Goal: Task Accomplishment & Management: Use online tool/utility

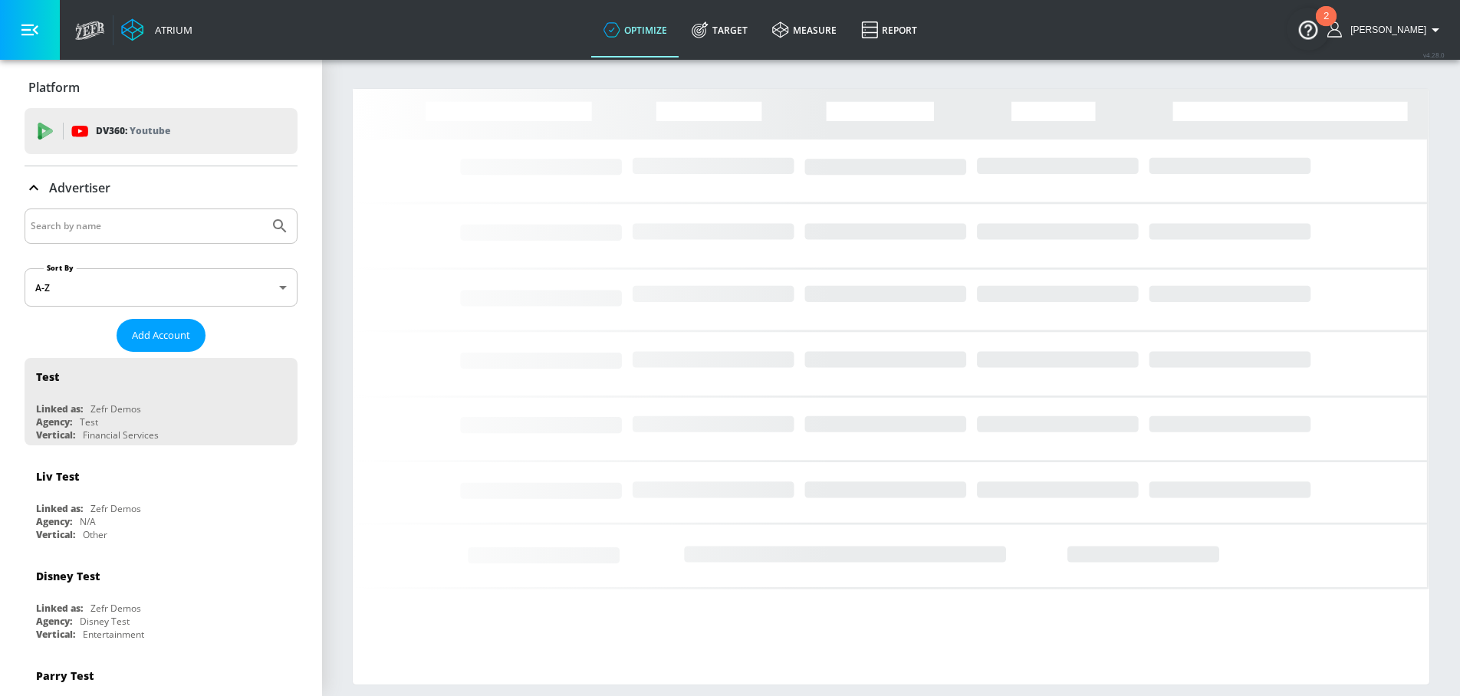
click at [100, 228] on input "Search by name" at bounding box center [147, 226] width 232 height 20
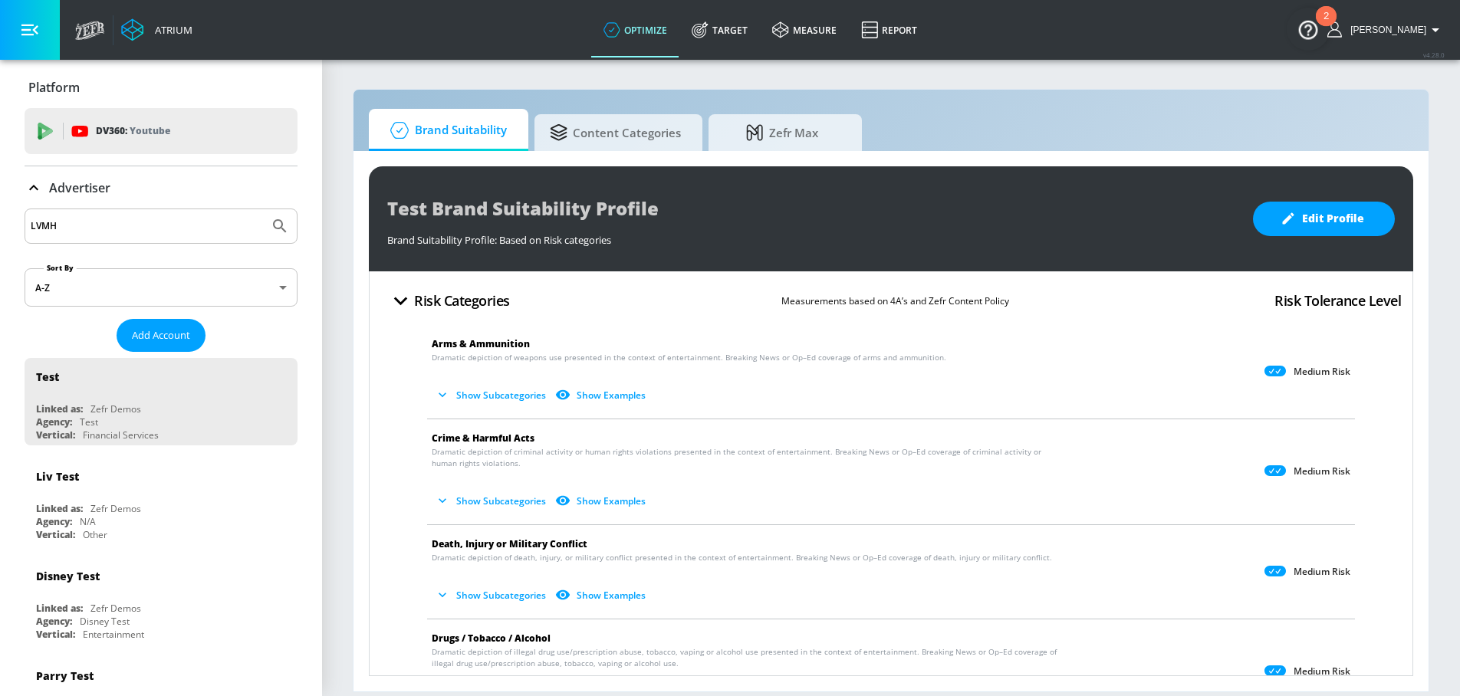
type input "LVMH"
click at [263, 209] on button "Submit Search" at bounding box center [280, 226] width 34 height 34
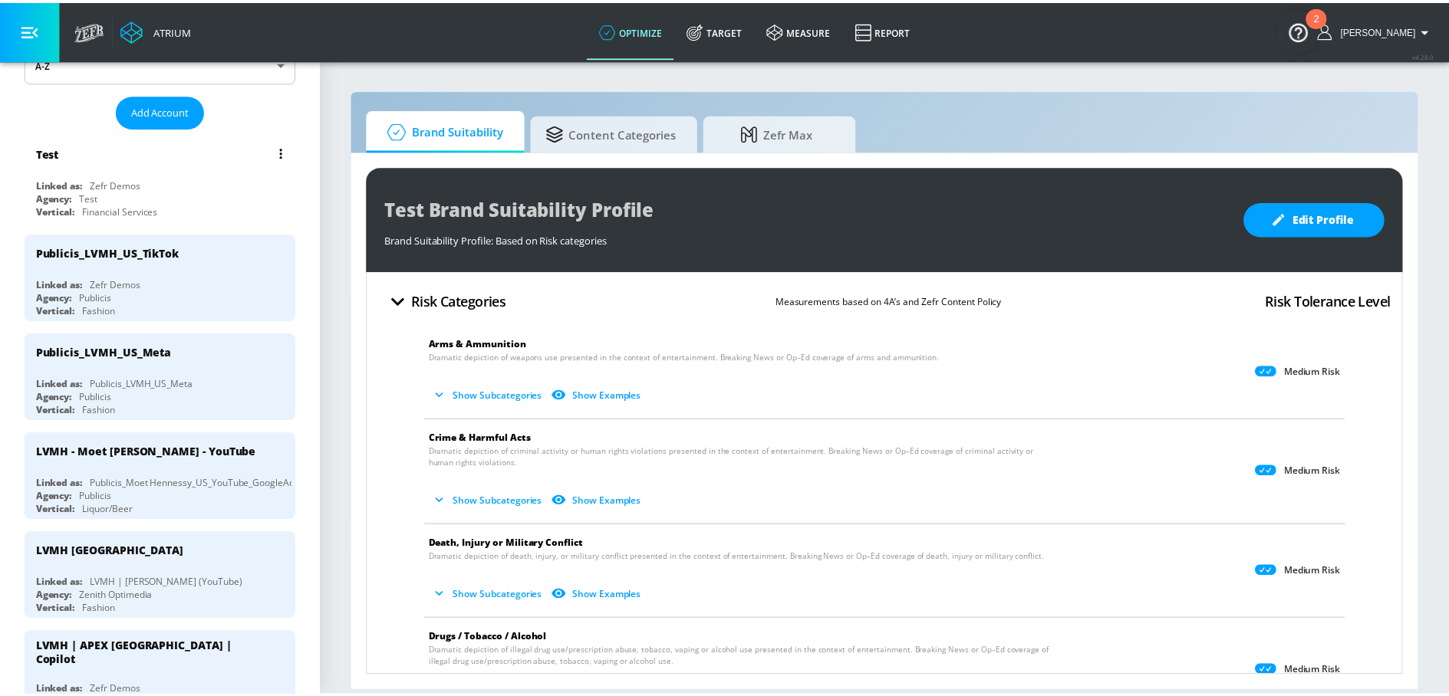
scroll to position [261, 0]
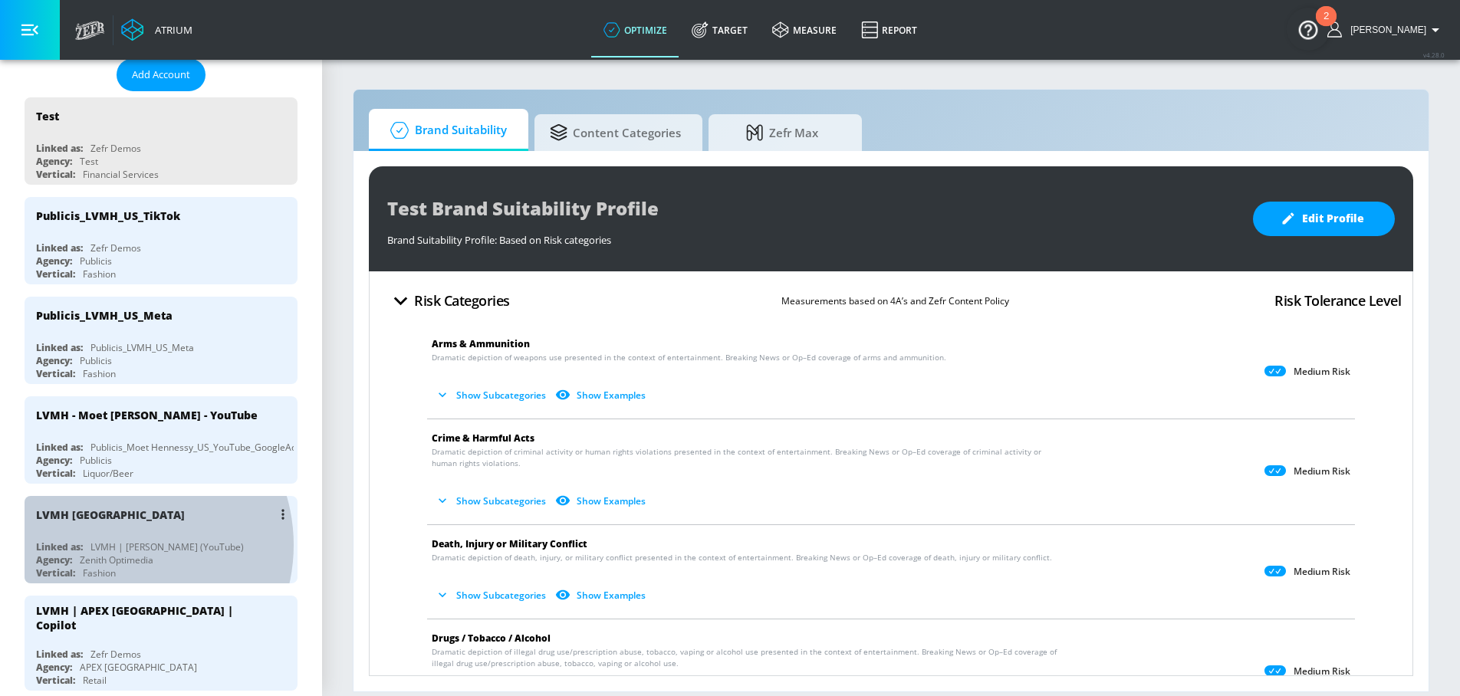
click at [117, 545] on div "LVMH | [PERSON_NAME] (YouTube)" at bounding box center [166, 547] width 153 height 13
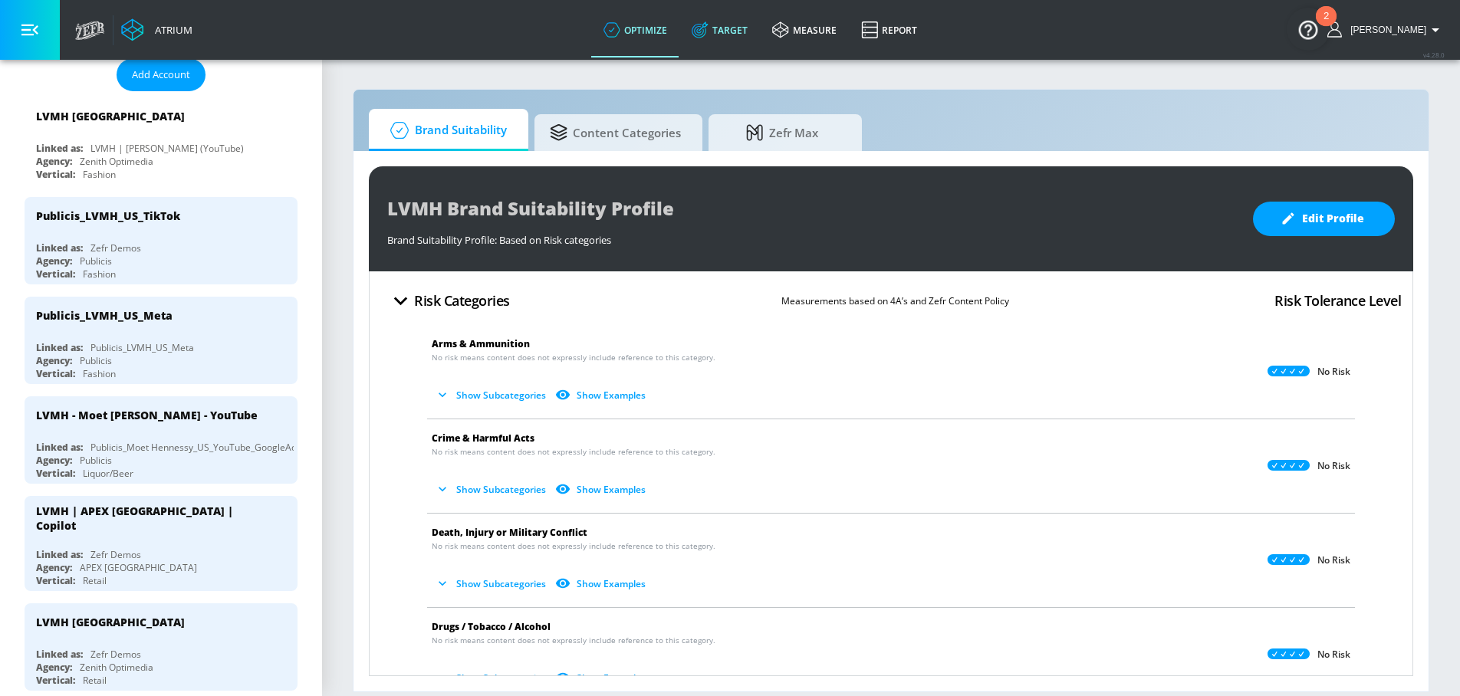
click at [732, 31] on link "Target" at bounding box center [719, 29] width 81 height 55
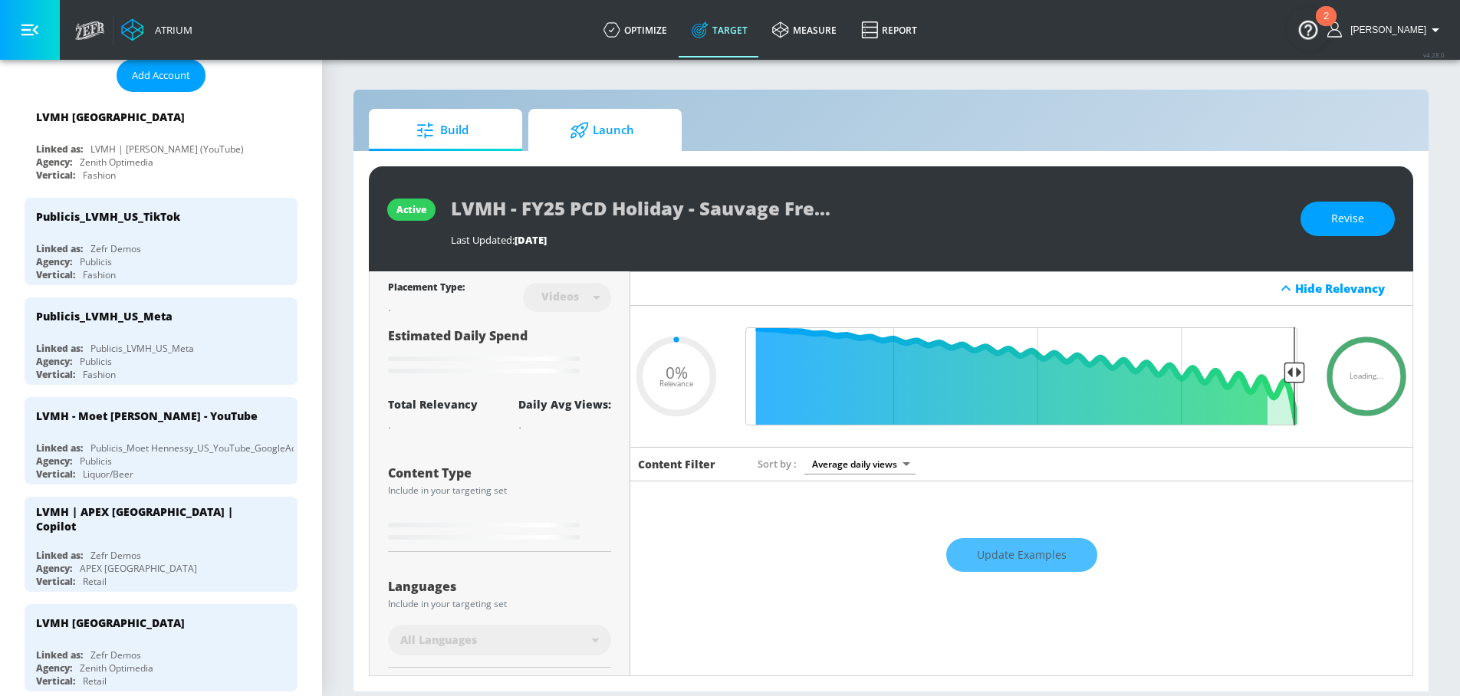
type input "0.05"
click at [601, 138] on span "Launch" at bounding box center [602, 130] width 117 height 37
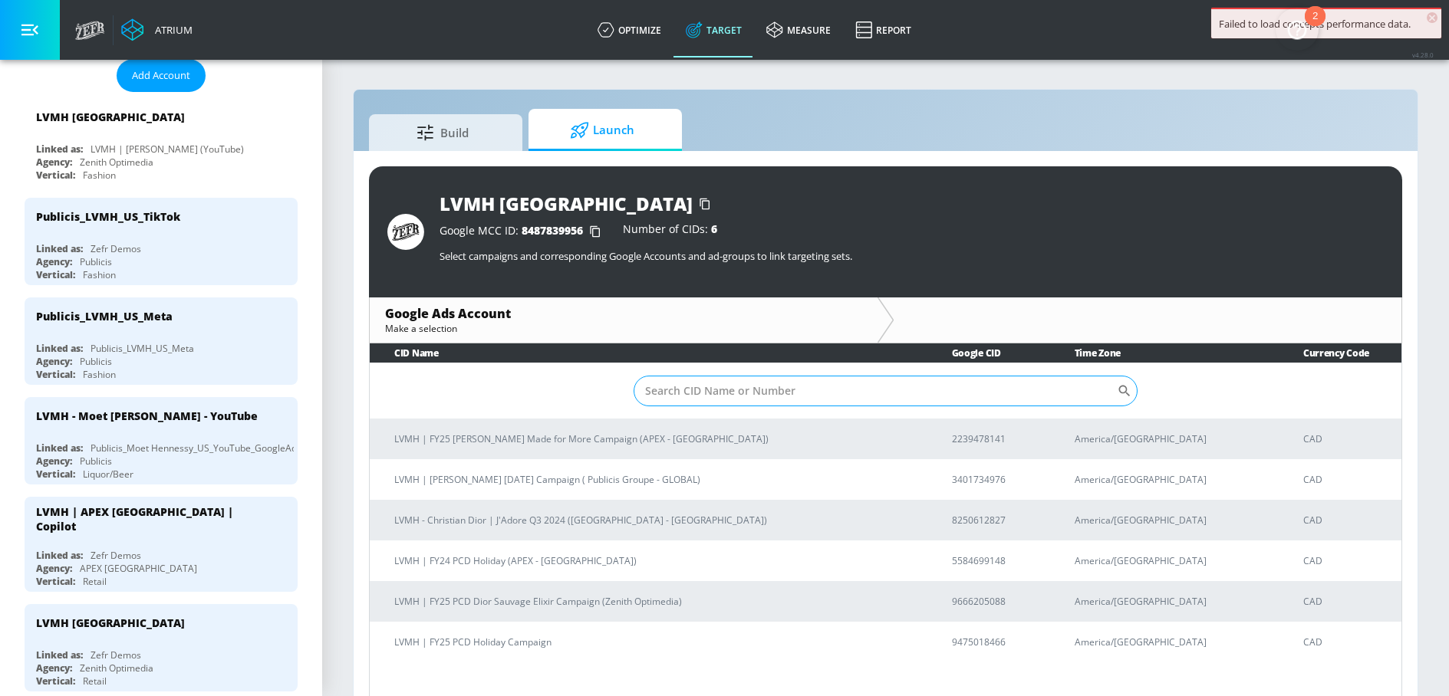
click at [709, 392] on input "Sort By" at bounding box center [874, 391] width 483 height 31
paste input "9475018466"
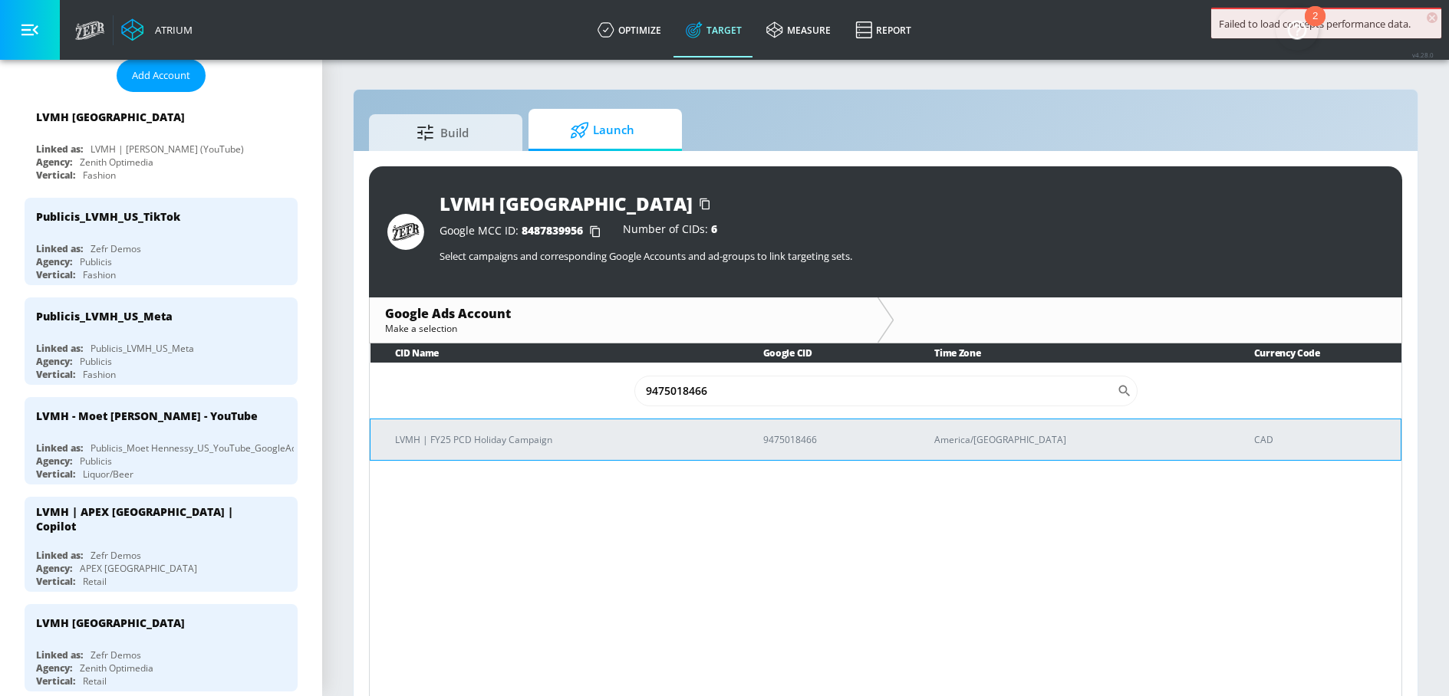
type input "9475018466"
click at [513, 453] on td "LVMH | FY25 PCD Holiday Campaign" at bounding box center [554, 439] width 368 height 41
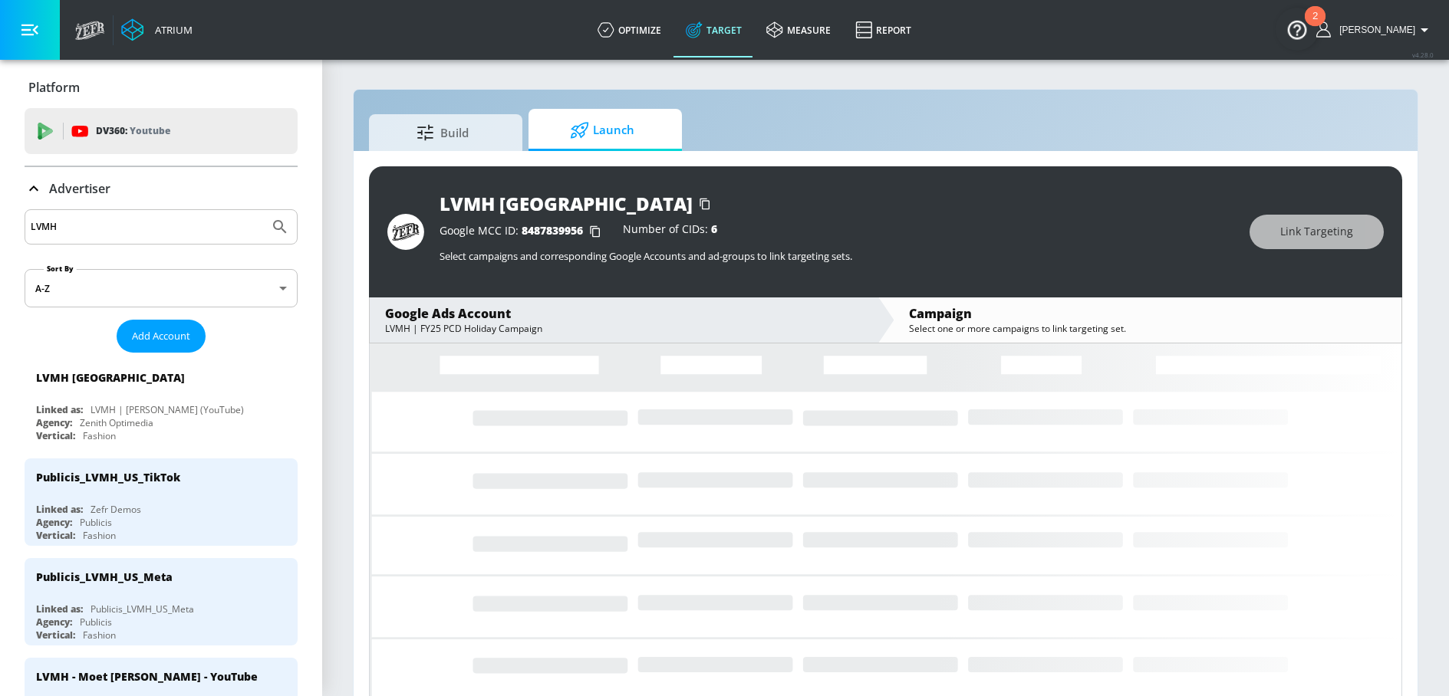
click at [27, 31] on icon "button" at bounding box center [29, 29] width 17 height 17
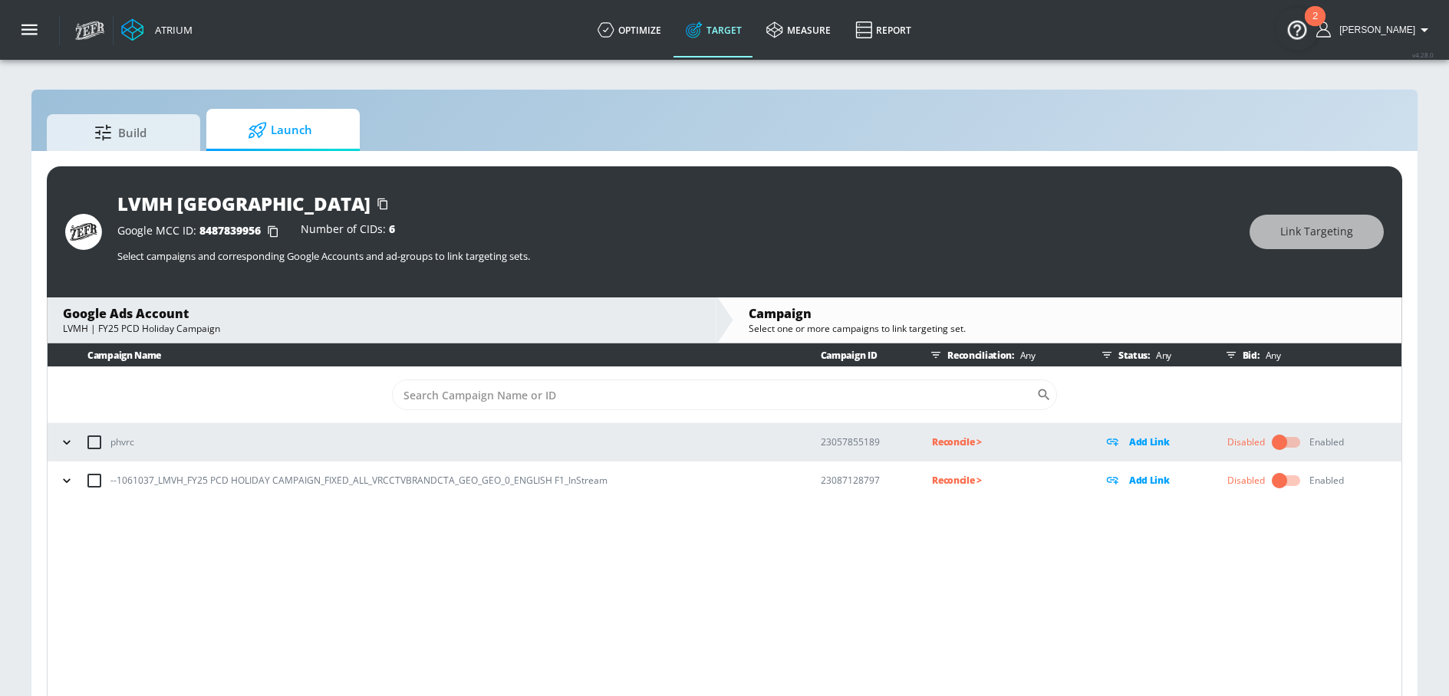
click at [54, 486] on td "--1061037_LMVH_FY25 PCD HOLIDAY CAMPAIGN_FIXED_ALL_VRCCTVBRANDCTA_GEO_GEO_0_ENG…" at bounding box center [422, 481] width 748 height 38
click at [67, 478] on icon "button" at bounding box center [66, 480] width 15 height 15
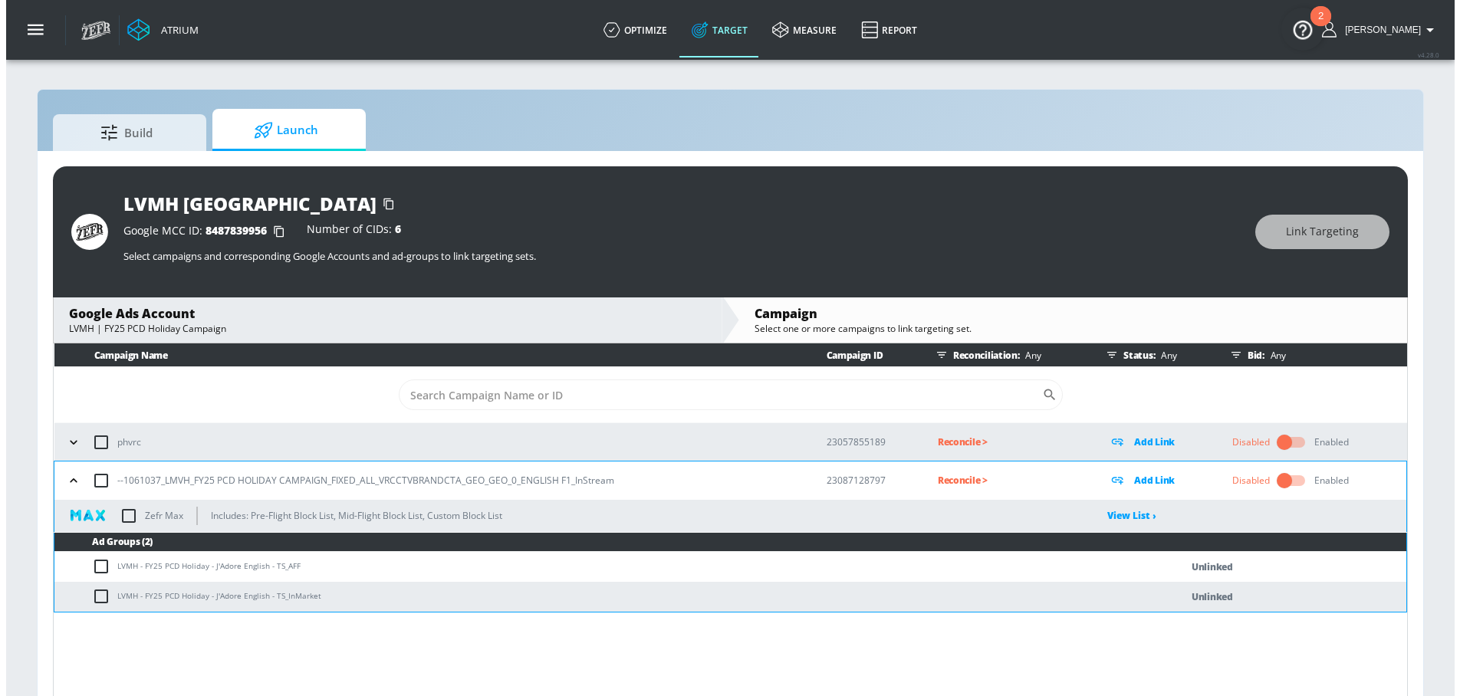
scroll to position [22, 0]
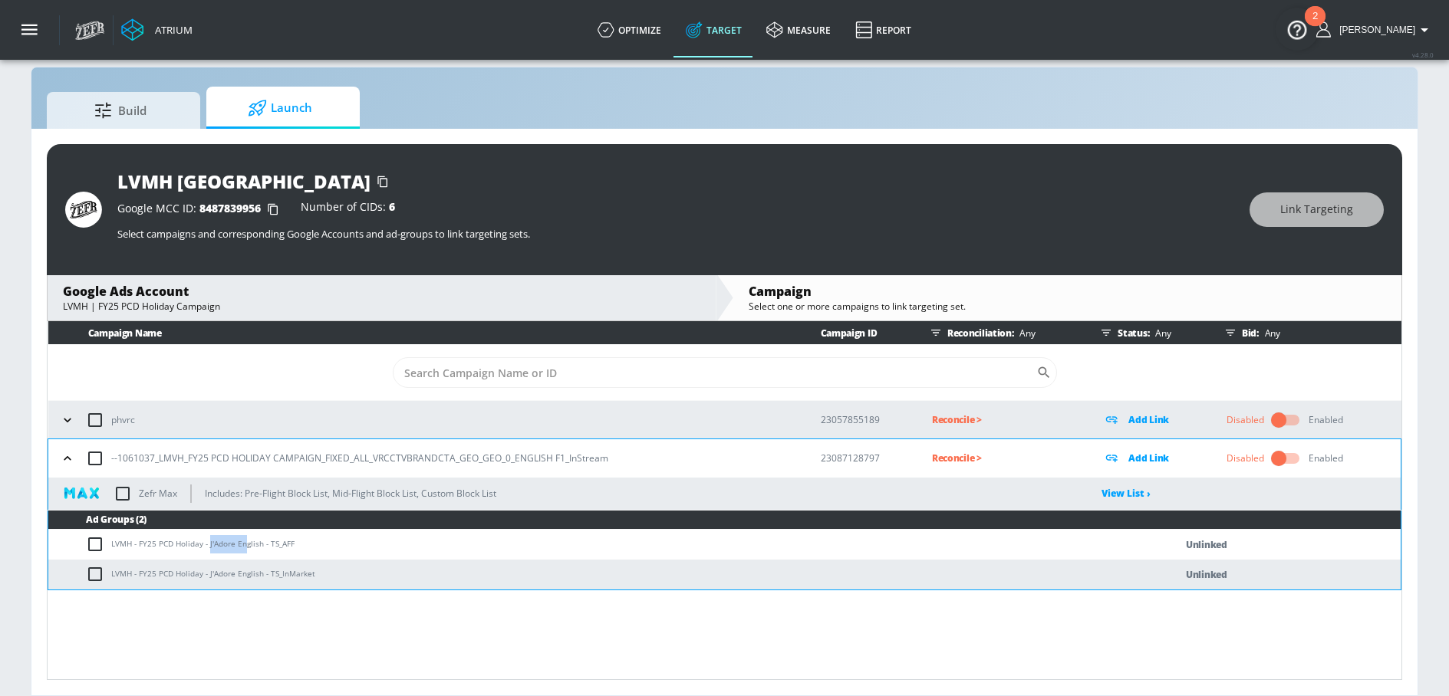
drag, startPoint x: 208, startPoint y: 546, endPoint x: 242, endPoint y: 547, distance: 34.5
click at [242, 547] on td "LVMH - FY25 PCD Holiday - J'Adore English - TS_AFF" at bounding box center [595, 545] width 1095 height 30
copy td "J'Adore En"
click at [104, 543] on input "checkbox" at bounding box center [98, 544] width 25 height 18
checkbox input "true"
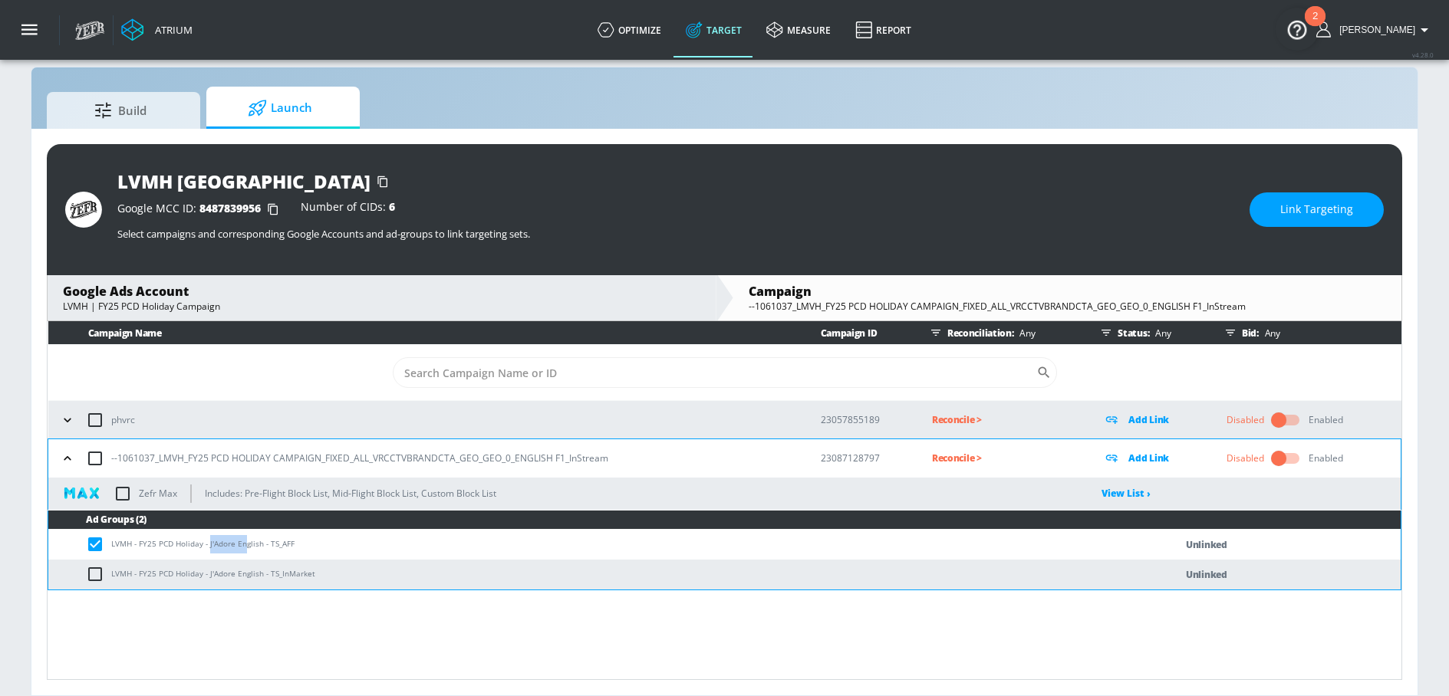
click at [94, 575] on input "checkbox" at bounding box center [98, 574] width 25 height 18
checkbox input "true"
click at [1277, 224] on button "Link Targeting" at bounding box center [1316, 209] width 134 height 35
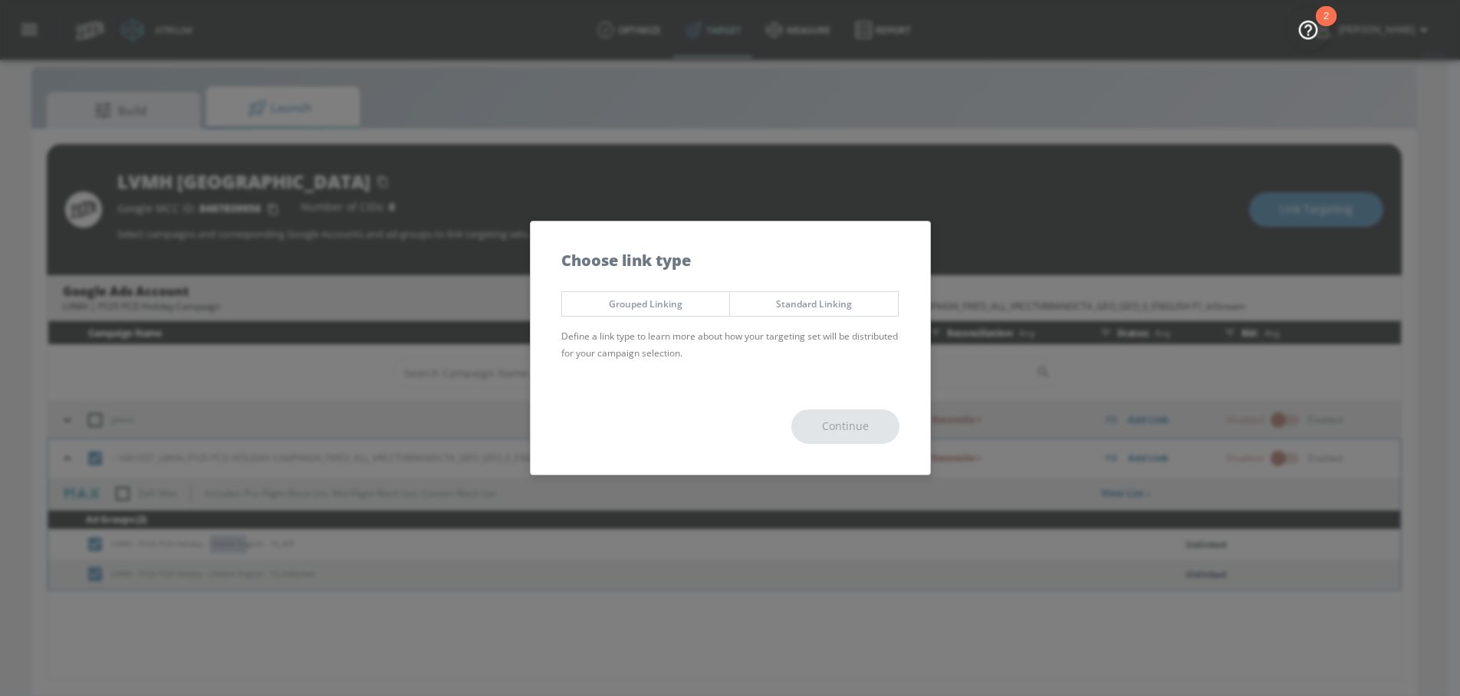
click at [640, 314] on button "Grouped Linking" at bounding box center [645, 303] width 169 height 25
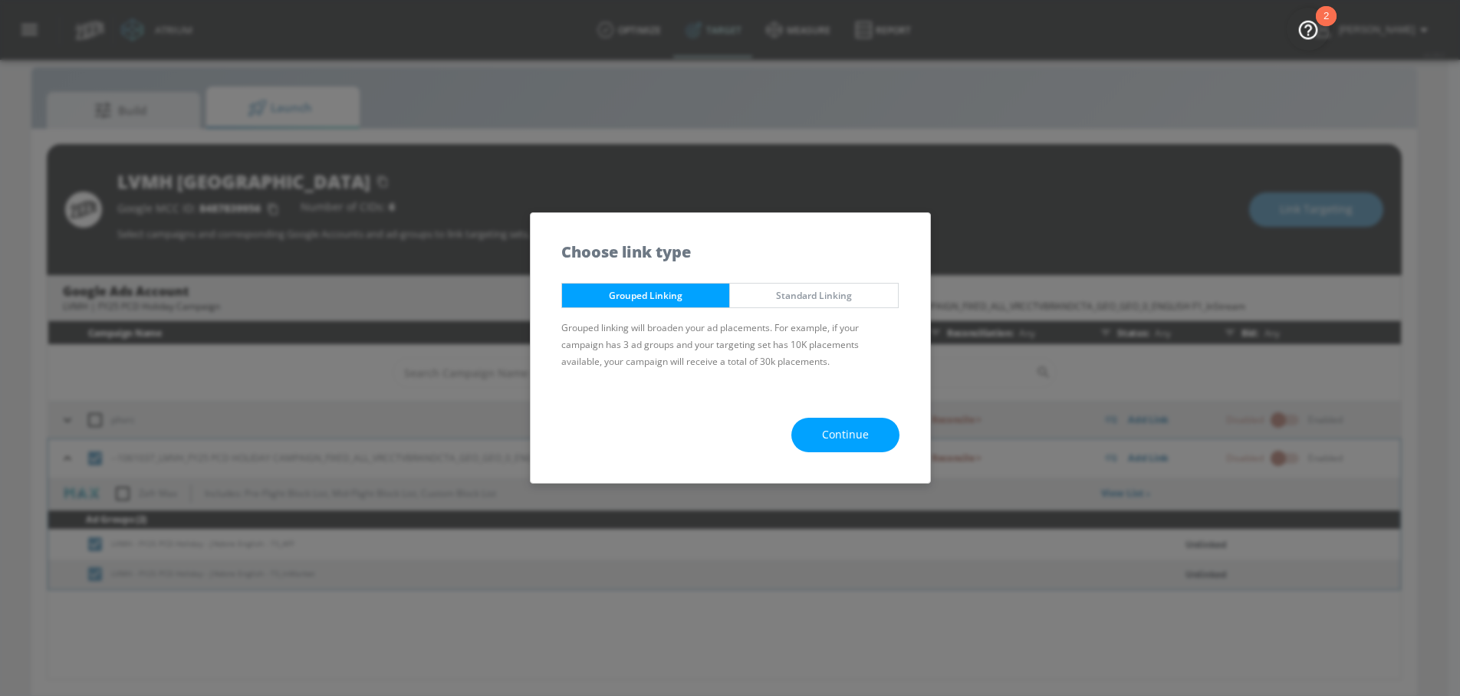
click at [853, 452] on div "Continue" at bounding box center [731, 435] width 400 height 96
click at [834, 435] on span "Continue" at bounding box center [845, 435] width 47 height 19
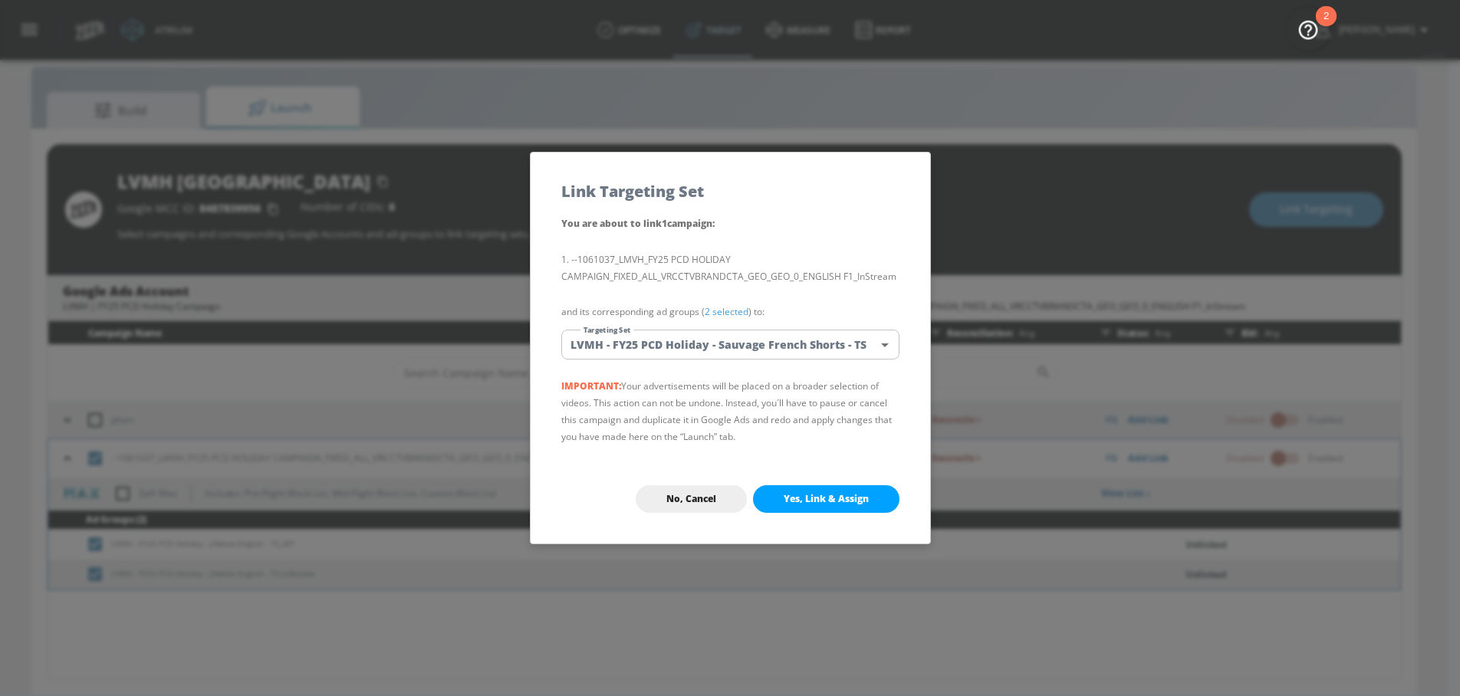
click at [705, 354] on body "Atrium optimize Target measure Report optimize Target measure Report v 4.28.0 N…" at bounding box center [730, 337] width 1460 height 719
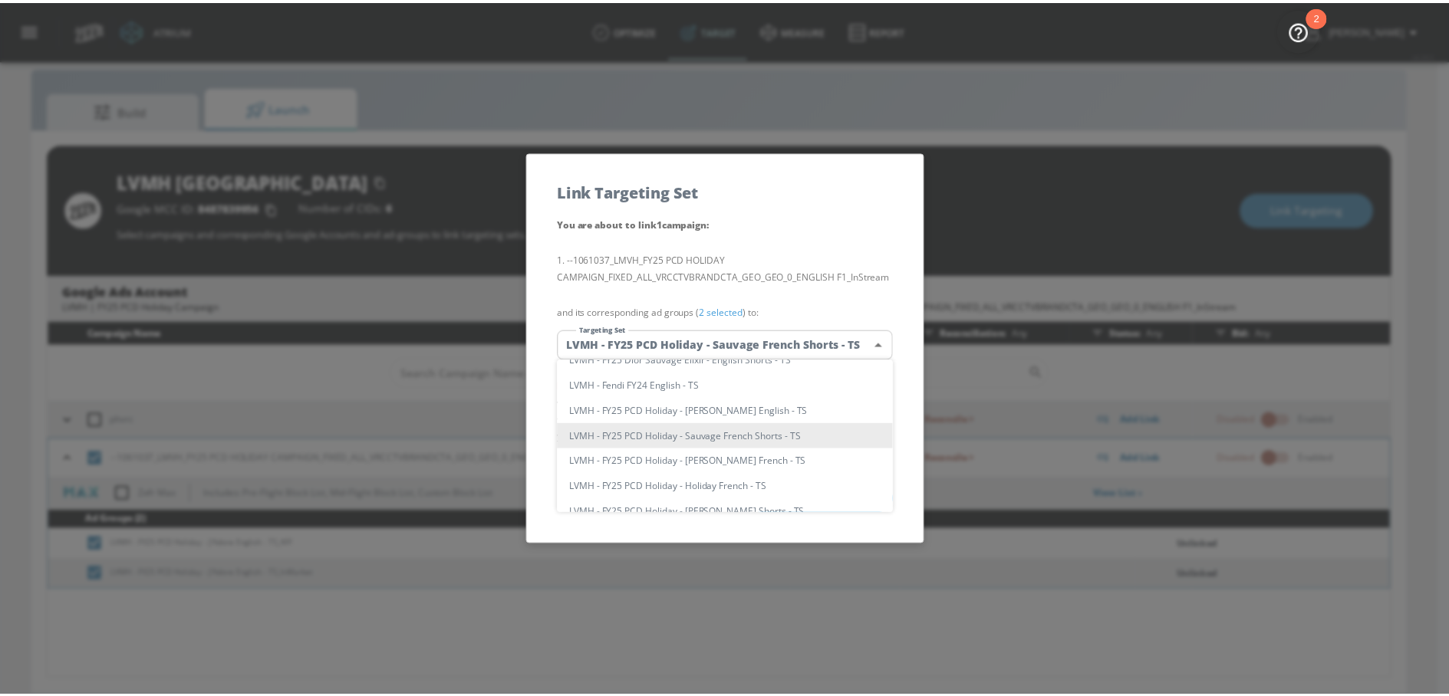
scroll to position [0, 0]
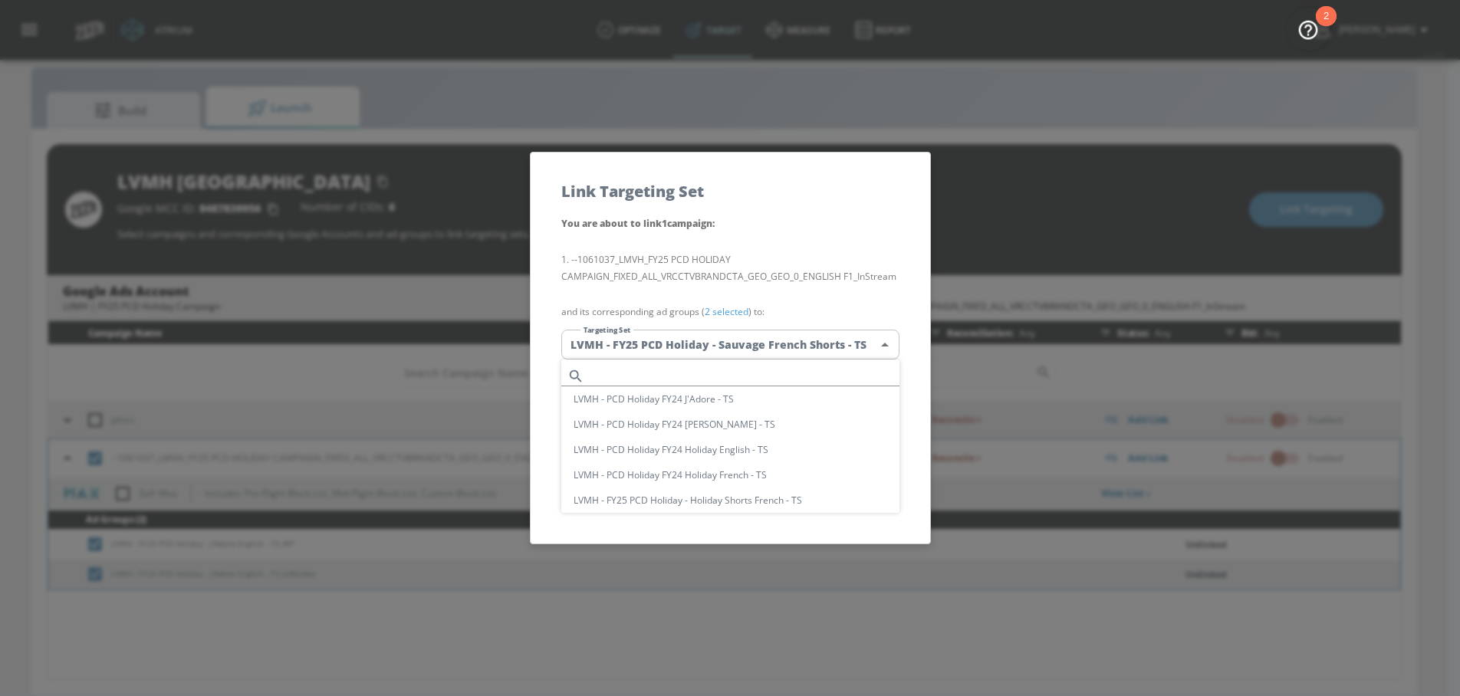
click at [636, 373] on input "text" at bounding box center [744, 376] width 309 height 21
paste input "J'Adore En"
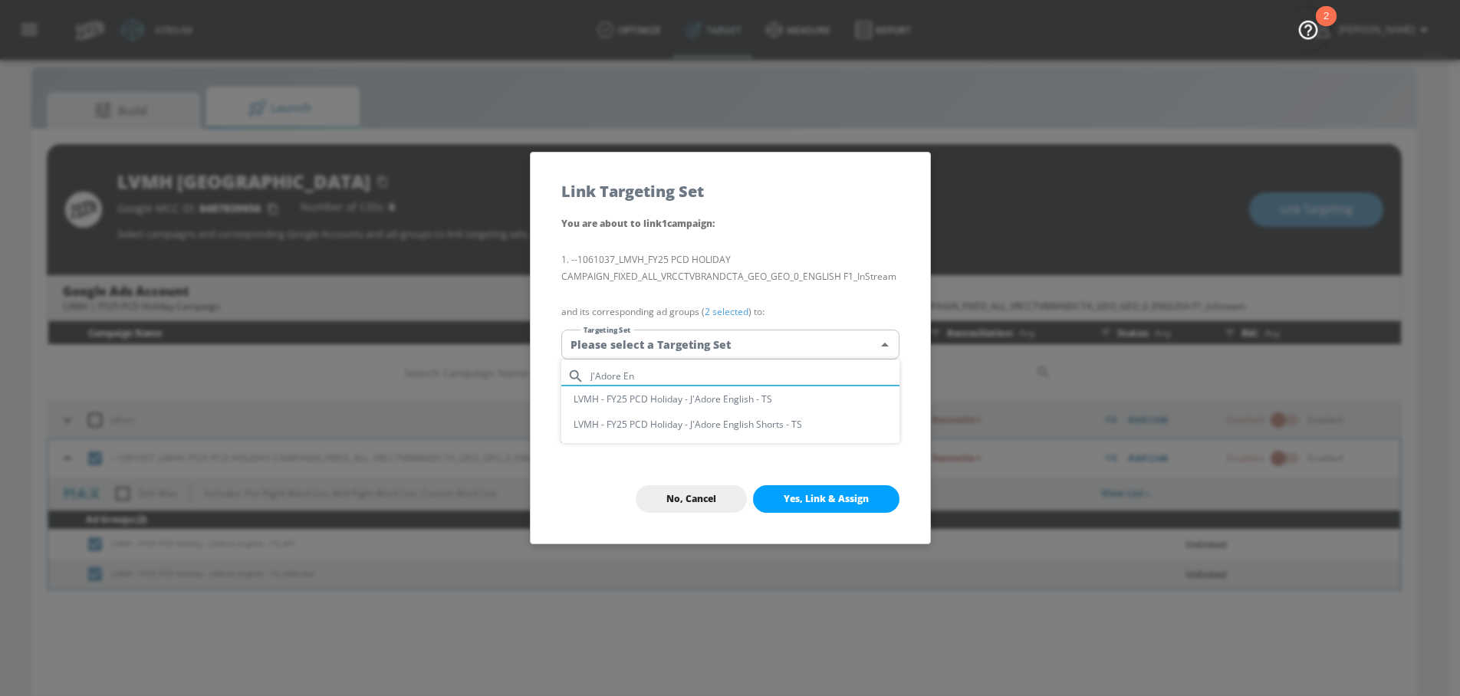
type input "J'Adore En"
click at [702, 398] on li "LVMH - FY25 PCD Holiday - J'Adore English - TS" at bounding box center [730, 398] width 338 height 25
type input "8cdf0b90-6c35-4c8a-86e2-c2c6a65d487f"
click at [824, 507] on button "Yes, Link & Assign" at bounding box center [826, 499] width 146 height 28
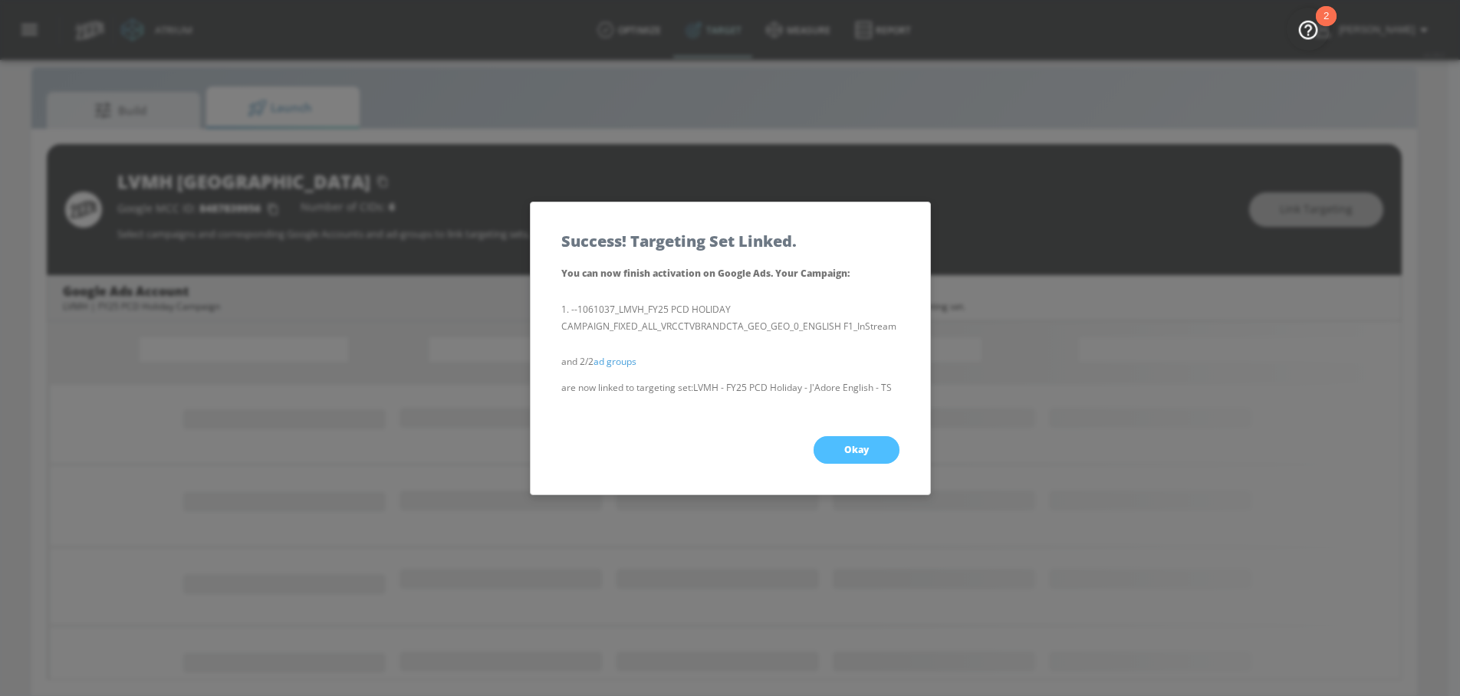
click at [859, 461] on button "Okay" at bounding box center [857, 450] width 86 height 28
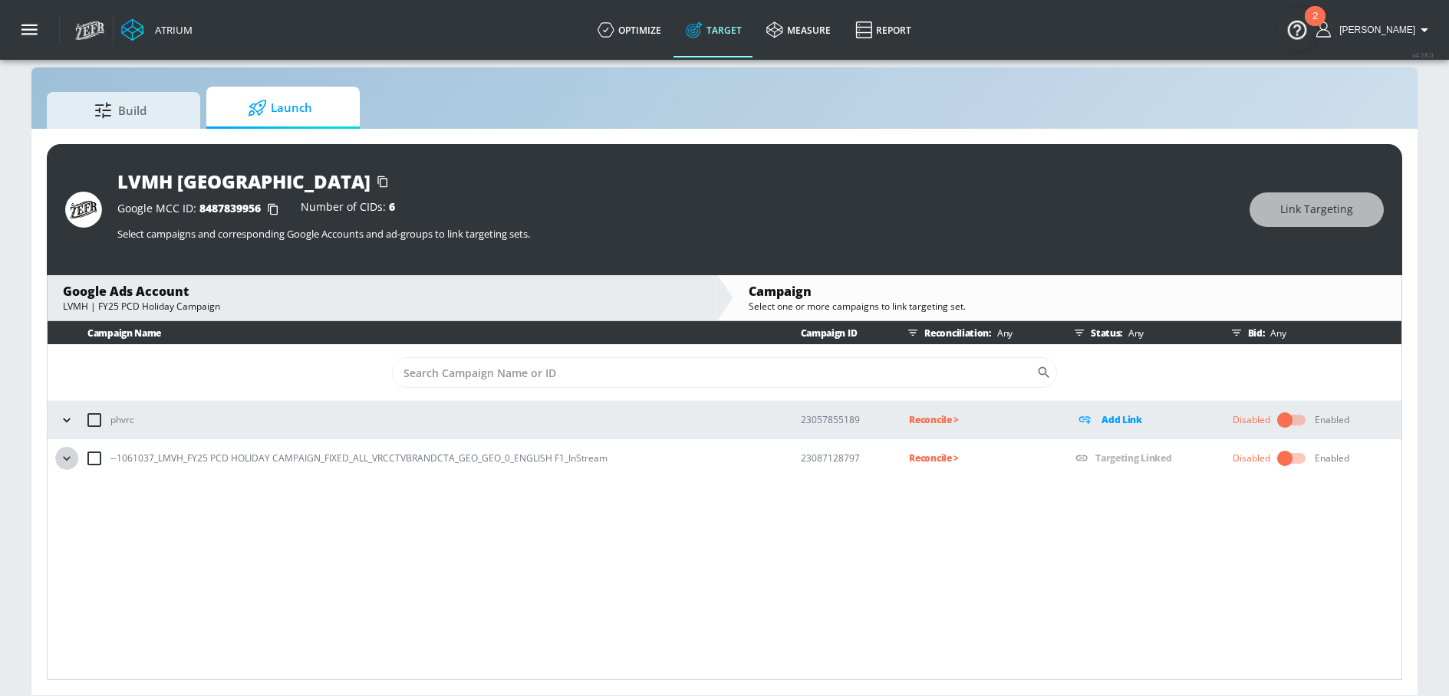
click at [68, 460] on icon "button" at bounding box center [66, 458] width 15 height 15
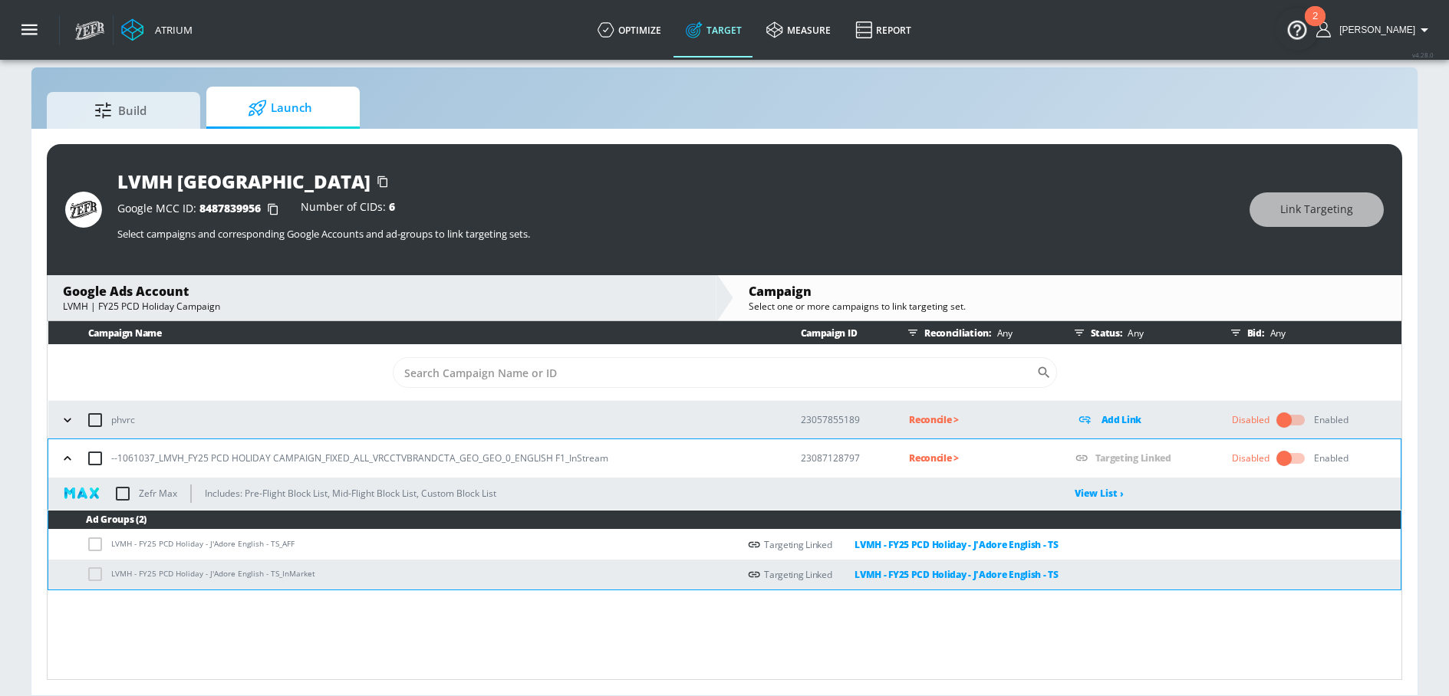
scroll to position [20, 0]
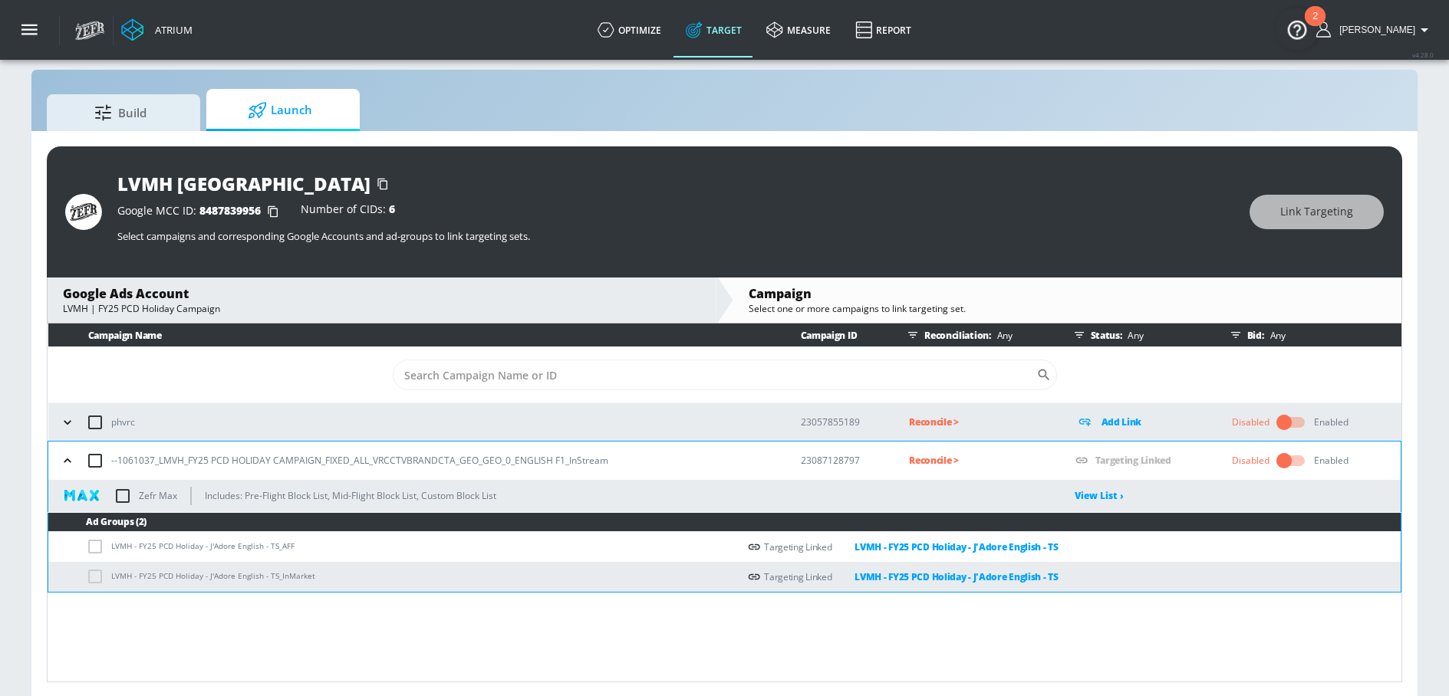
click at [66, 463] on icon "button" at bounding box center [67, 460] width 15 height 15
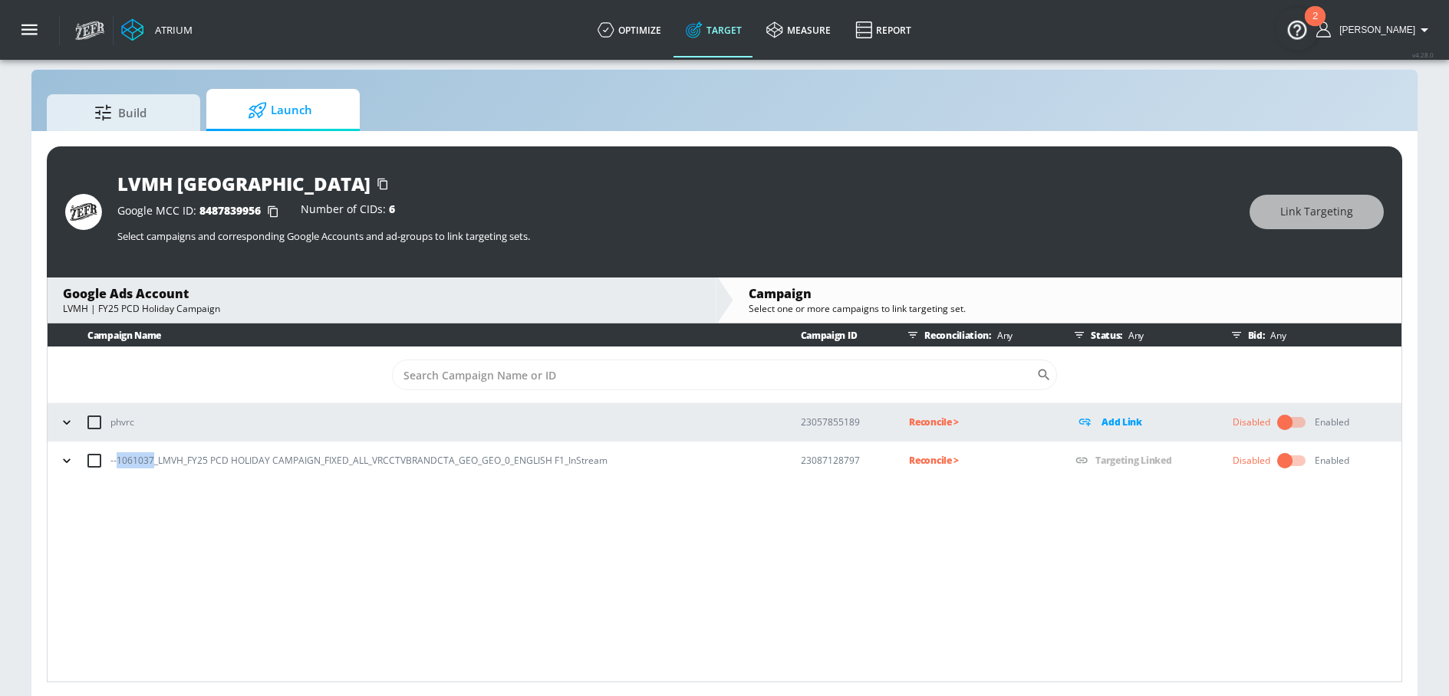
drag, startPoint x: 118, startPoint y: 461, endPoint x: 153, endPoint y: 462, distance: 34.5
click at [153, 462] on p "--1061037_LMVH_FY25 PCD HOLIDAY CAMPAIGN_FIXED_ALL_VRCCTVBRANDCTA_GEO_GEO_0_ENG…" at bounding box center [358, 460] width 497 height 16
copy p "1061037"
click at [903, 455] on td "Reconcile >" at bounding box center [967, 461] width 166 height 38
click at [913, 460] on p "Reconcile >" at bounding box center [980, 461] width 142 height 18
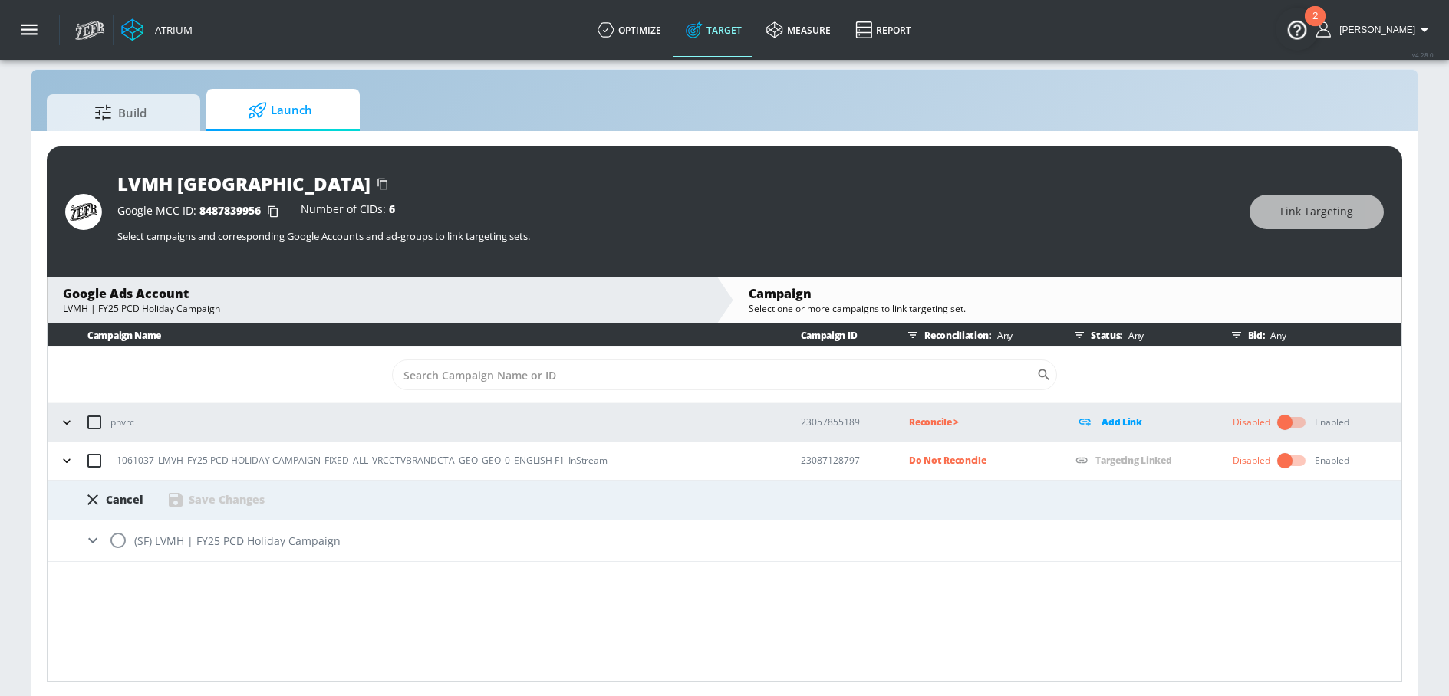
click at [123, 540] on input "radio" at bounding box center [118, 541] width 32 height 32
radio input "true"
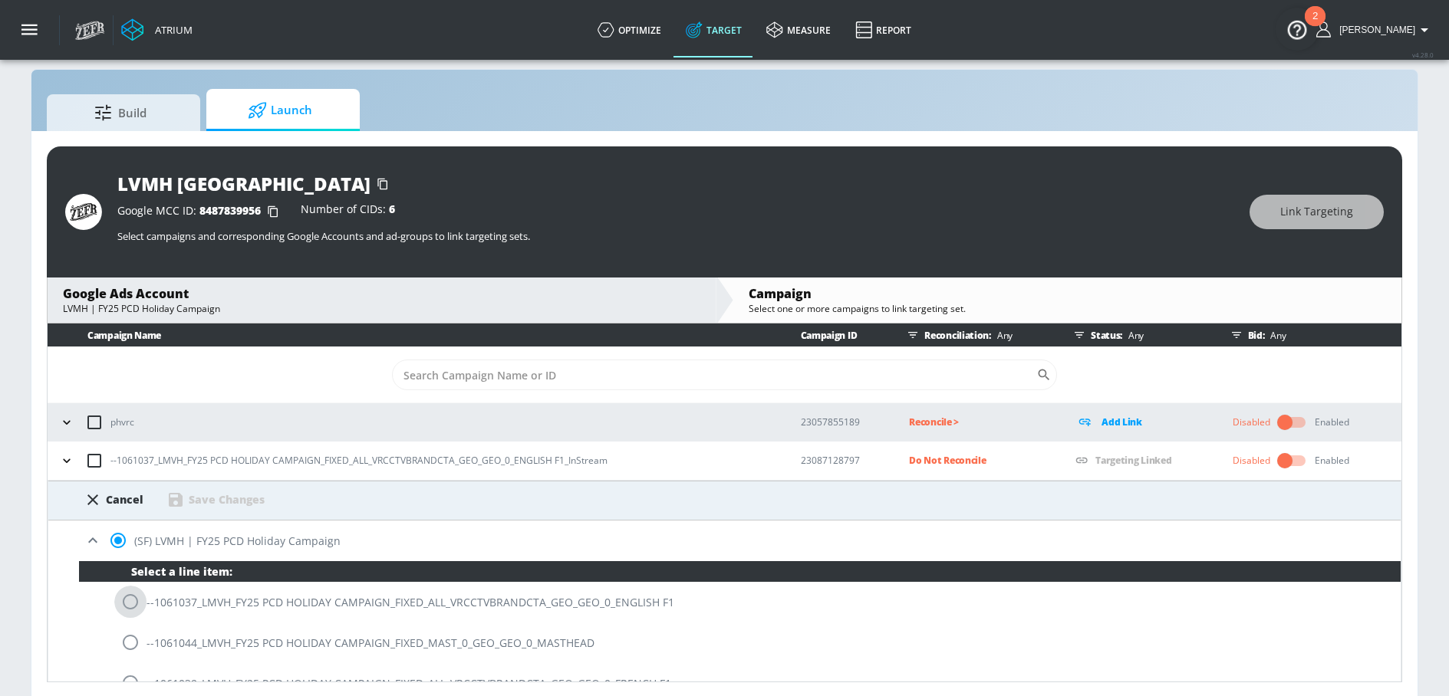
click at [127, 605] on input "radio" at bounding box center [130, 602] width 32 height 32
radio input "true"
click at [258, 500] on div "Save Changes" at bounding box center [227, 499] width 76 height 15
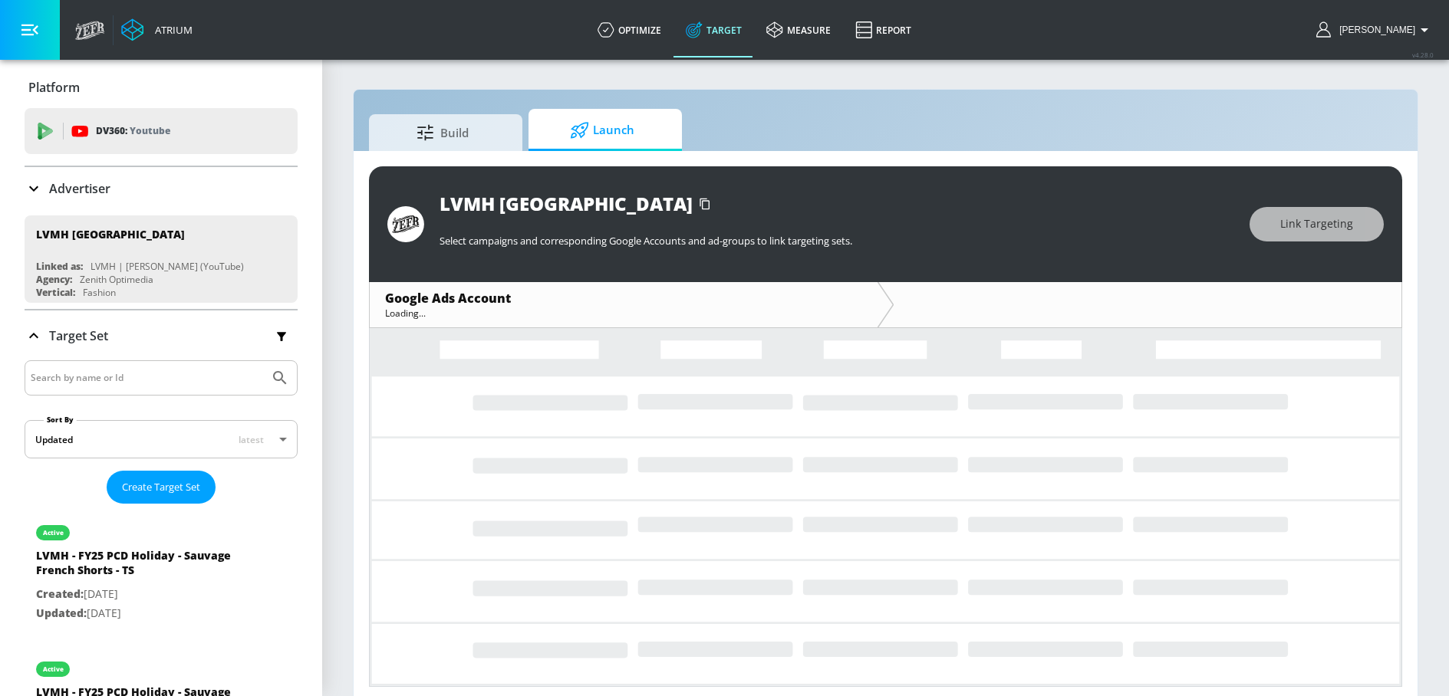
scroll to position [7, 0]
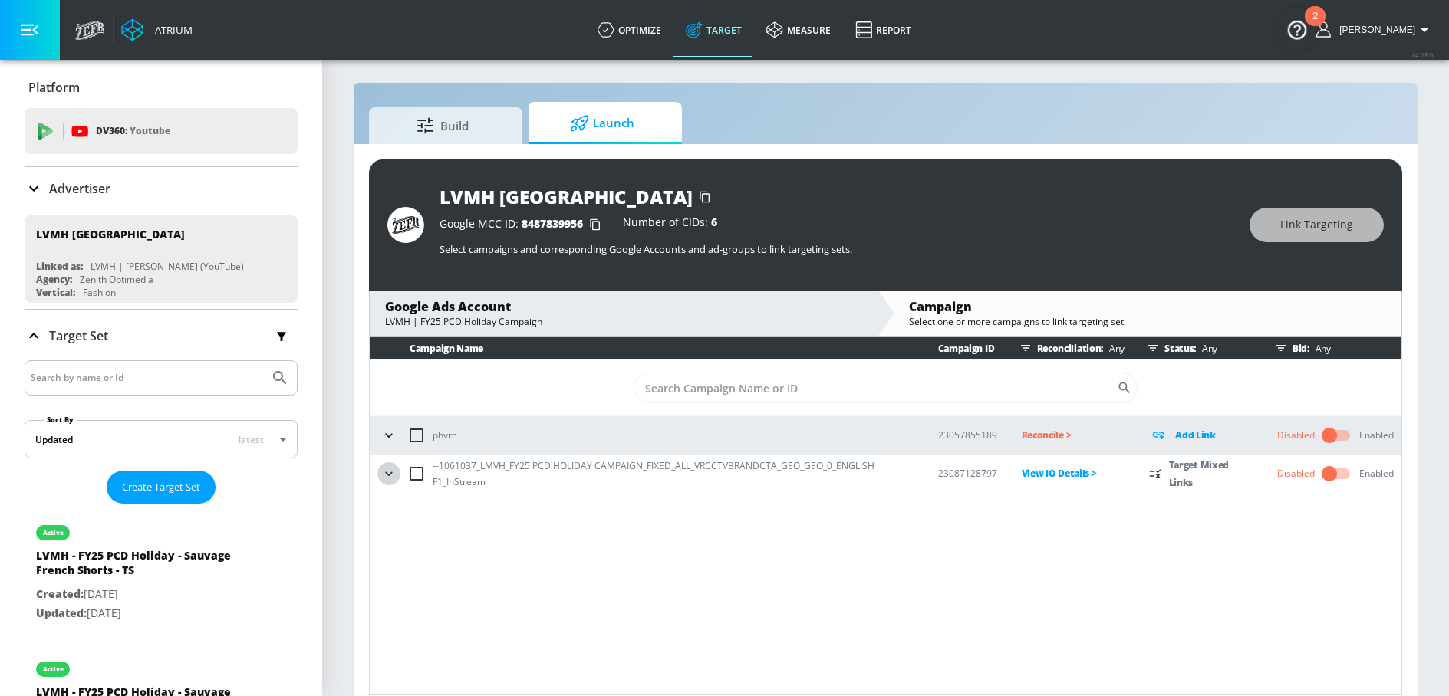
click at [394, 478] on icon "button" at bounding box center [388, 473] width 15 height 15
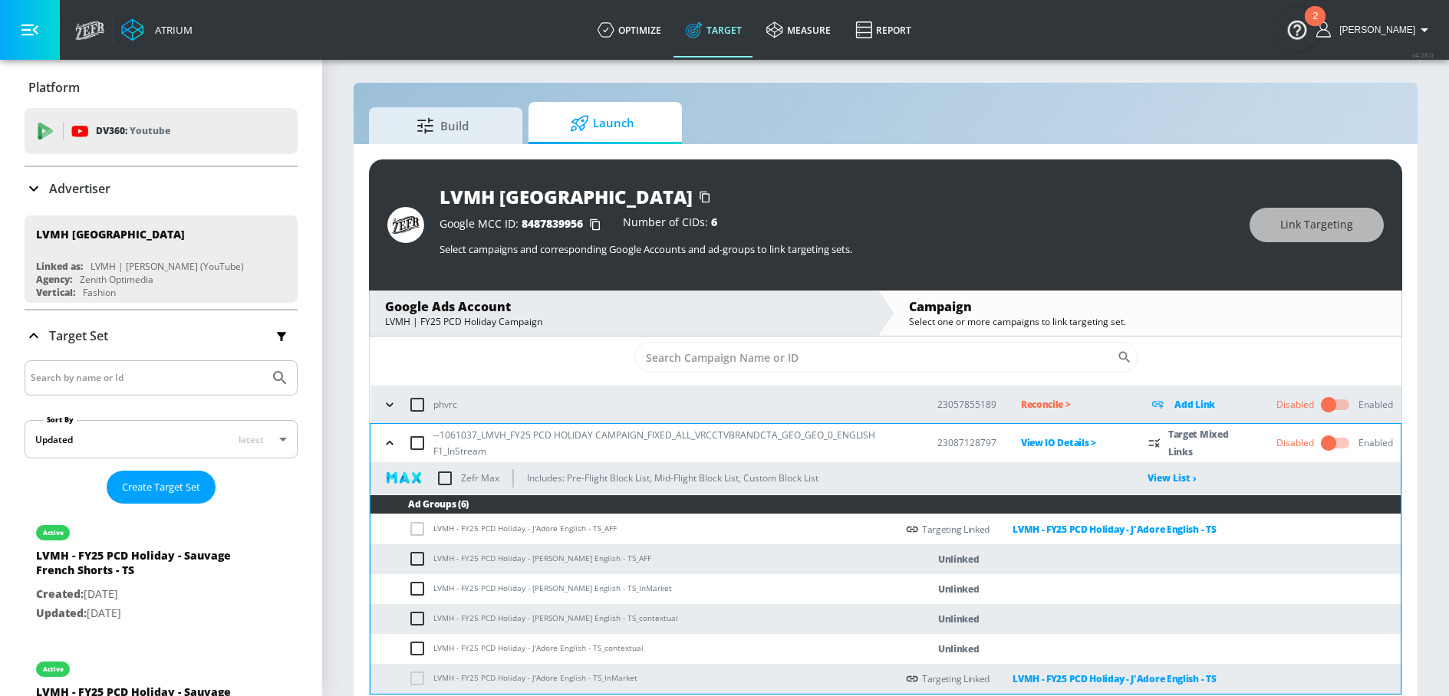
scroll to position [22, 0]
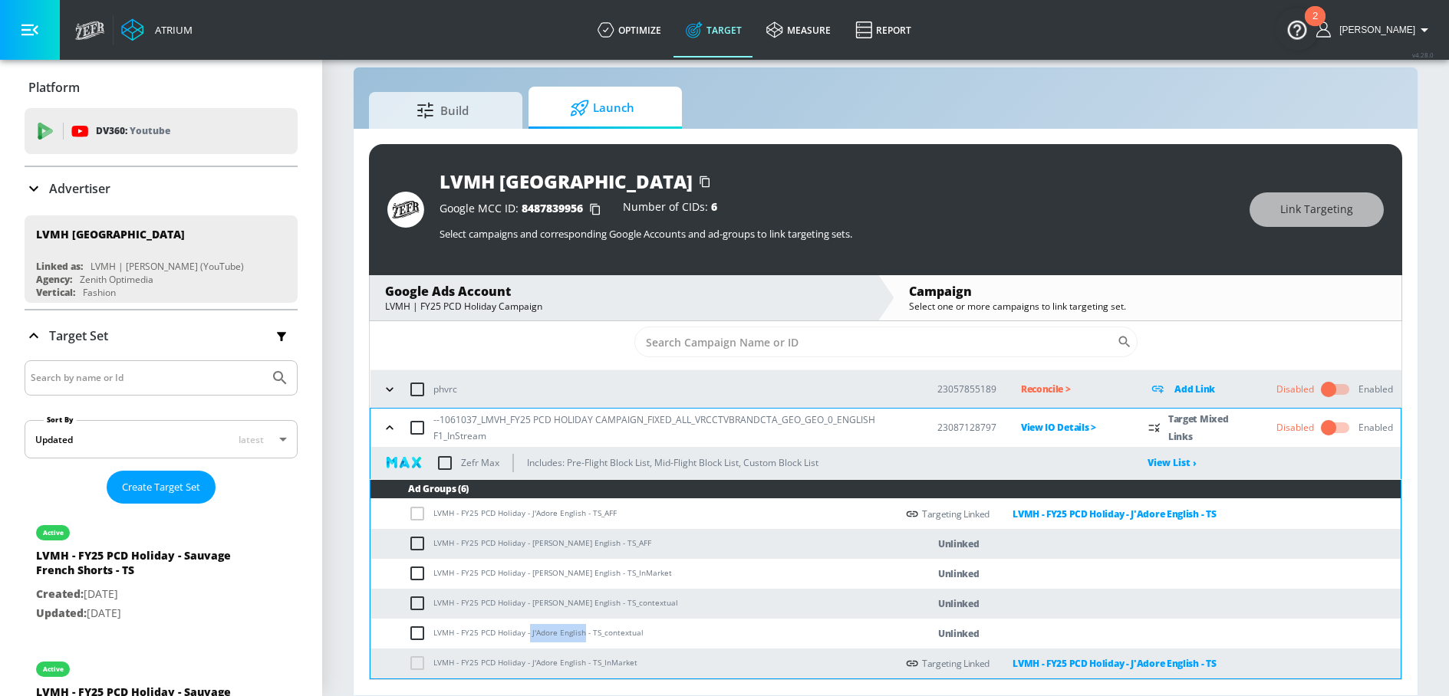
drag, startPoint x: 528, startPoint y: 636, endPoint x: 581, endPoint y: 634, distance: 52.9
click at [581, 634] on td "LVMH - FY25 PCD Holiday - J'Adore English - TS_contextual" at bounding box center [632, 634] width 525 height 30
copy td "J'Adore English"
click at [415, 631] on input "checkbox" at bounding box center [420, 633] width 25 height 18
checkbox input "true"
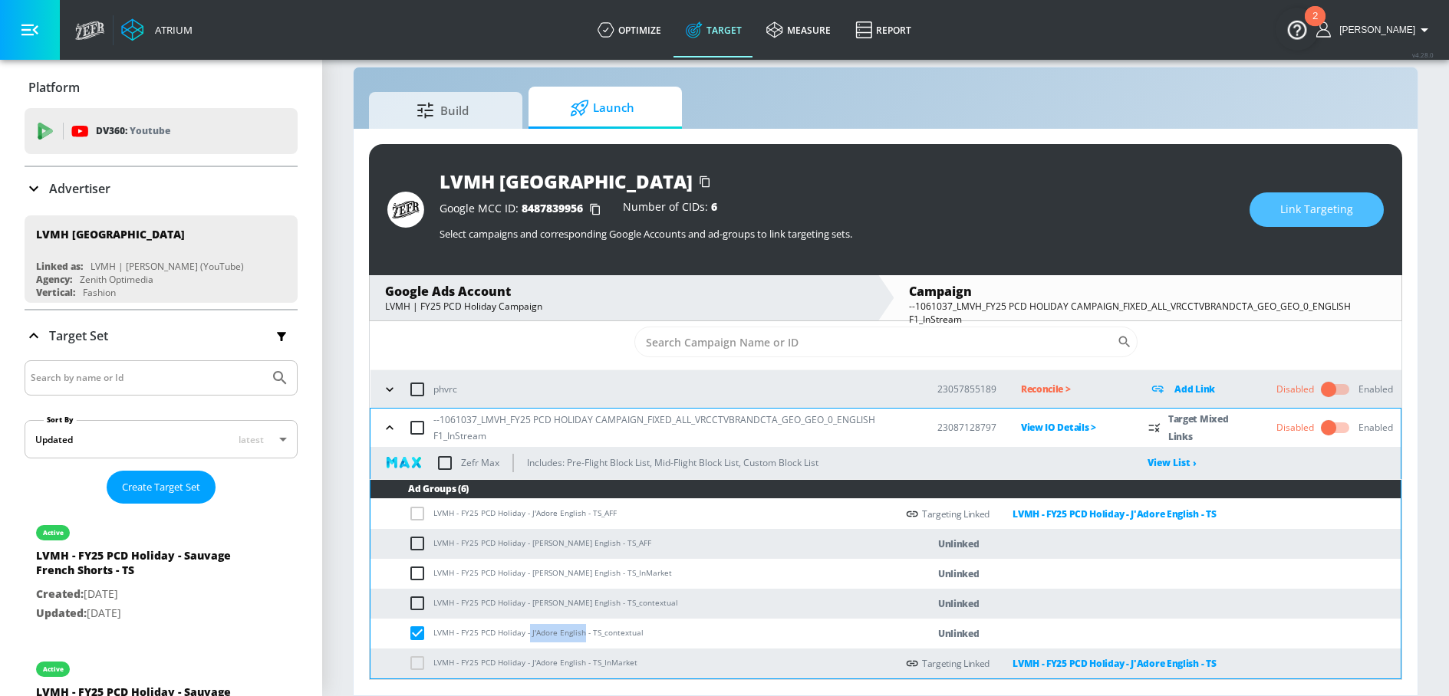
click at [1292, 207] on span "Link Targeting" at bounding box center [1316, 209] width 73 height 19
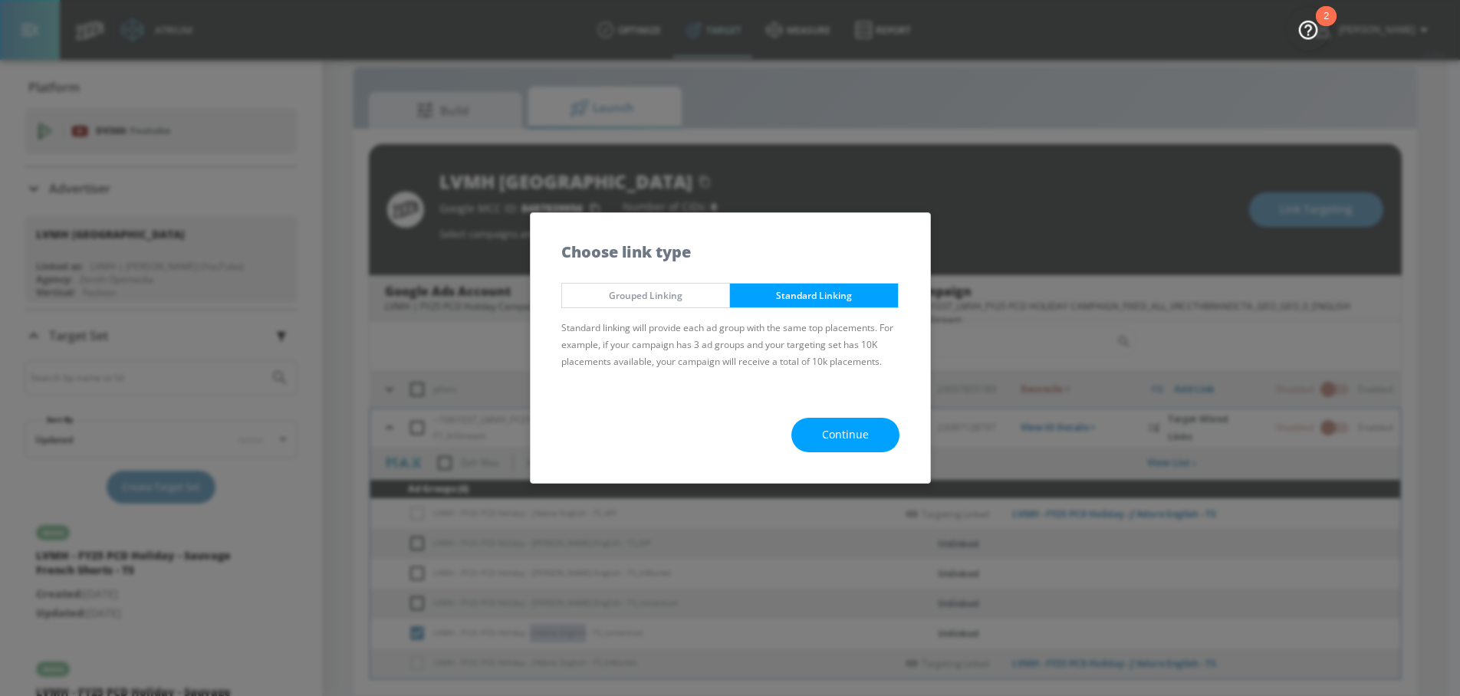
click at [839, 428] on span "Continue" at bounding box center [845, 435] width 47 height 19
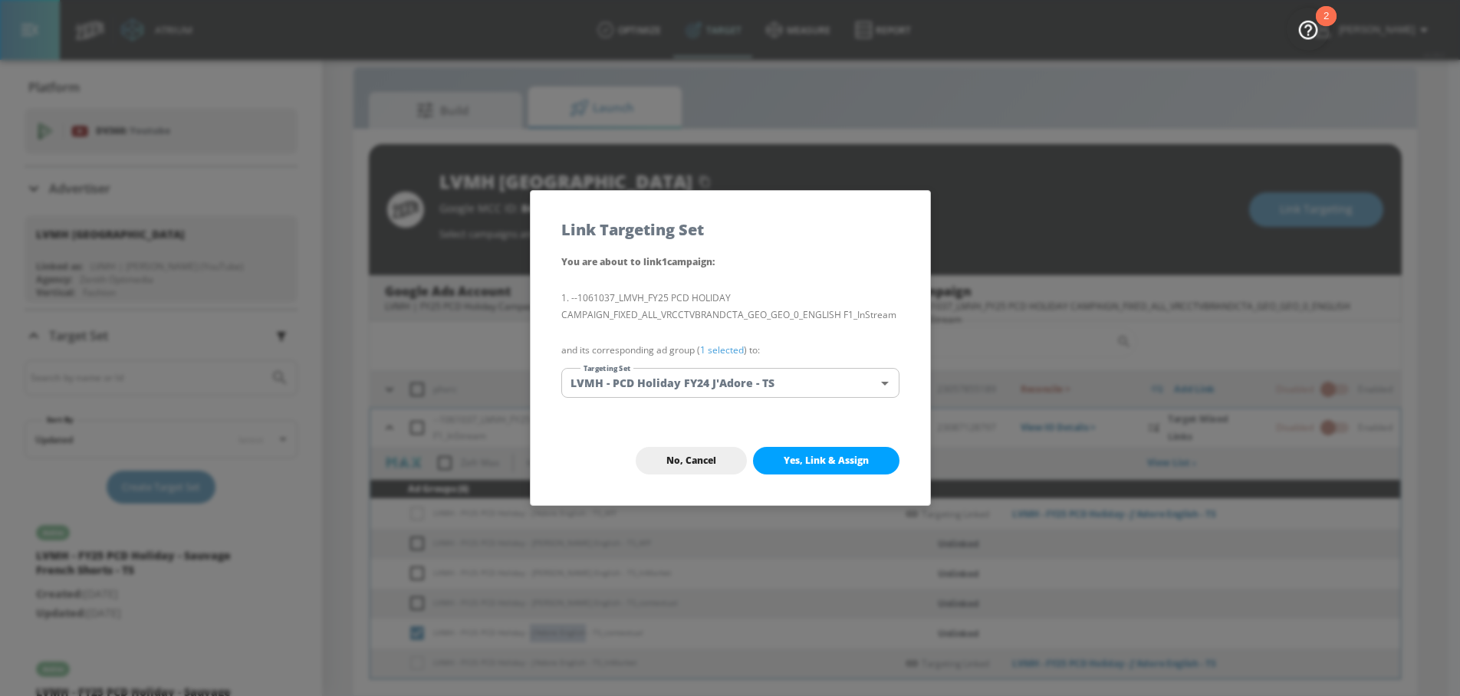
click at [738, 383] on body "Atrium optimize Target measure Report optimize Target measure Report v 4.28.0 N…" at bounding box center [730, 337] width 1460 height 719
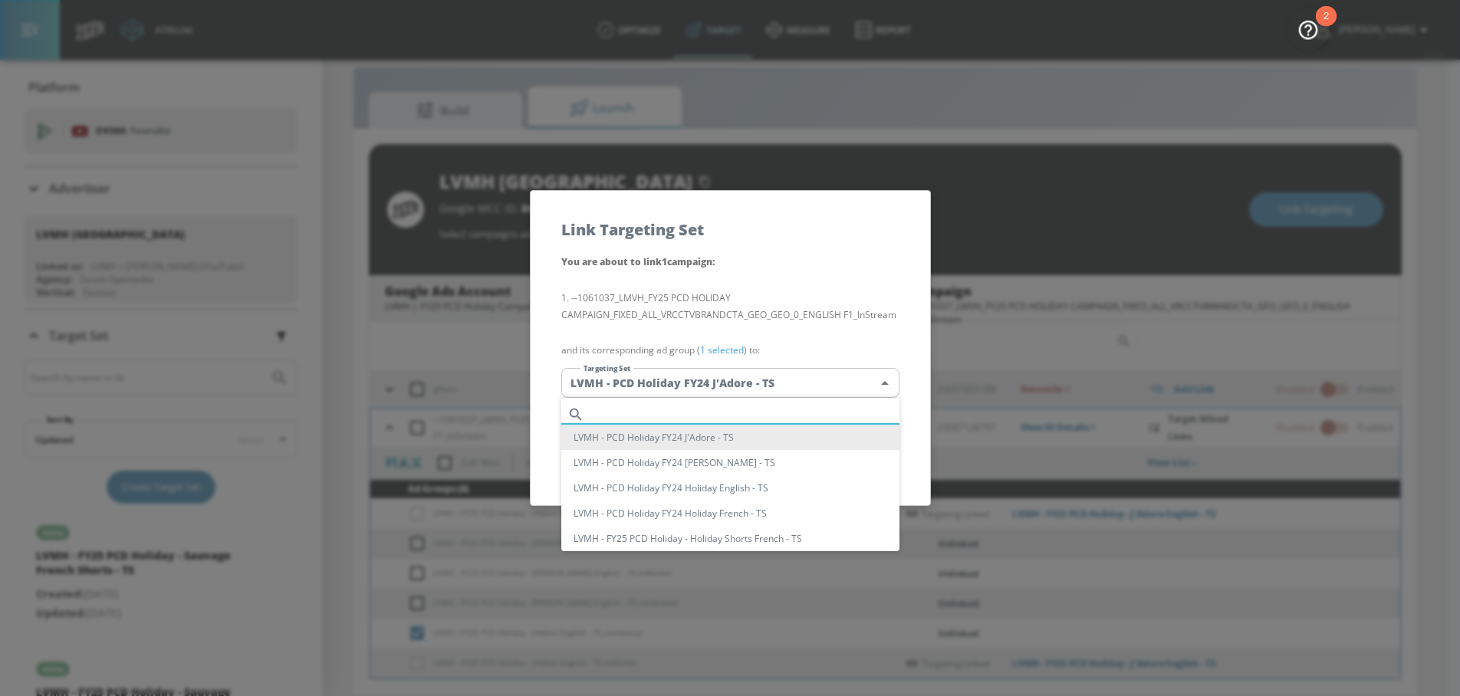
click at [664, 404] on input "text" at bounding box center [744, 414] width 309 height 21
paste input "J'Adore English"
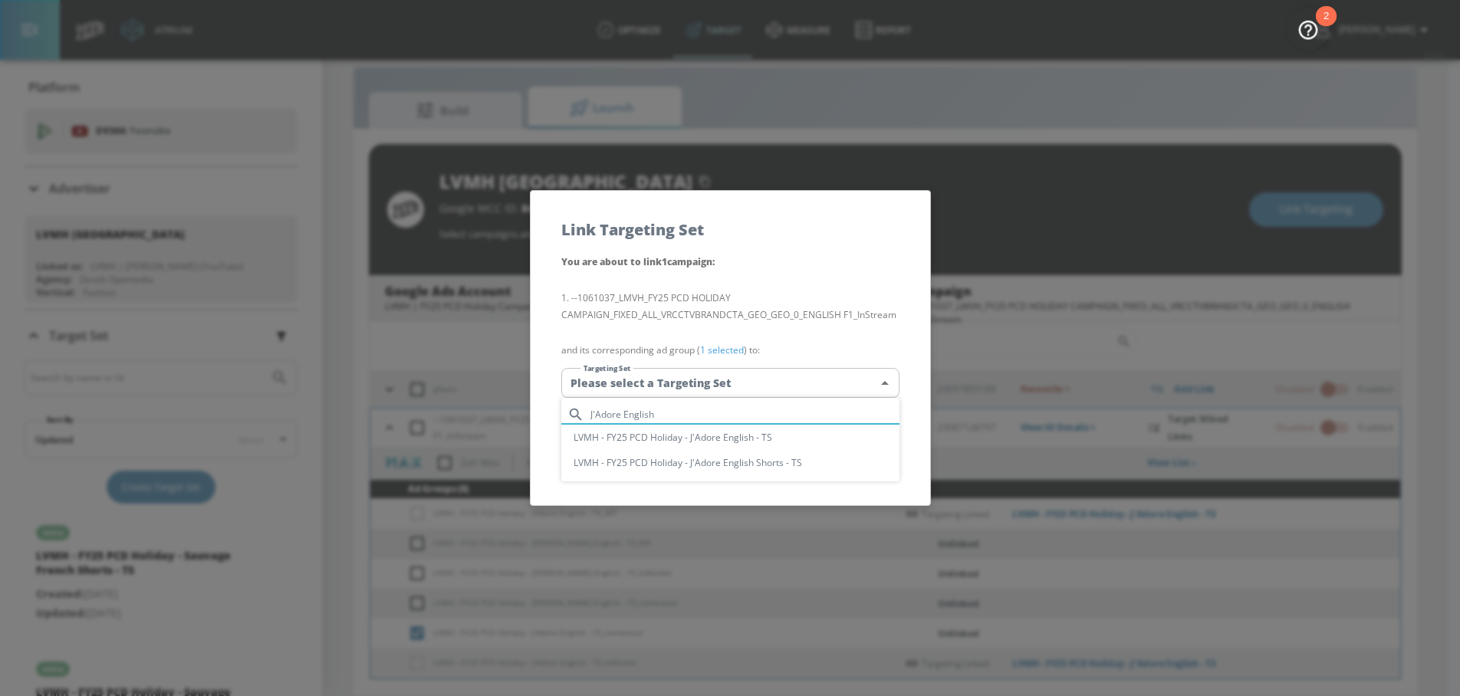
type input "J'Adore English"
click at [718, 439] on li "LVMH - FY25 PCD Holiday - J'Adore English - TS" at bounding box center [730, 437] width 338 height 25
type input "8cdf0b90-6c35-4c8a-86e2-c2c6a65d487f"
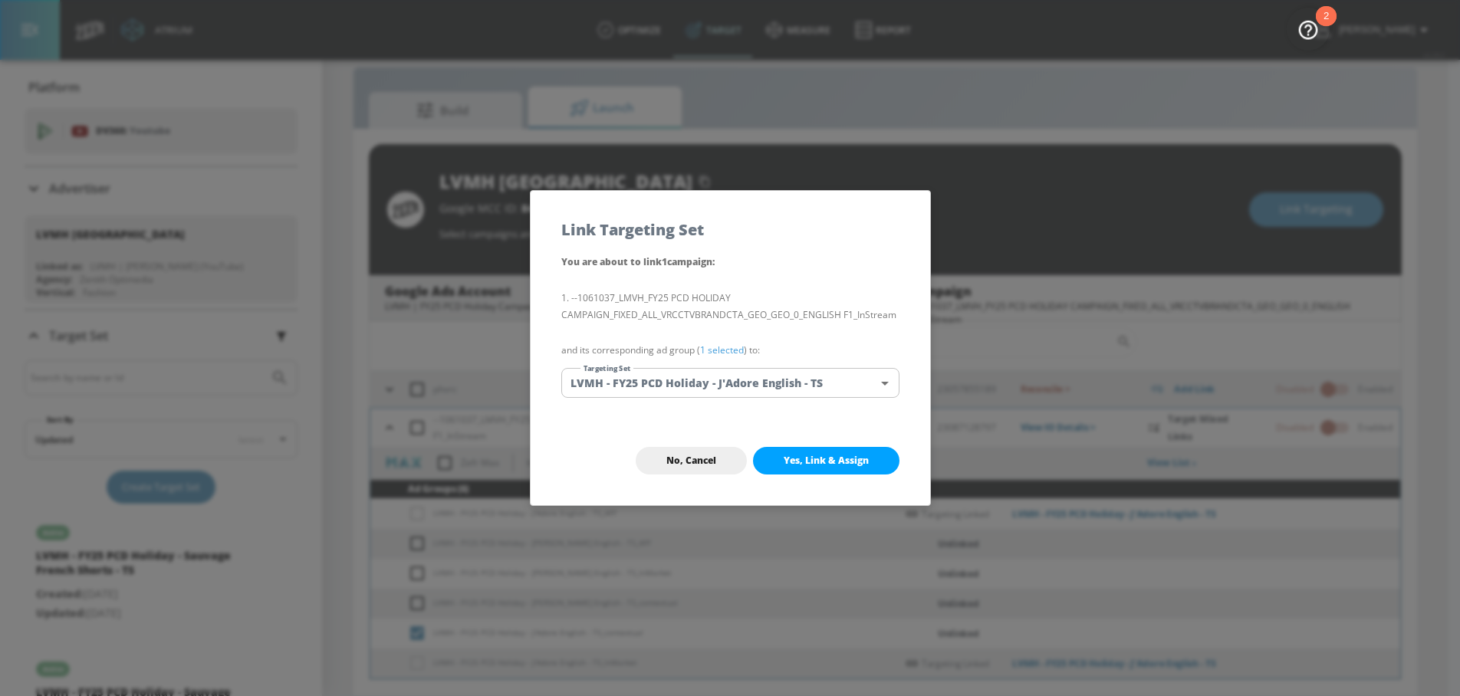
click at [814, 459] on span "Yes, Link & Assign" at bounding box center [826, 461] width 85 height 12
checkbox input "false"
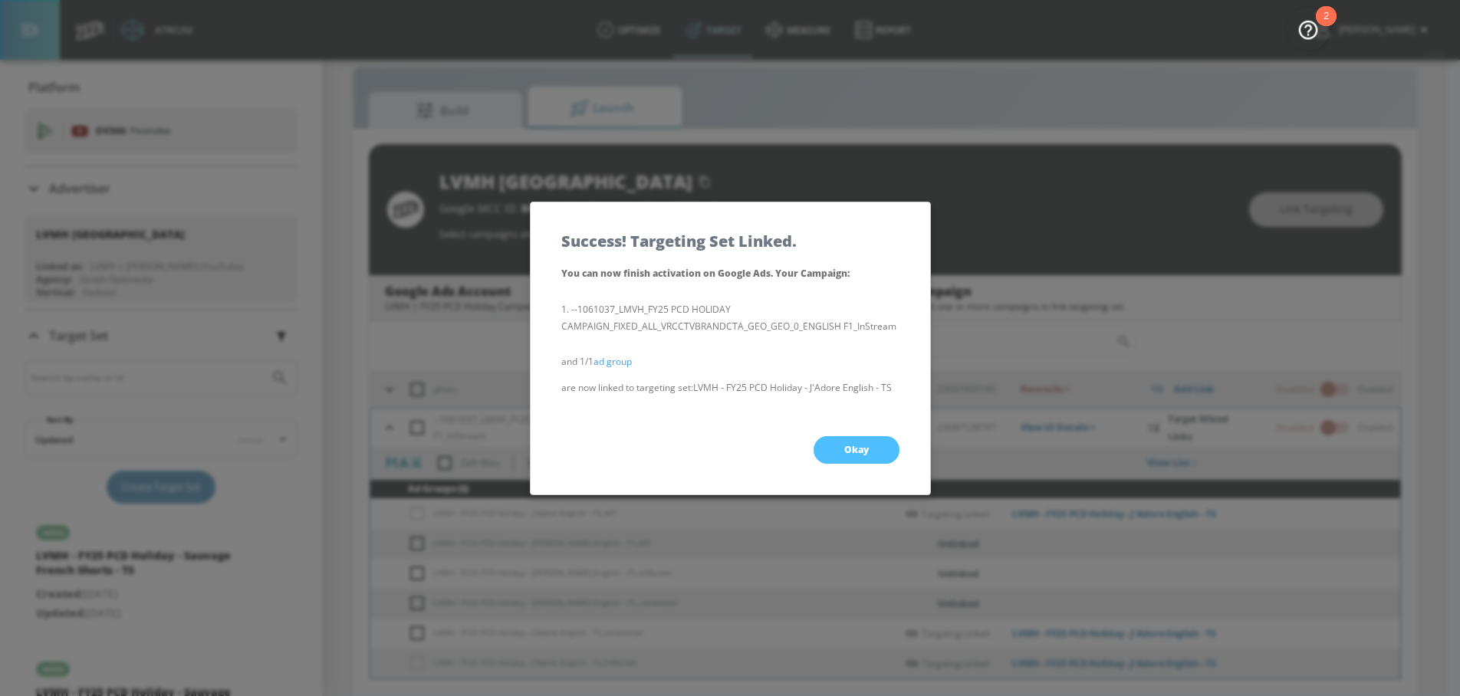
click at [847, 455] on button "Okay" at bounding box center [857, 450] width 86 height 28
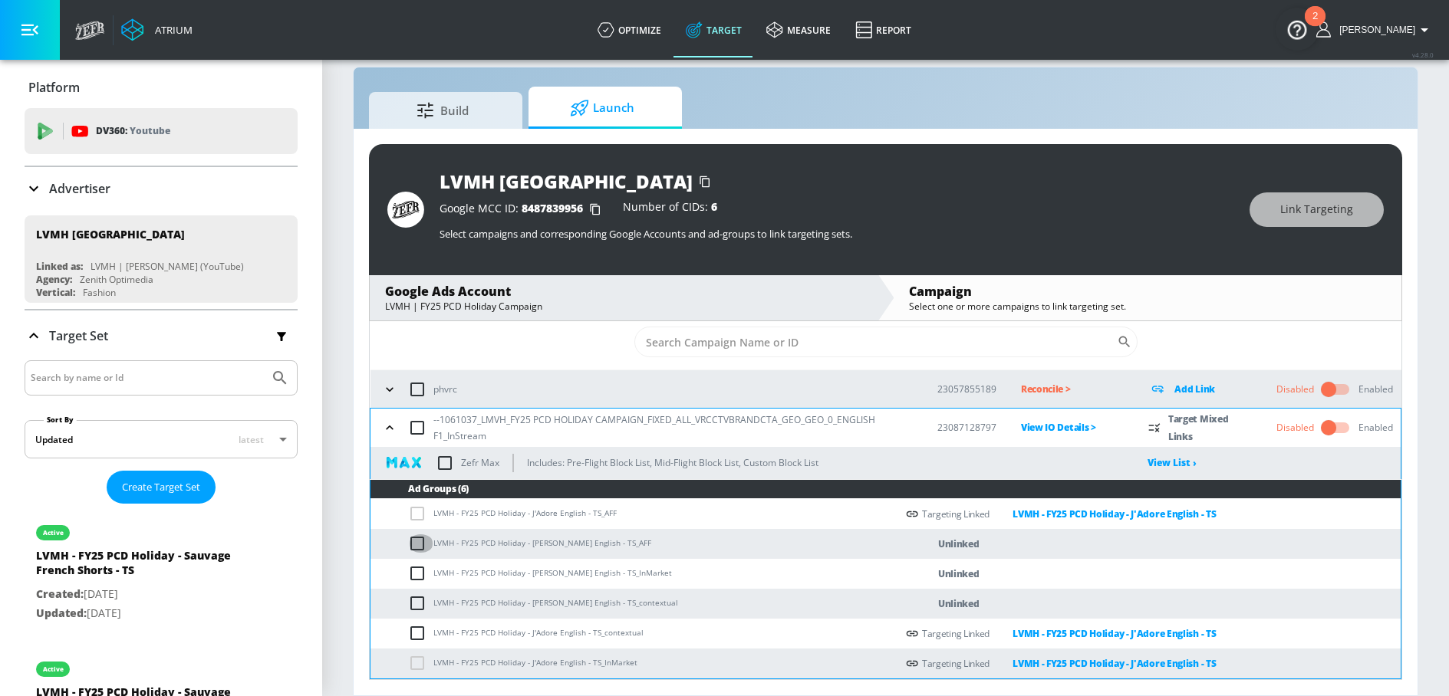
click at [413, 544] on input "checkbox" at bounding box center [420, 543] width 25 height 18
checkbox input "true"
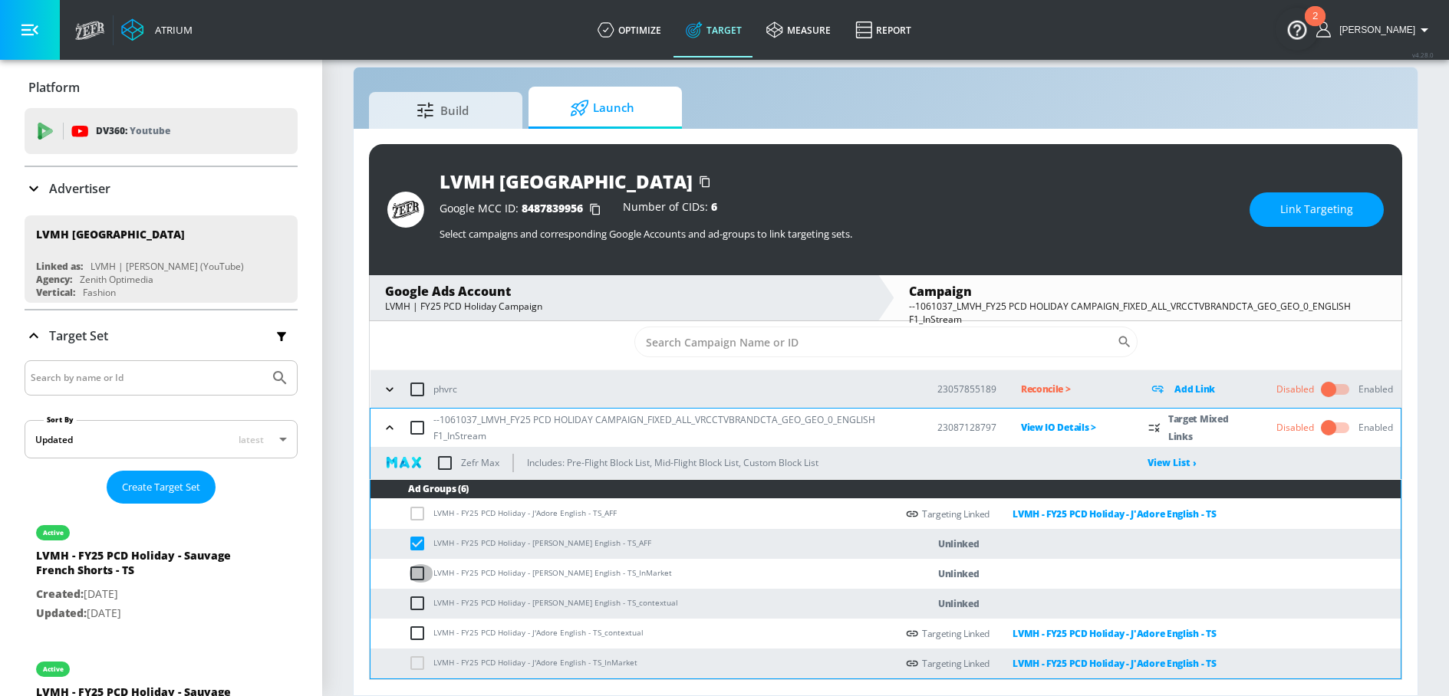
click at [416, 571] on input "checkbox" at bounding box center [420, 573] width 25 height 18
checkbox input "true"
click at [416, 601] on input "checkbox" at bounding box center [420, 603] width 25 height 18
checkbox input "true"
drag, startPoint x: 530, startPoint y: 604, endPoint x: 570, endPoint y: 604, distance: 39.9
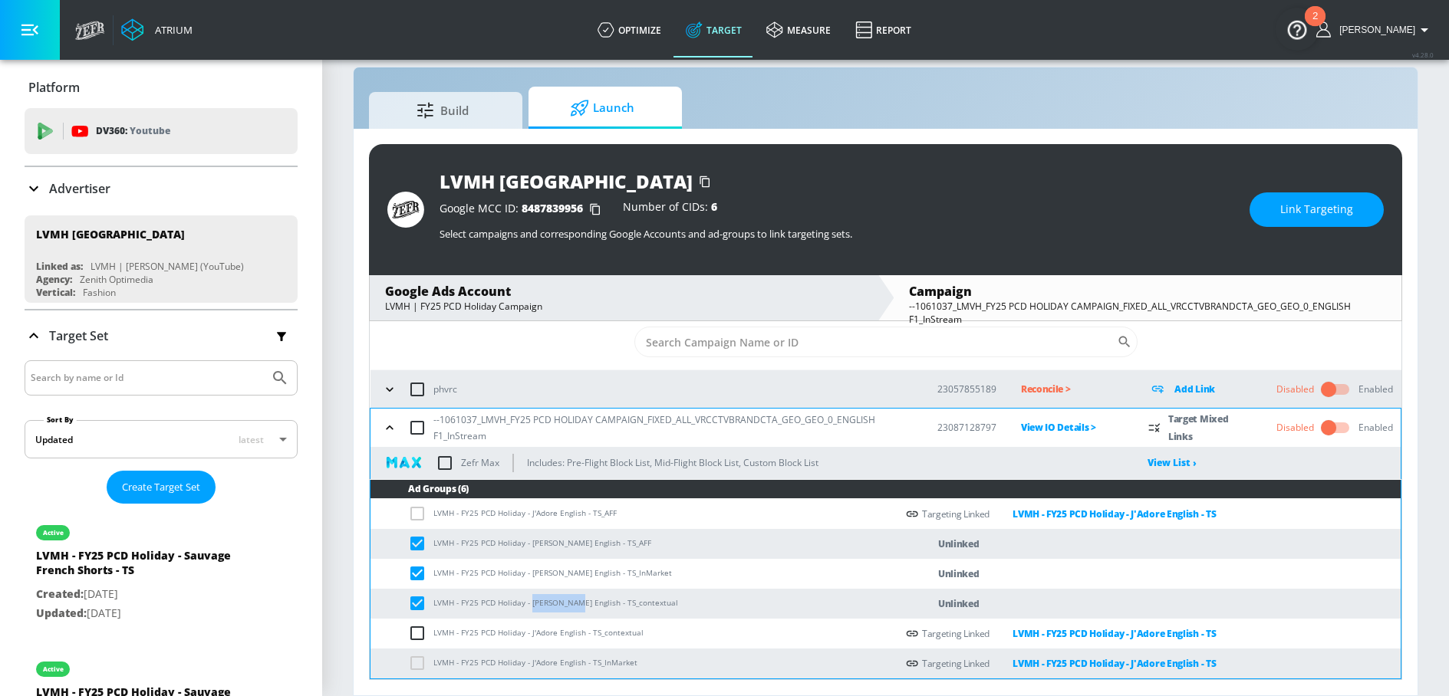
click at [570, 604] on td "LVMH - FY25 PCD Holiday - Miss Dior English - TS_contextual" at bounding box center [632, 604] width 525 height 30
copy td "Miss Dior E"
click at [1291, 211] on span "Link Targeting" at bounding box center [1316, 209] width 73 height 19
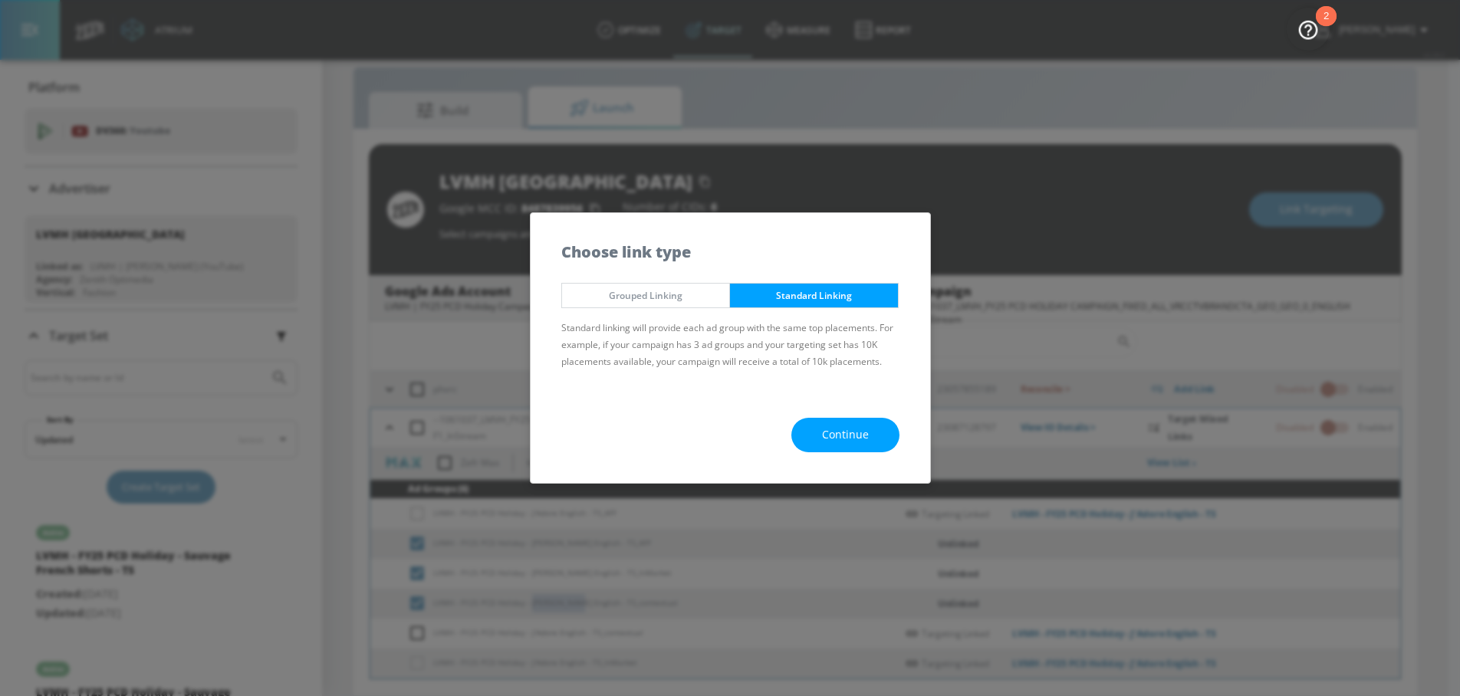
click at [678, 292] on span "Grouped Linking" at bounding box center [646, 296] width 145 height 16
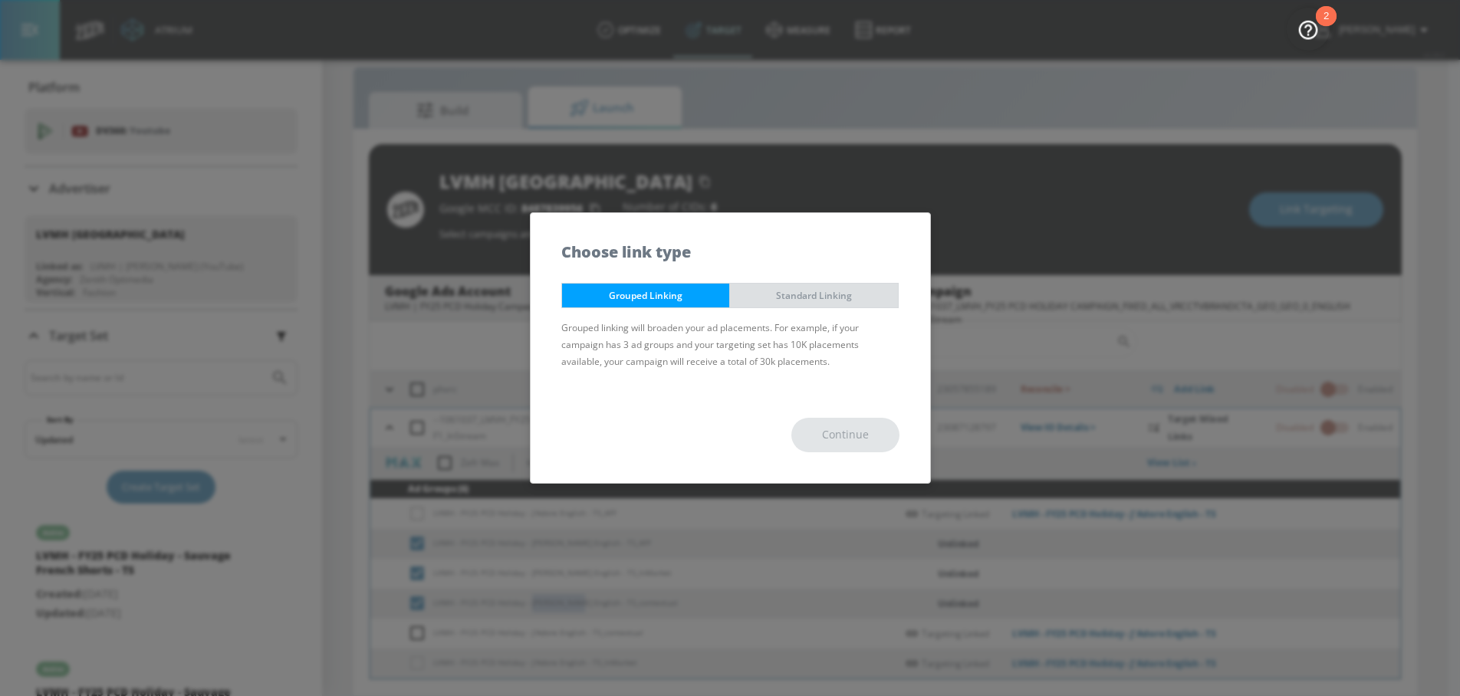
click at [761, 292] on span "Standard Linking" at bounding box center [814, 296] width 145 height 16
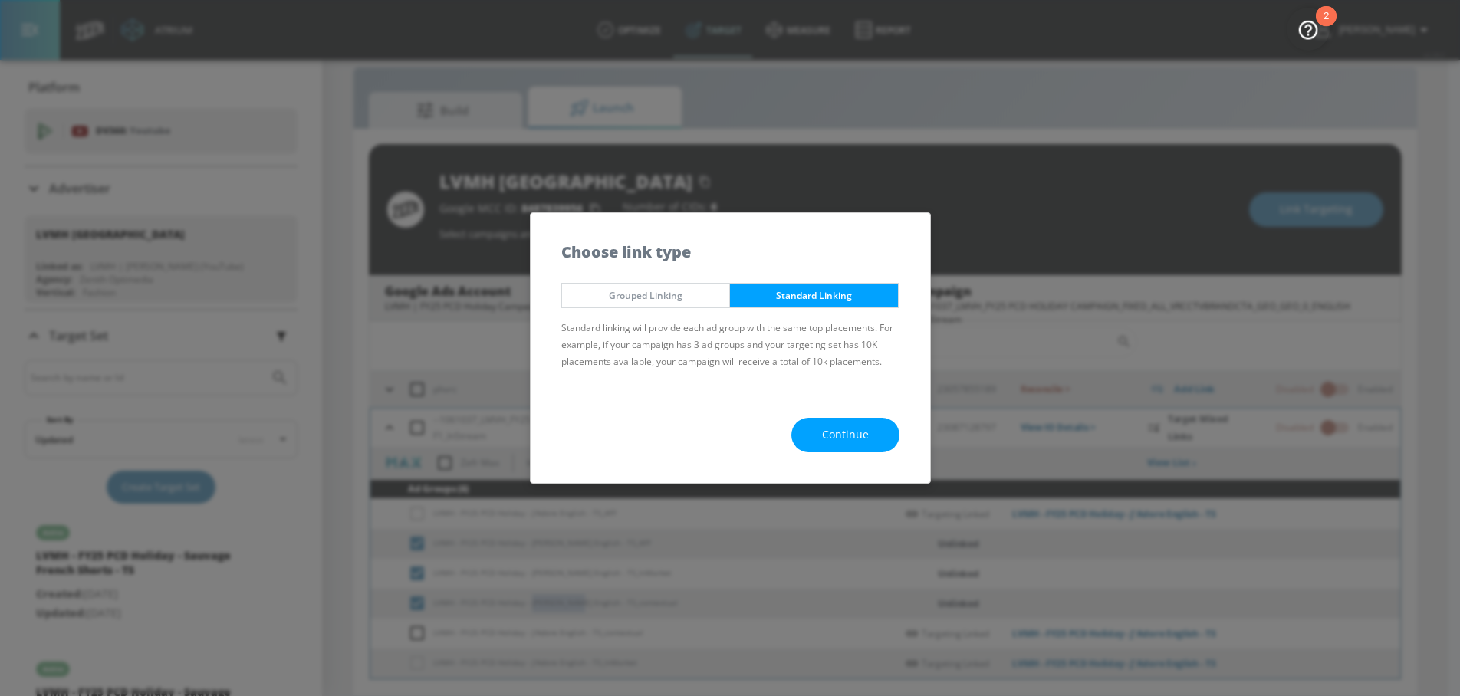
click at [807, 428] on button "Continue" at bounding box center [845, 435] width 108 height 35
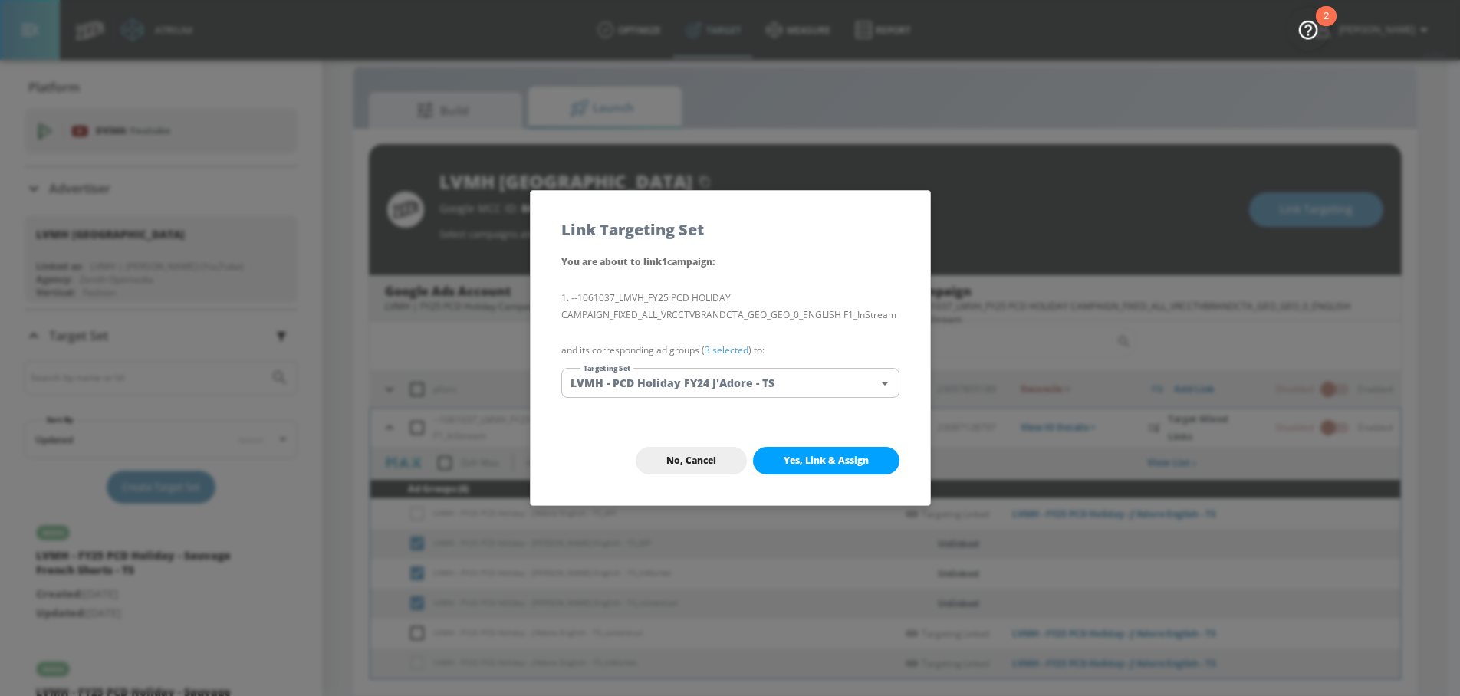
click at [684, 367] on div "You are about to link 1 campaign : --1061037_LMVH_FY25 PCD HOLIDAY CAMPAIGN_FIX…" at bounding box center [731, 334] width 400 height 163
click at [684, 379] on body "Atrium optimize Target measure Report optimize Target measure Report v 4.28.0 N…" at bounding box center [730, 337] width 1460 height 719
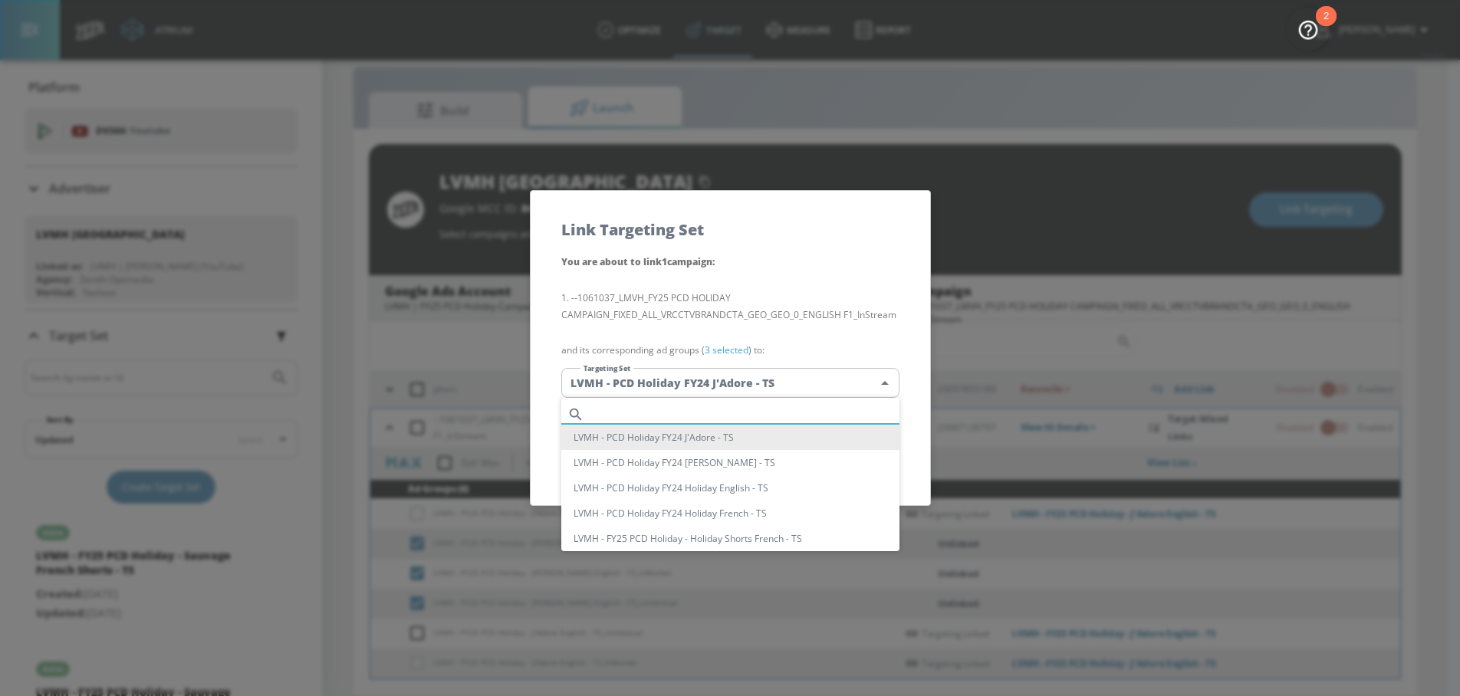
click at [651, 411] on input "text" at bounding box center [744, 414] width 309 height 21
paste input "Miss Dior E"
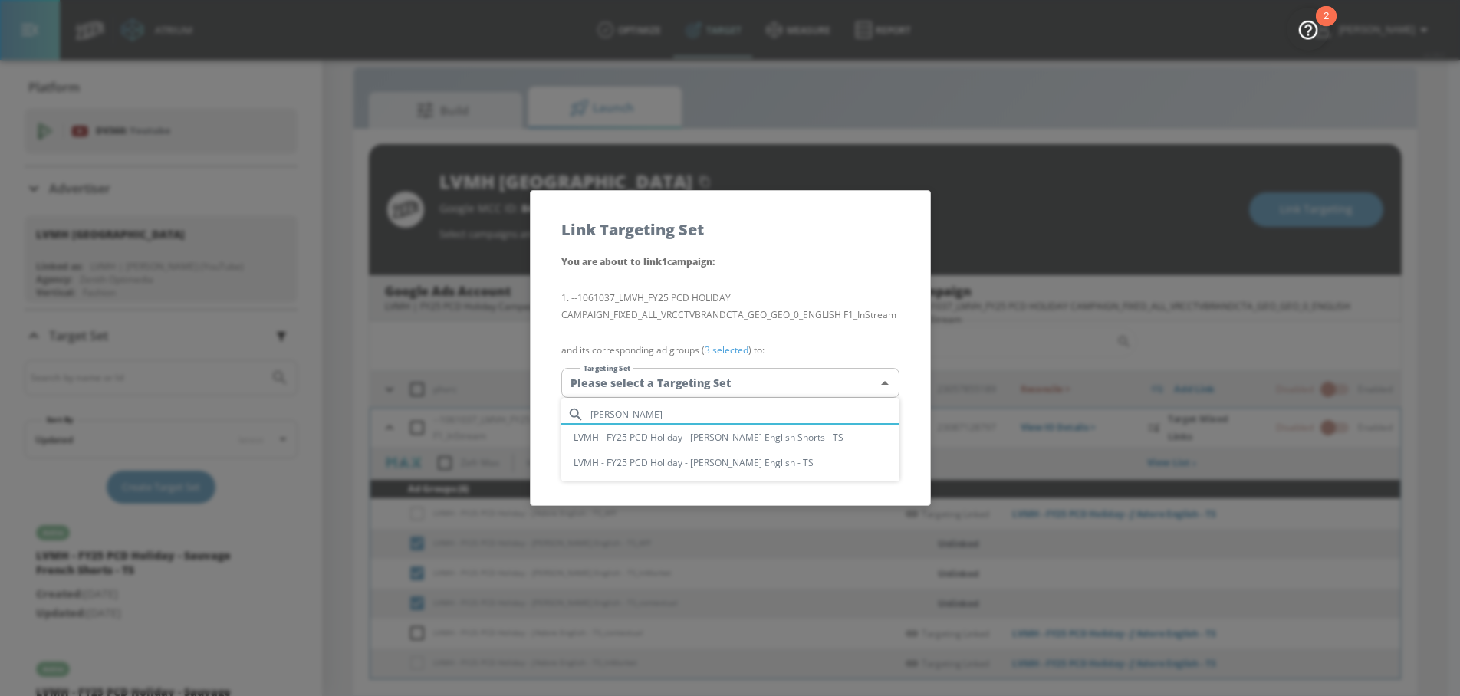
type input "Miss Dior E"
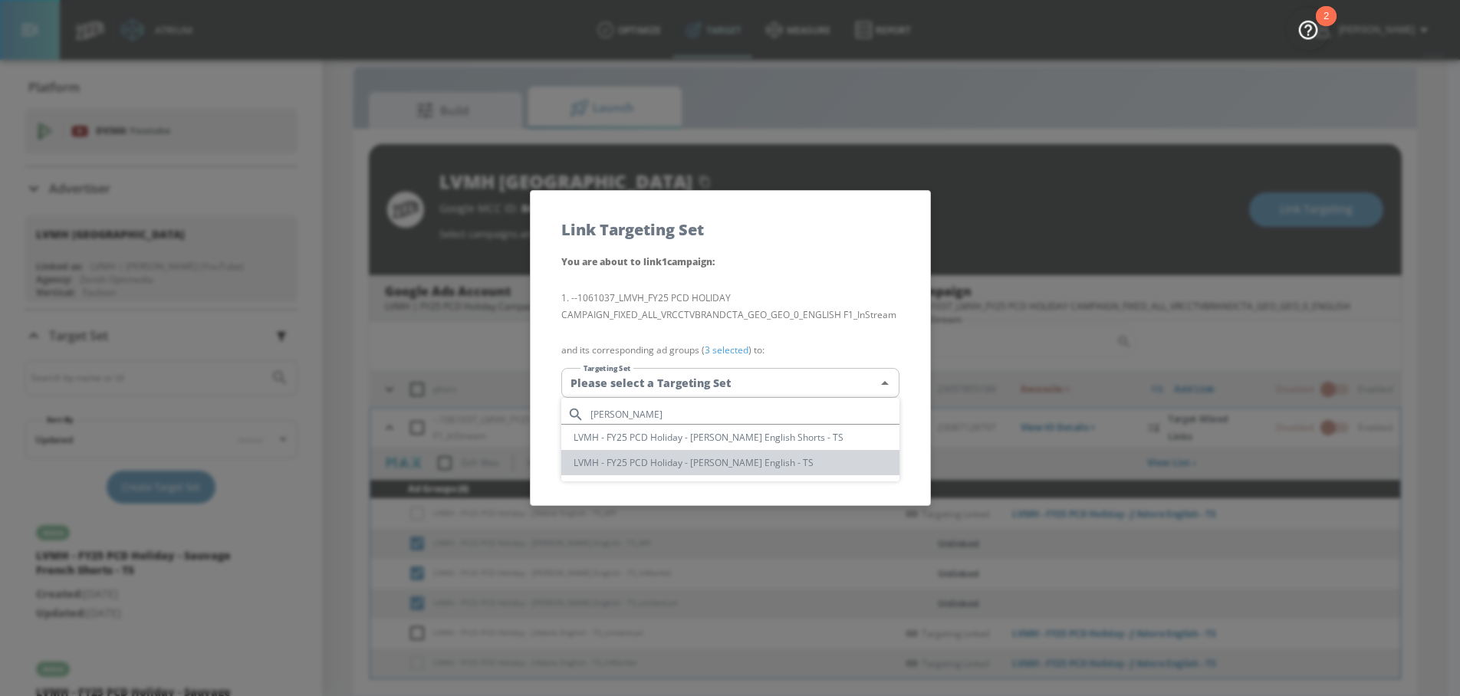
click at [726, 466] on li "LVMH - FY25 PCD Holiday - [PERSON_NAME] English - TS" at bounding box center [730, 462] width 338 height 25
type input "46de2a4c-1436-4c04-b0f7-8a690c735717"
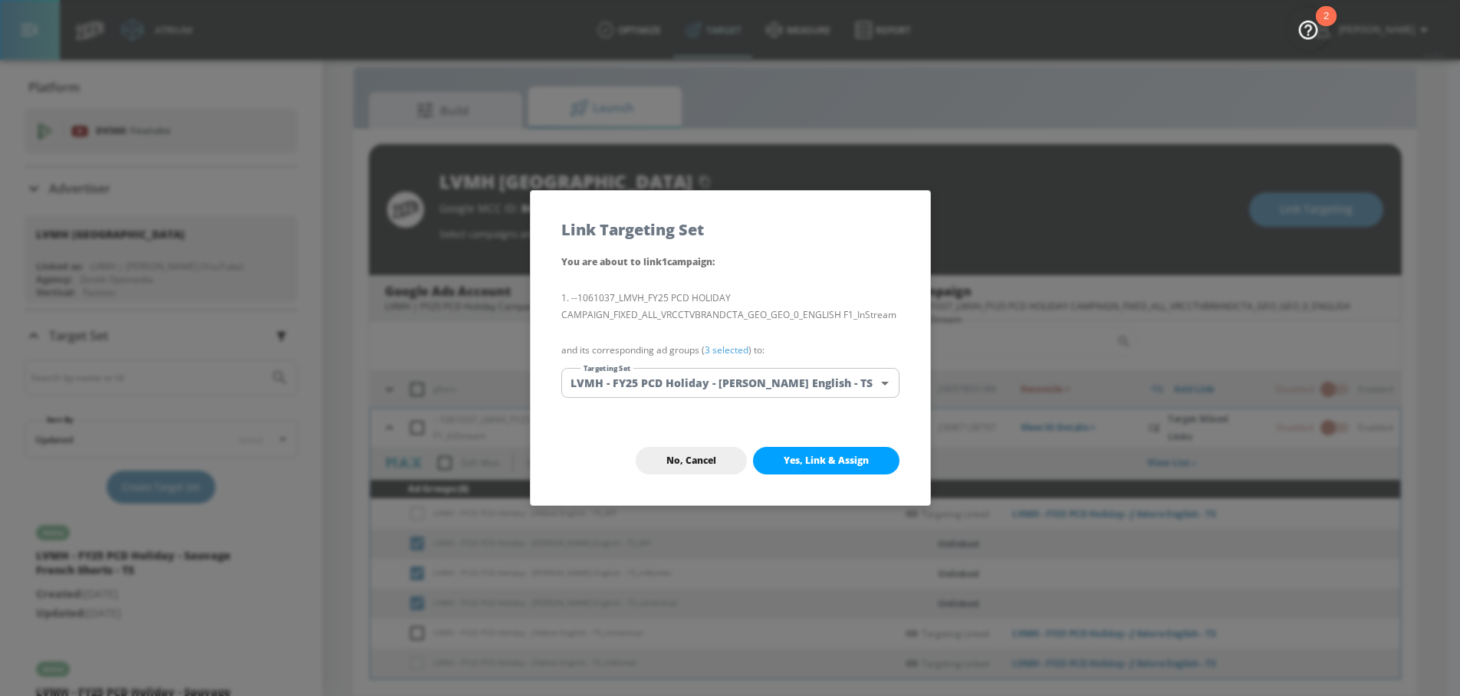
click at [794, 466] on span "Yes, Link & Assign" at bounding box center [826, 461] width 85 height 12
checkbox input "false"
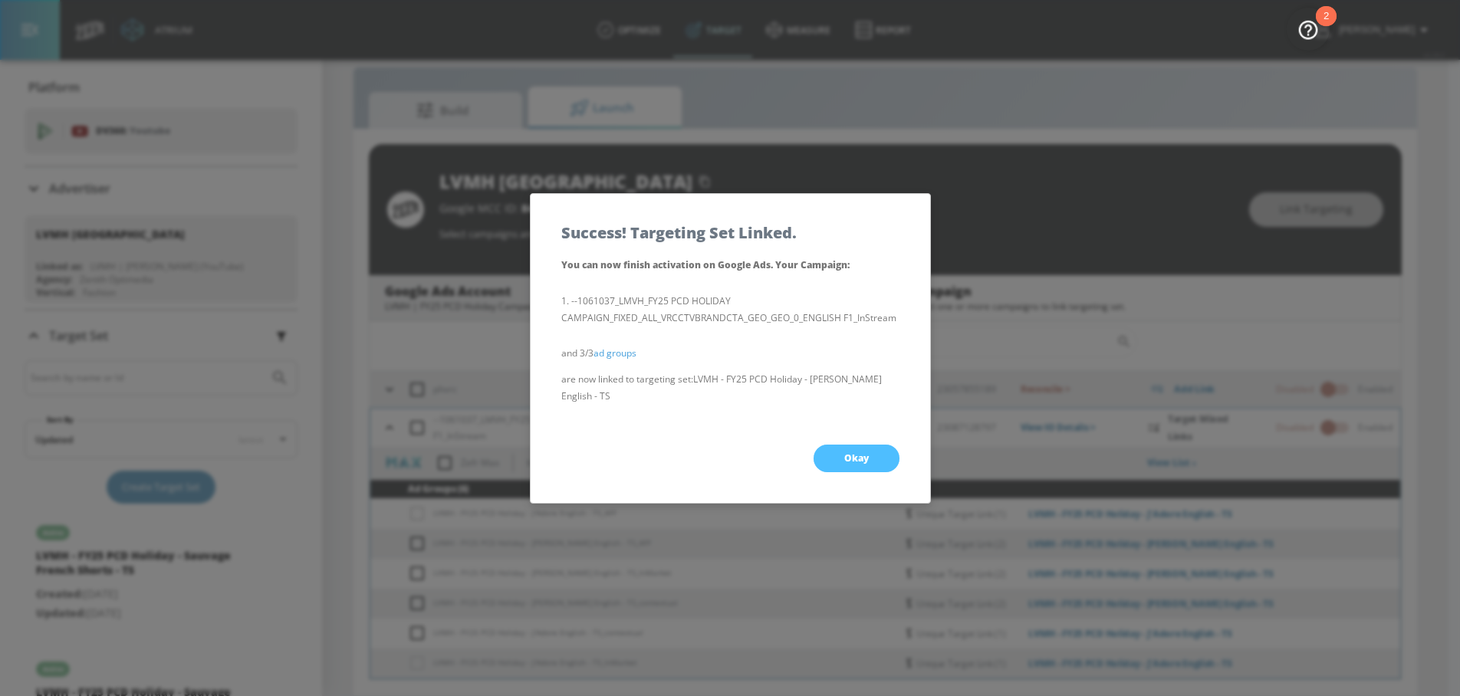
click at [850, 454] on span "Okay" at bounding box center [856, 458] width 25 height 12
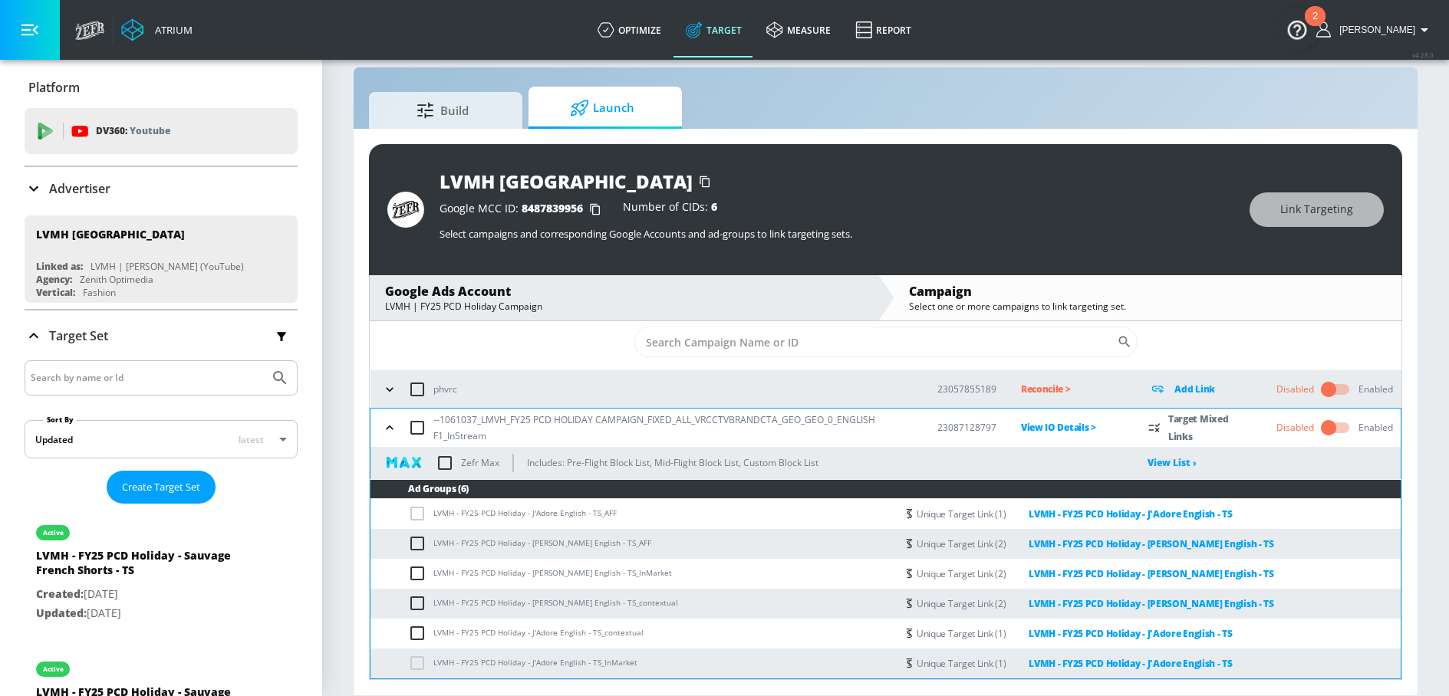
click at [386, 431] on icon "button" at bounding box center [389, 427] width 15 height 15
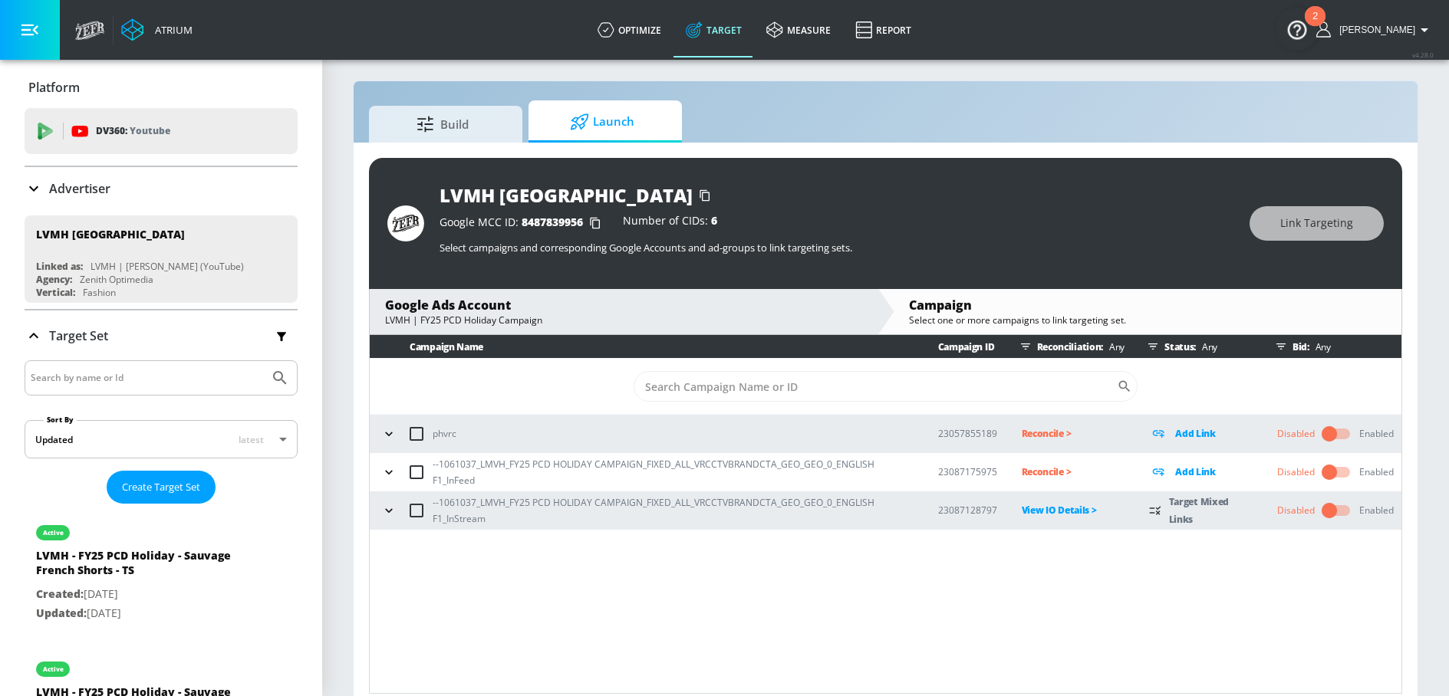
scroll to position [22, 0]
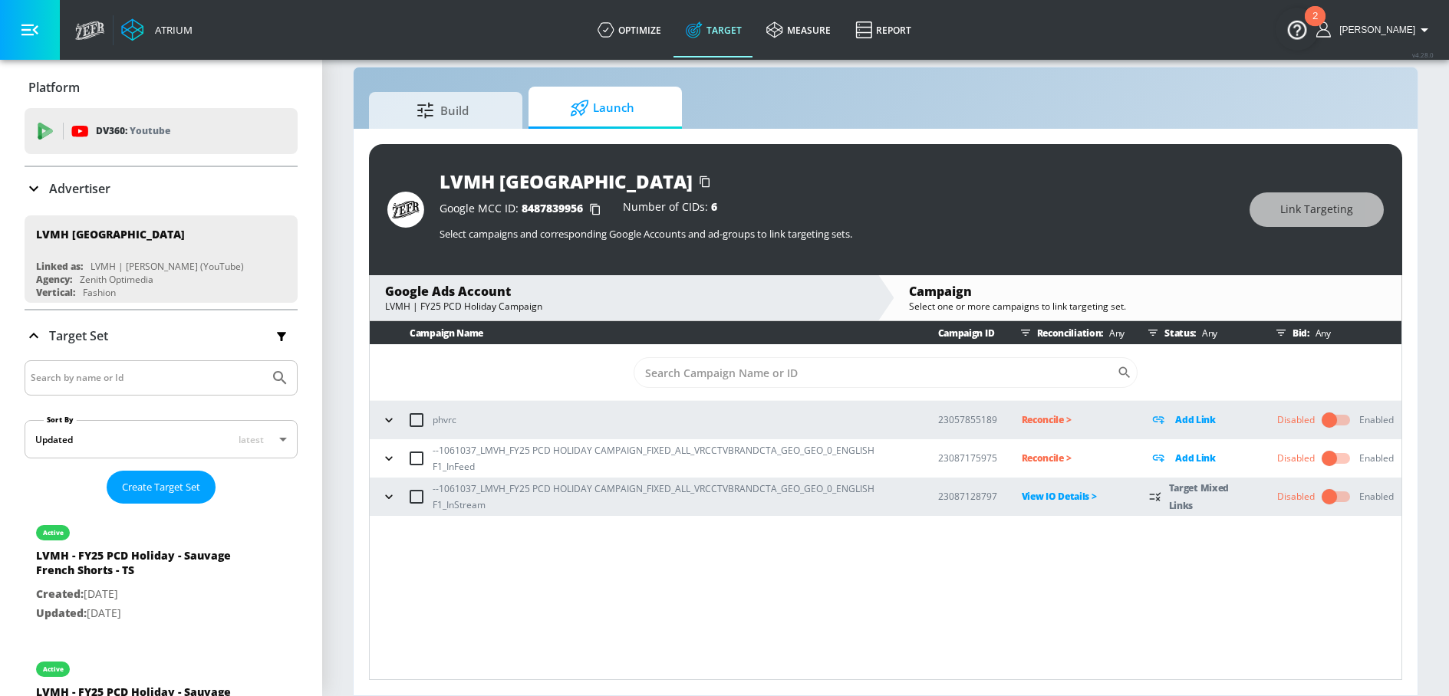
drag, startPoint x: 206, startPoint y: 47, endPoint x: 202, endPoint y: 21, distance: 25.5
click at [206, 42] on div "Atrium optimize Target measure Report optimize Target measure Report v 4.28.0 N…" at bounding box center [757, 30] width 1381 height 60
click at [392, 495] on icon "button" at bounding box center [388, 496] width 15 height 15
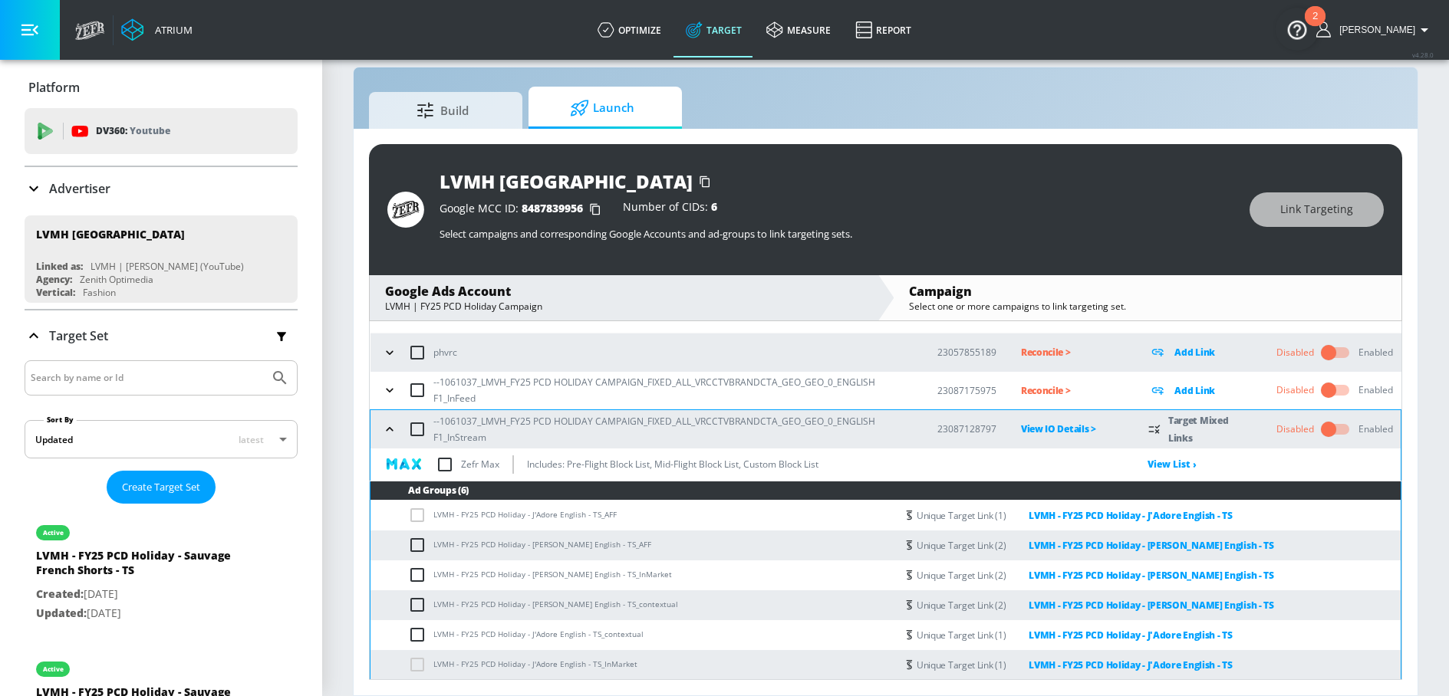
scroll to position [69, 0]
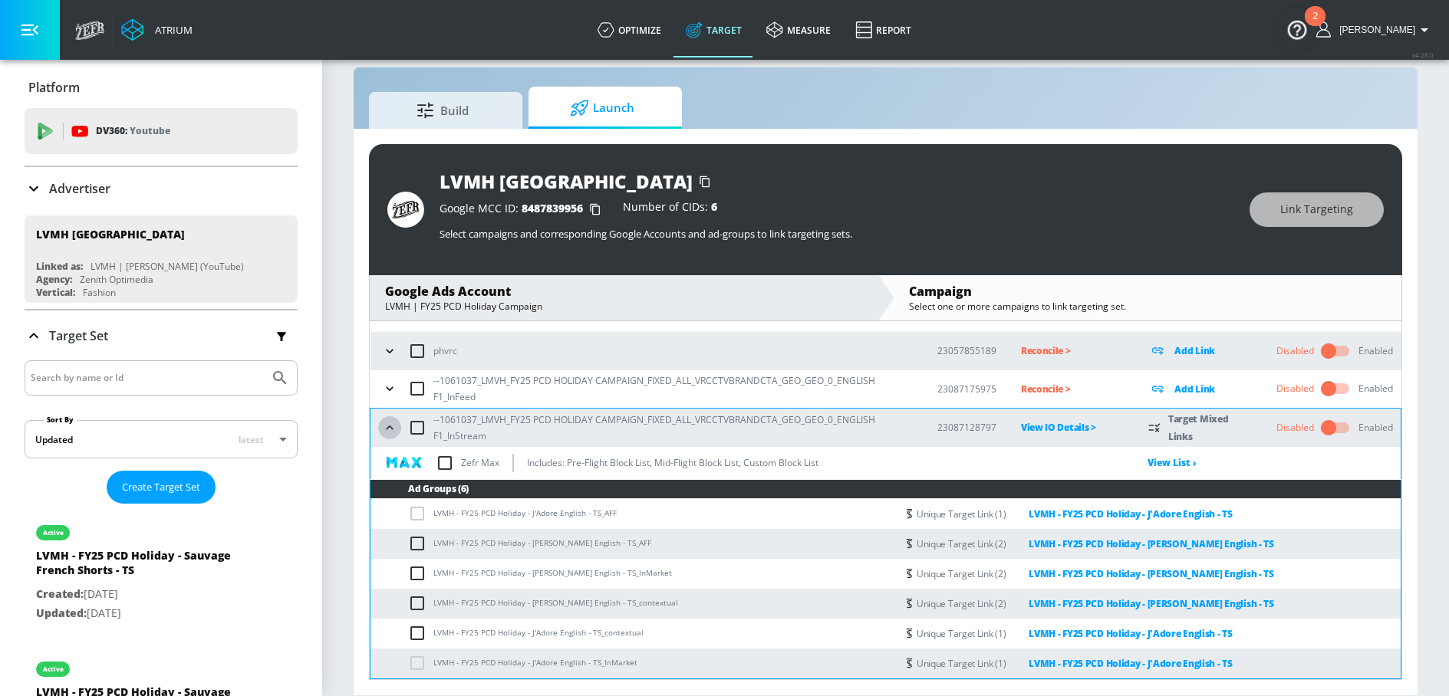
click at [388, 418] on button "button" at bounding box center [389, 427] width 23 height 23
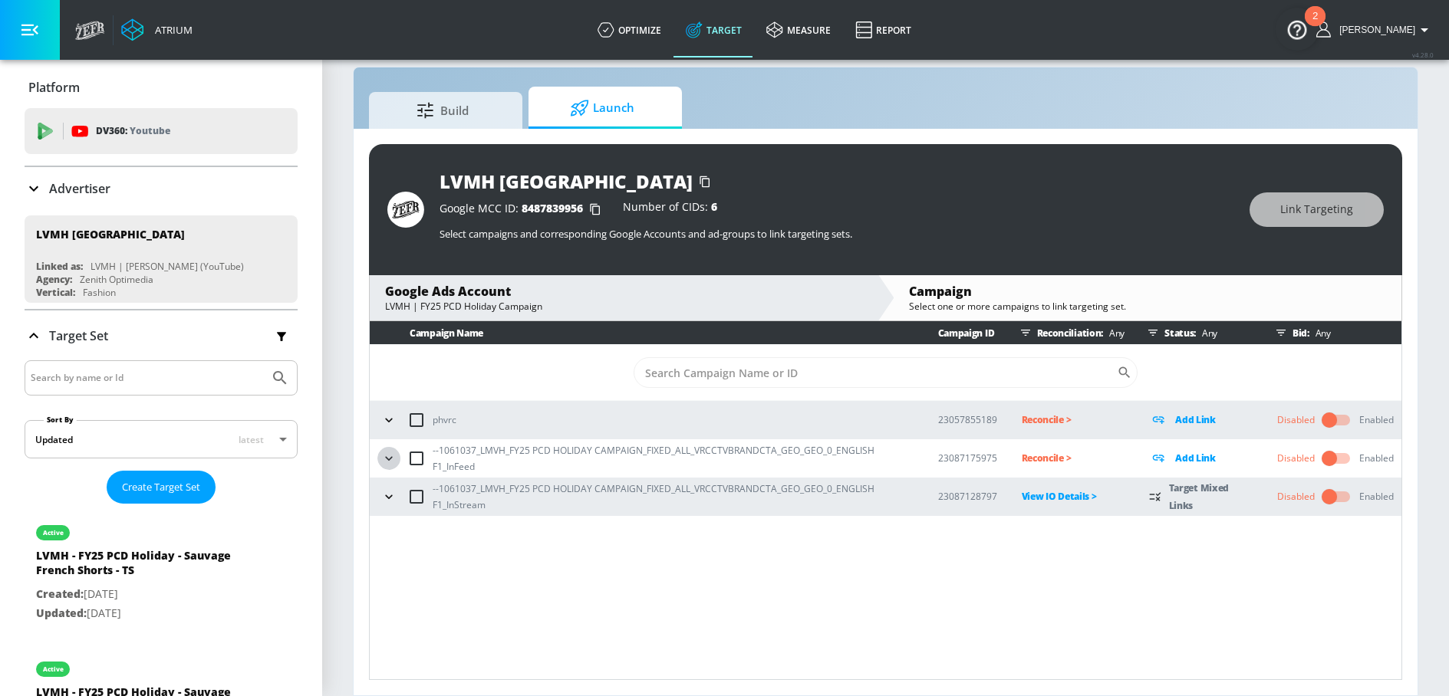
click at [393, 455] on icon "button" at bounding box center [388, 458] width 15 height 15
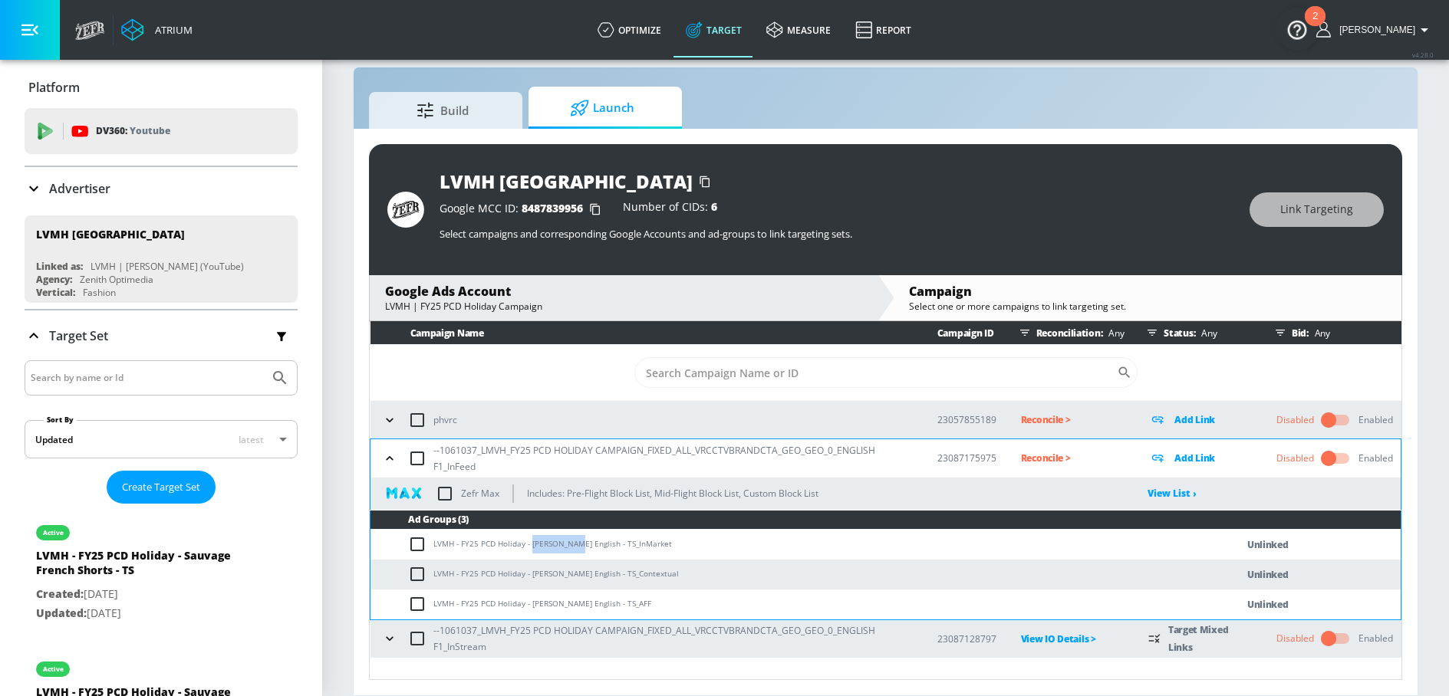
drag, startPoint x: 531, startPoint y: 545, endPoint x: 571, endPoint y: 547, distance: 40.7
click at [571, 547] on td "LVMH - FY25 PCD Holiday - Miss Dior English - TS_InMarket" at bounding box center [787, 545] width 834 height 30
copy td "Miss Dior E"
click at [413, 540] on input "checkbox" at bounding box center [420, 544] width 25 height 18
checkbox input "true"
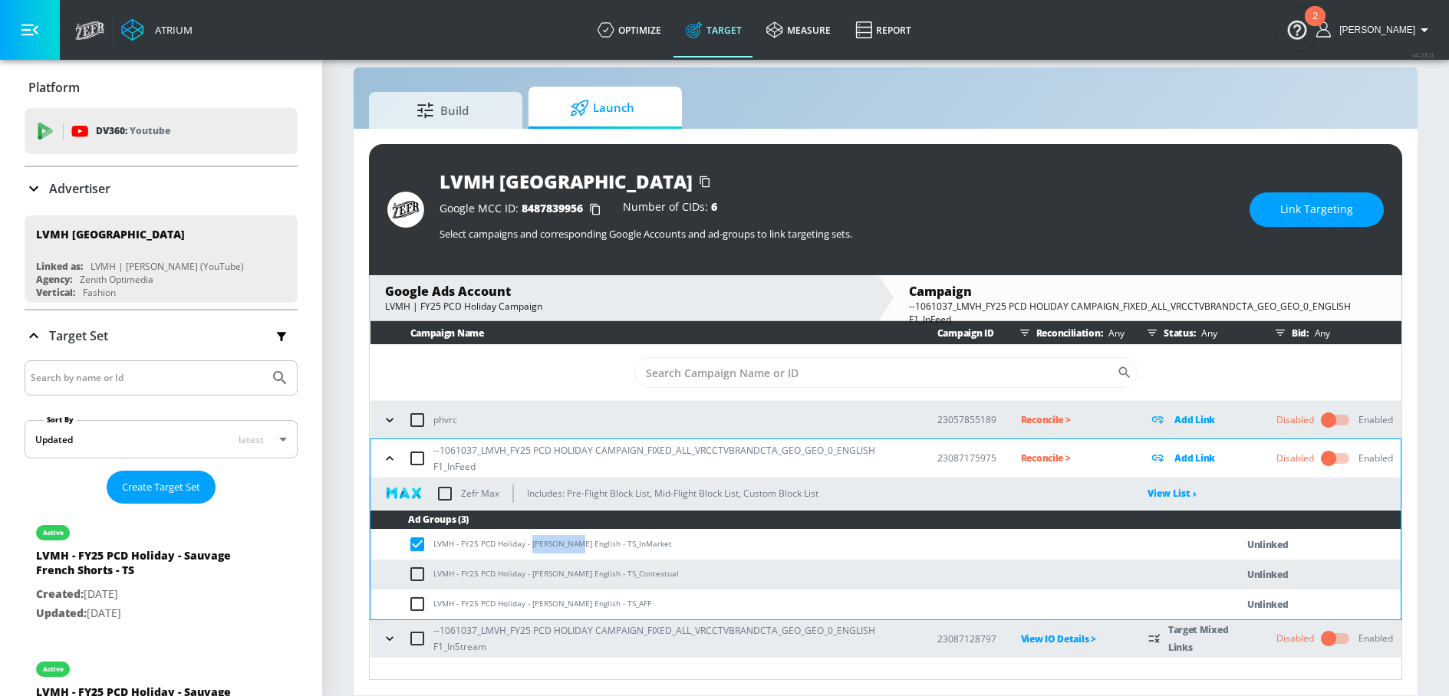
click at [413, 568] on input "checkbox" at bounding box center [420, 574] width 25 height 18
checkbox input "true"
click at [413, 594] on td "LVMH - FY25 PCD Holiday - Miss Dior English - TS_AFF" at bounding box center [787, 605] width 834 height 30
click at [415, 600] on input "checkbox" at bounding box center [420, 604] width 25 height 18
checkbox input "true"
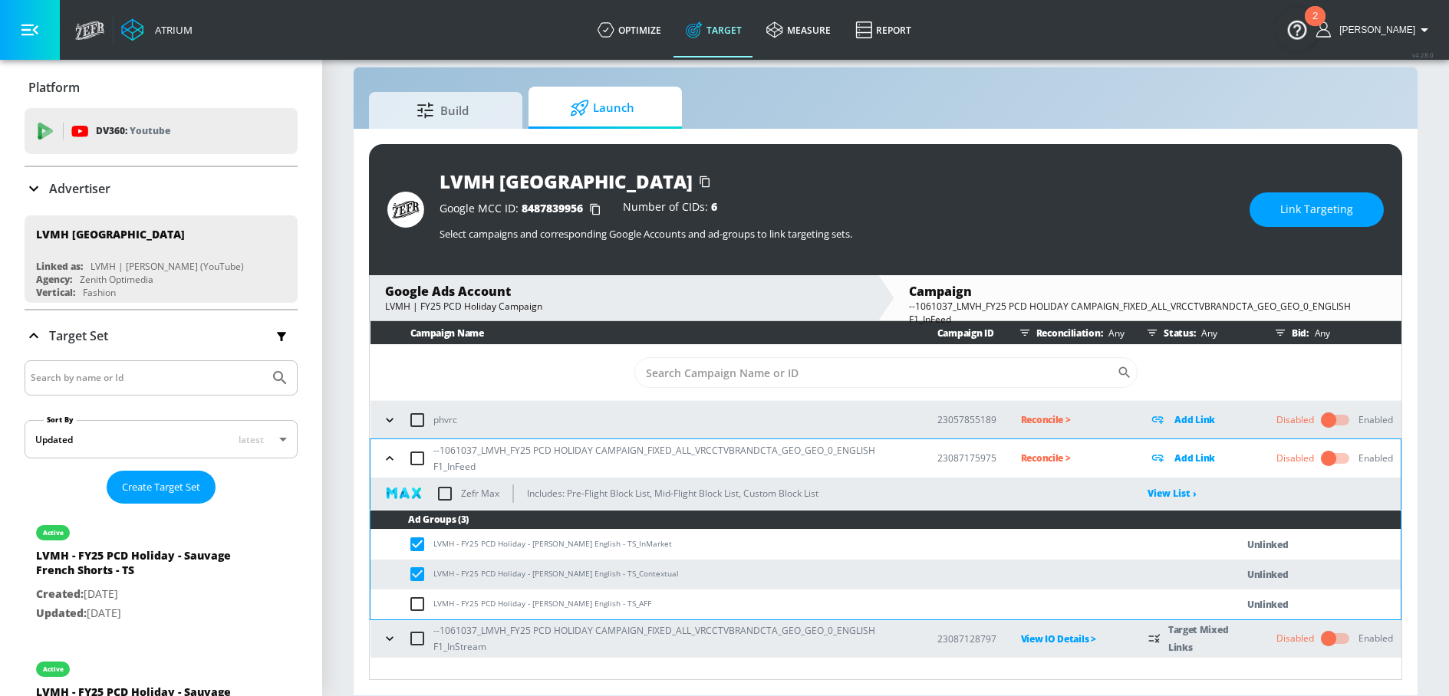
checkbox input "true"
click at [1280, 225] on button "Link Targeting" at bounding box center [1316, 209] width 134 height 35
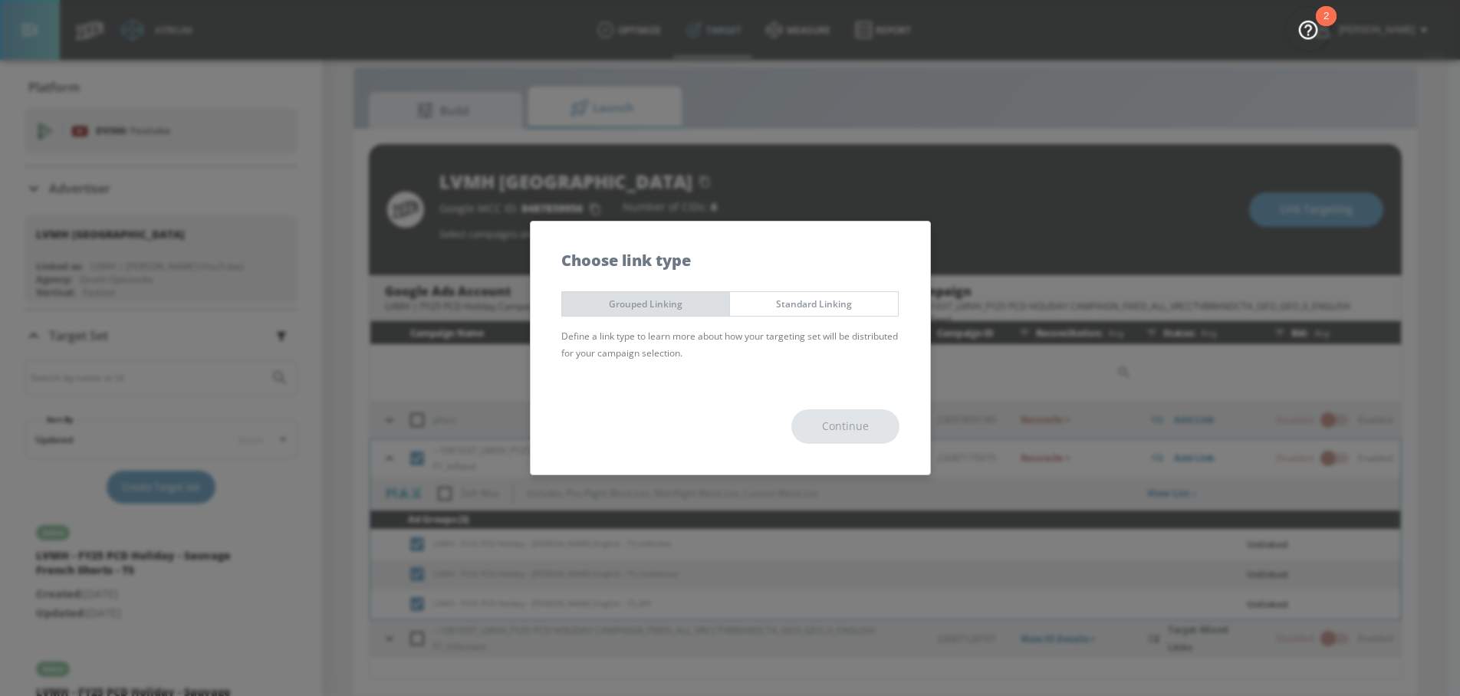
click at [640, 306] on span "Grouped Linking" at bounding box center [646, 304] width 145 height 16
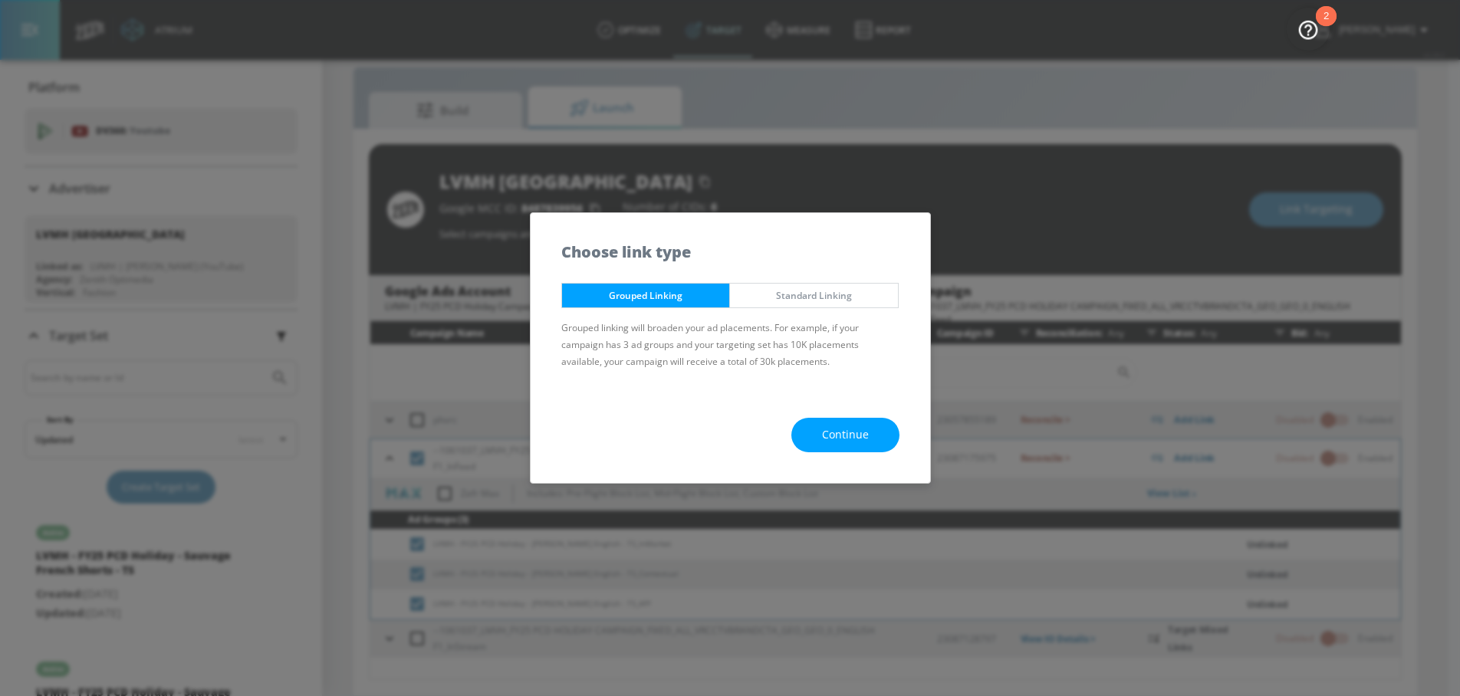
click at [800, 428] on button "Continue" at bounding box center [845, 435] width 108 height 35
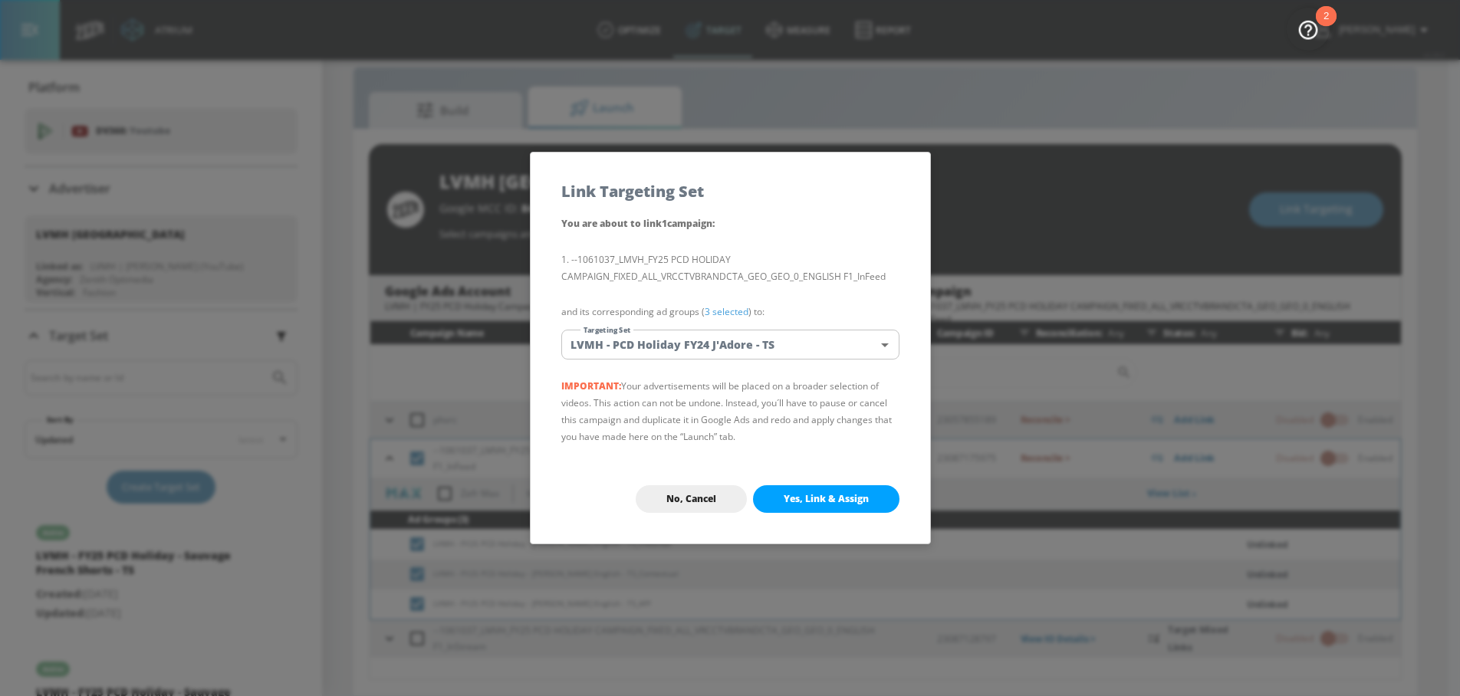
click at [670, 354] on body "Atrium optimize Target measure Report optimize Target measure Report v 4.28.0 N…" at bounding box center [730, 337] width 1460 height 719
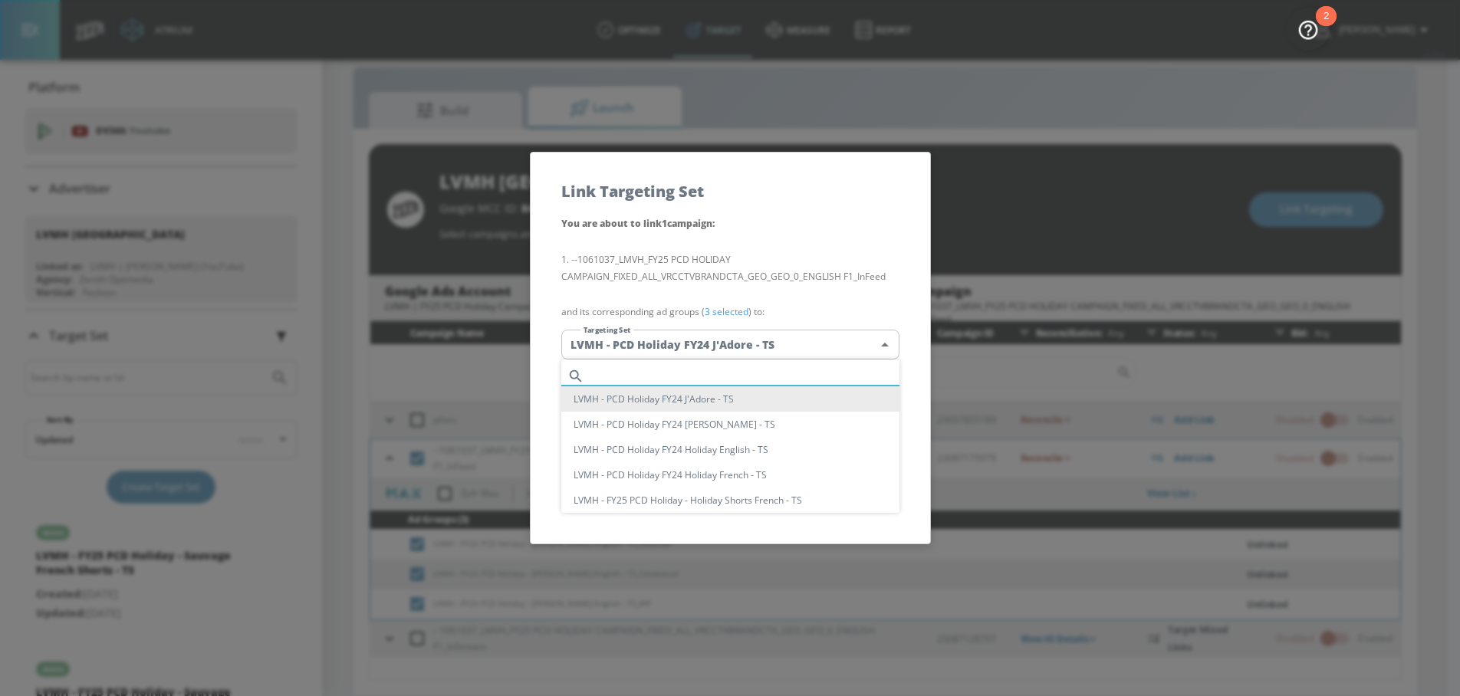
click at [636, 377] on input "text" at bounding box center [744, 376] width 309 height 21
paste input "Miss Dior E"
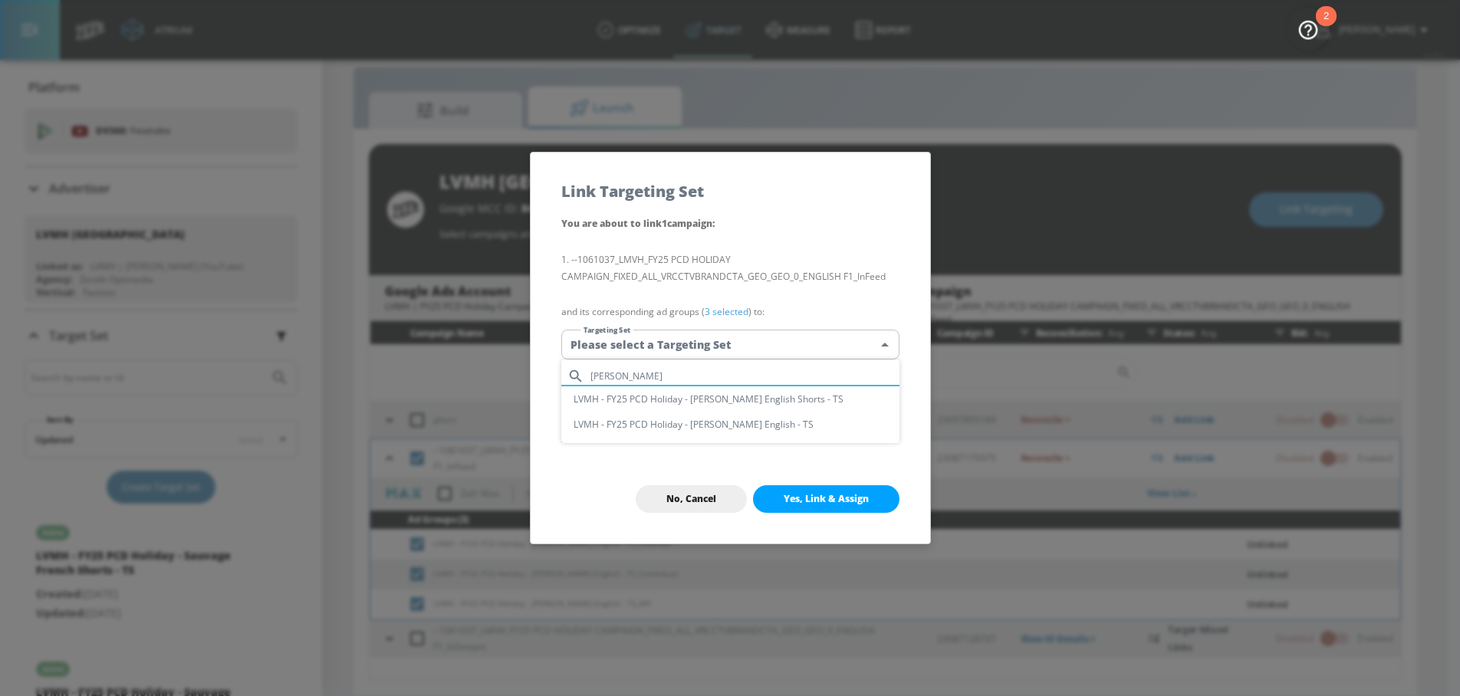
type input "Miss Dior E"
click at [730, 426] on li "LVMH - FY25 PCD Holiday - [PERSON_NAME] English - TS" at bounding box center [730, 424] width 338 height 25
type input "46de2a4c-1436-4c04-b0f7-8a690c735717"
click at [804, 483] on div "No, Cancel Yes, Link & Assign" at bounding box center [731, 499] width 400 height 89
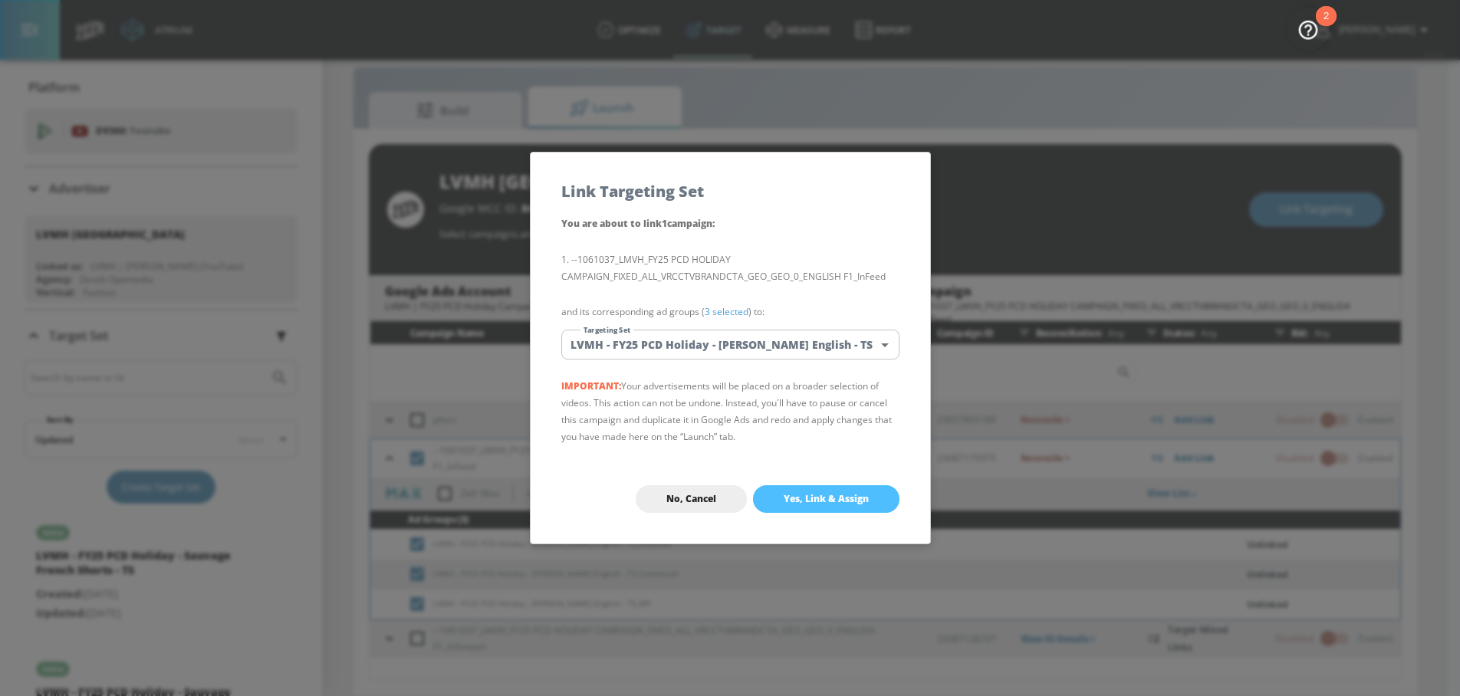
click at [804, 493] on span "Yes, Link & Assign" at bounding box center [826, 499] width 85 height 12
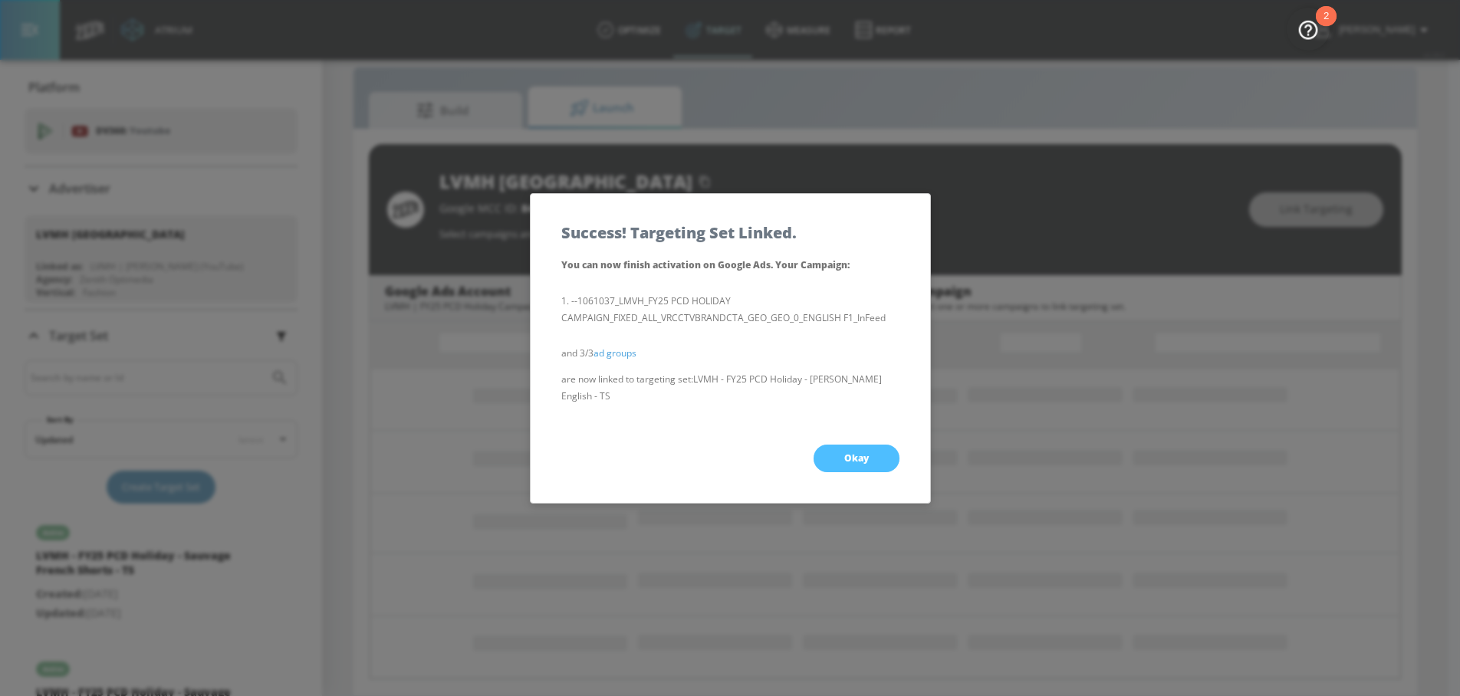
click at [835, 461] on button "Okay" at bounding box center [857, 459] width 86 height 28
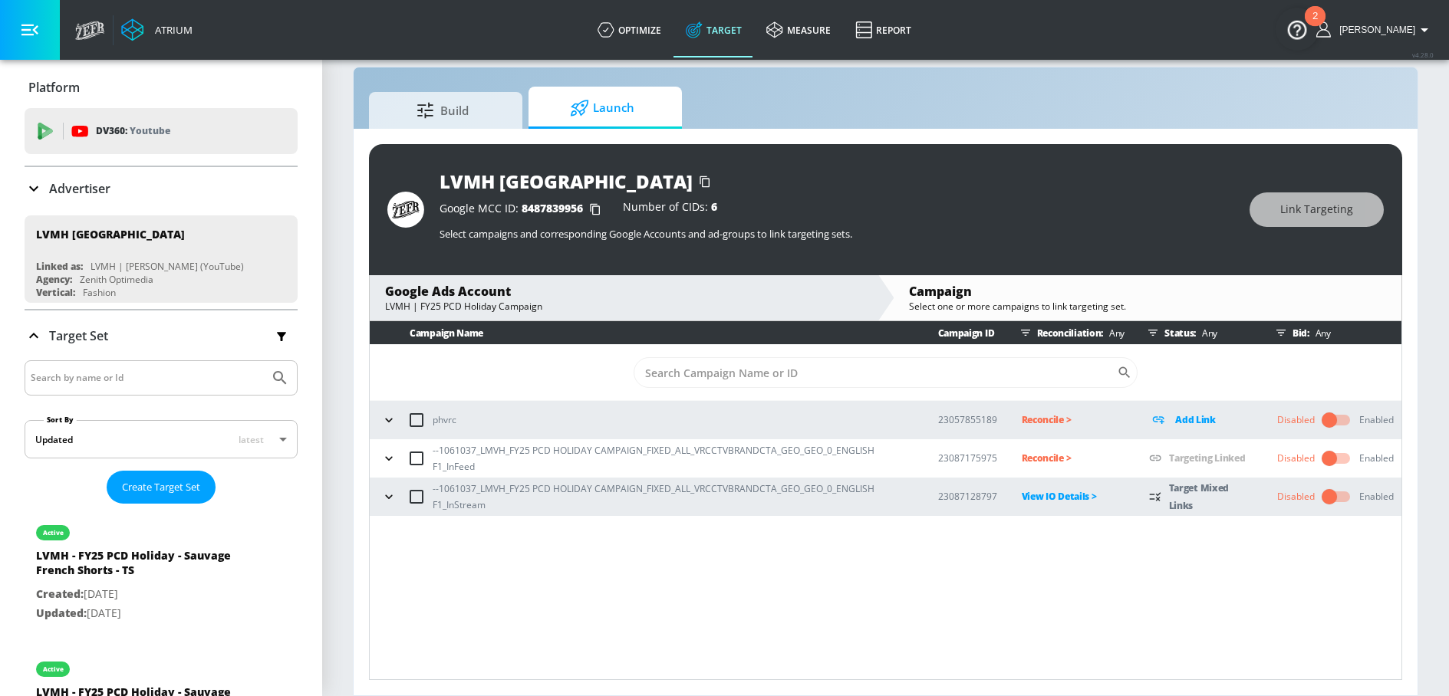
click at [393, 457] on icon "button" at bounding box center [388, 458] width 15 height 15
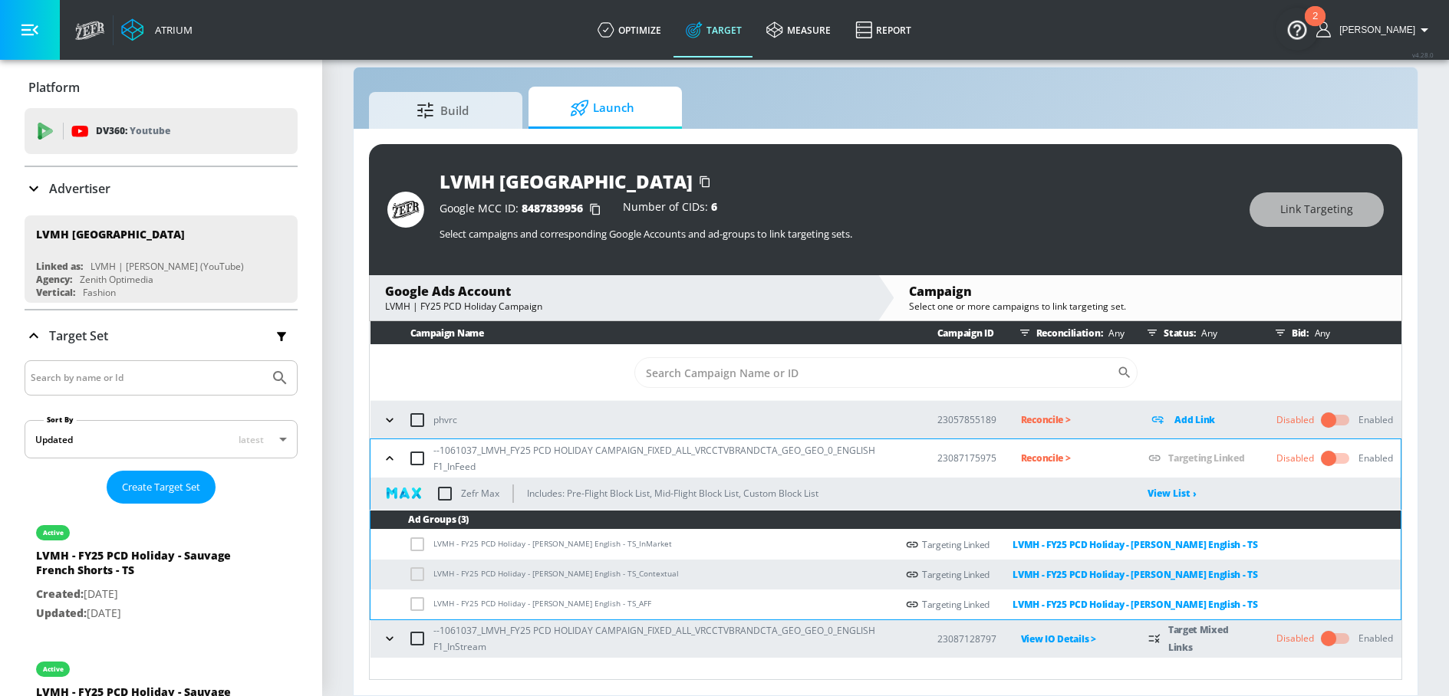
click at [390, 463] on icon "button" at bounding box center [389, 458] width 15 height 15
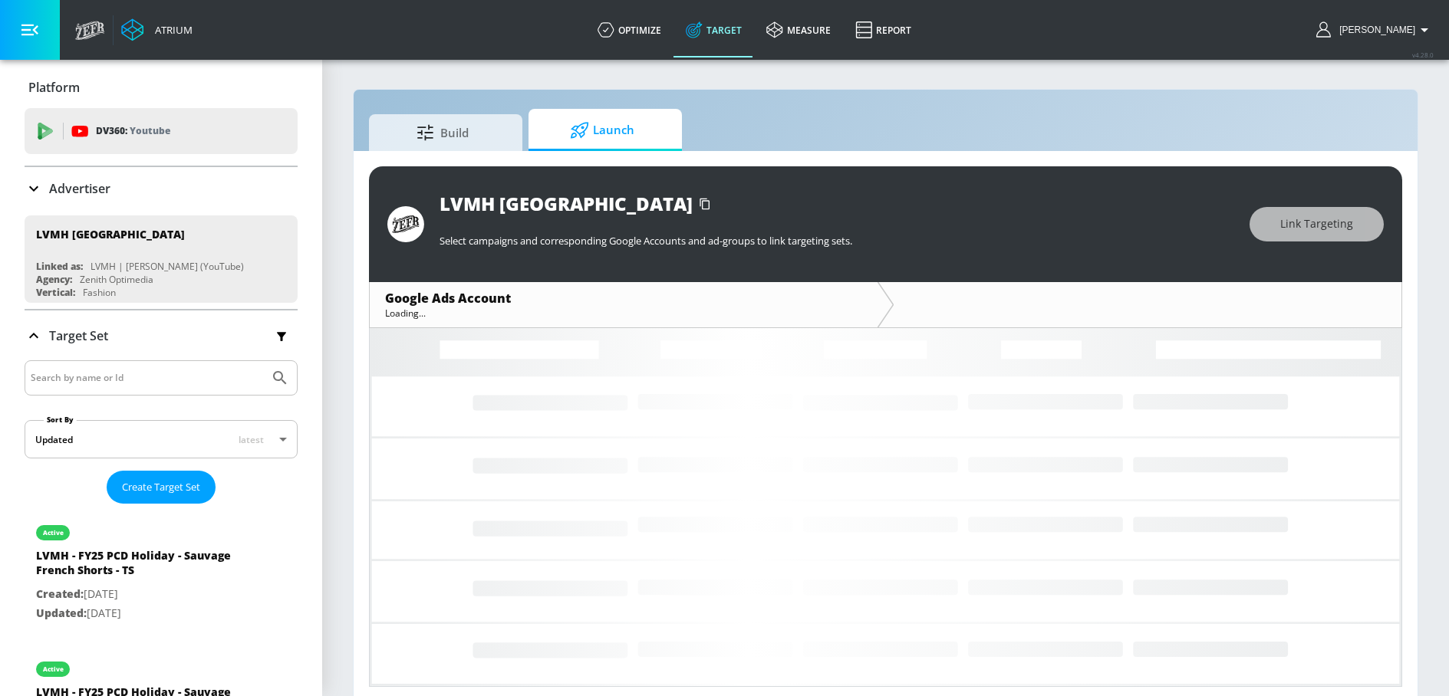
scroll to position [7, 0]
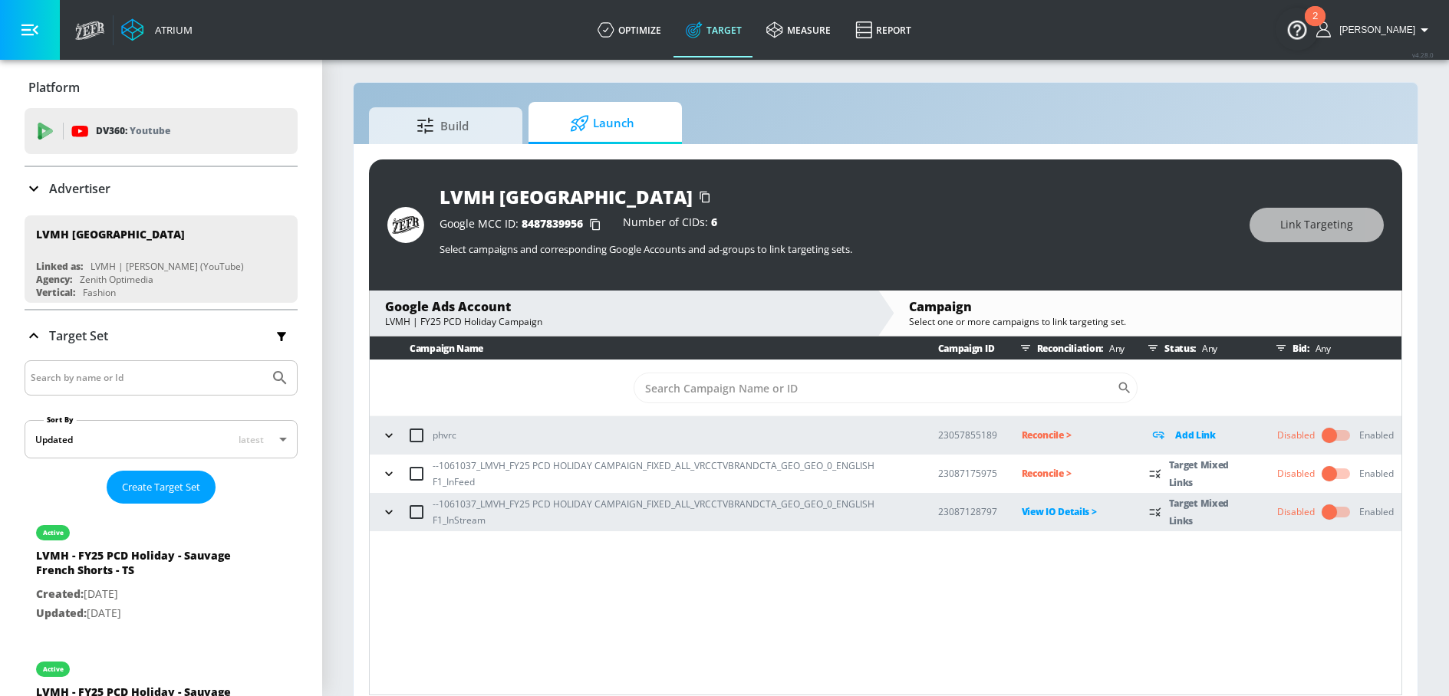
click at [383, 472] on icon "button" at bounding box center [388, 473] width 15 height 15
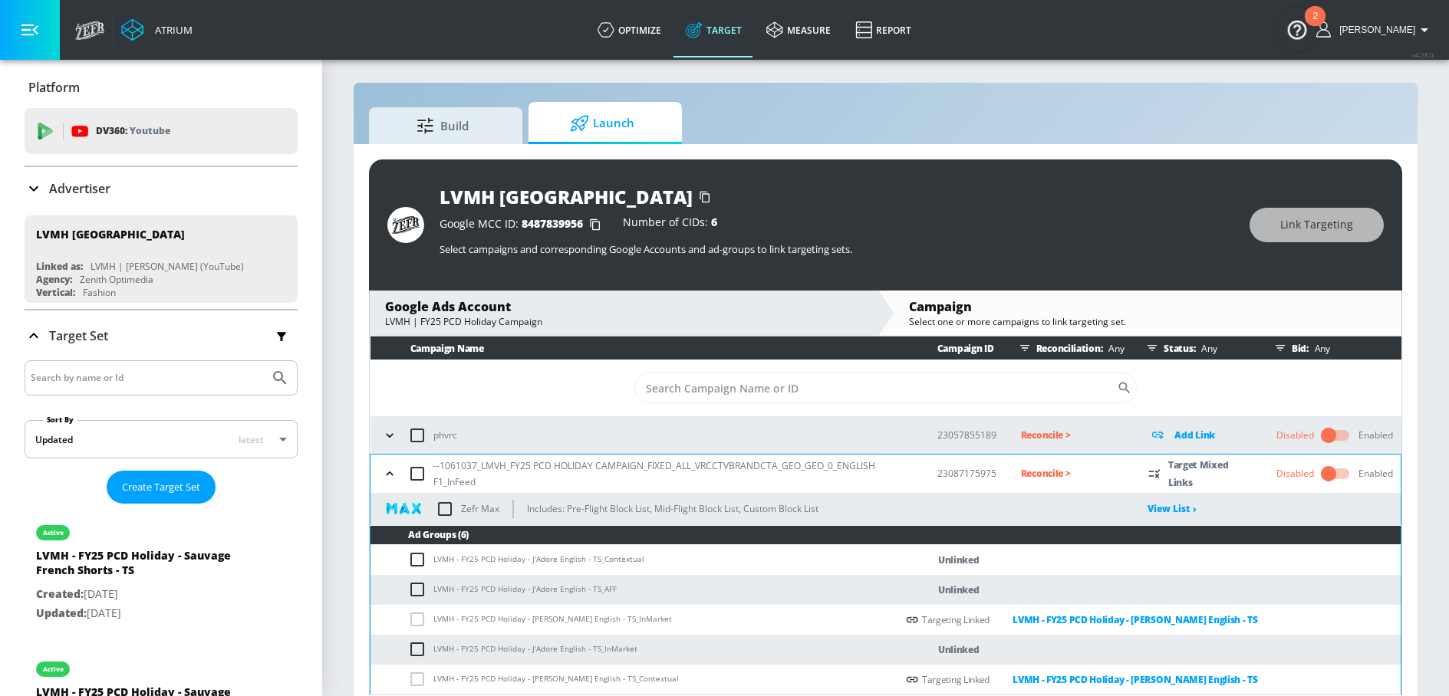
scroll to position [42, 0]
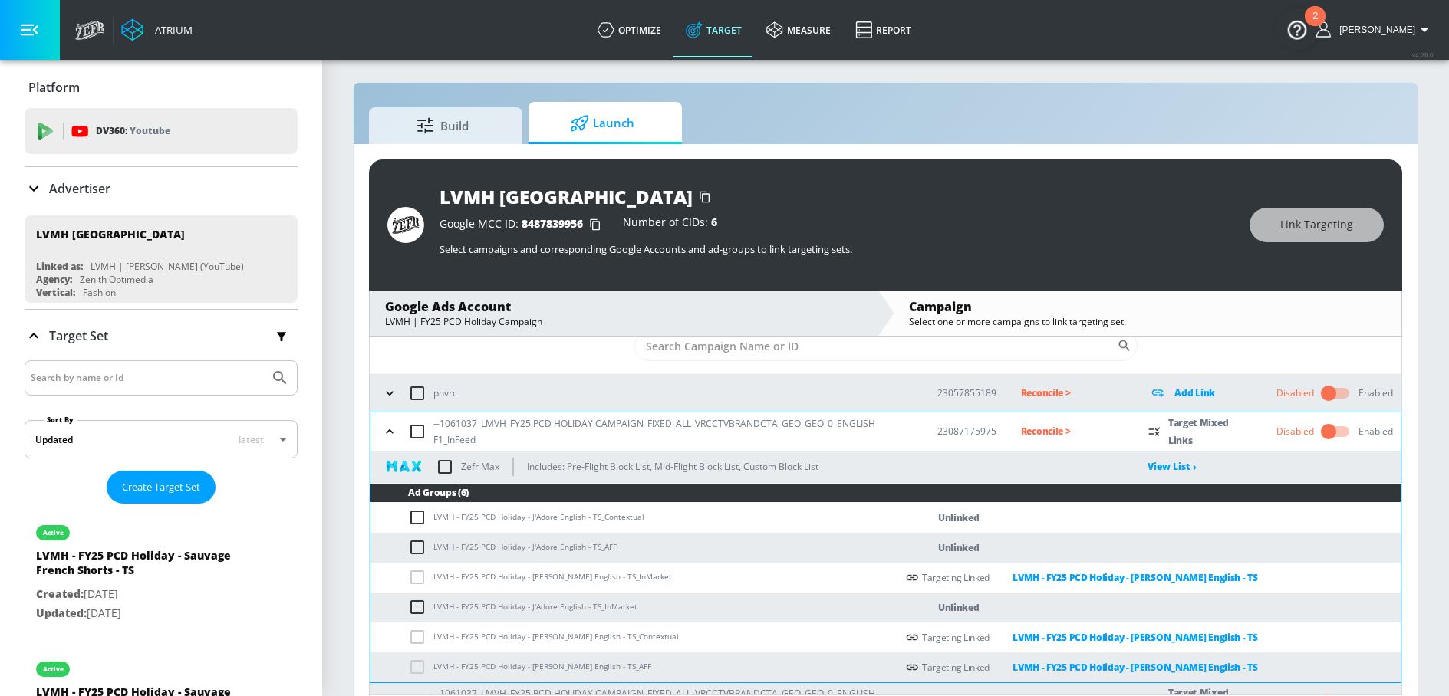
click at [417, 518] on input "checkbox" at bounding box center [420, 517] width 25 height 18
checkbox input "true"
click at [417, 541] on input "checkbox" at bounding box center [420, 547] width 25 height 18
checkbox input "true"
click at [417, 601] on input "checkbox" at bounding box center [420, 607] width 25 height 18
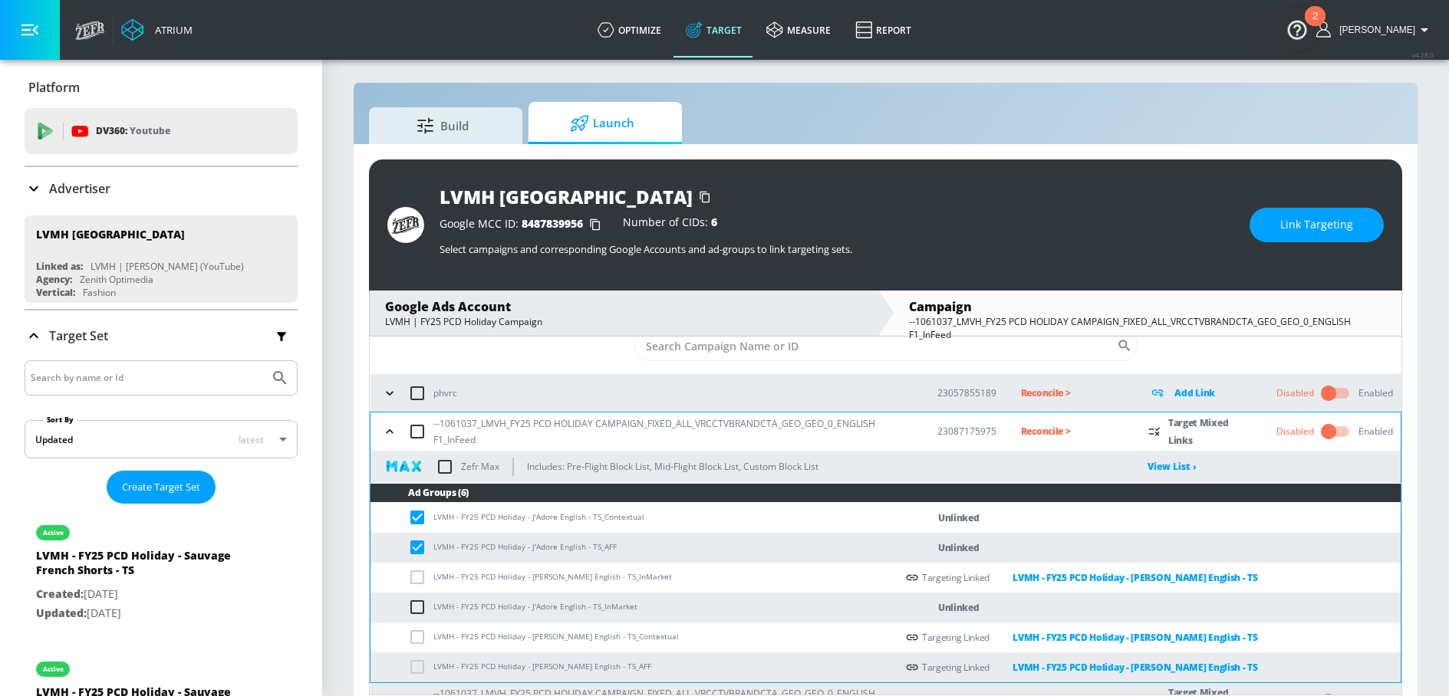
checkbox input "true"
drag, startPoint x: 528, startPoint y: 607, endPoint x: 567, endPoint y: 607, distance: 39.1
click at [567, 607] on td "LVMH - FY25 PCD Holiday - J'Adore English - TS_InMarket" at bounding box center [632, 608] width 525 height 30
copy td "J'Adore En"
click at [1287, 225] on span "Link Targeting" at bounding box center [1316, 224] width 73 height 19
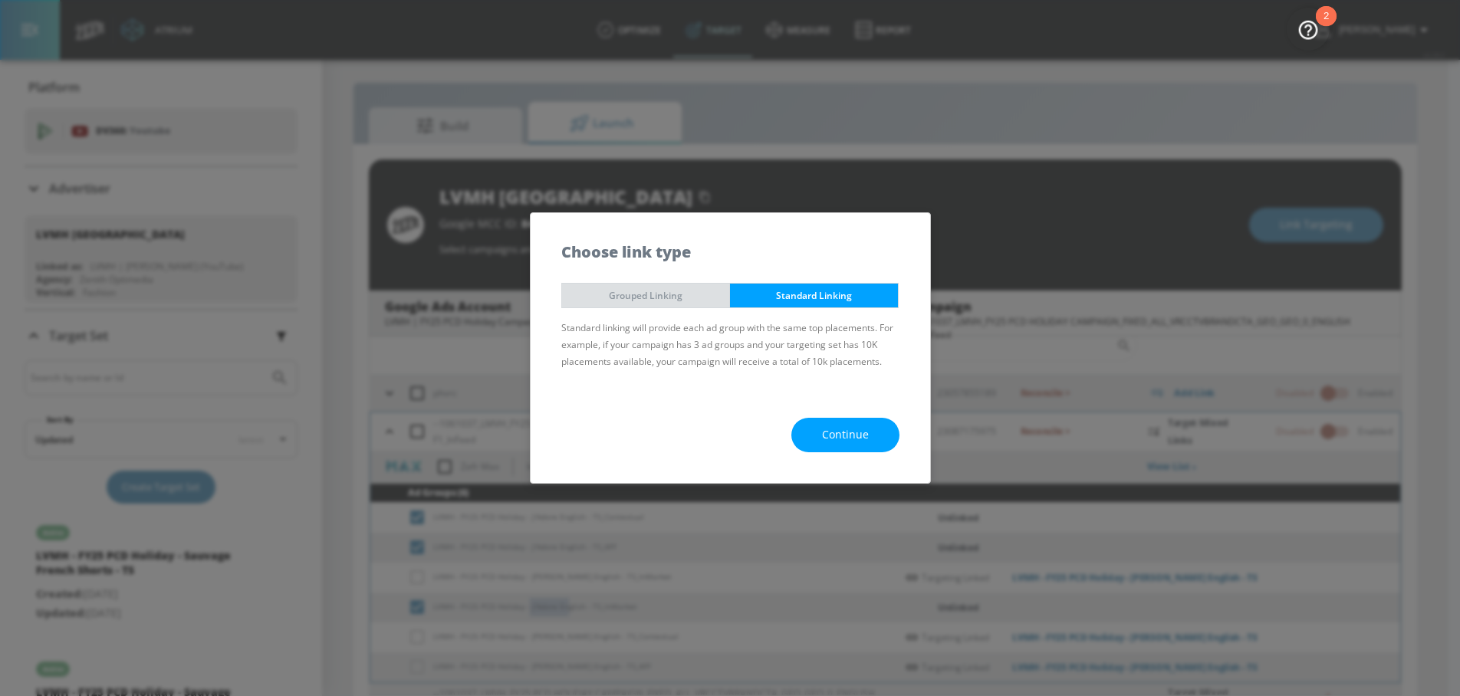
click at [695, 292] on span "Grouped Linking" at bounding box center [646, 296] width 145 height 16
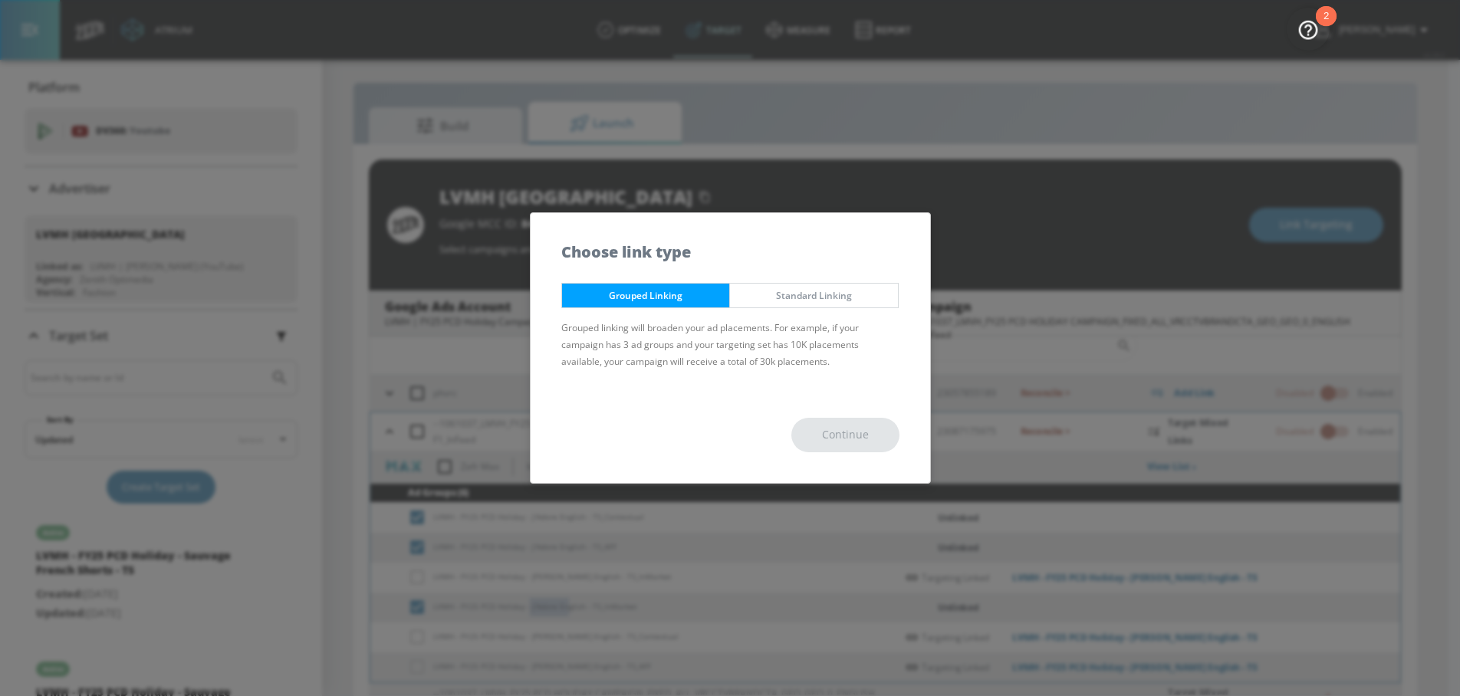
click at [756, 292] on span "Standard Linking" at bounding box center [814, 296] width 145 height 16
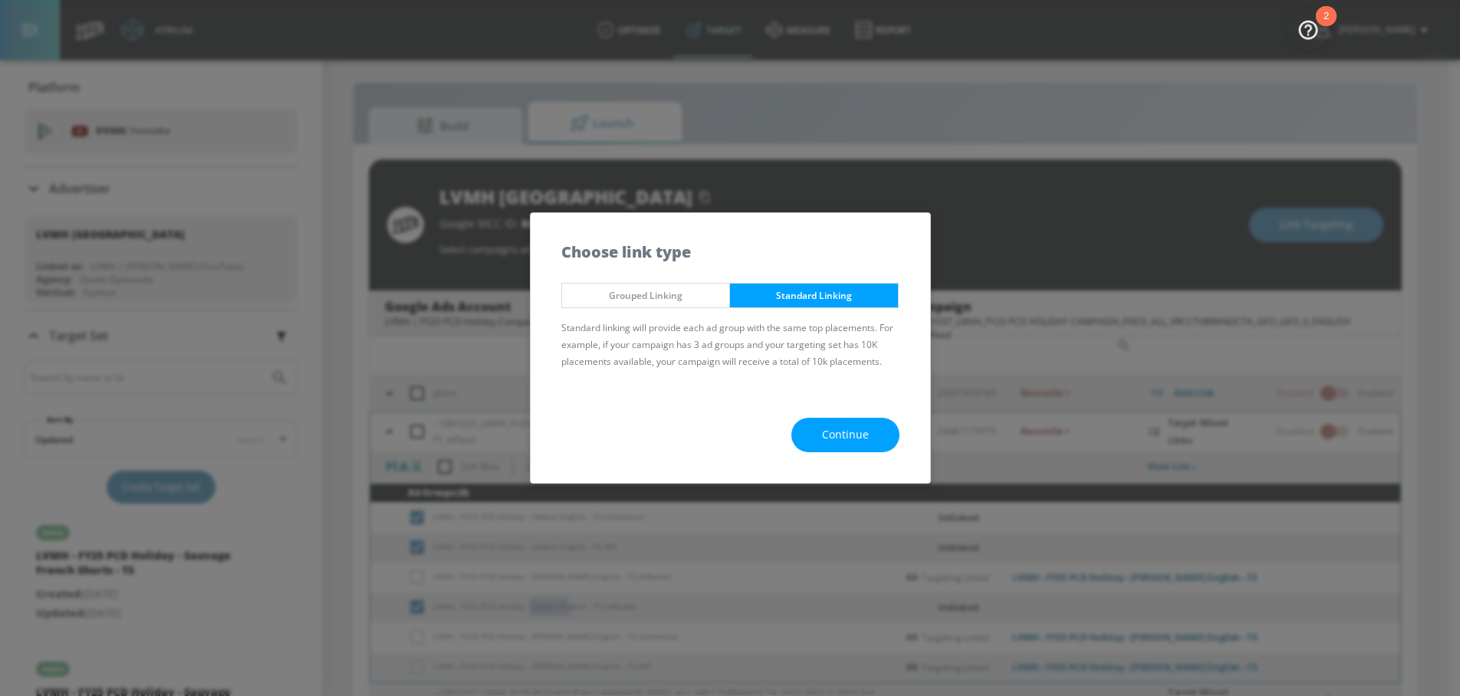
click at [823, 438] on span "Continue" at bounding box center [845, 435] width 47 height 19
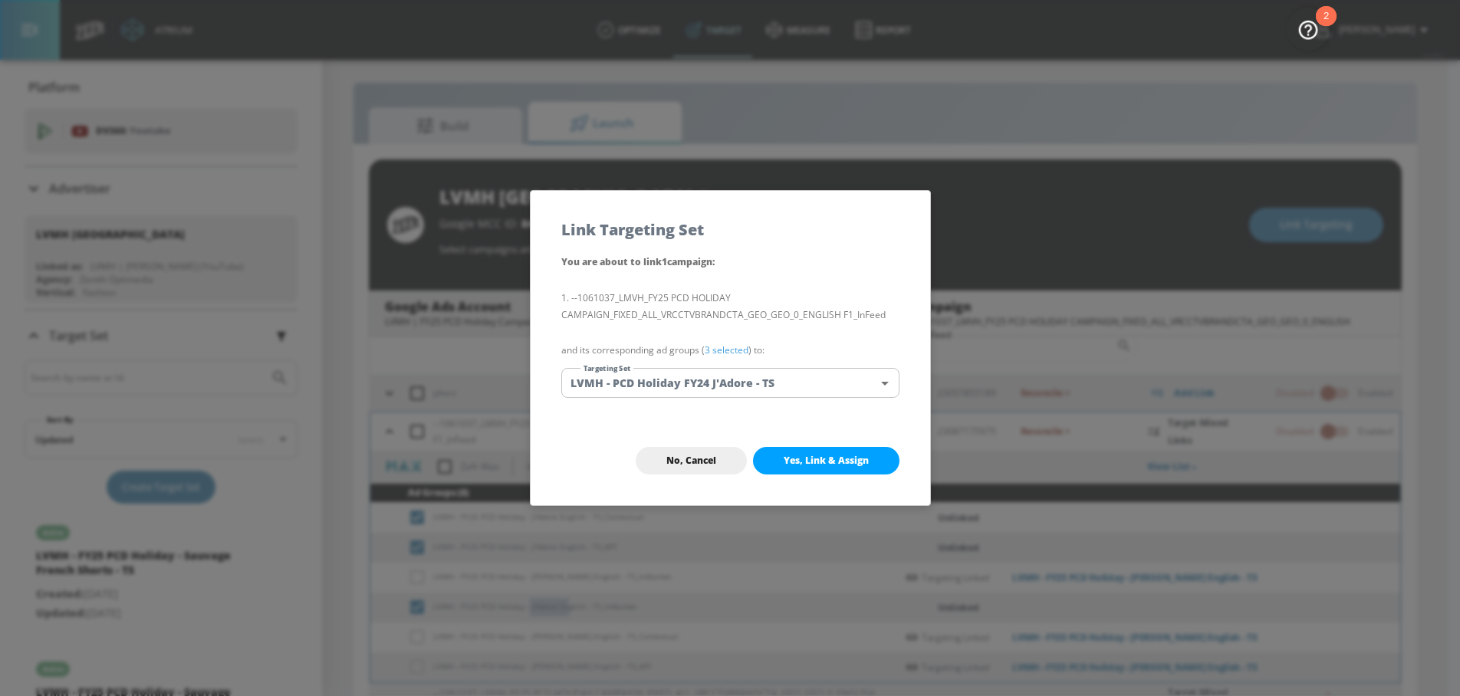
click at [715, 386] on body "Atrium optimize Target measure Report optimize Target measure Report v 4.28.0 N…" at bounding box center [730, 352] width 1460 height 719
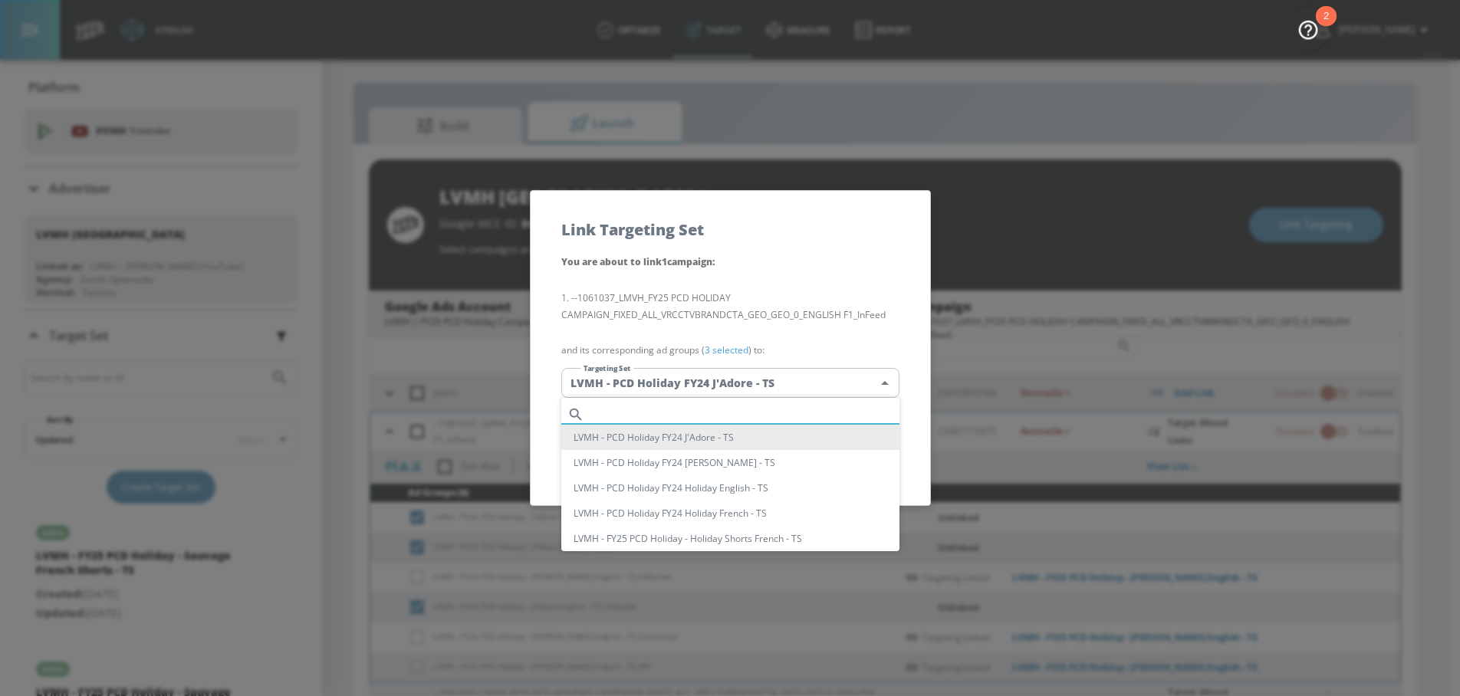
click at [655, 409] on input "text" at bounding box center [744, 414] width 309 height 21
paste input "J'Adore En"
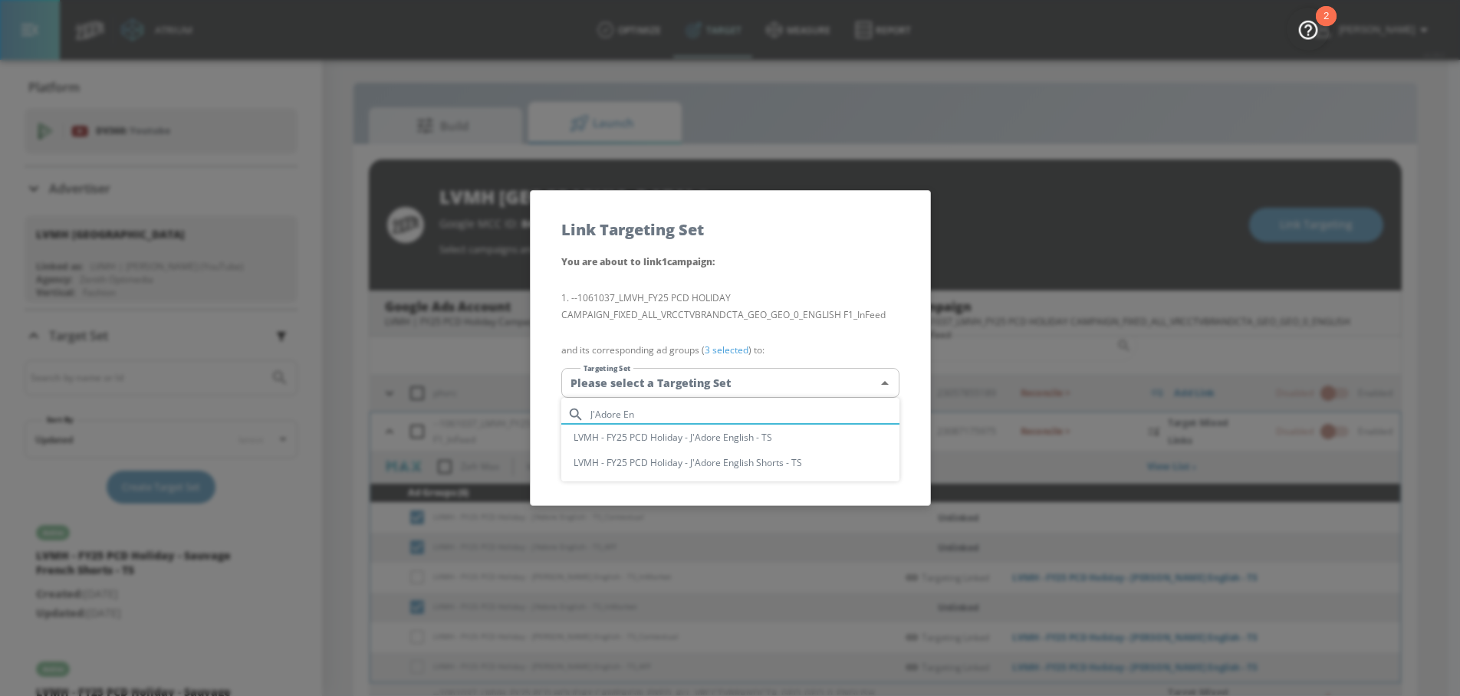
type input "J'Adore En"
click at [722, 436] on li "LVMH - FY25 PCD Holiday - J'Adore English - TS" at bounding box center [730, 437] width 338 height 25
type input "8cdf0b90-6c35-4c8a-86e2-c2c6a65d487f"
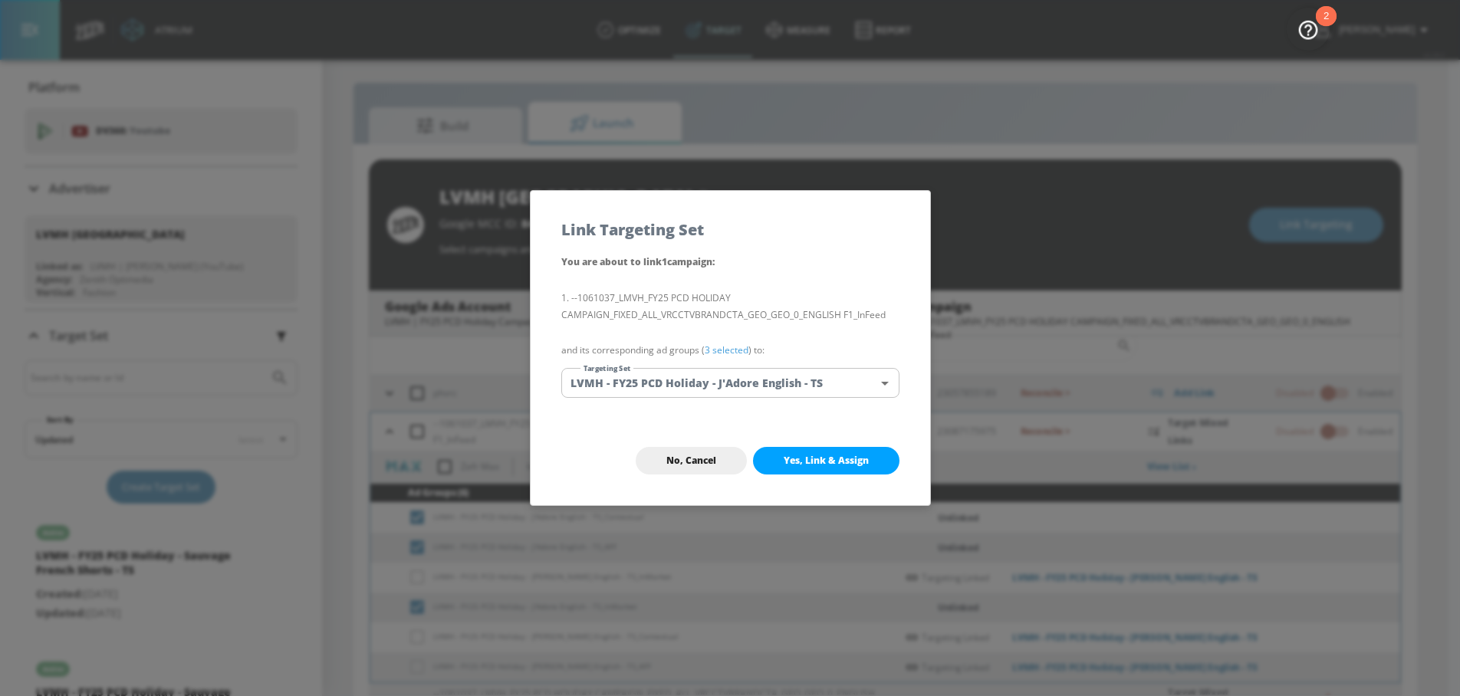
click at [802, 455] on span "Yes, Link & Assign" at bounding box center [826, 461] width 85 height 12
checkbox input "false"
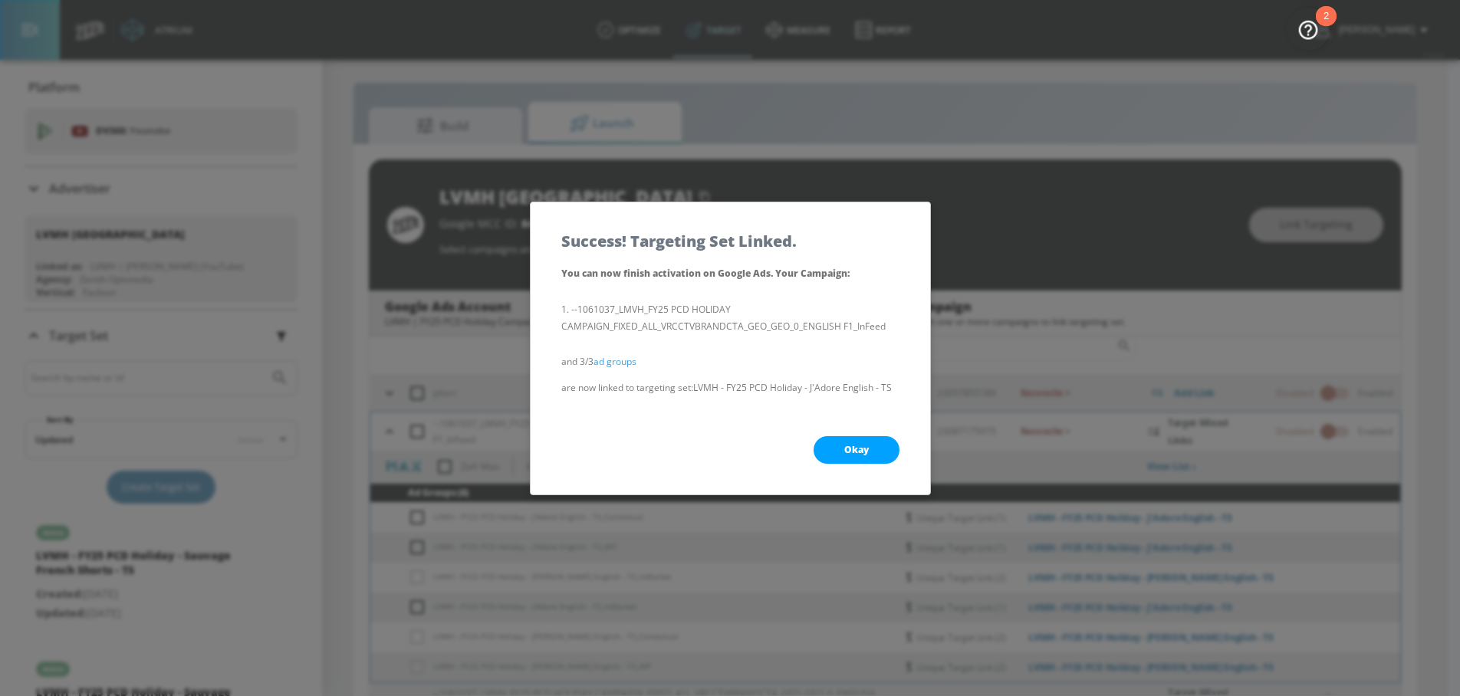
click at [848, 451] on span "Okay" at bounding box center [856, 450] width 25 height 12
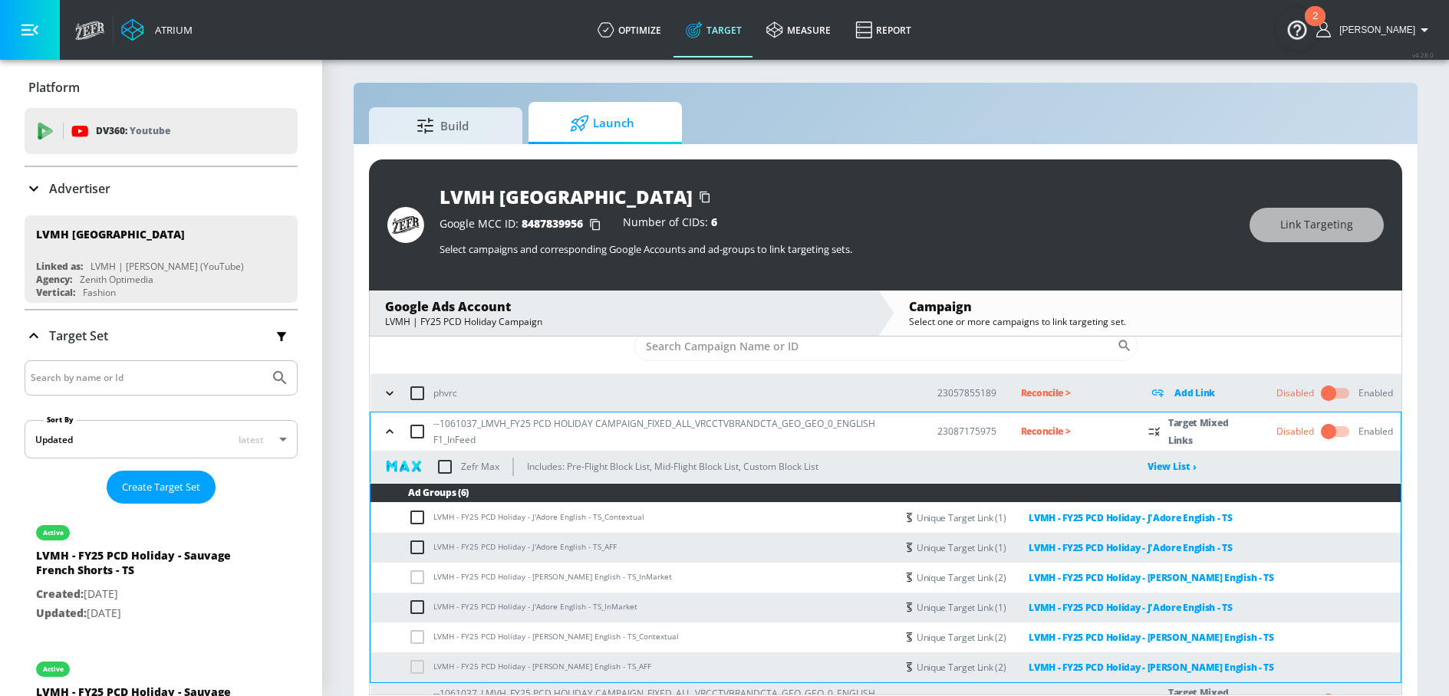
click at [392, 438] on icon "button" at bounding box center [389, 431] width 15 height 15
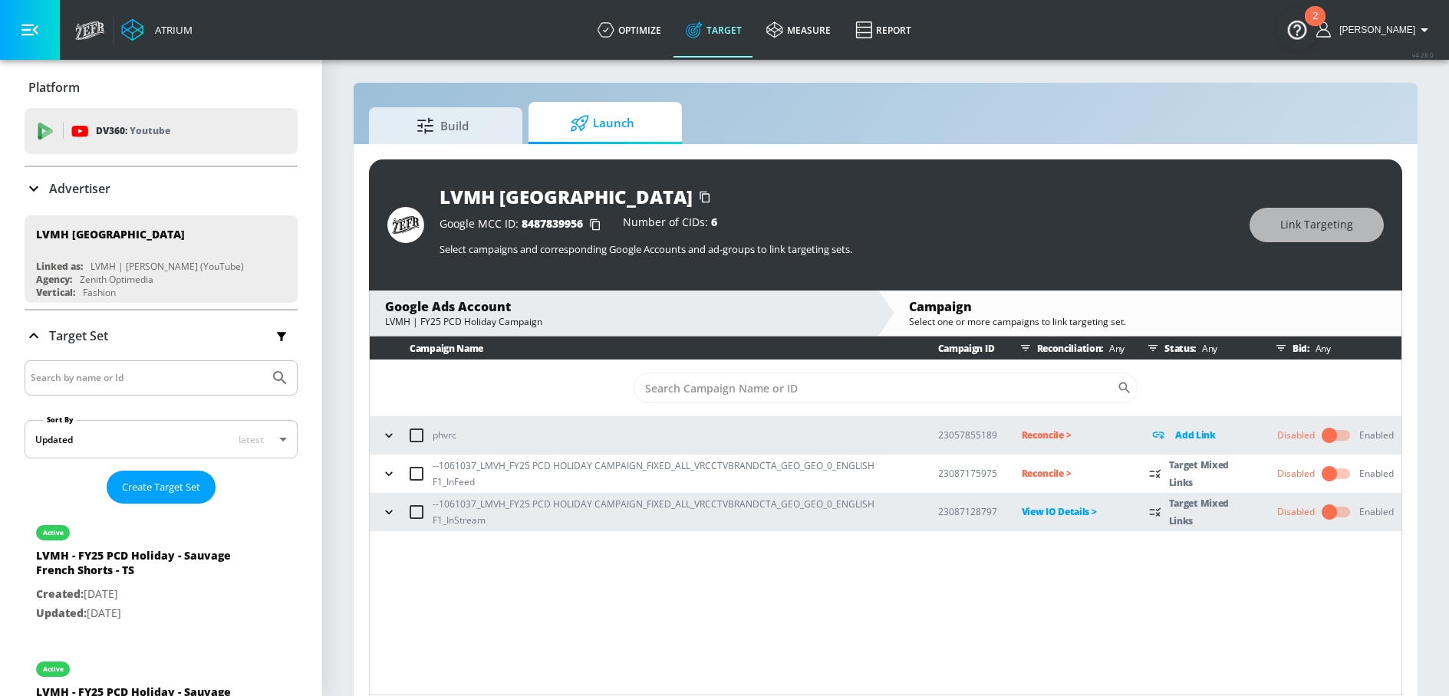
scroll to position [0, 0]
click at [398, 471] on button "button" at bounding box center [388, 473] width 23 height 23
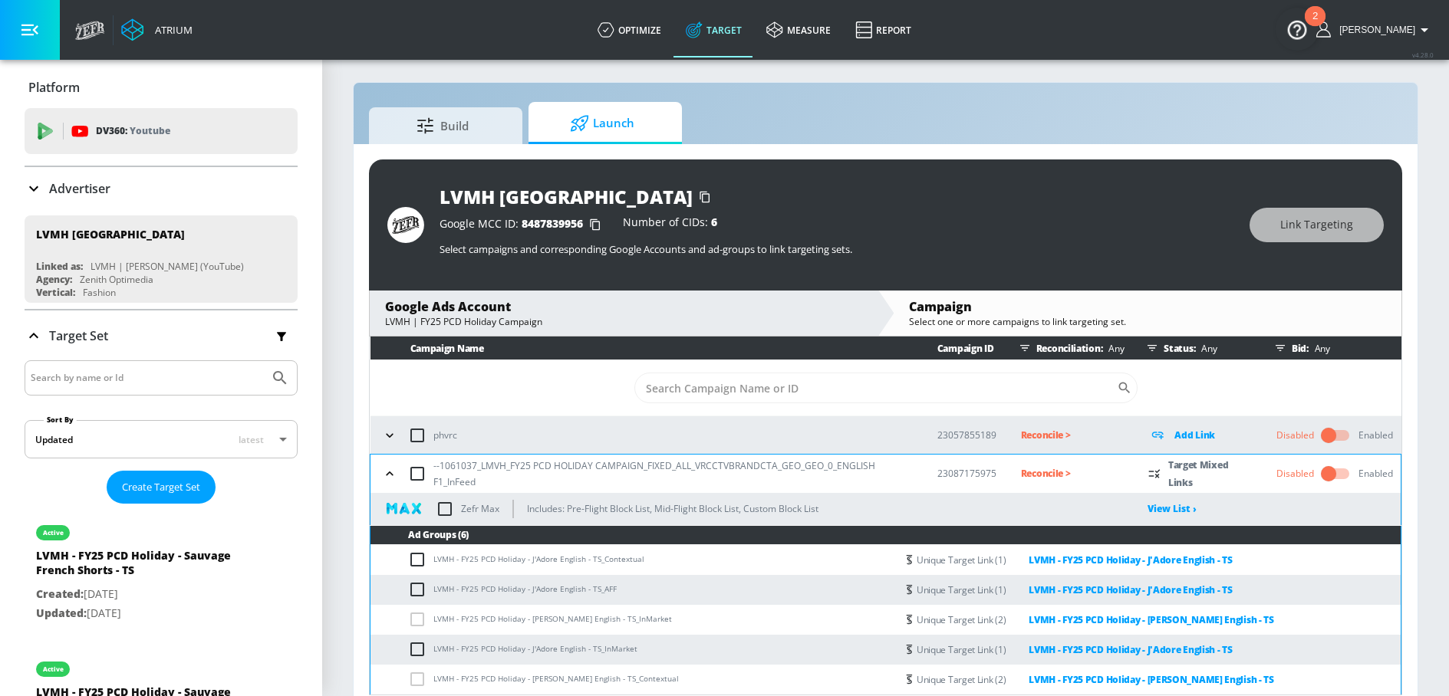
scroll to position [43, 0]
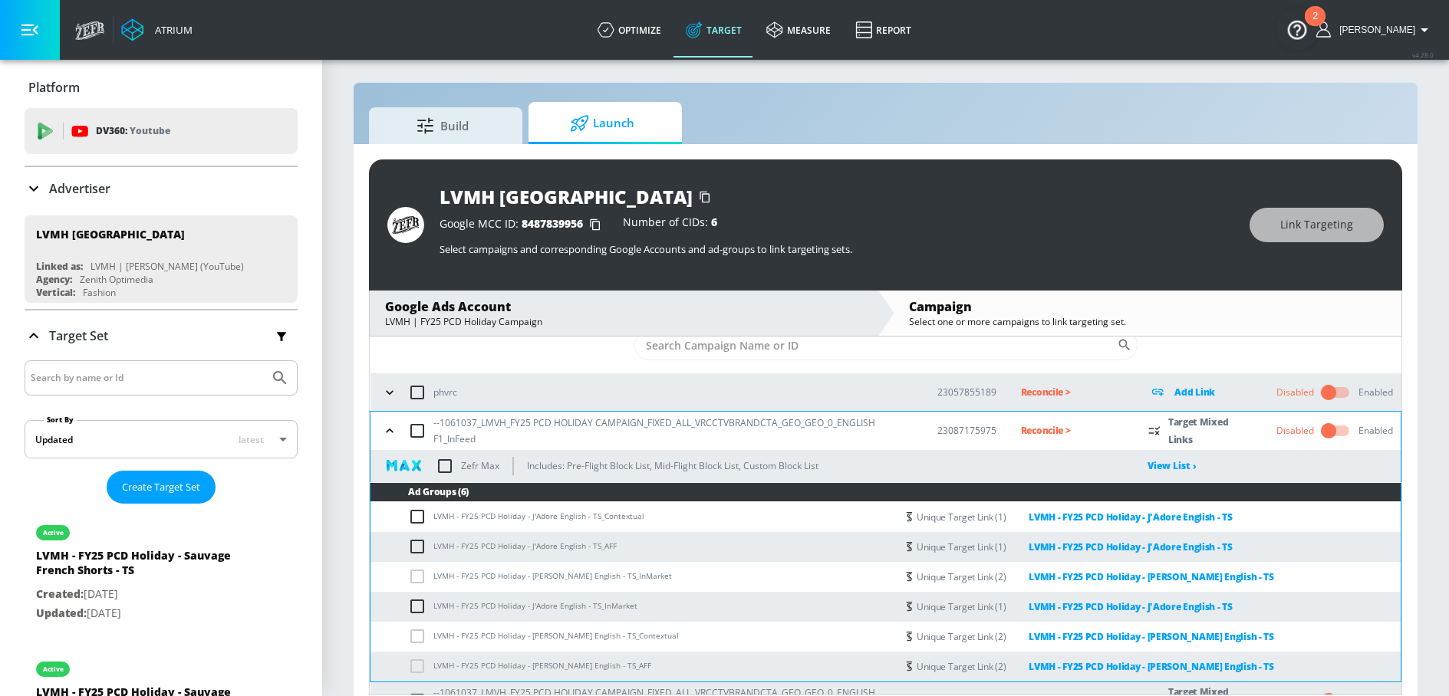
click at [399, 438] on div "--1061037_LMVH_FY25 PCD HOLIDAY CAMPAIGN_FIXED_ALL_VRCCTVBRANDCTA_GEO_GEO_0_ENG…" at bounding box center [645, 431] width 534 height 32
click at [393, 429] on icon "button" at bounding box center [389, 430] width 15 height 15
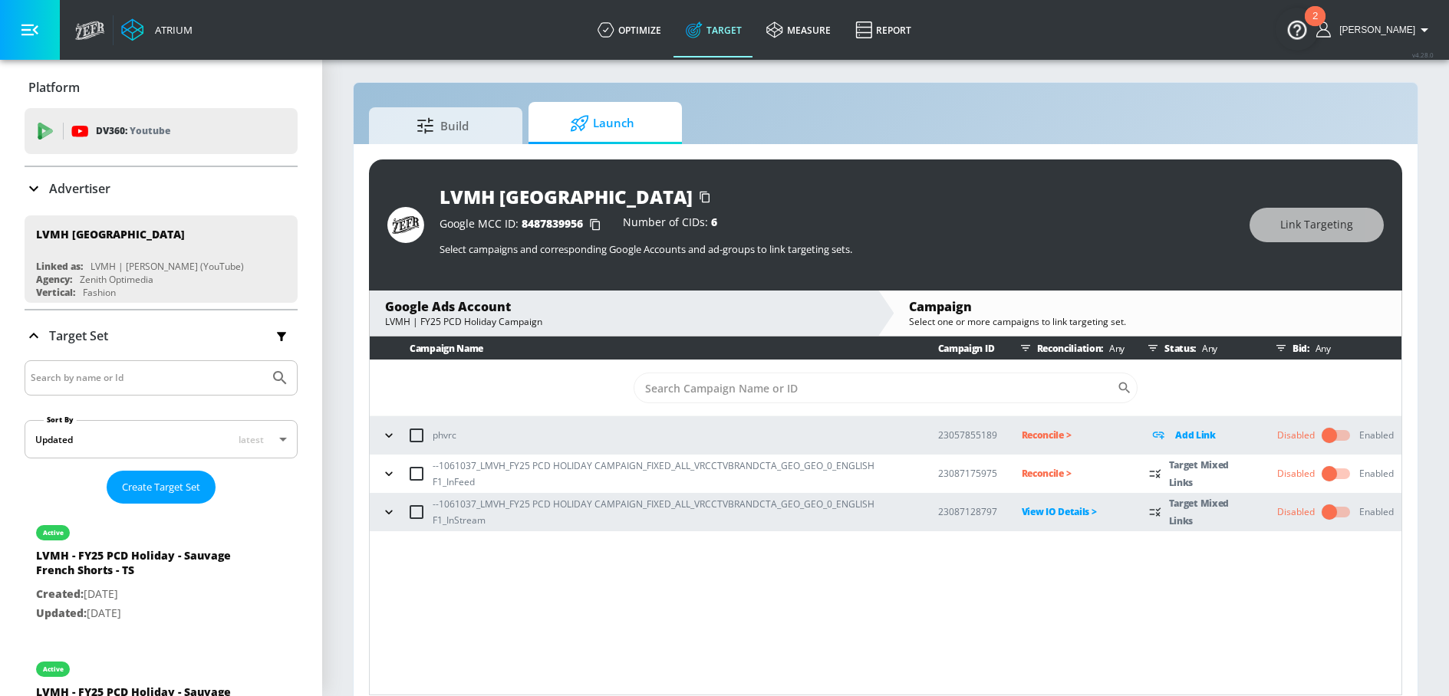
scroll to position [0, 0]
click at [1042, 476] on p "Reconcile >" at bounding box center [1073, 474] width 104 height 18
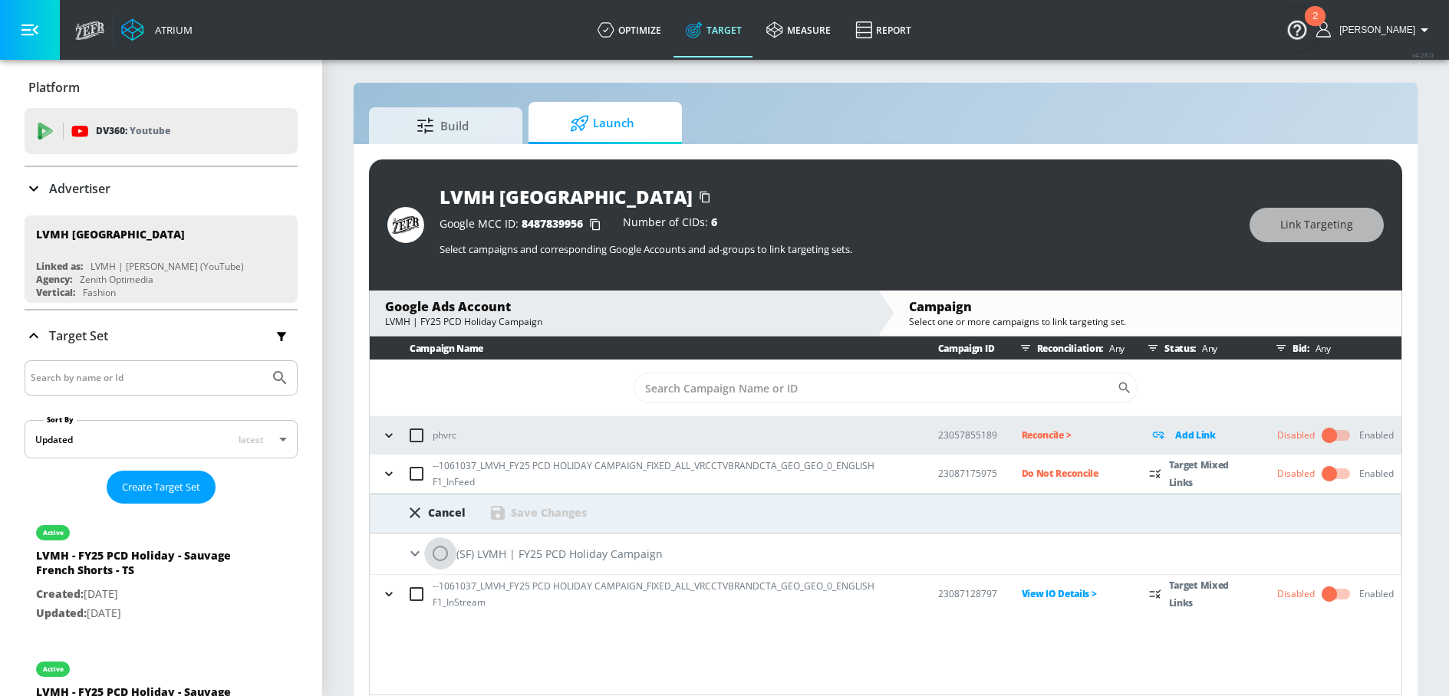
click at [442, 551] on input "radio" at bounding box center [440, 554] width 32 height 32
radio input "true"
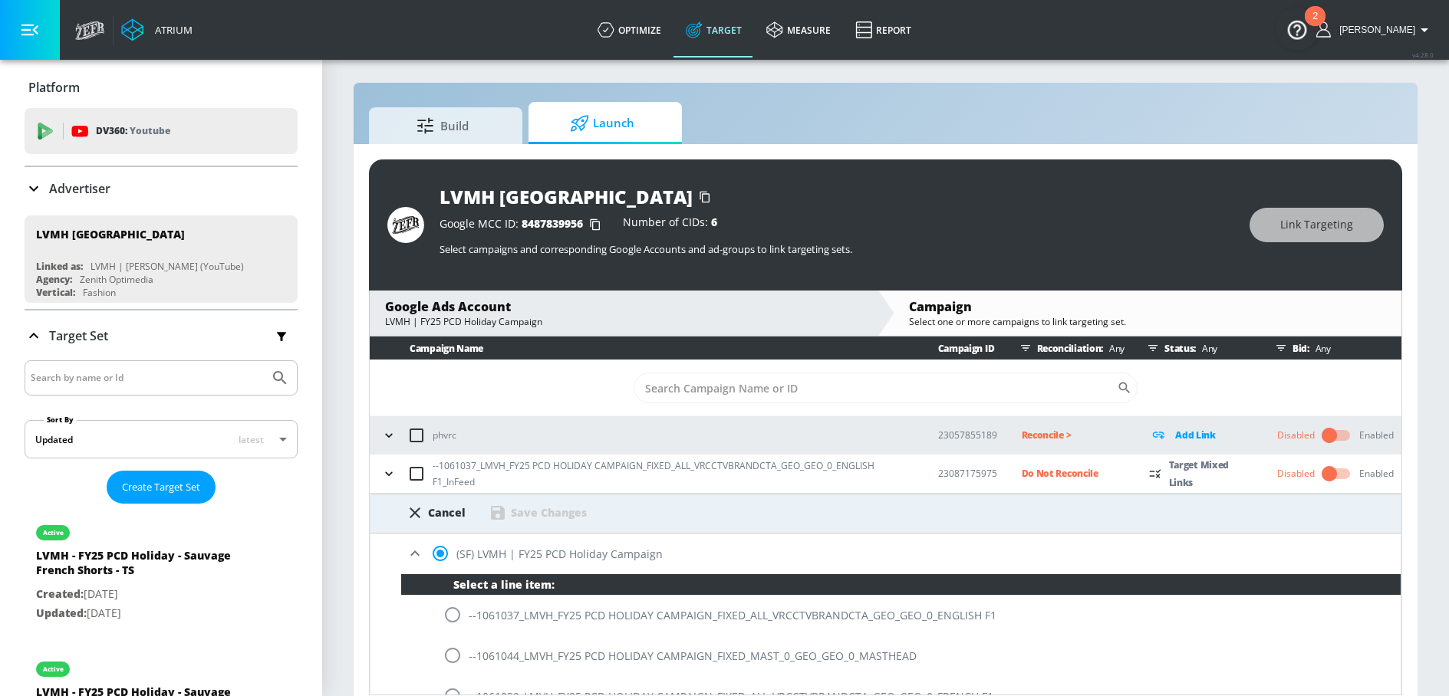
scroll to position [30, 0]
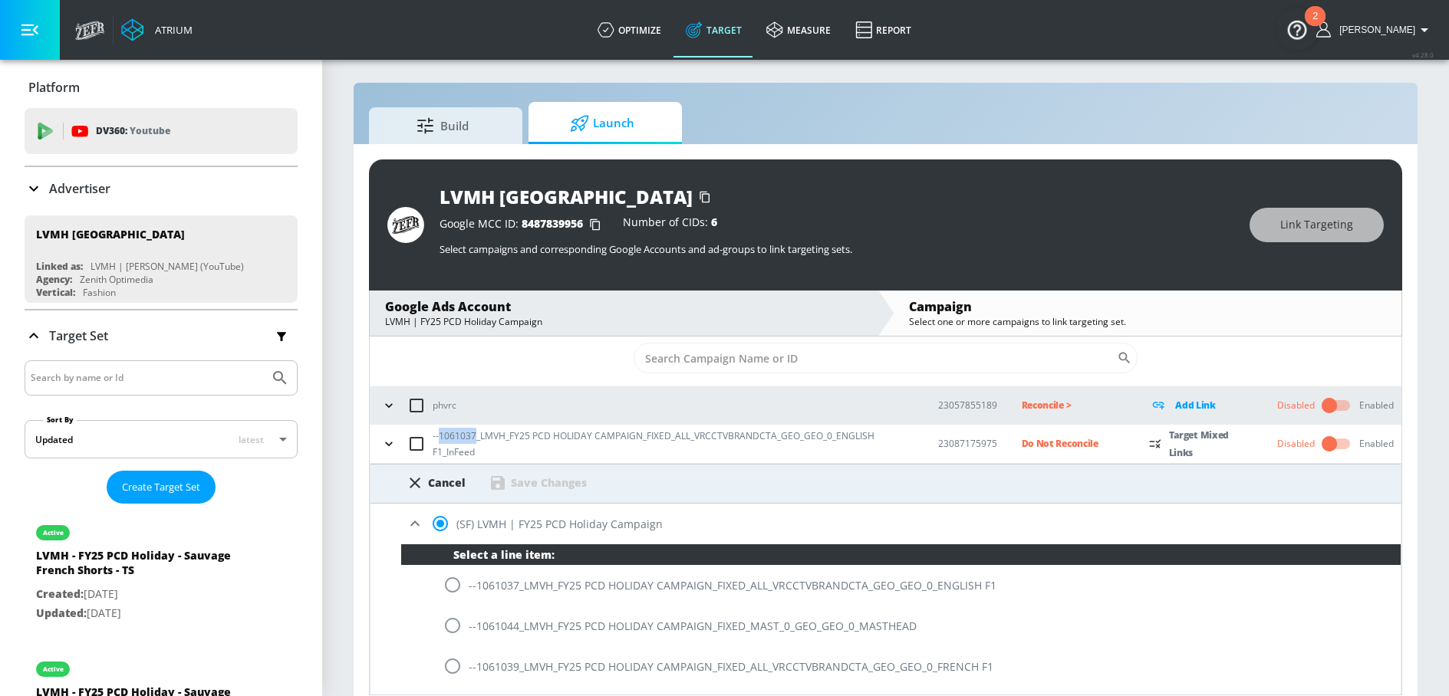
drag, startPoint x: 438, startPoint y: 436, endPoint x: 476, endPoint y: 437, distance: 38.4
click at [476, 437] on p "--1061037_LMVH_FY25 PCD HOLIDAY CAMPAIGN_FIXED_ALL_VRCCTVBRANDCTA_GEO_GEO_0_ENG…" at bounding box center [672, 444] width 481 height 32
copy p "1061037"
click at [453, 581] on input "radio" at bounding box center [452, 585] width 32 height 32
radio input "true"
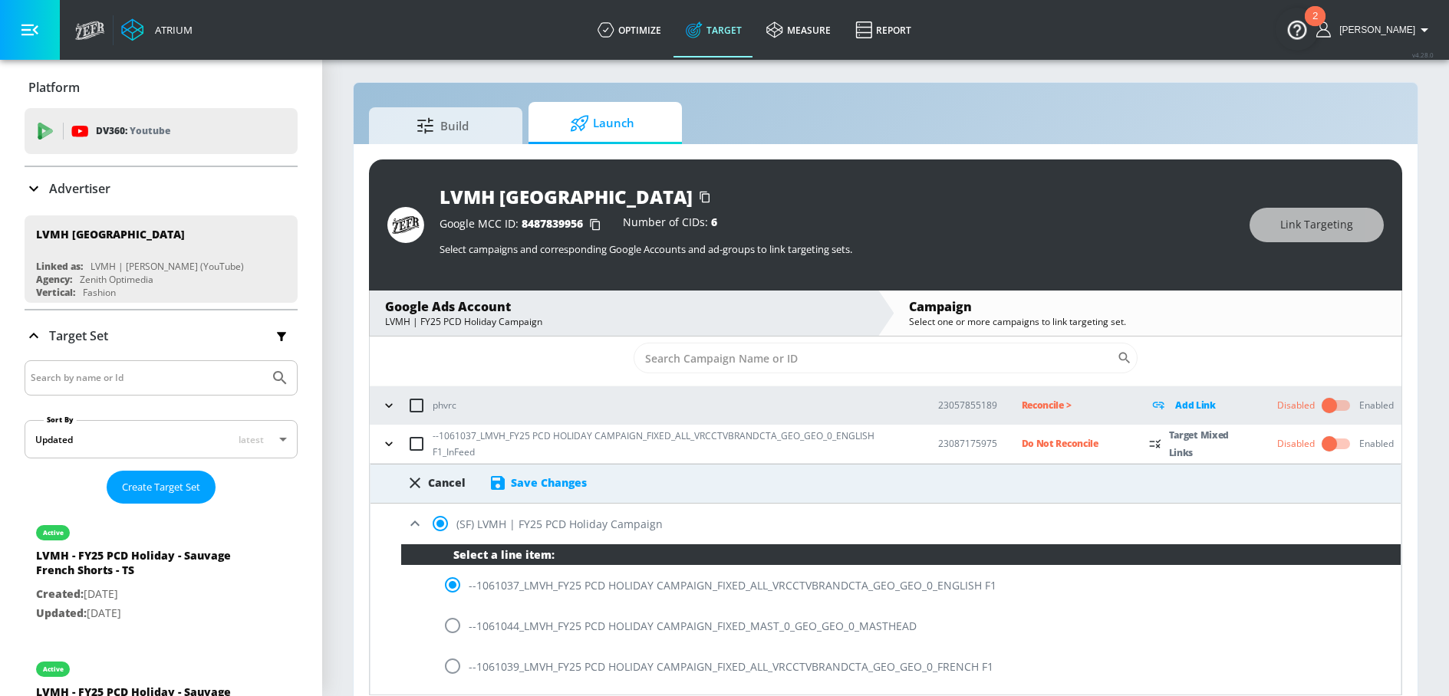
click at [557, 479] on div "Save Changes" at bounding box center [549, 482] width 76 height 15
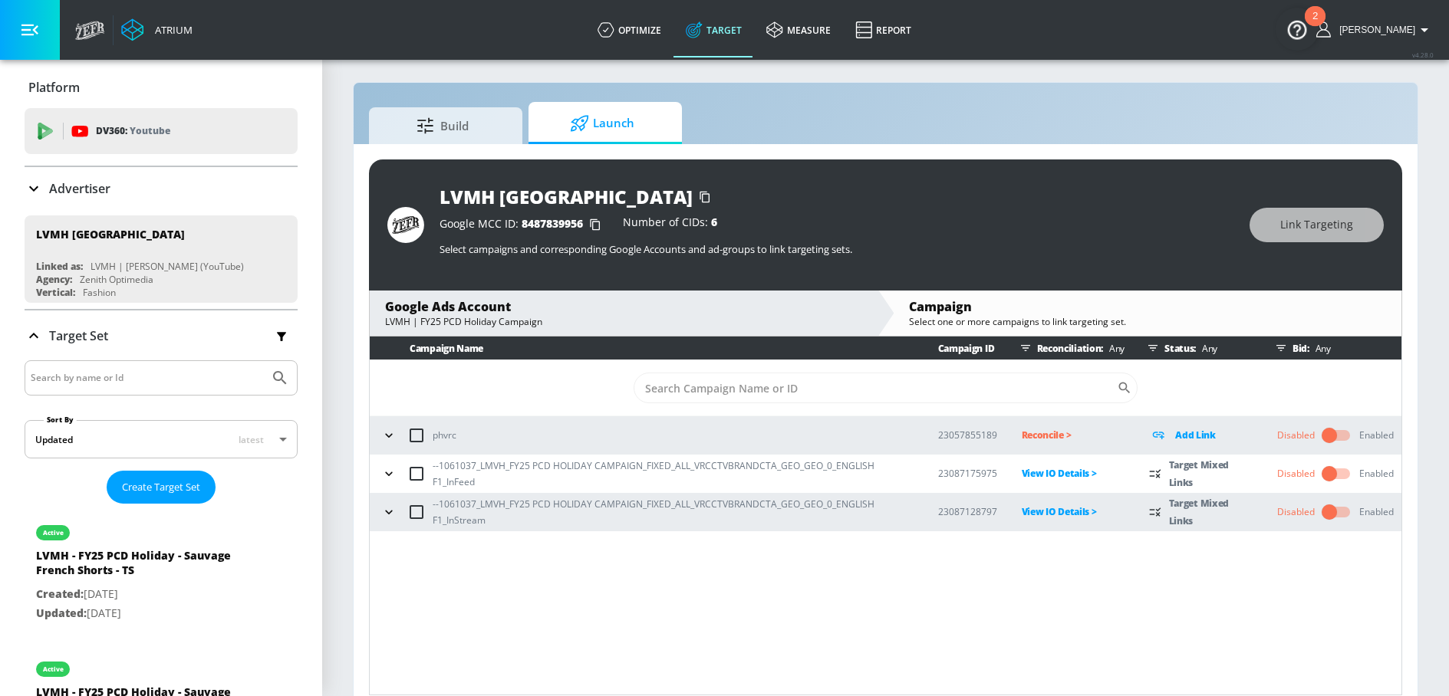
scroll to position [0, 0]
click at [390, 502] on button "button" at bounding box center [388, 512] width 23 height 23
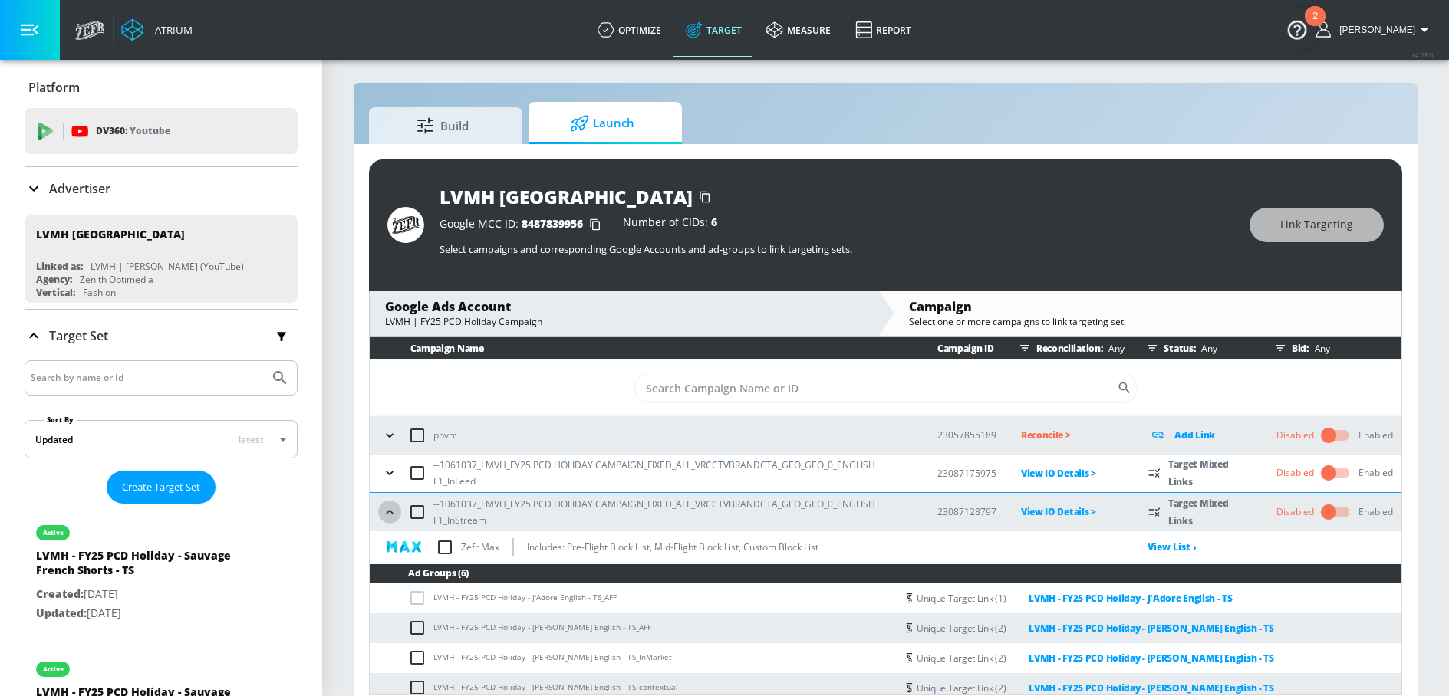
click at [390, 510] on icon "button" at bounding box center [389, 512] width 15 height 15
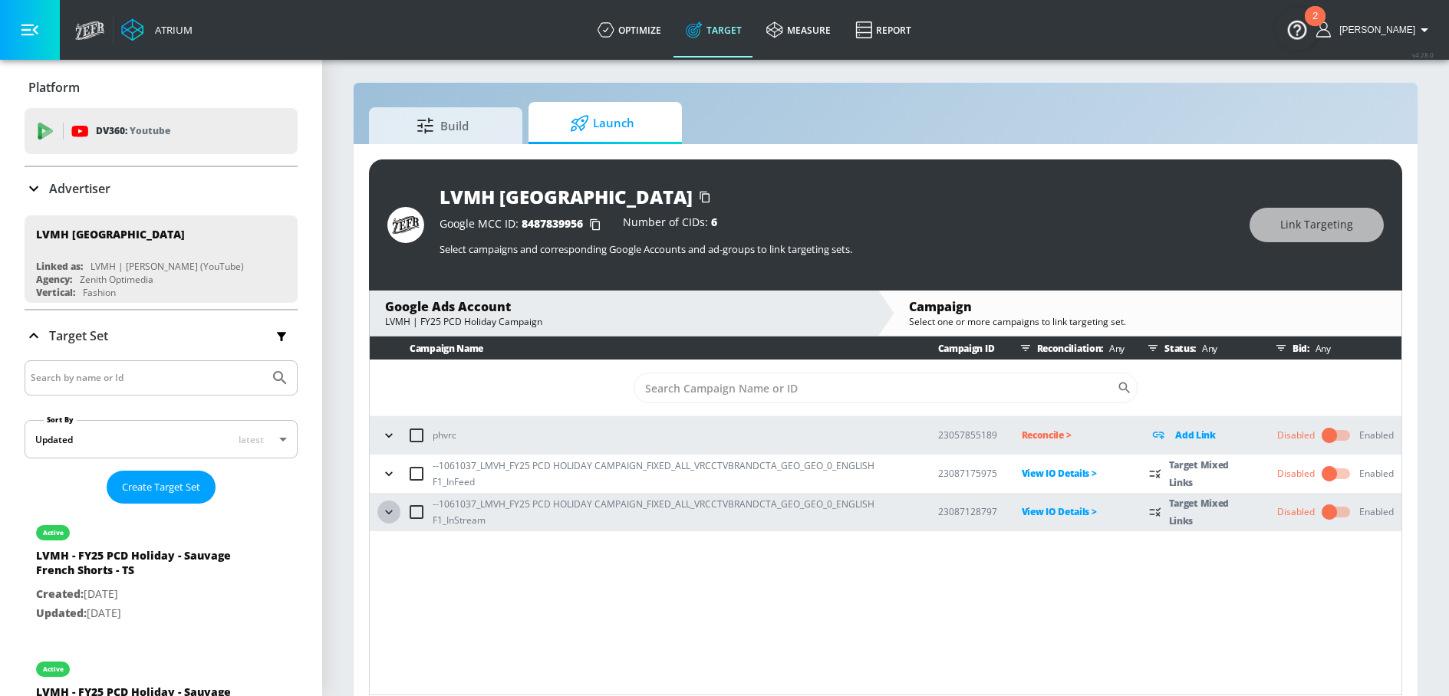
click at [386, 511] on icon "button" at bounding box center [388, 512] width 15 height 15
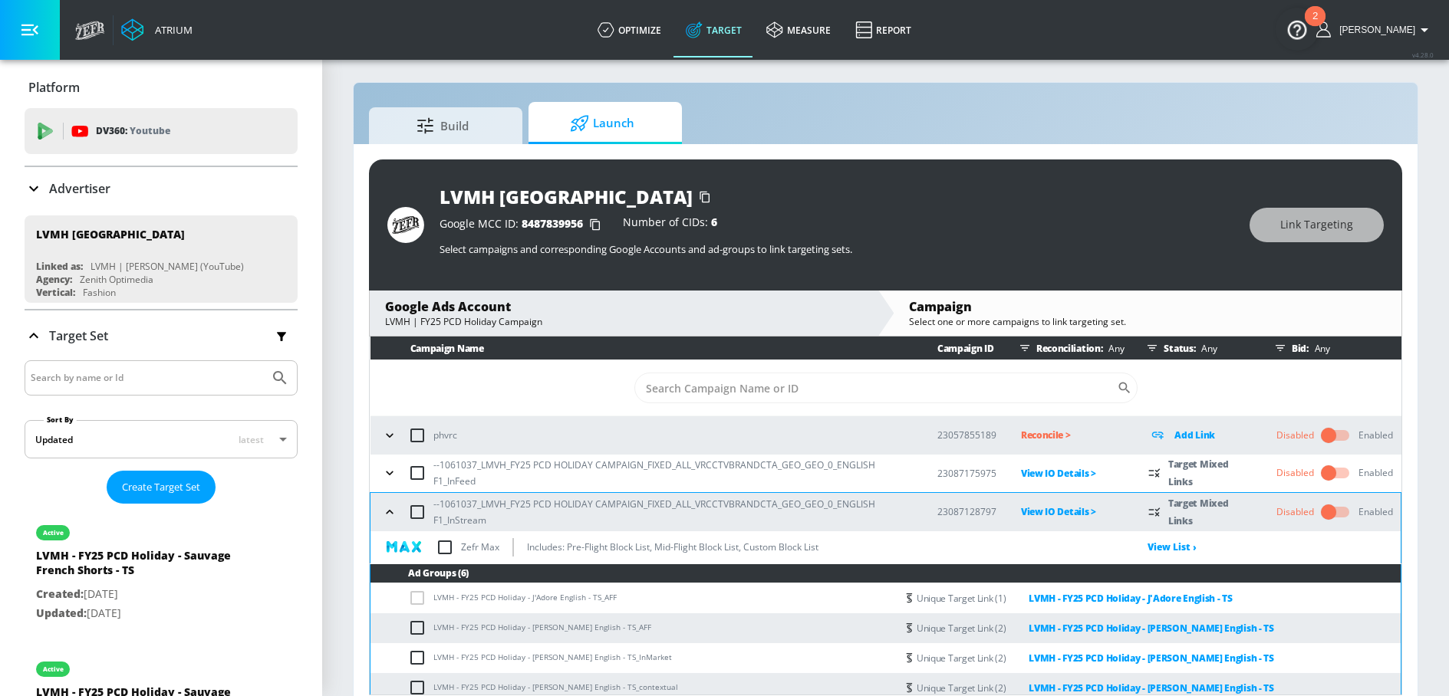
click at [388, 512] on icon "button" at bounding box center [389, 512] width 7 height 4
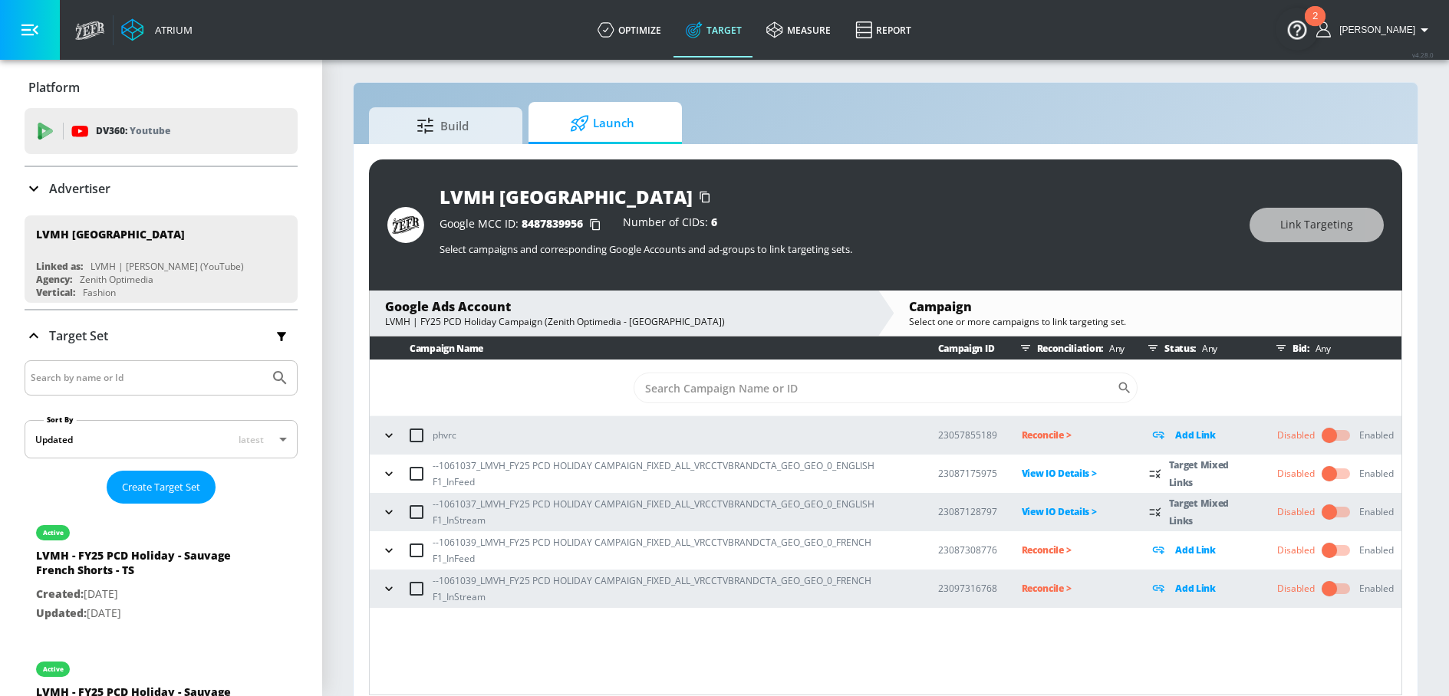
scroll to position [22, 0]
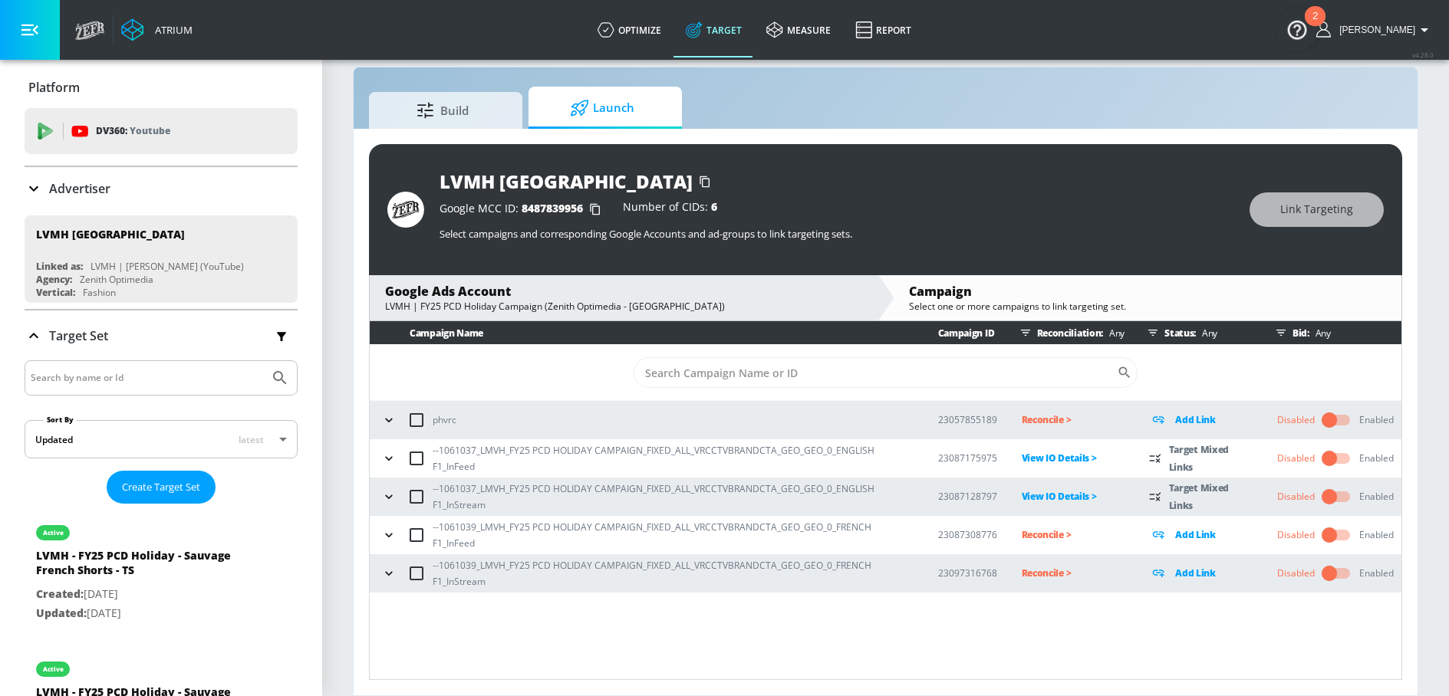
click at [392, 538] on icon "button" at bounding box center [388, 535] width 15 height 15
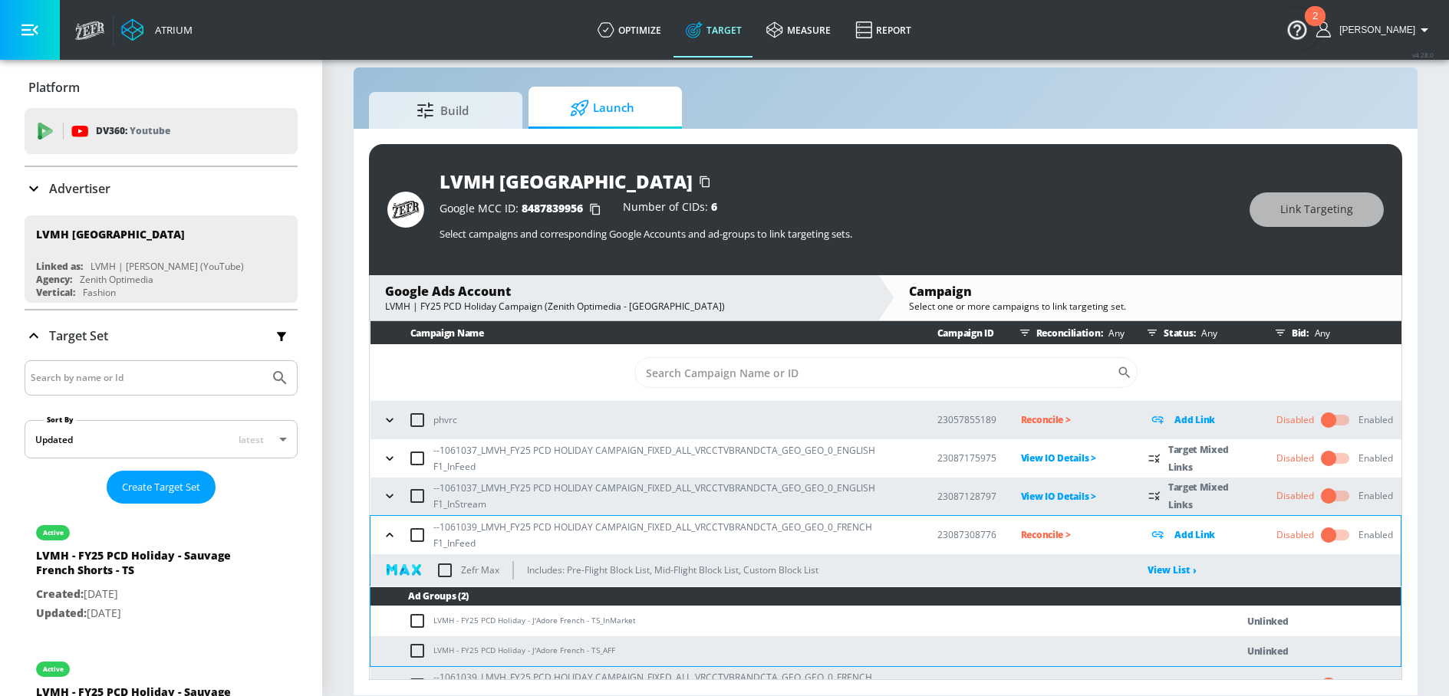
scroll to position [25, 0]
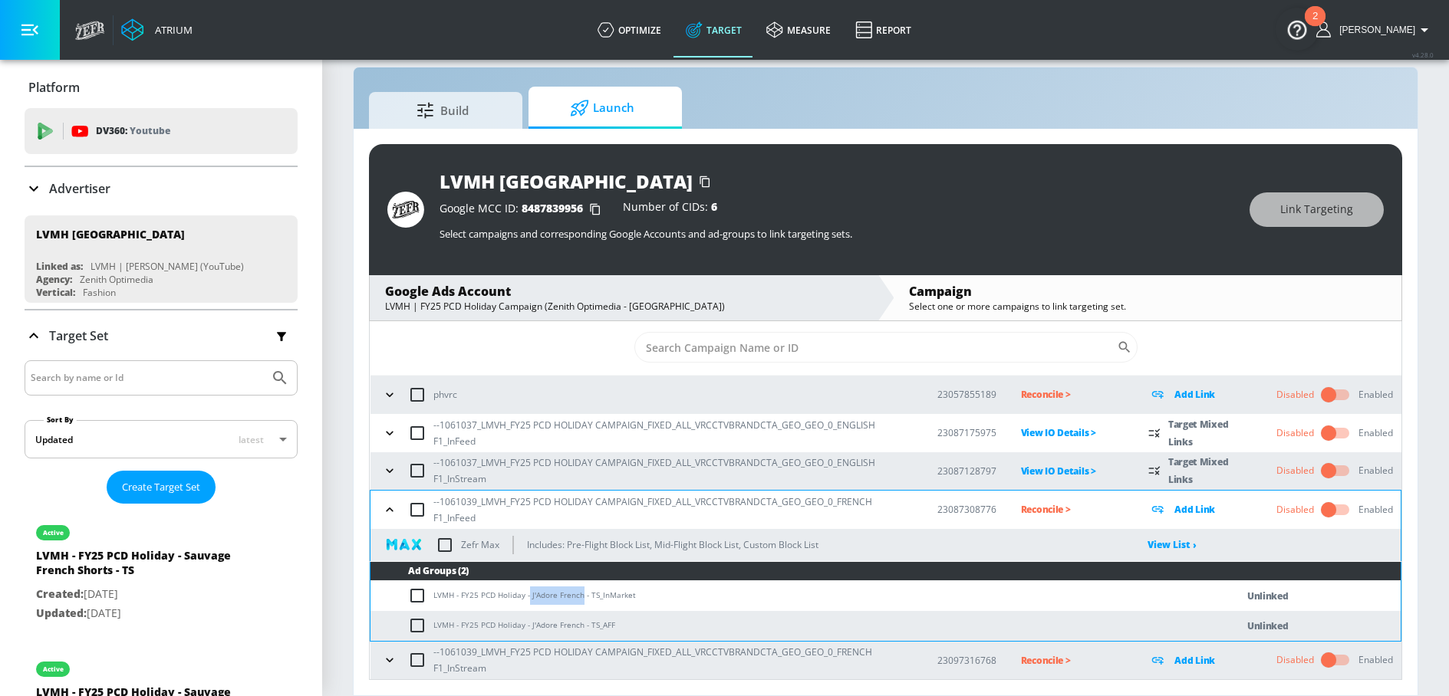
drag, startPoint x: 528, startPoint y: 597, endPoint x: 580, endPoint y: 598, distance: 51.4
click at [580, 598] on td "LVMH - FY25 PCD Holiday - J'Adore French - TS_InMarket" at bounding box center [787, 596] width 834 height 30
copy td "J'Adore French"
click at [416, 593] on input "checkbox" at bounding box center [420, 596] width 25 height 18
checkbox input "true"
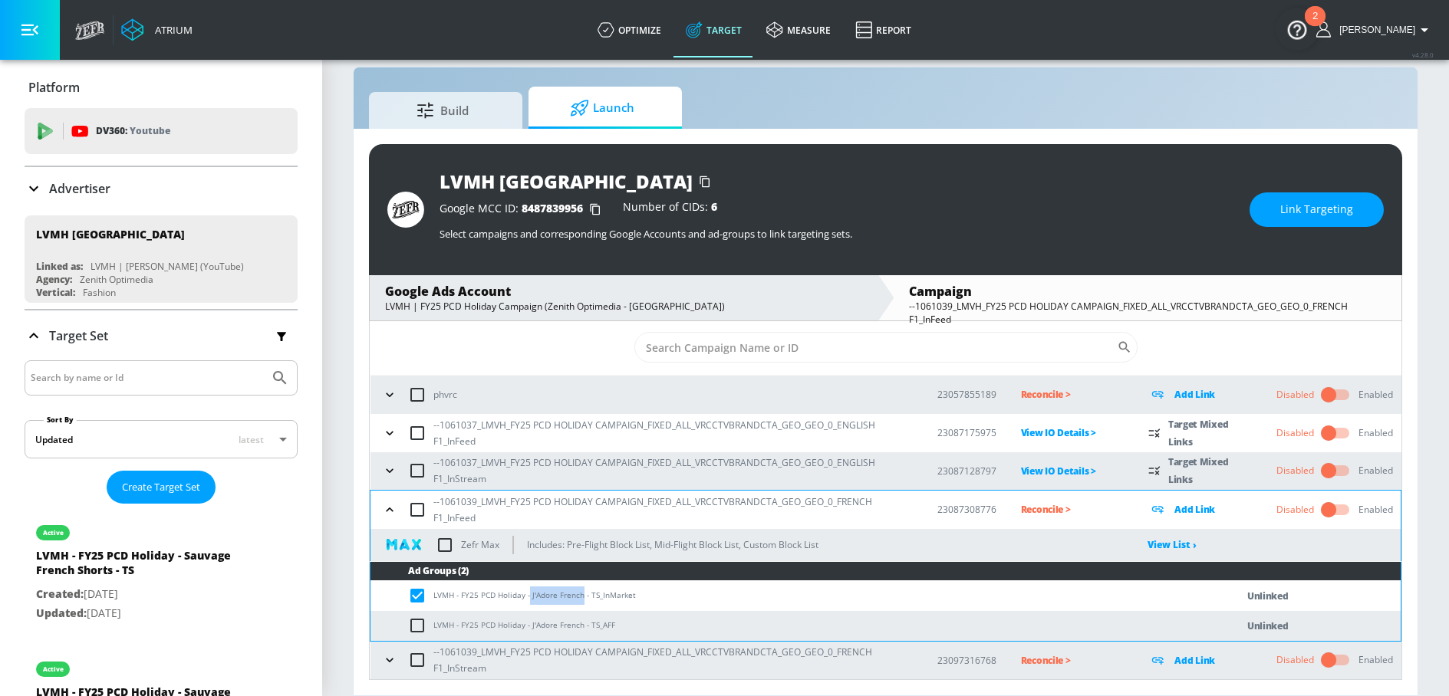
click at [416, 633] on input "checkbox" at bounding box center [420, 626] width 25 height 18
checkbox input "true"
click at [1312, 220] on button "Link Targeting" at bounding box center [1316, 209] width 134 height 35
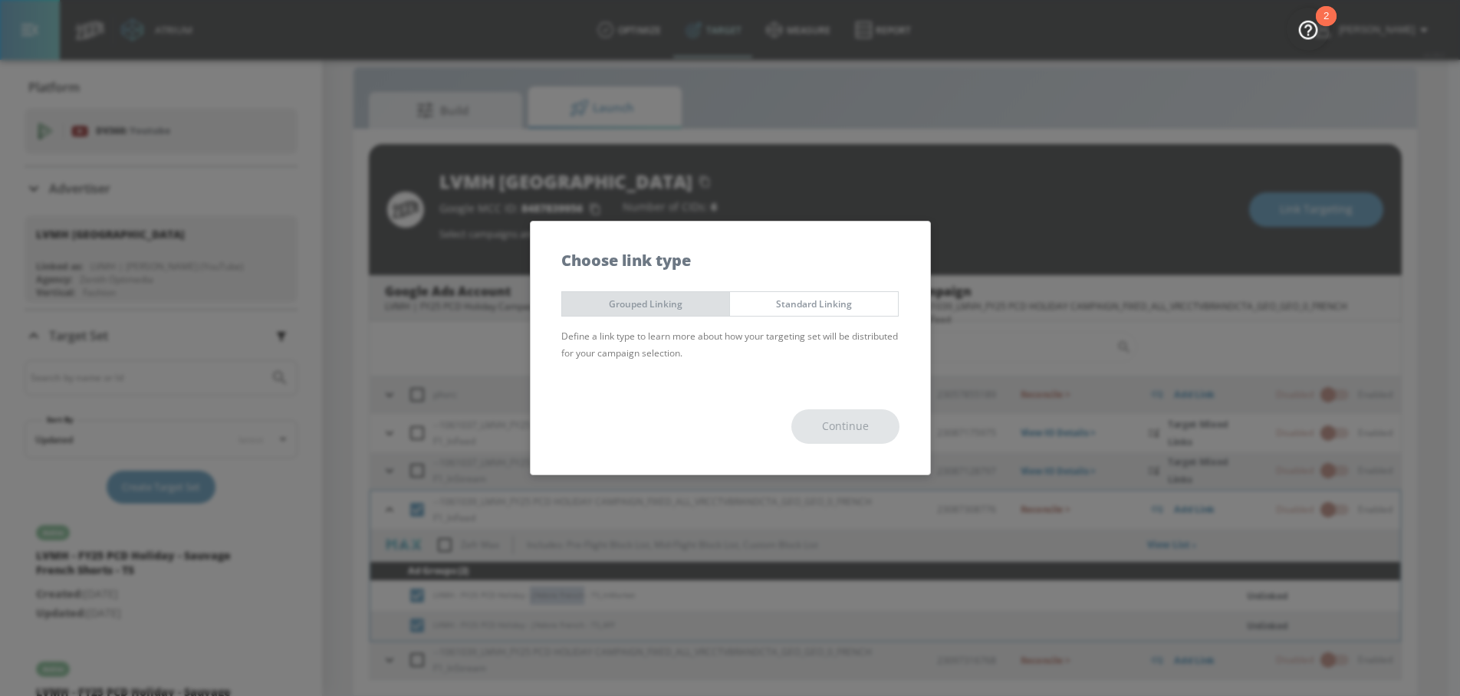
click at [666, 299] on span "Grouped Linking" at bounding box center [646, 304] width 145 height 16
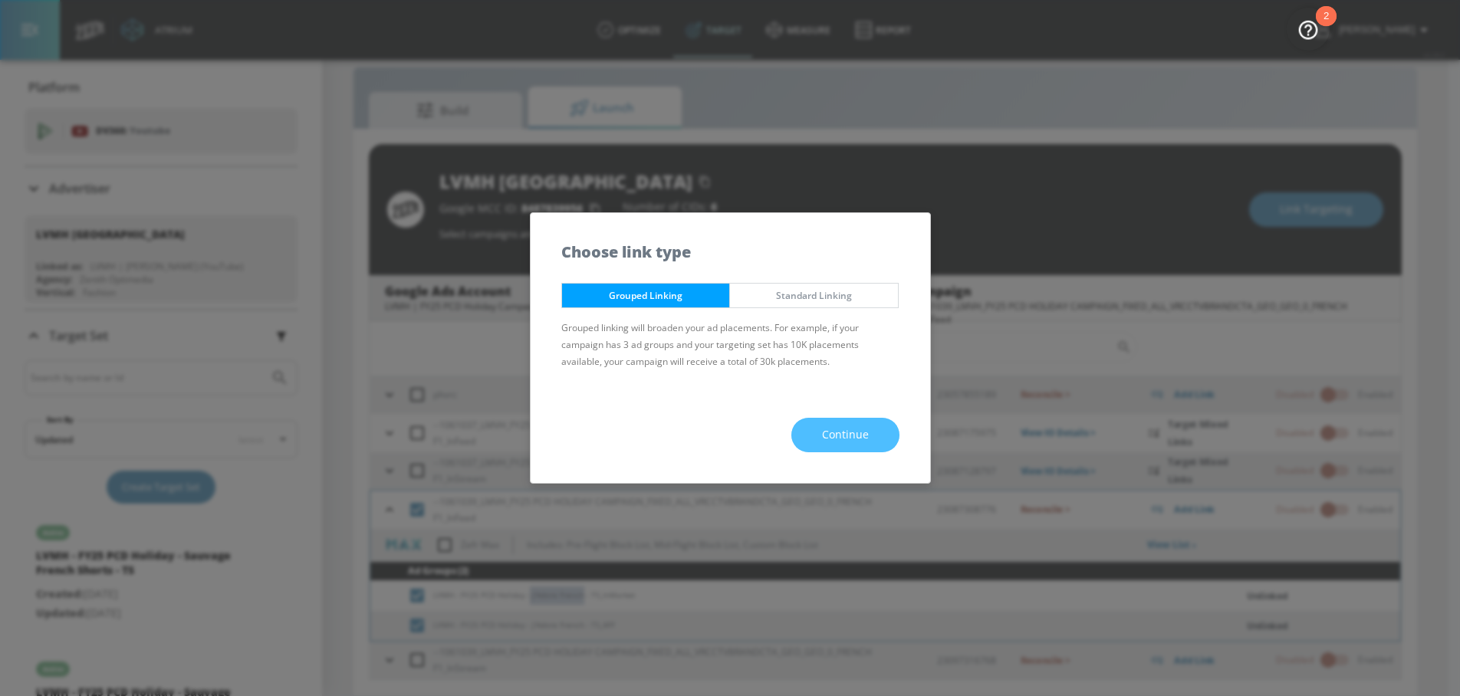
click at [829, 434] on span "Continue" at bounding box center [845, 435] width 47 height 19
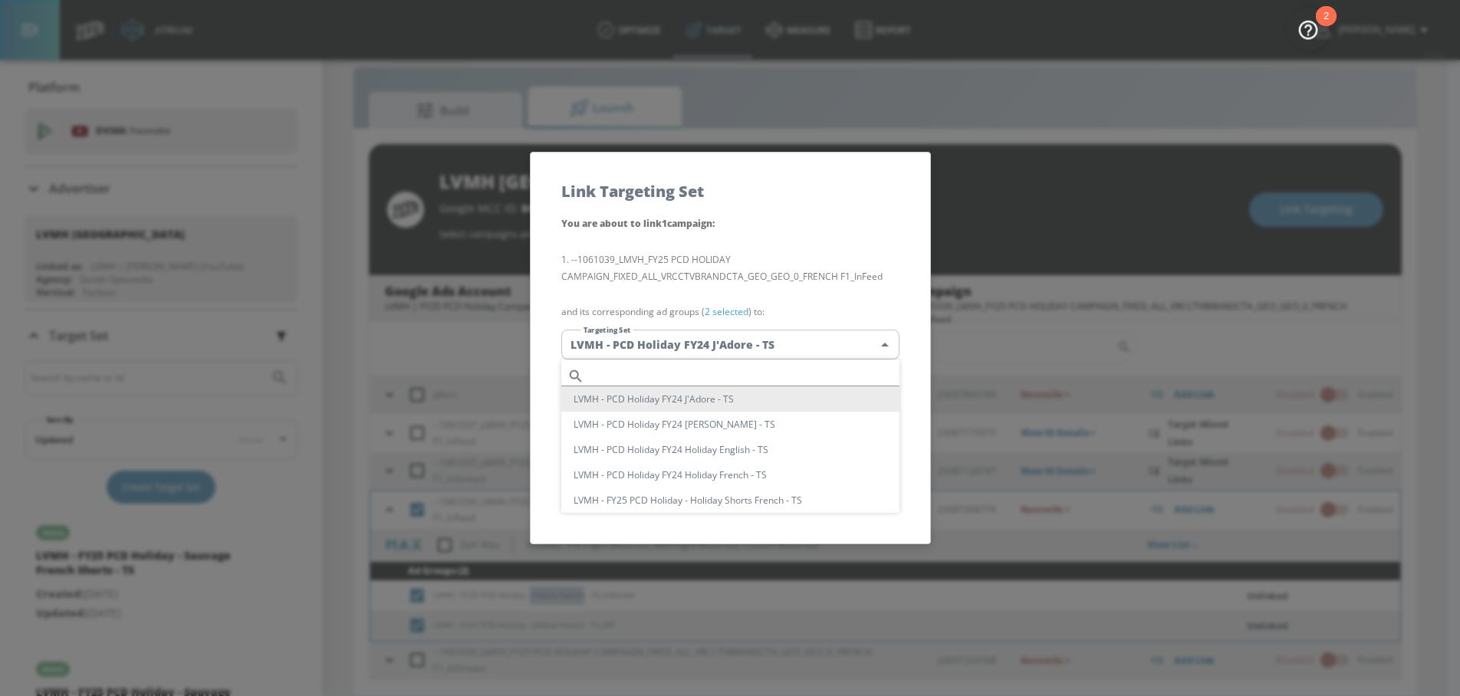
click at [728, 355] on body "Atrium optimize Target measure Report optimize Target measure Report v 4.28.0 N…" at bounding box center [730, 337] width 1460 height 719
click at [669, 367] on input "text" at bounding box center [744, 376] width 309 height 21
paste input "J'Adore French"
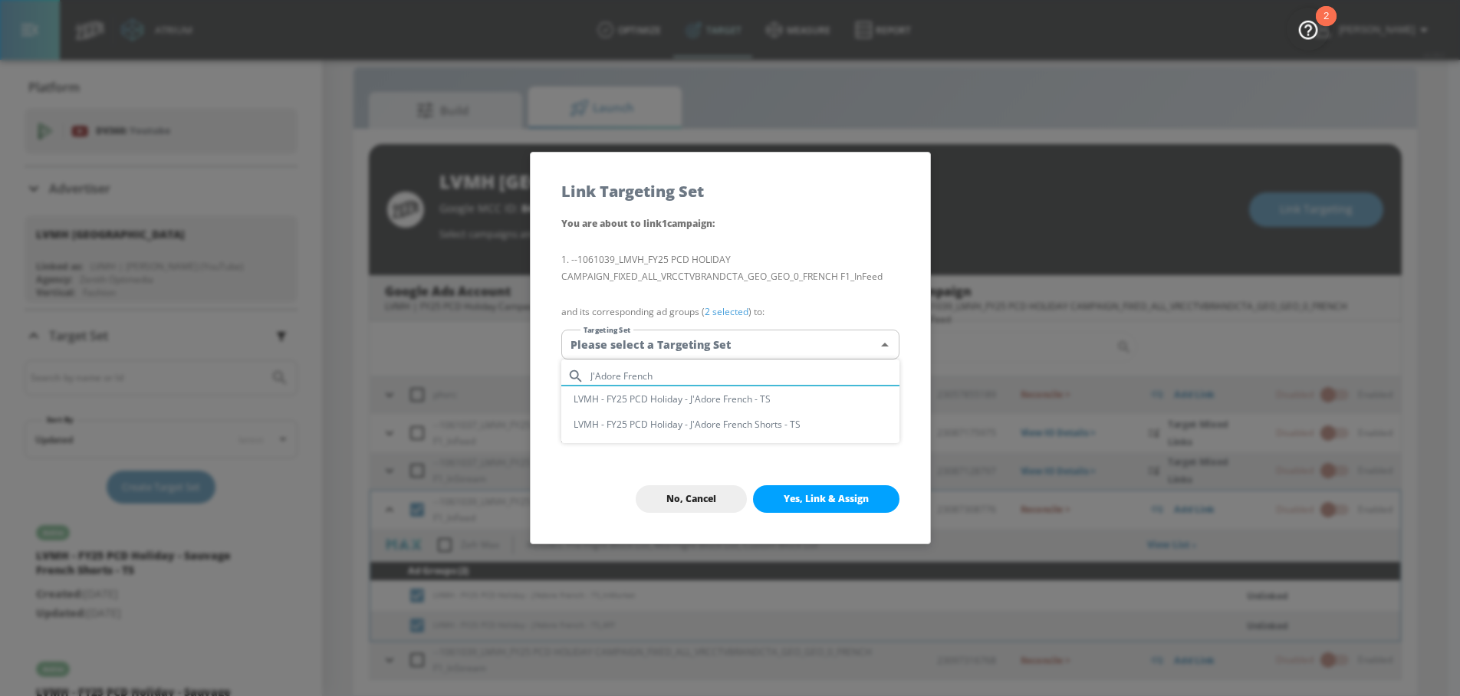
type input "J'Adore French"
click at [721, 398] on li "LVMH - FY25 PCD Holiday - J'Adore French - TS" at bounding box center [730, 398] width 338 height 25
type input "0f0561fe-7c50-4a76-a27a-f1b62f189608"
click at [827, 486] on button "Yes, Link & Assign" at bounding box center [826, 499] width 146 height 28
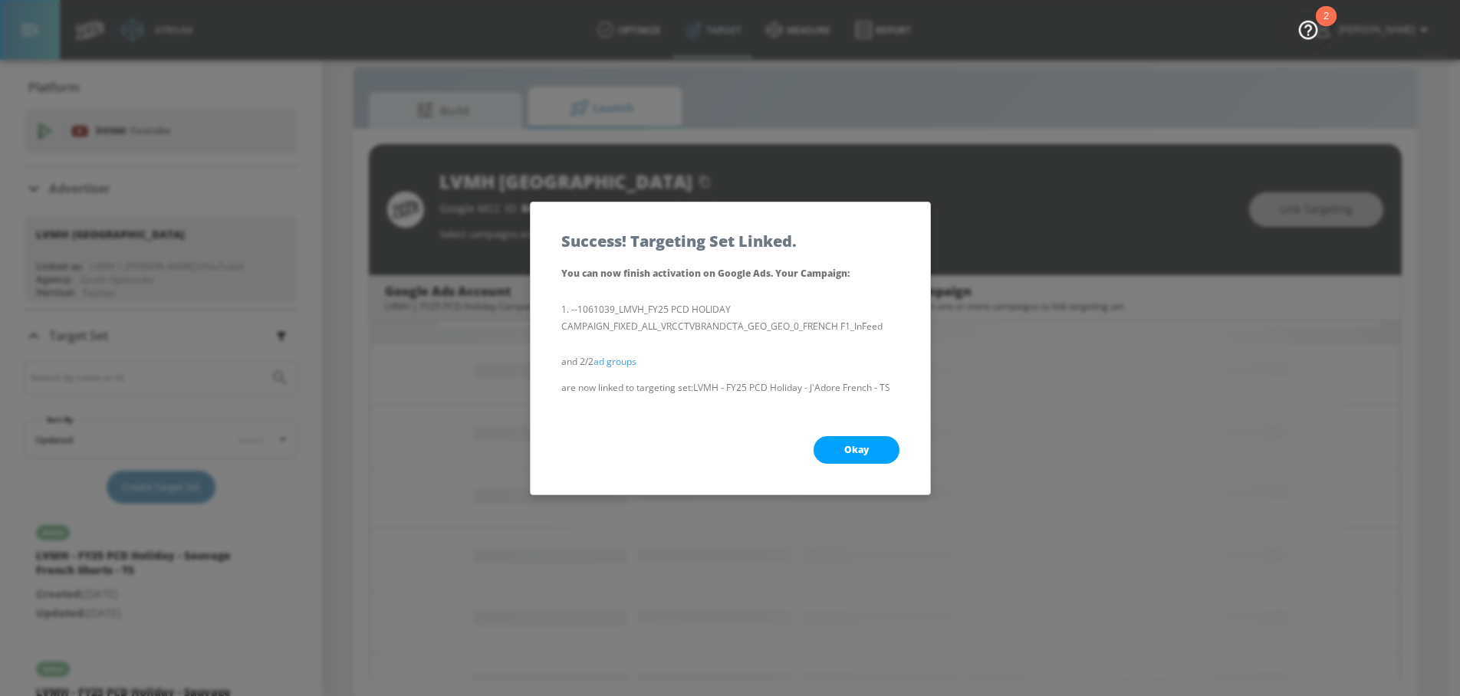
click at [835, 439] on button "Okay" at bounding box center [857, 450] width 86 height 28
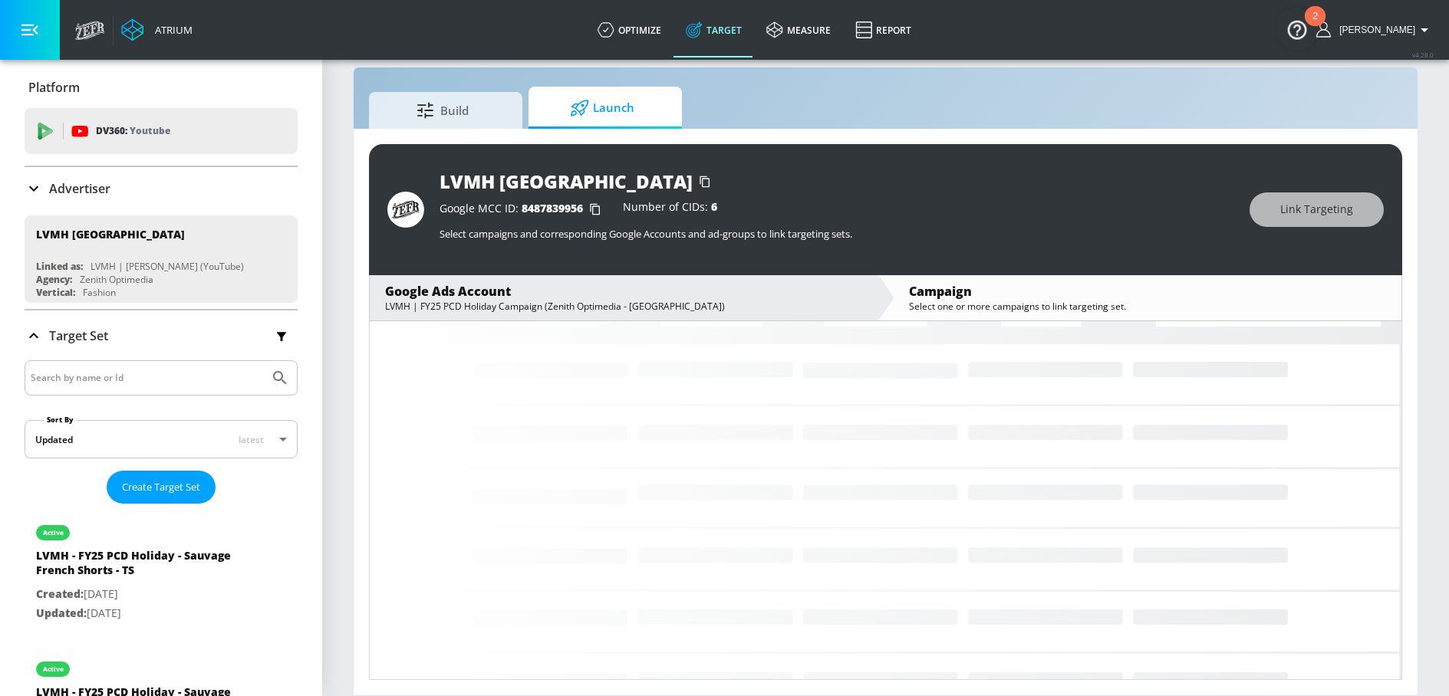
scroll to position [0, 0]
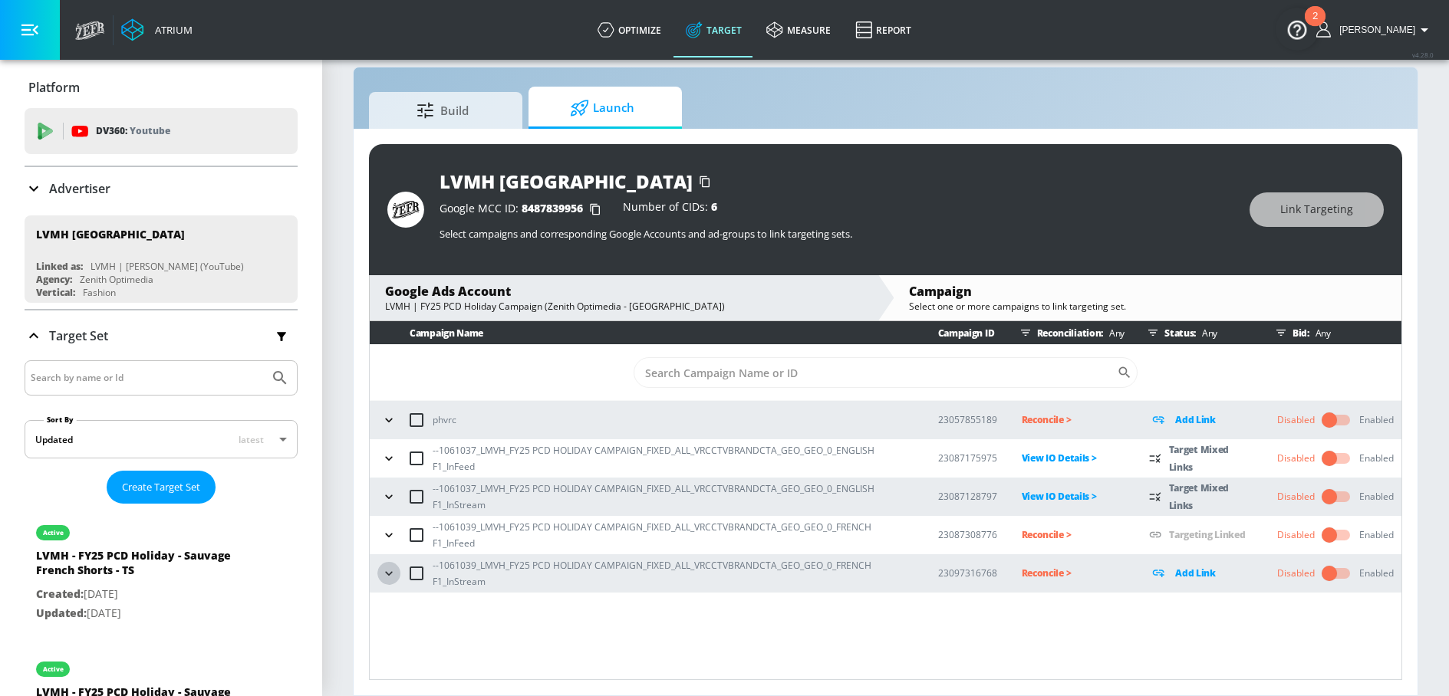
click at [386, 577] on icon "button" at bounding box center [388, 573] width 15 height 15
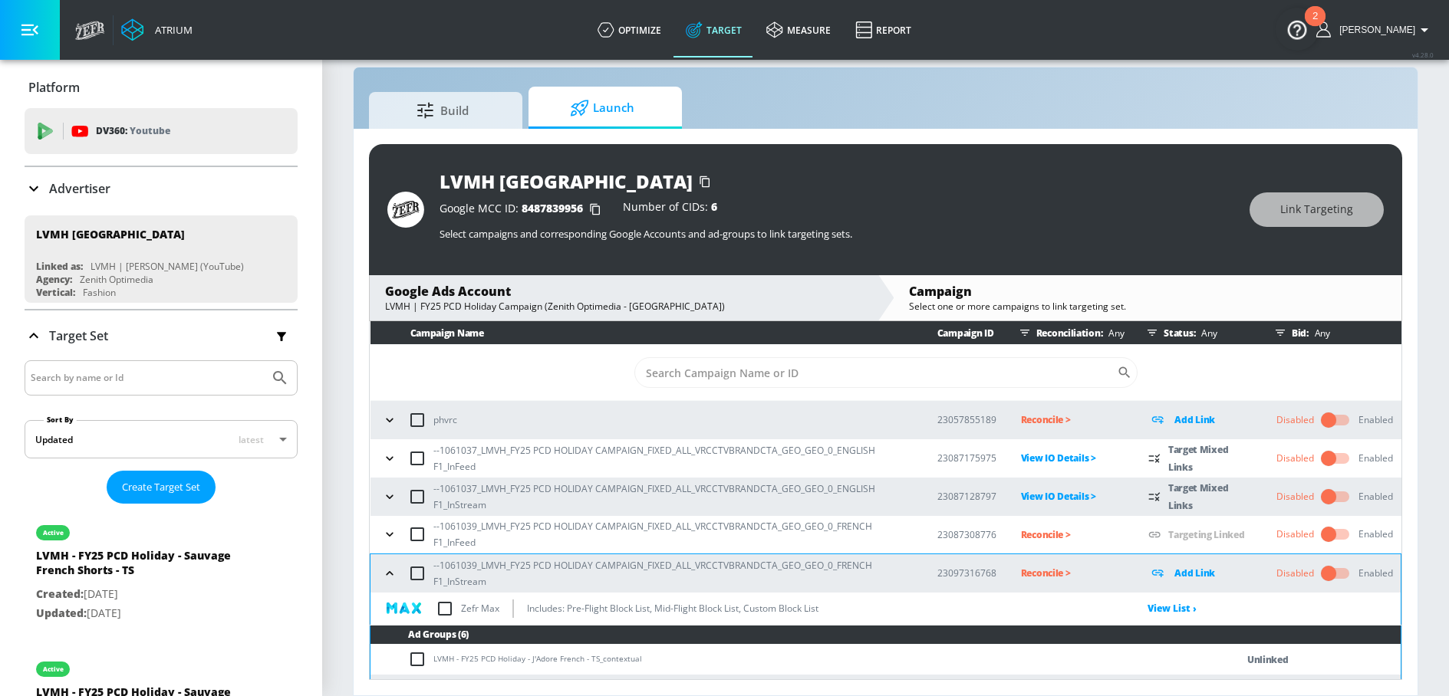
scroll to position [146, 0]
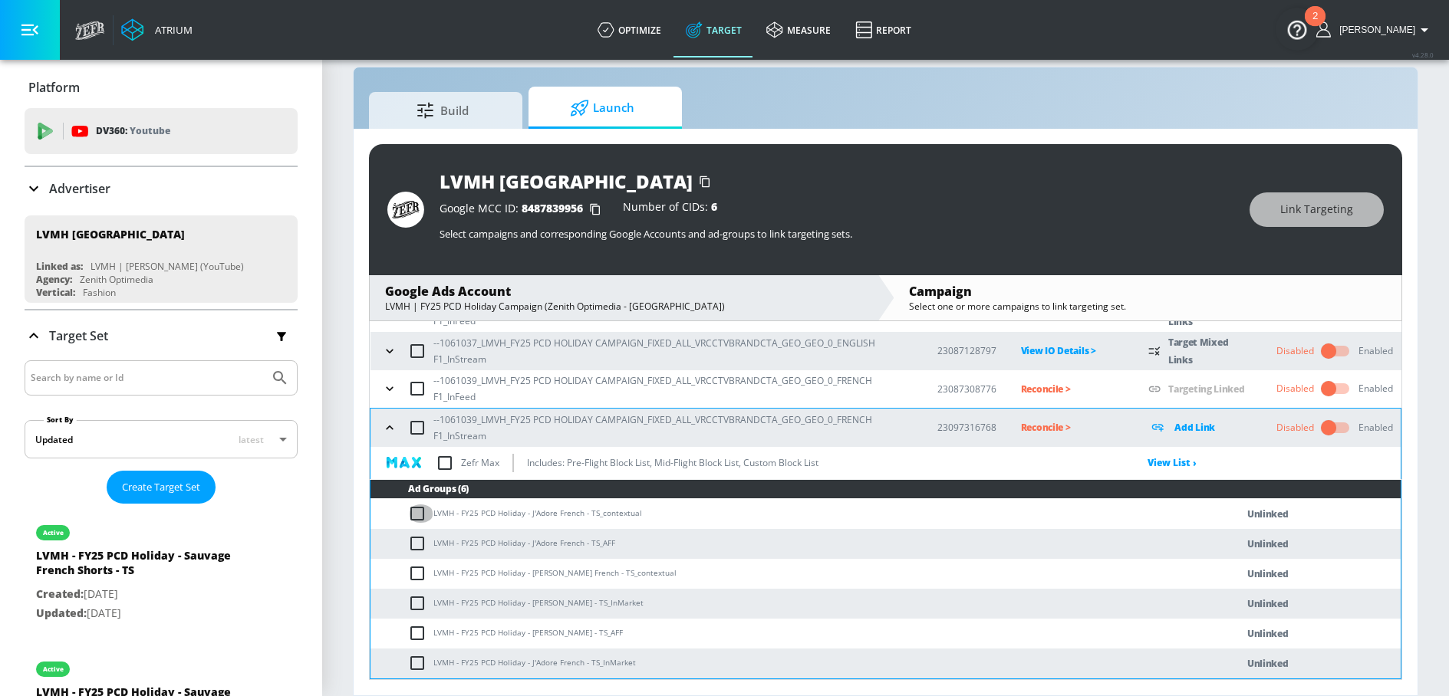
click at [409, 508] on input "checkbox" at bounding box center [420, 514] width 25 height 18
checkbox input "true"
click at [411, 540] on input "checkbox" at bounding box center [420, 543] width 25 height 18
checkbox input "true"
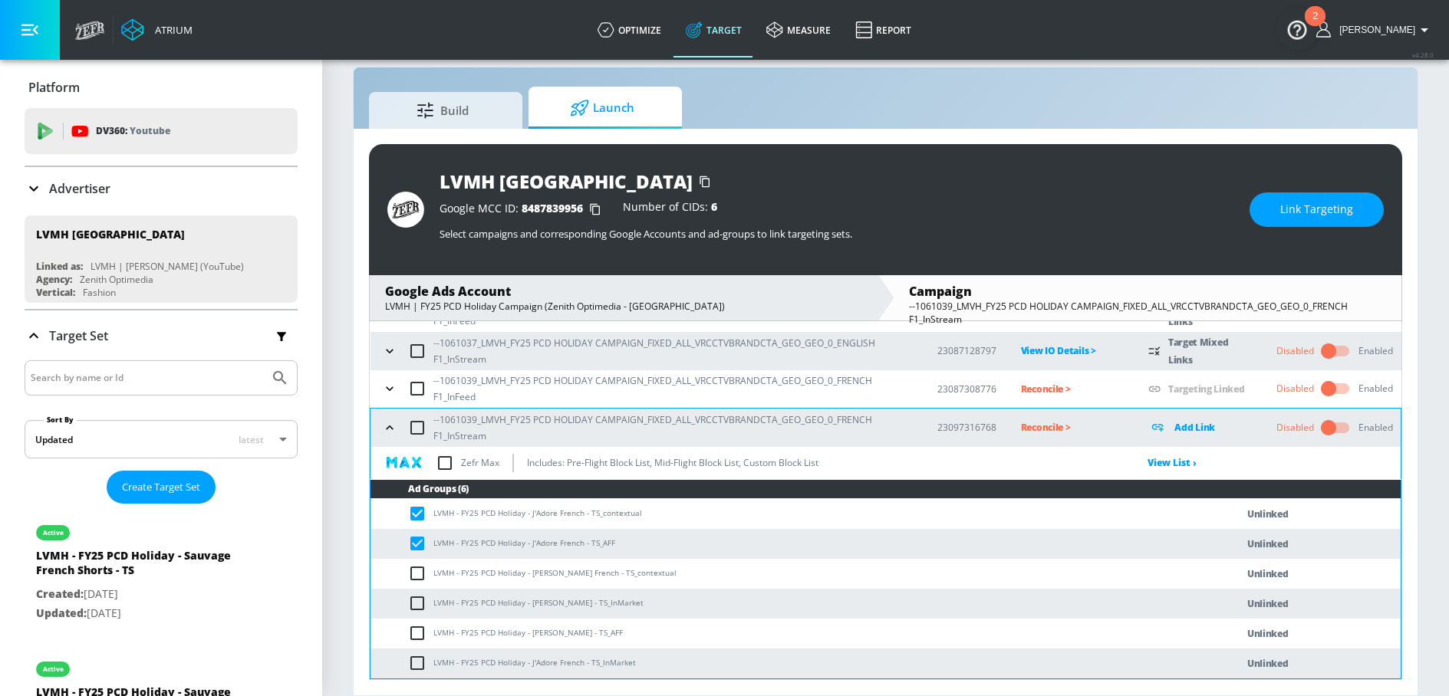
click at [420, 667] on input "checkbox" at bounding box center [420, 663] width 25 height 18
checkbox input "true"
click at [1288, 207] on span "Link Targeting" at bounding box center [1316, 209] width 73 height 19
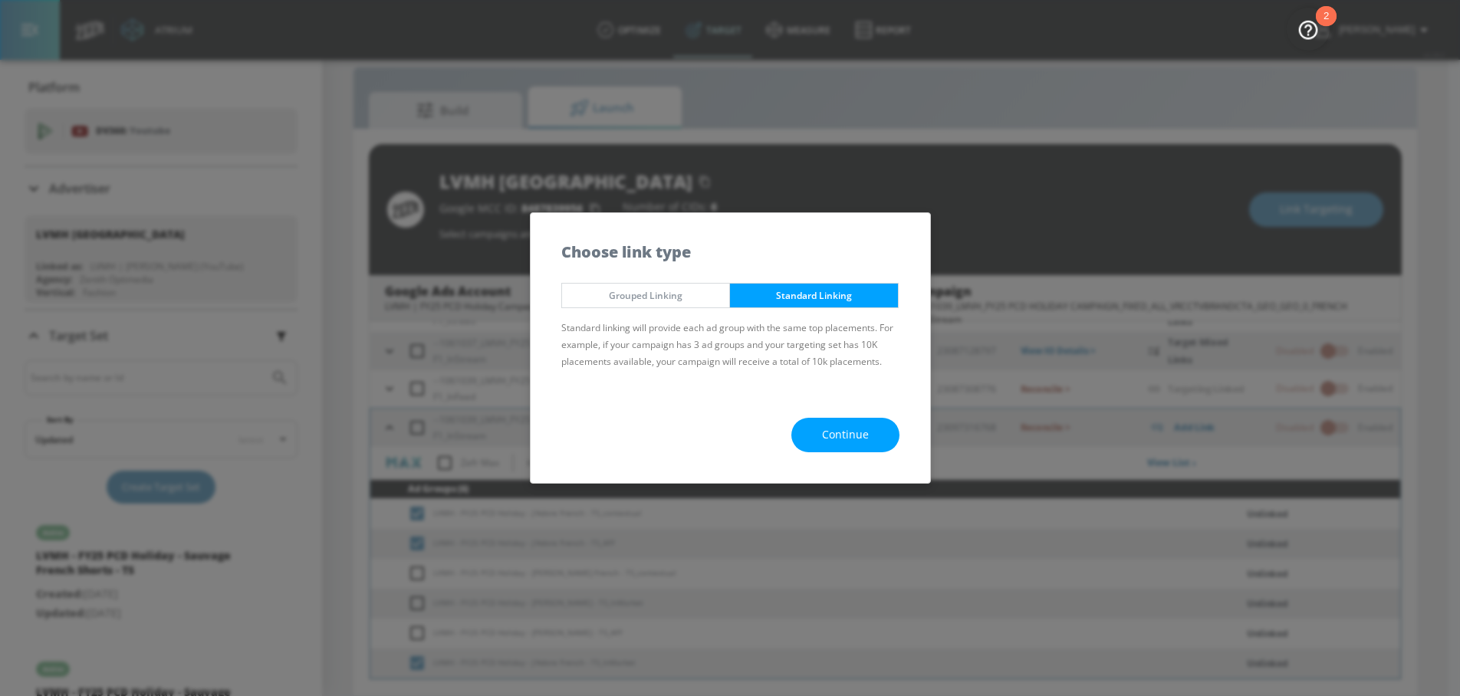
click at [696, 294] on span "Grouped Linking" at bounding box center [646, 296] width 145 height 16
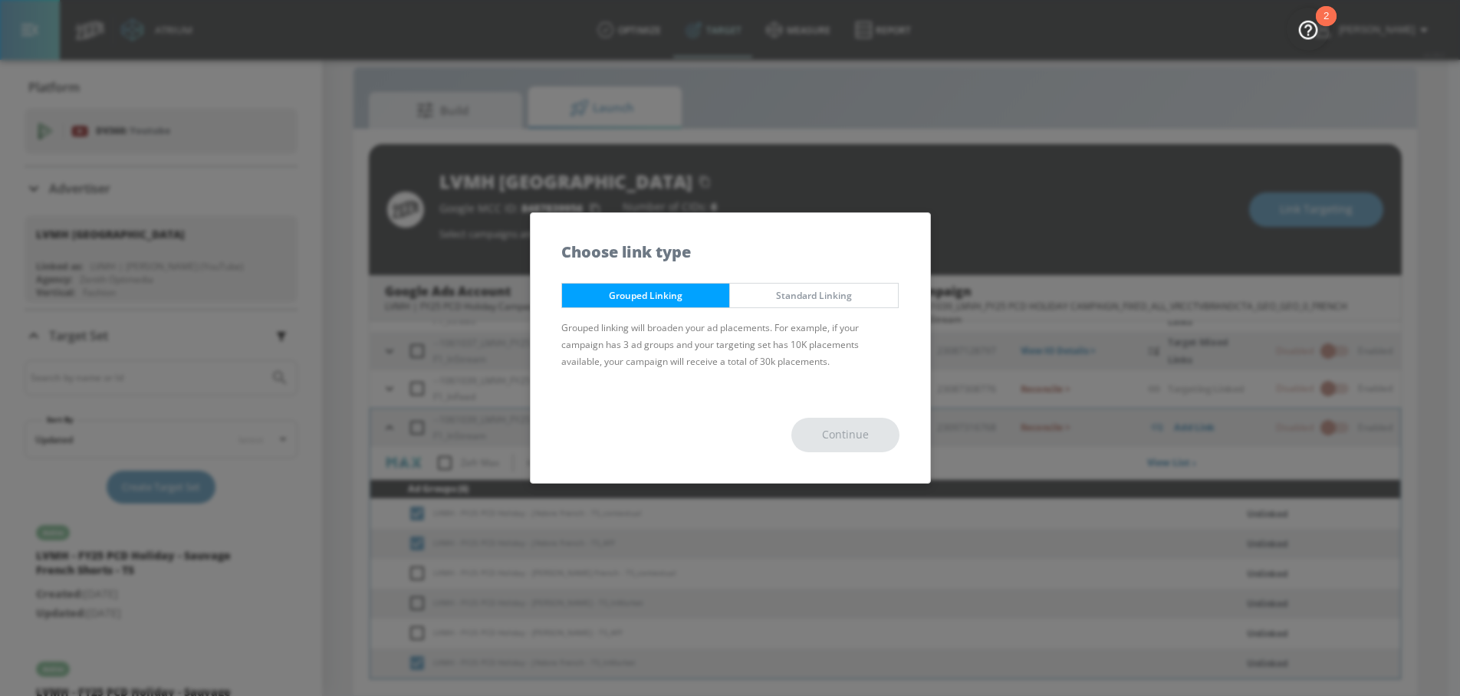
click at [748, 294] on span "Standard Linking" at bounding box center [814, 296] width 145 height 16
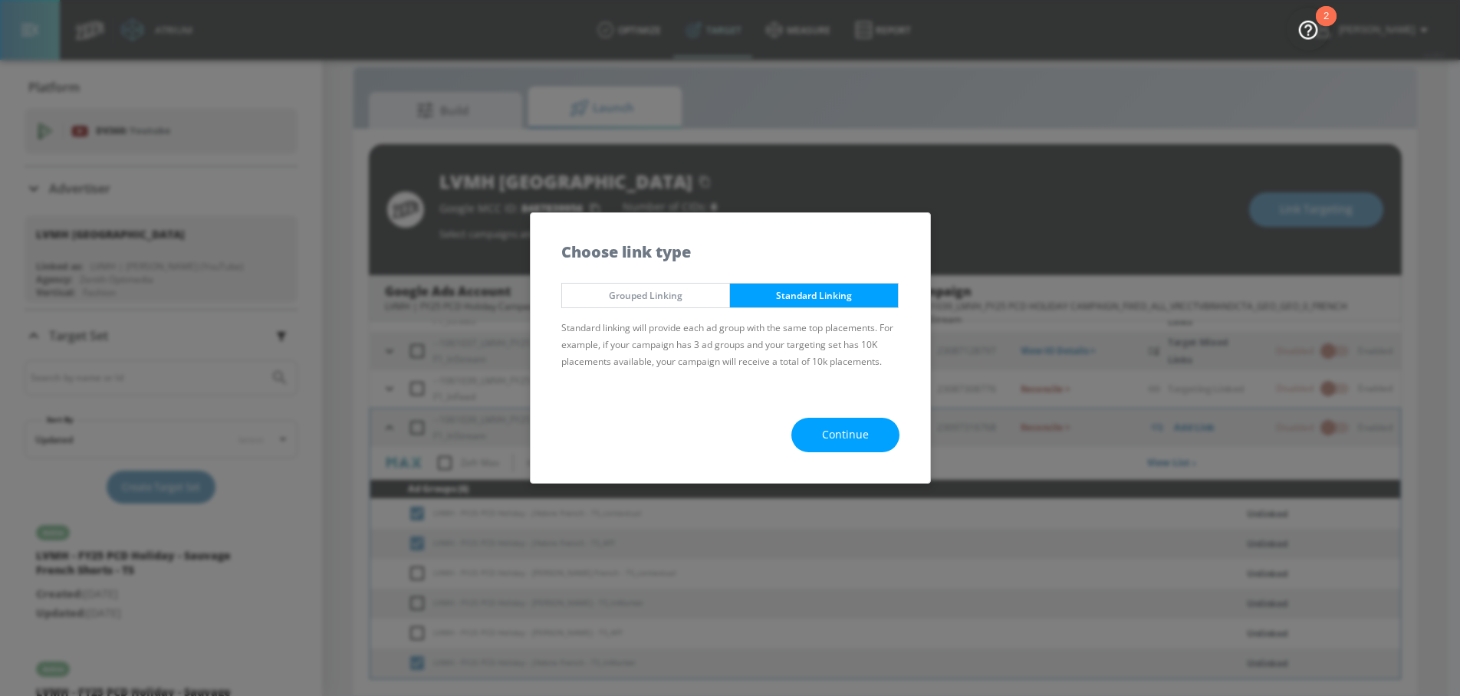
click at [801, 441] on button "Continue" at bounding box center [845, 435] width 108 height 35
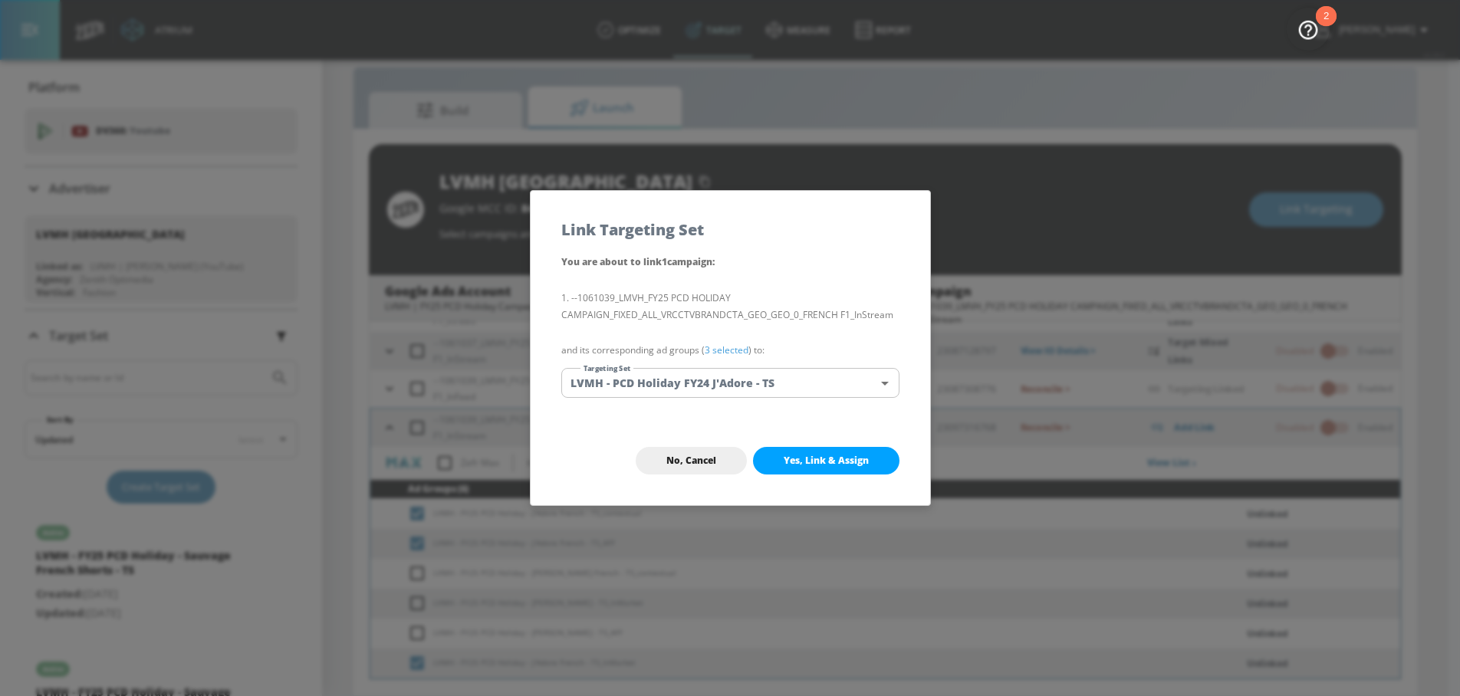
click at [656, 380] on body "Atrium optimize Target measure Report optimize Target measure Report v 4.28.0 N…" at bounding box center [730, 337] width 1460 height 719
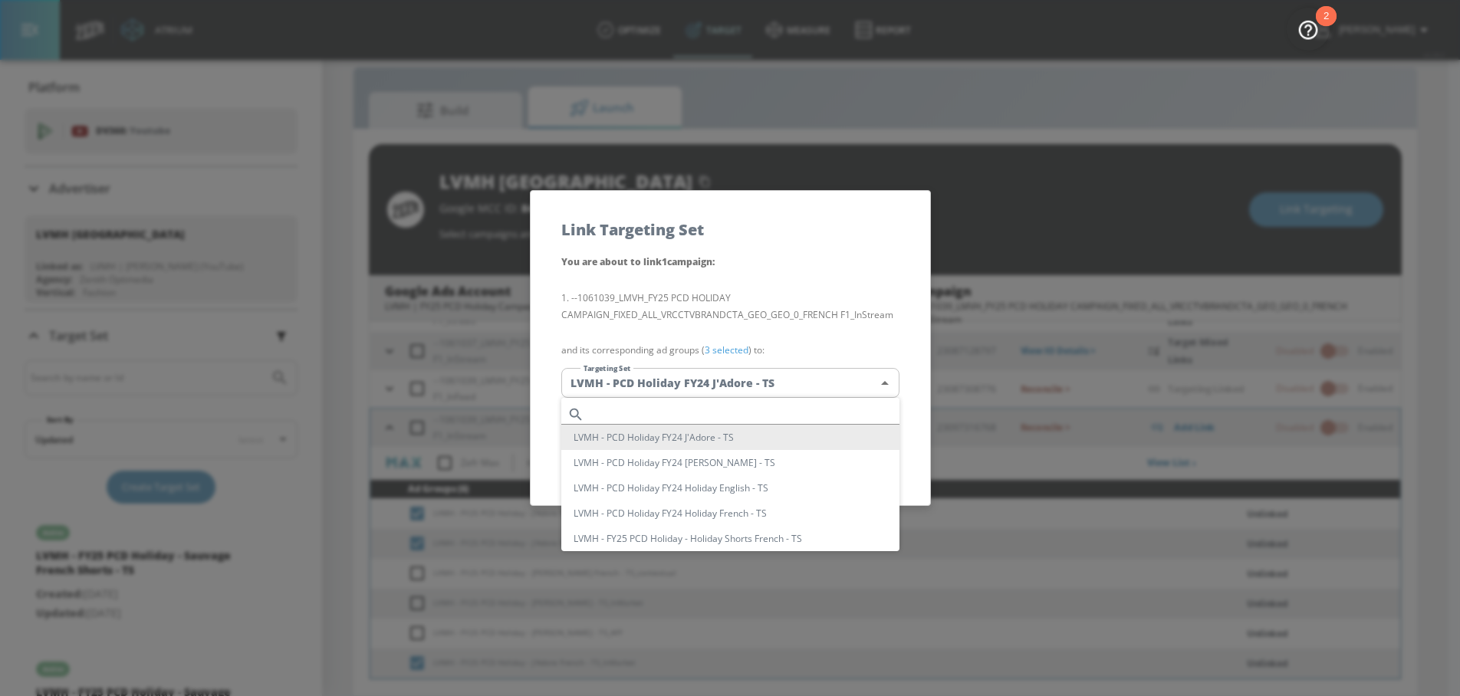
click at [654, 405] on input "text" at bounding box center [744, 414] width 309 height 21
paste input "J'Adore French"
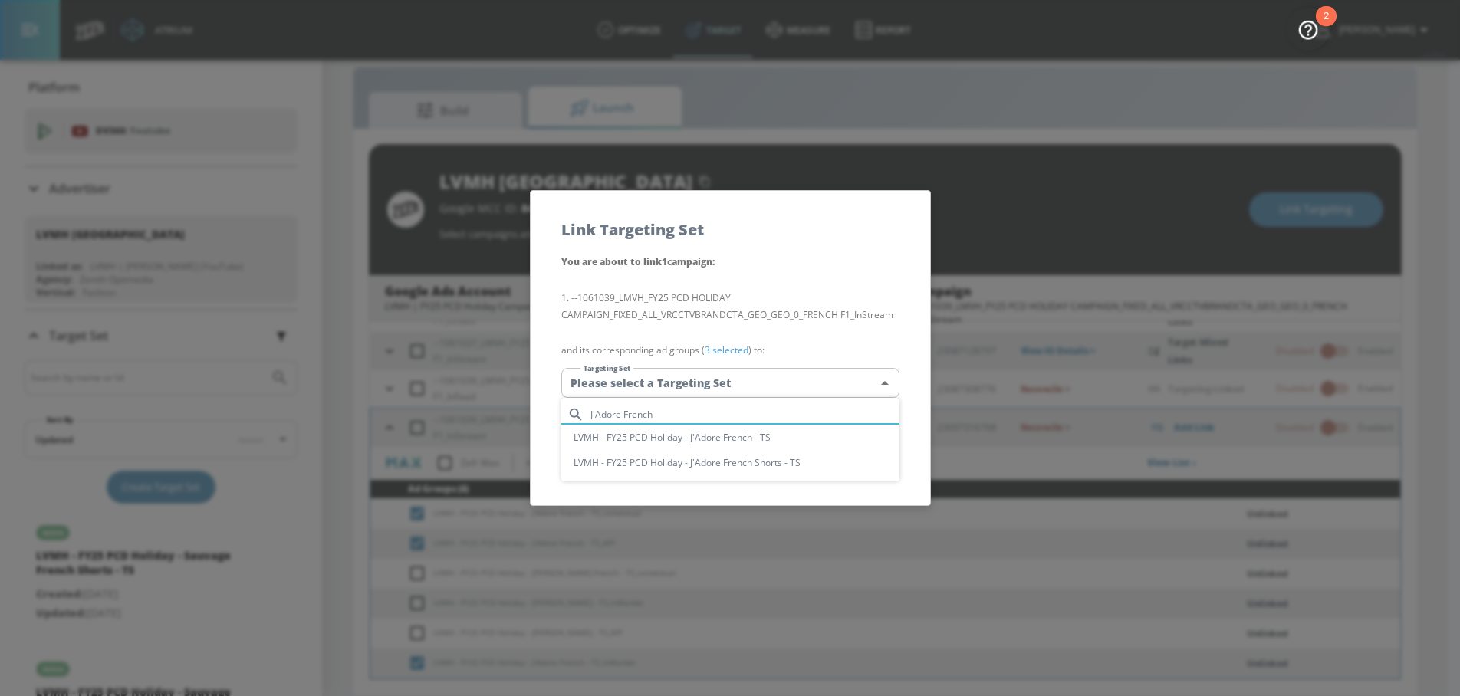
type input "J'Adore French"
click at [719, 439] on li "LVMH - FY25 PCD Holiday - J'Adore French - TS" at bounding box center [730, 437] width 338 height 25
type input "0f0561fe-7c50-4a76-a27a-f1b62f189608"
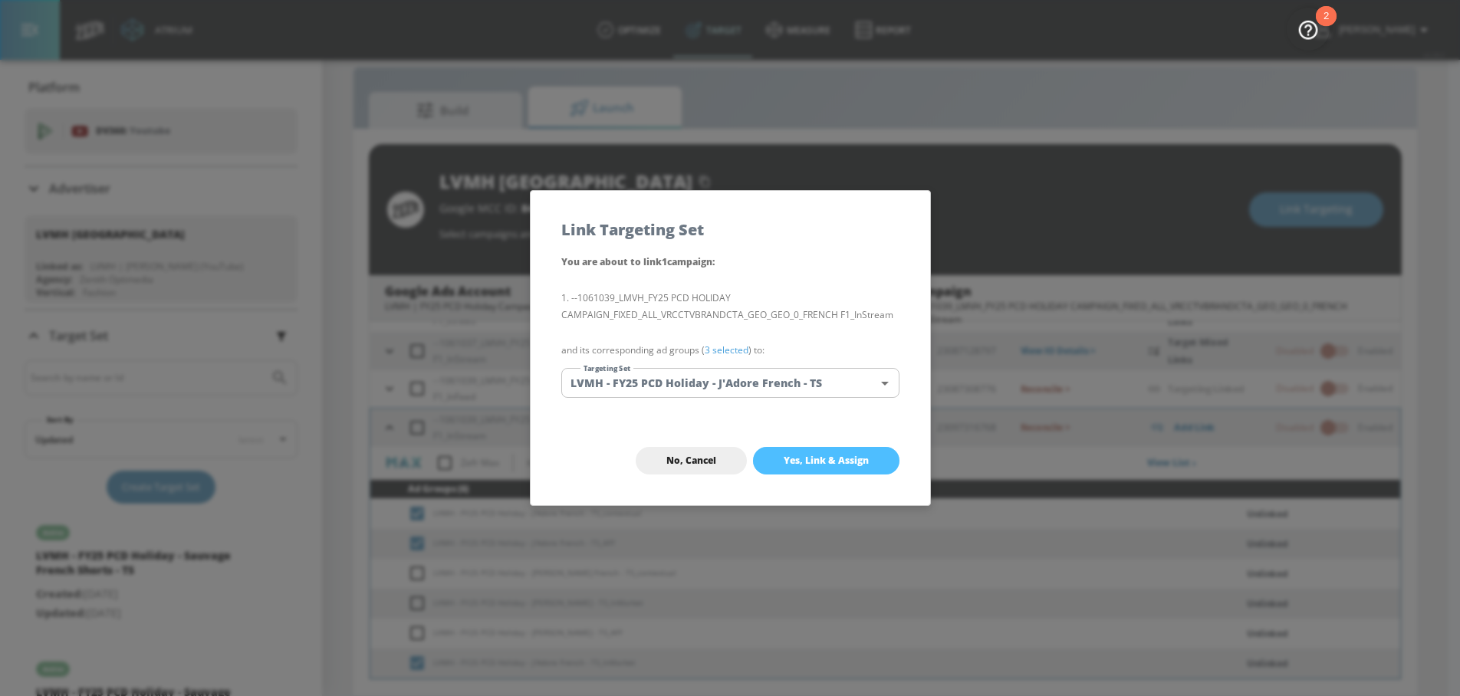
click at [806, 455] on span "Yes, Link & Assign" at bounding box center [826, 461] width 85 height 12
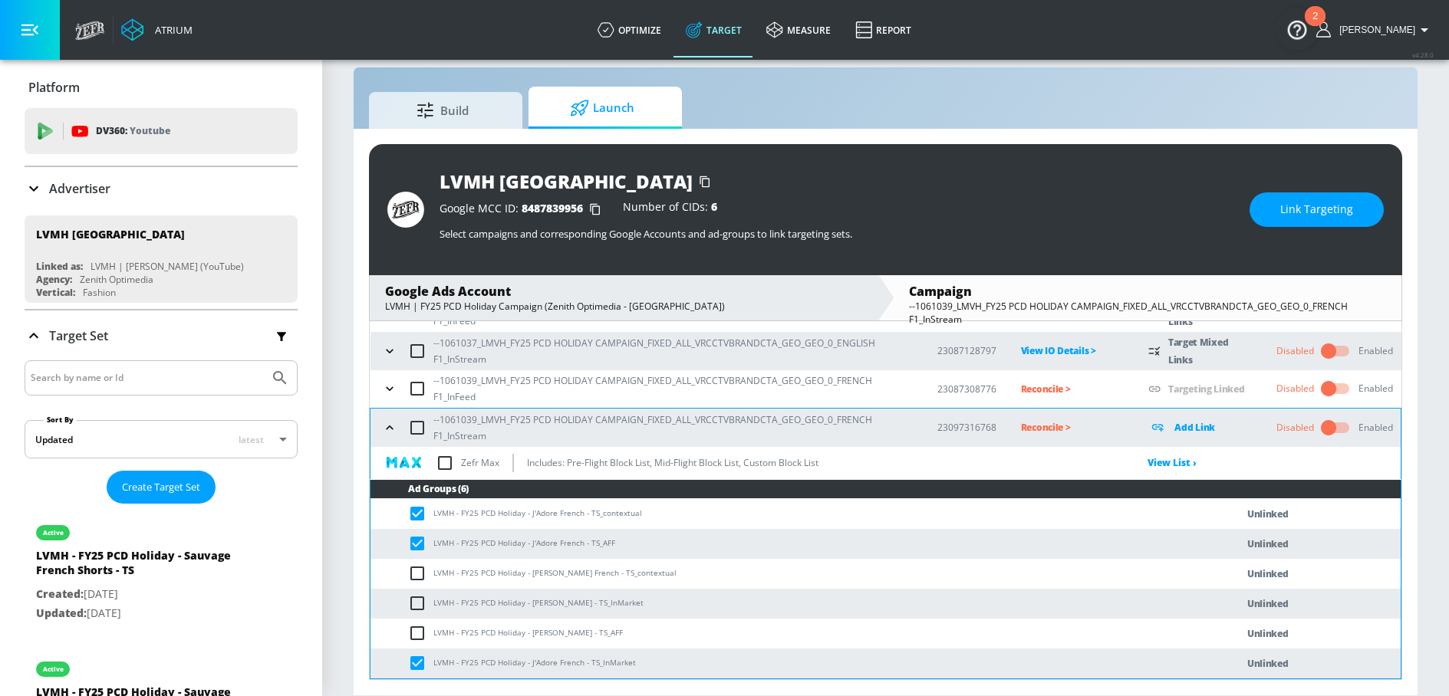
click at [1309, 185] on div "LVMH Canada Google MCC ID: 8487839956 Number of CIDs: 6 Select campaigns and co…" at bounding box center [885, 209] width 1033 height 131
click at [1297, 211] on span "Link Targeting" at bounding box center [1316, 209] width 73 height 19
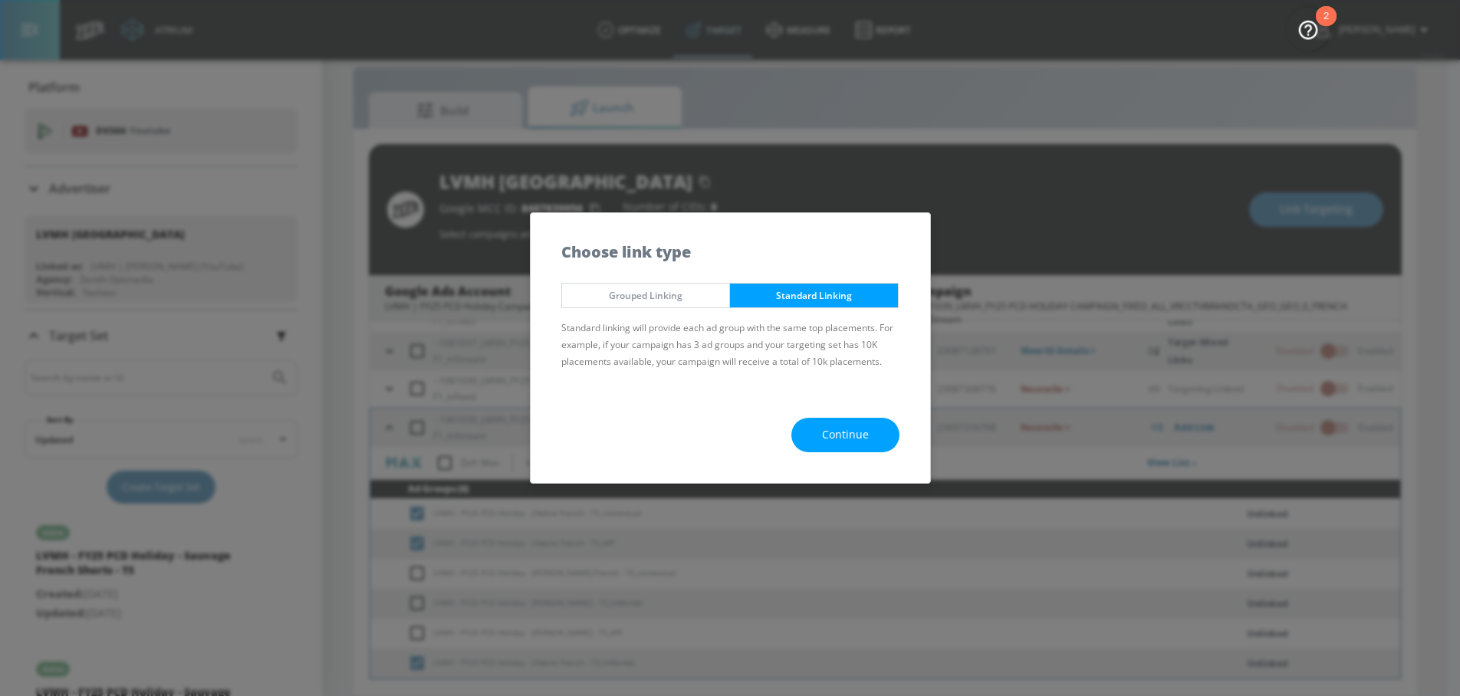
click at [811, 442] on button "Continue" at bounding box center [845, 435] width 108 height 35
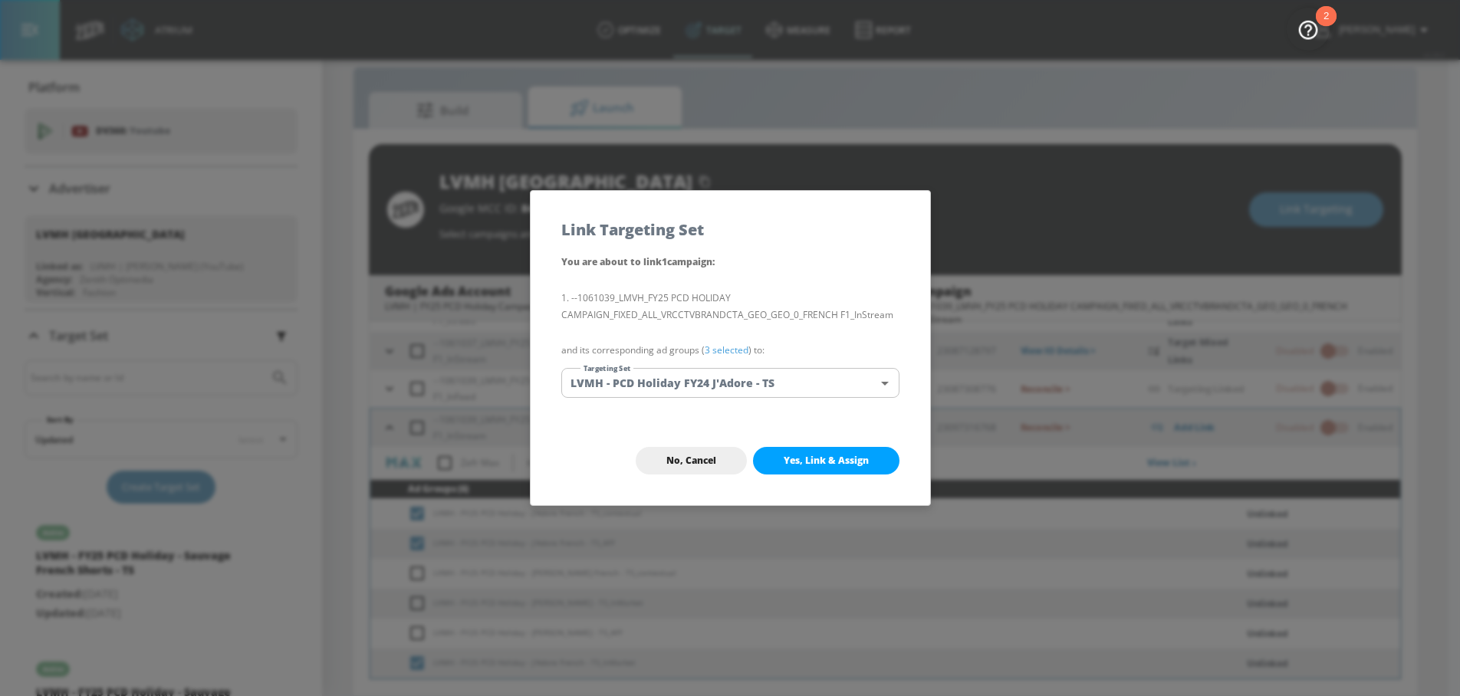
click at [758, 397] on body "Atrium optimize Target measure Report optimize Target measure Report v 4.28.0 N…" at bounding box center [730, 337] width 1460 height 719
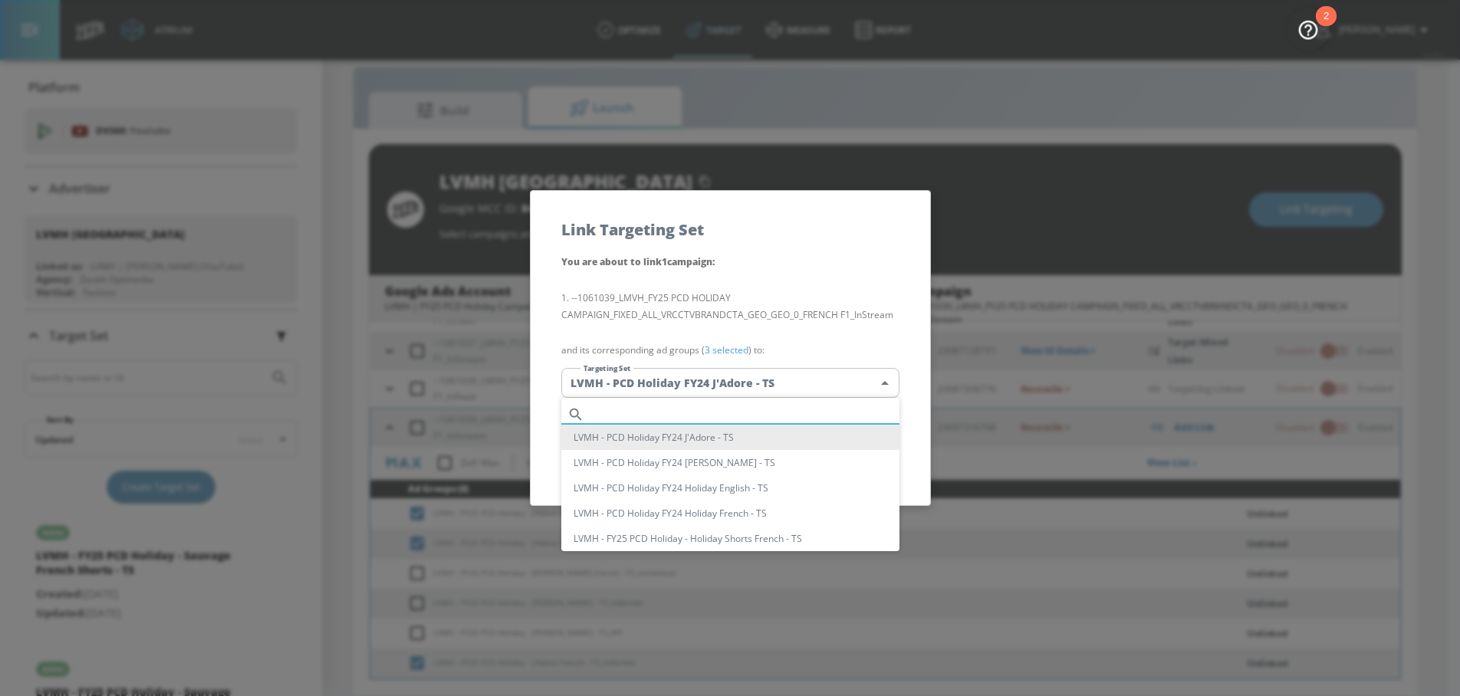
click at [748, 414] on input "text" at bounding box center [744, 414] width 309 height 21
paste input "J'Adore French"
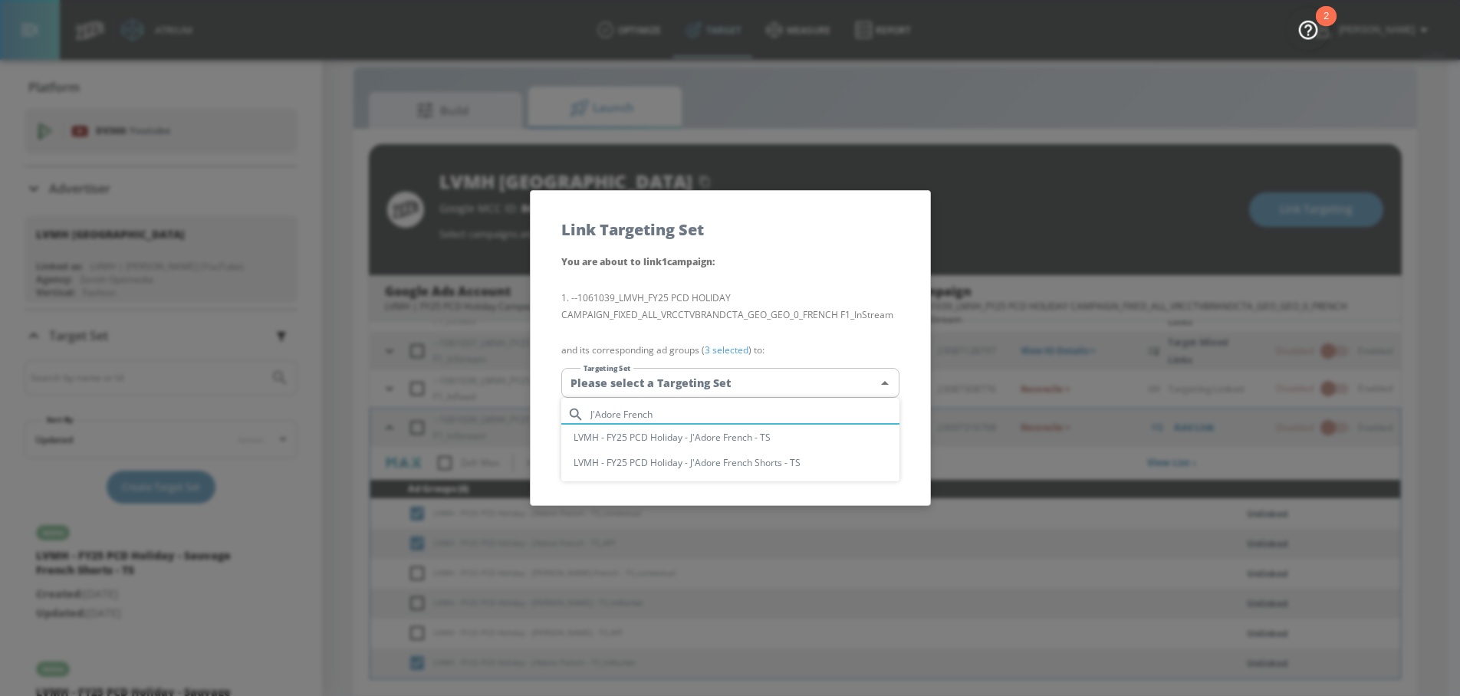
type input "J'Adore French"
click at [746, 432] on li "LVMH - FY25 PCD Holiday - J'Adore French - TS" at bounding box center [730, 437] width 338 height 25
type input "0f0561fe-7c50-4a76-a27a-f1b62f189608"
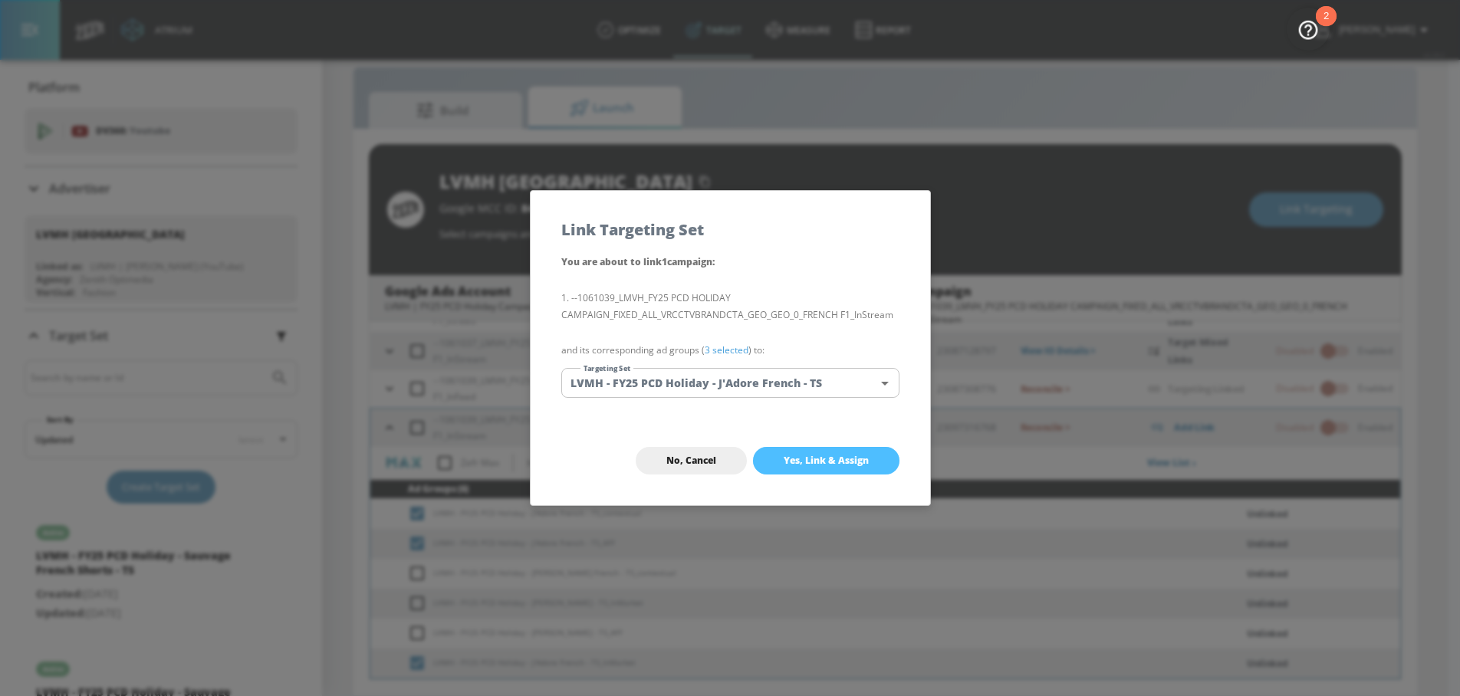
click at [817, 455] on span "Yes, Link & Assign" at bounding box center [826, 461] width 85 height 12
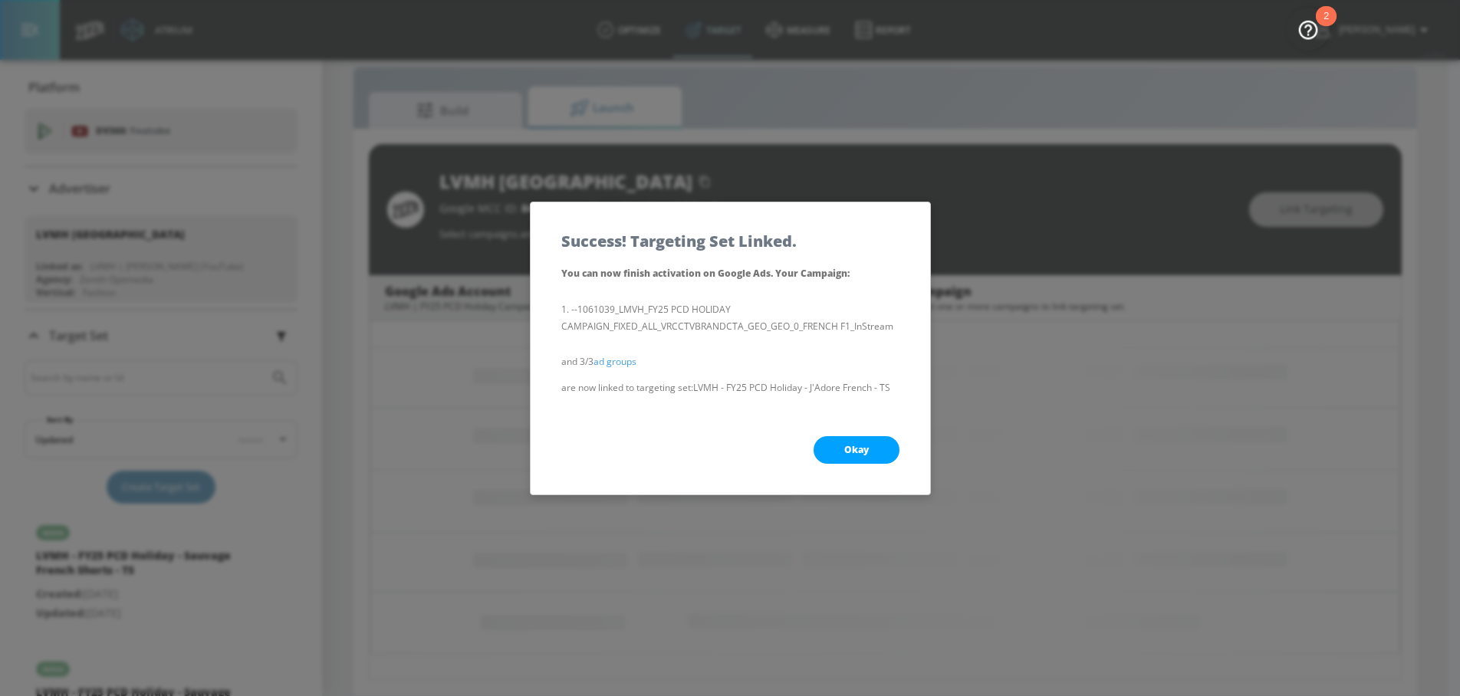
click at [828, 446] on button "Okay" at bounding box center [857, 450] width 86 height 28
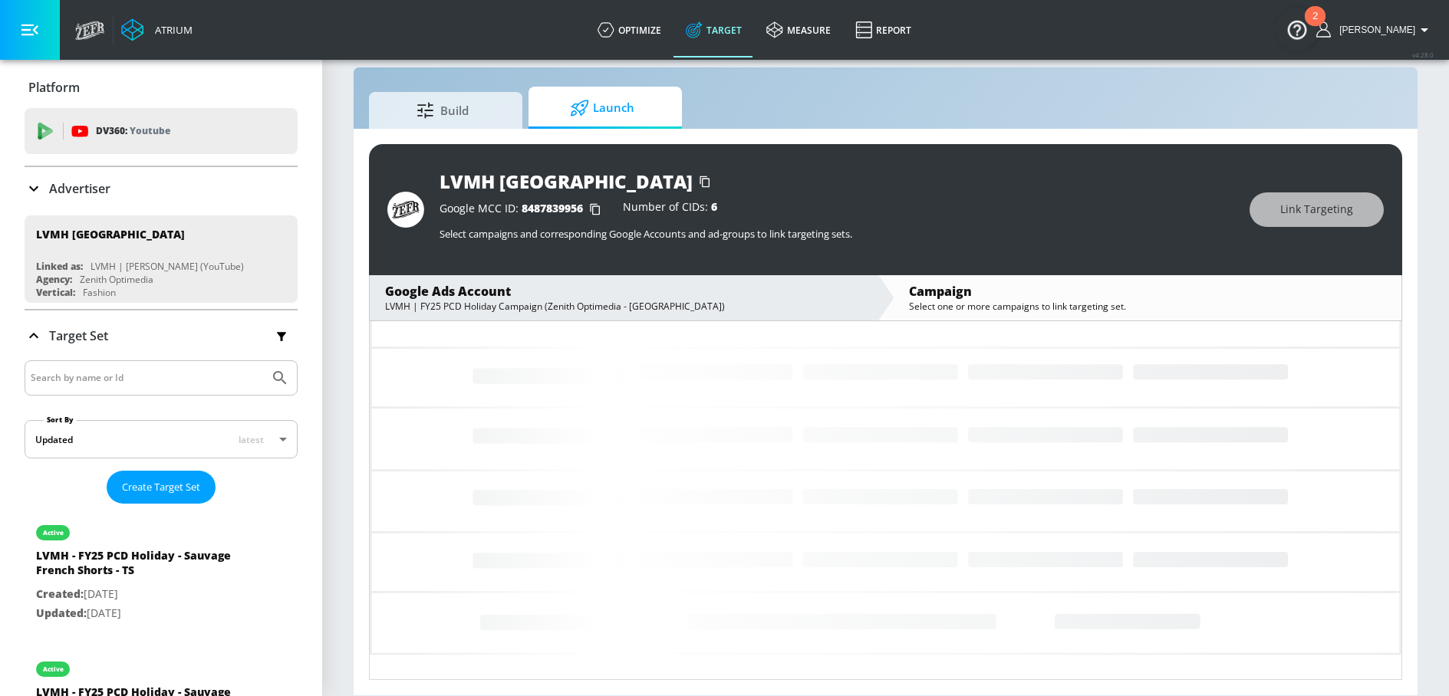
scroll to position [0, 0]
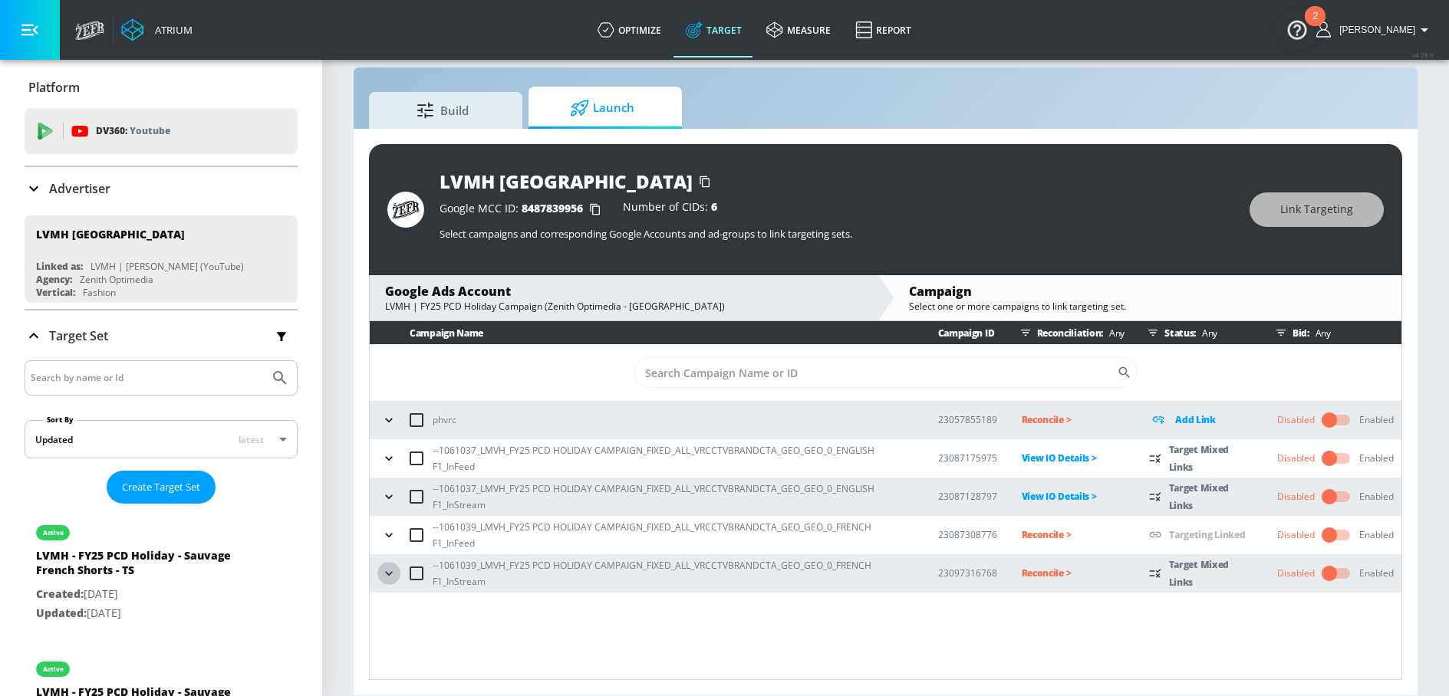
click at [392, 571] on icon "button" at bounding box center [388, 573] width 7 height 4
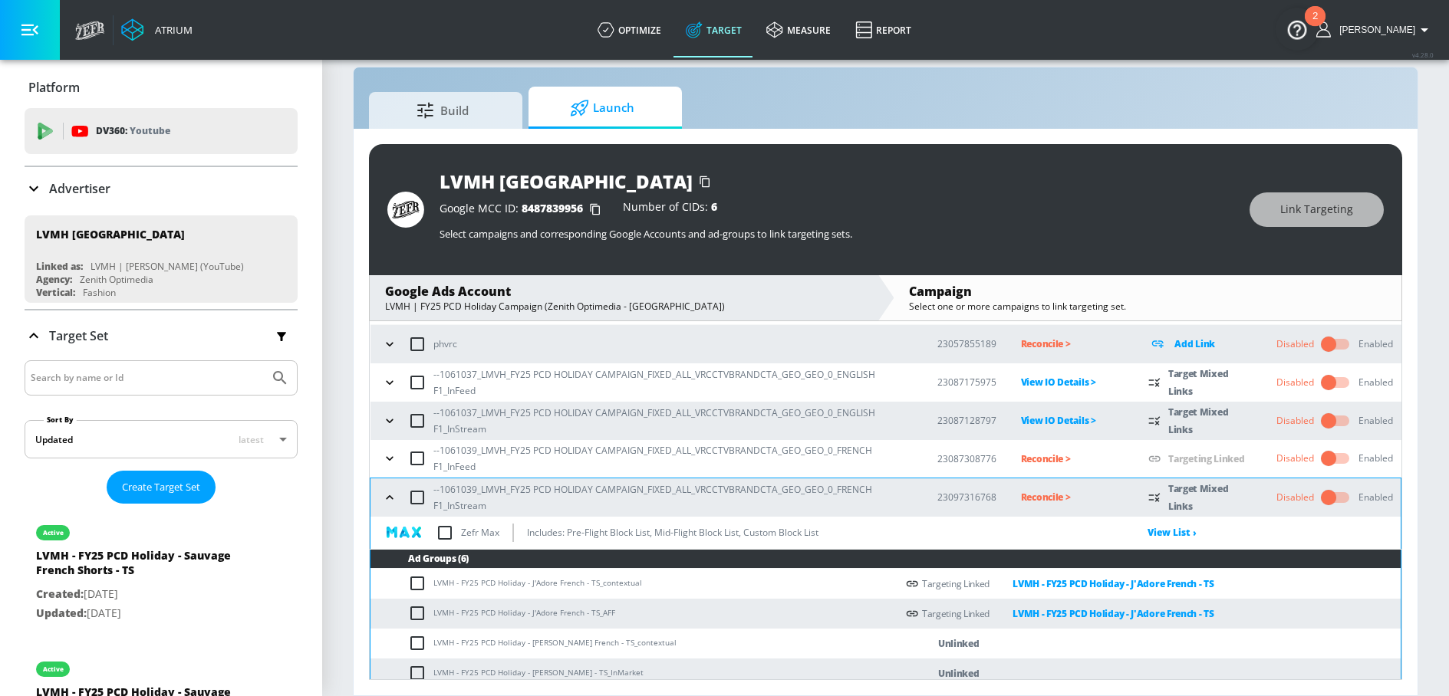
scroll to position [146, 0]
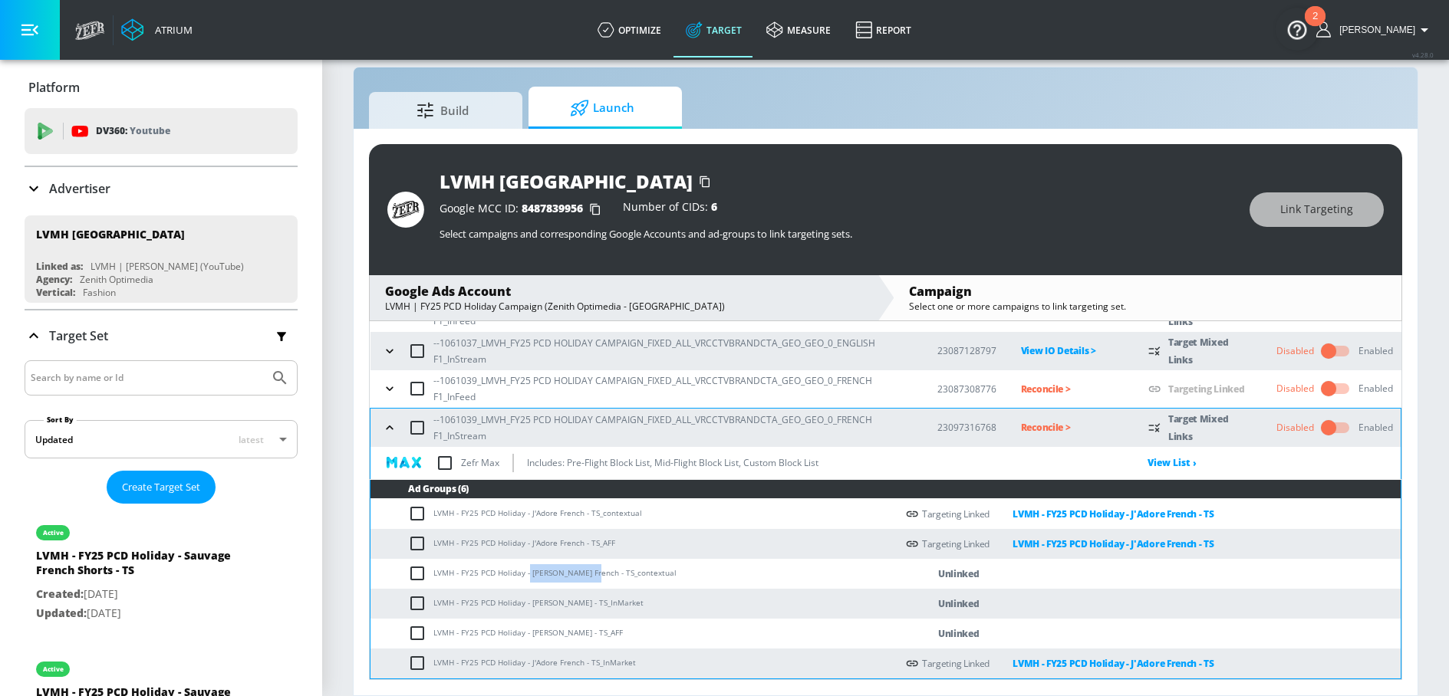
drag, startPoint x: 528, startPoint y: 576, endPoint x: 588, endPoint y: 576, distance: 59.8
click at [588, 576] on td "LVMH - FY25 PCD Holiday - Miss Dior French - TS_contextual" at bounding box center [632, 574] width 525 height 30
copy td "Miss Dior French"
click at [405, 571] on td "LVMH - FY25 PCD Holiday - Miss Dior French - TS_contextual" at bounding box center [632, 574] width 525 height 30
click at [419, 580] on input "checkbox" at bounding box center [420, 573] width 25 height 18
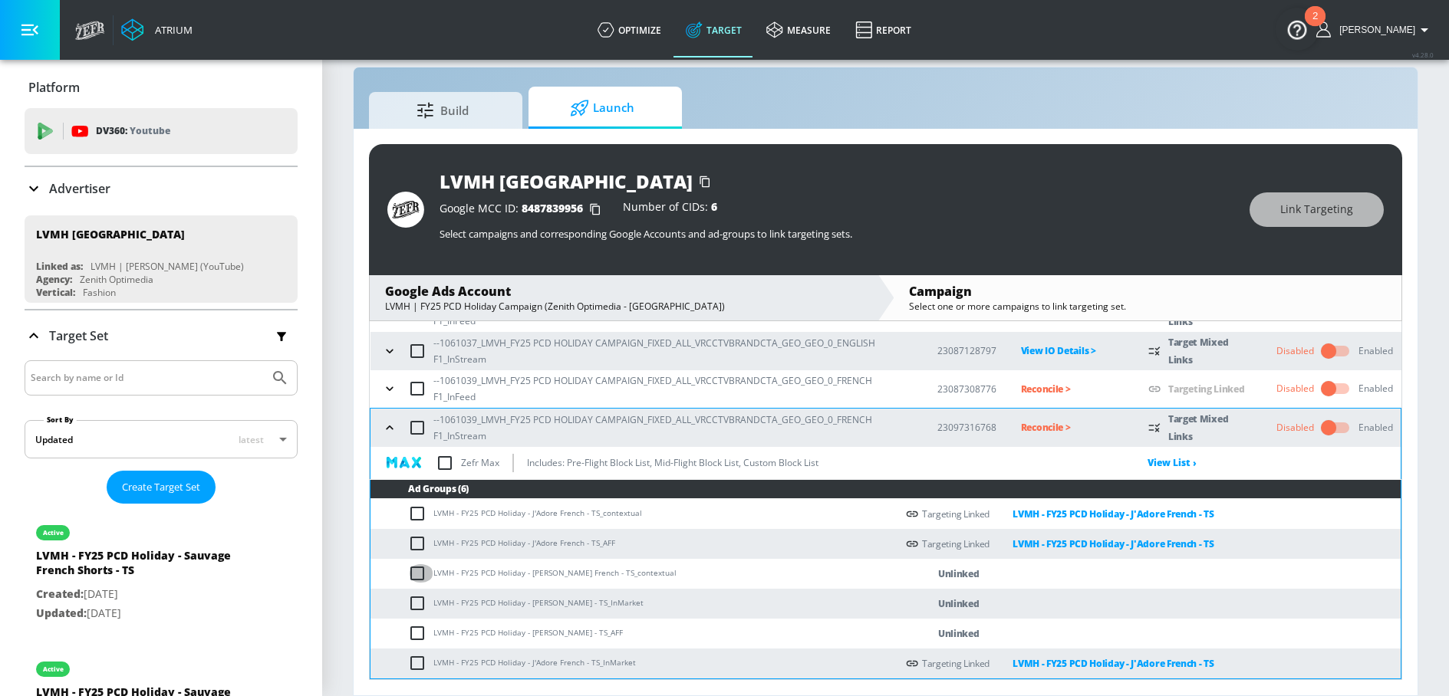
checkbox input "true"
click at [419, 603] on input "checkbox" at bounding box center [420, 603] width 25 height 18
checkbox input "true"
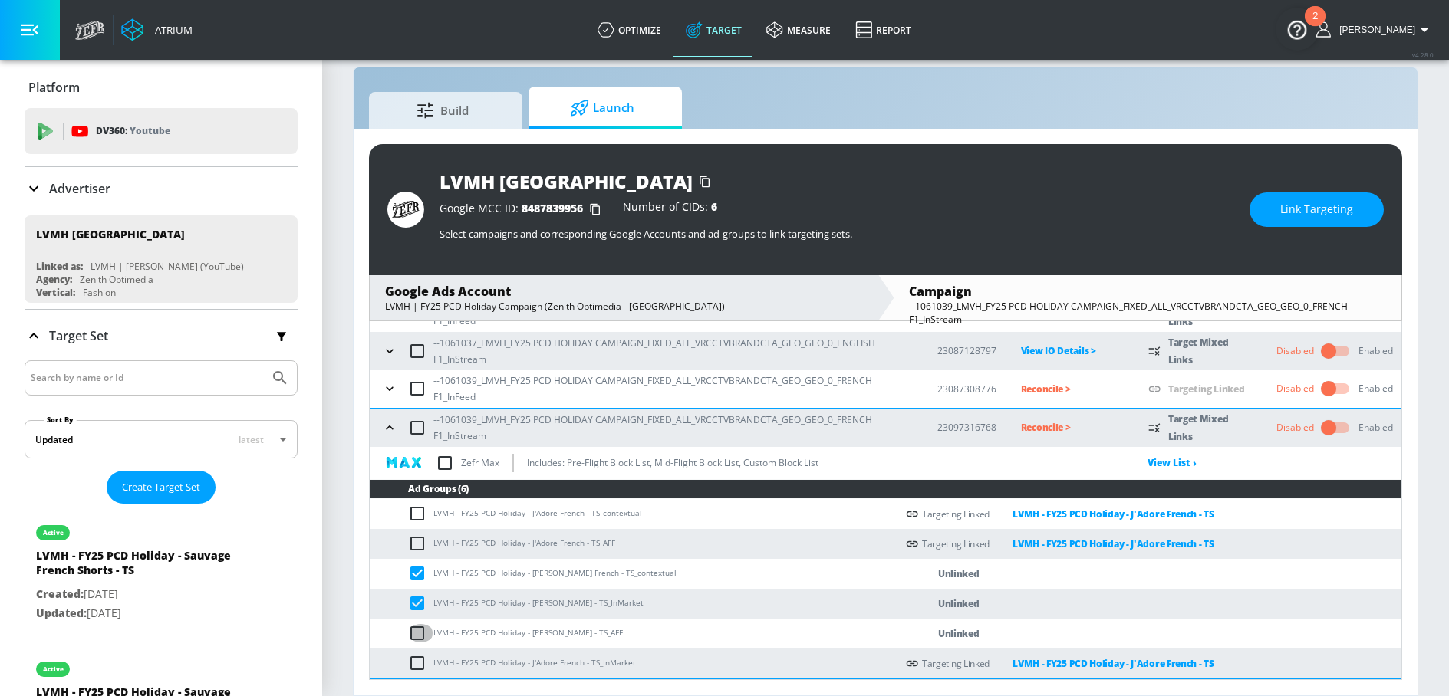
click at [414, 634] on input "checkbox" at bounding box center [420, 633] width 25 height 18
checkbox input "true"
click at [1269, 222] on button "Link Targeting" at bounding box center [1316, 209] width 134 height 35
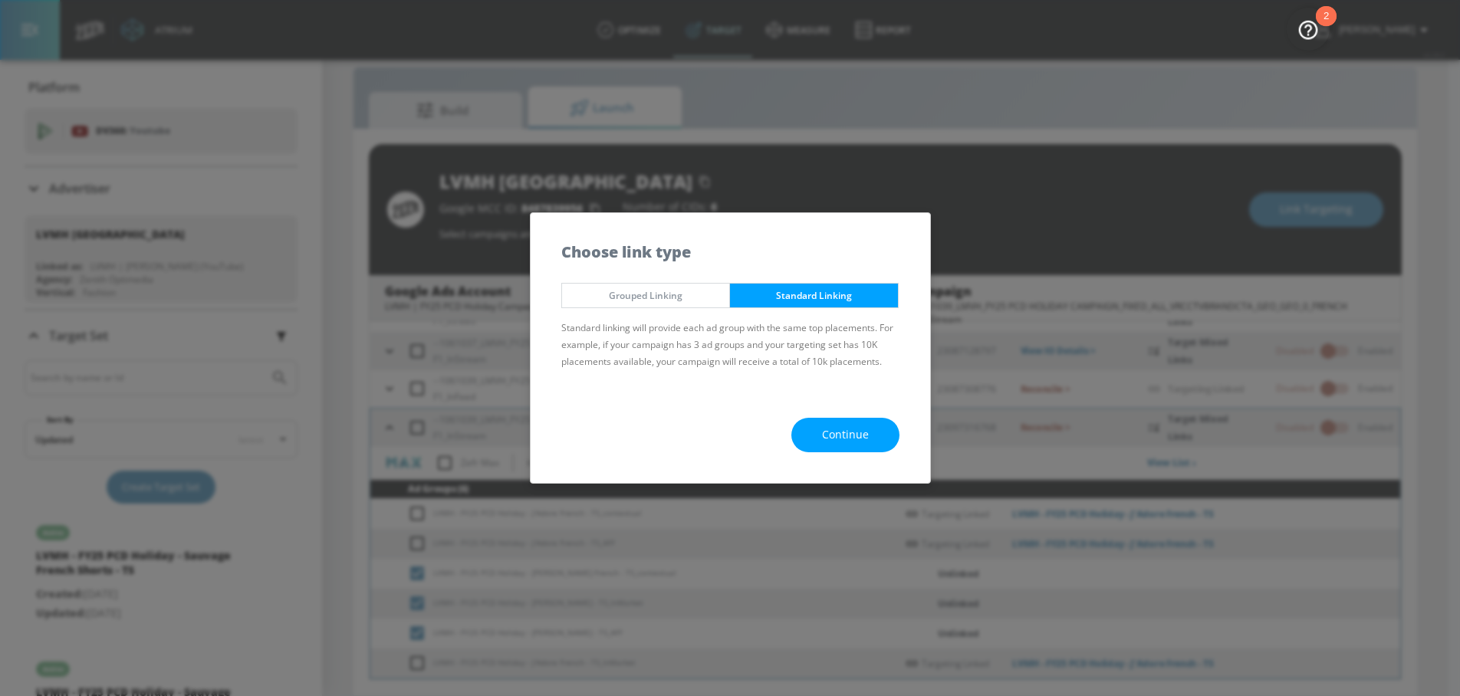
click at [828, 435] on span "Continue" at bounding box center [845, 435] width 47 height 19
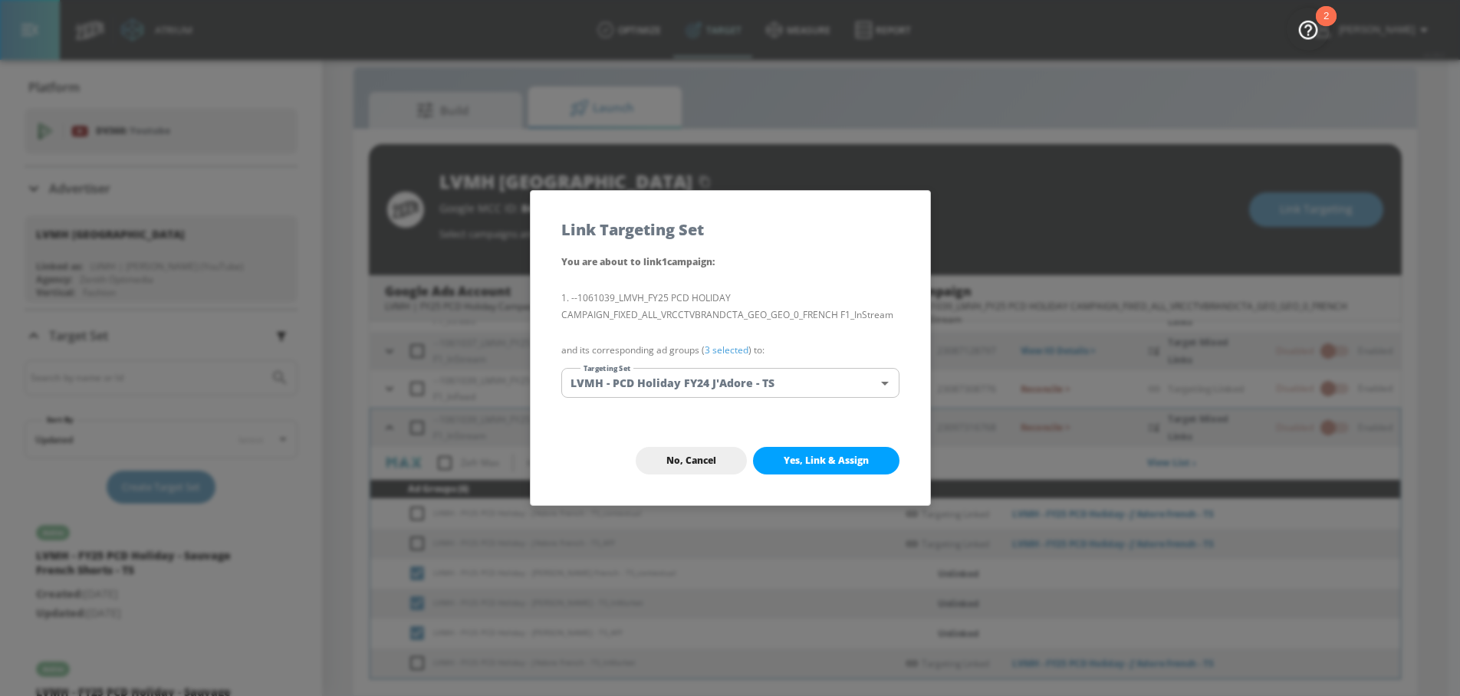
click at [732, 380] on body "Atrium optimize Target measure Report optimize Target measure Report v 4.28.0 N…" at bounding box center [730, 337] width 1460 height 719
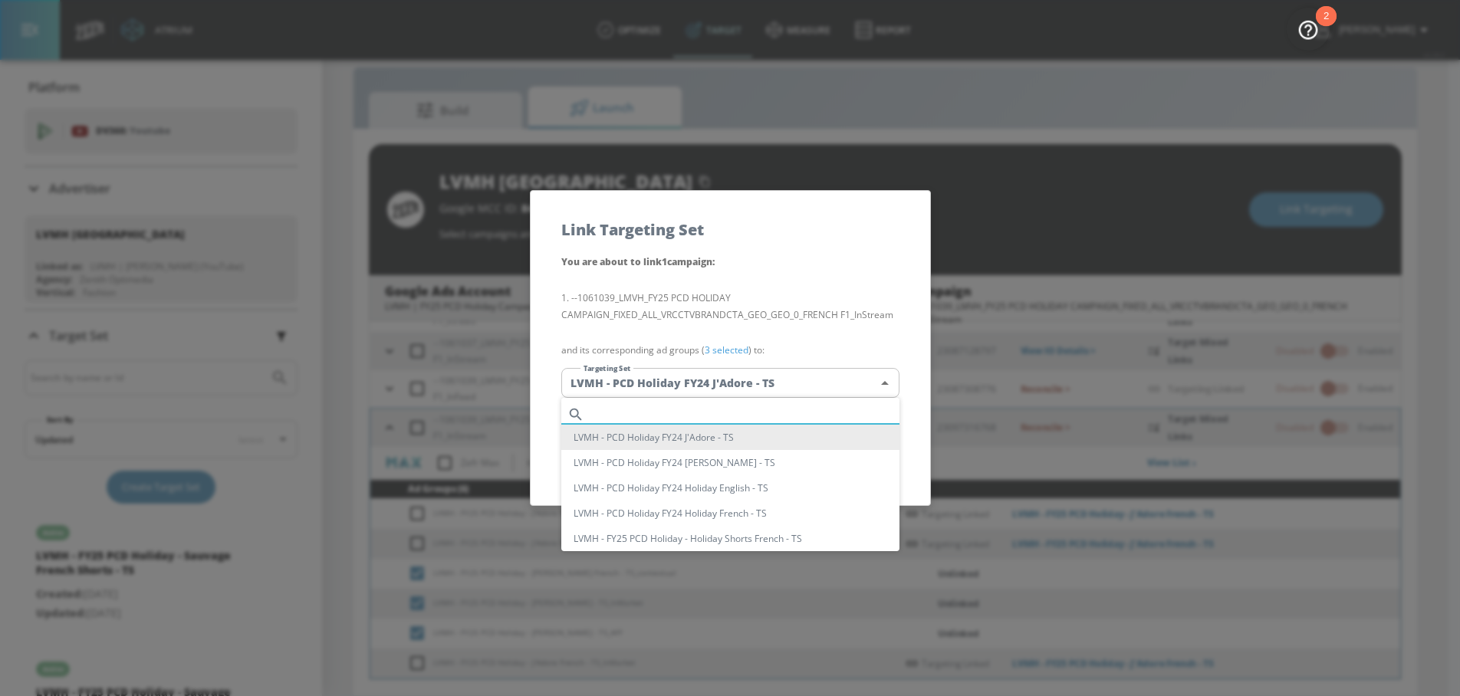
click at [647, 410] on input "text" at bounding box center [744, 414] width 309 height 21
paste input "Miss Dior French"
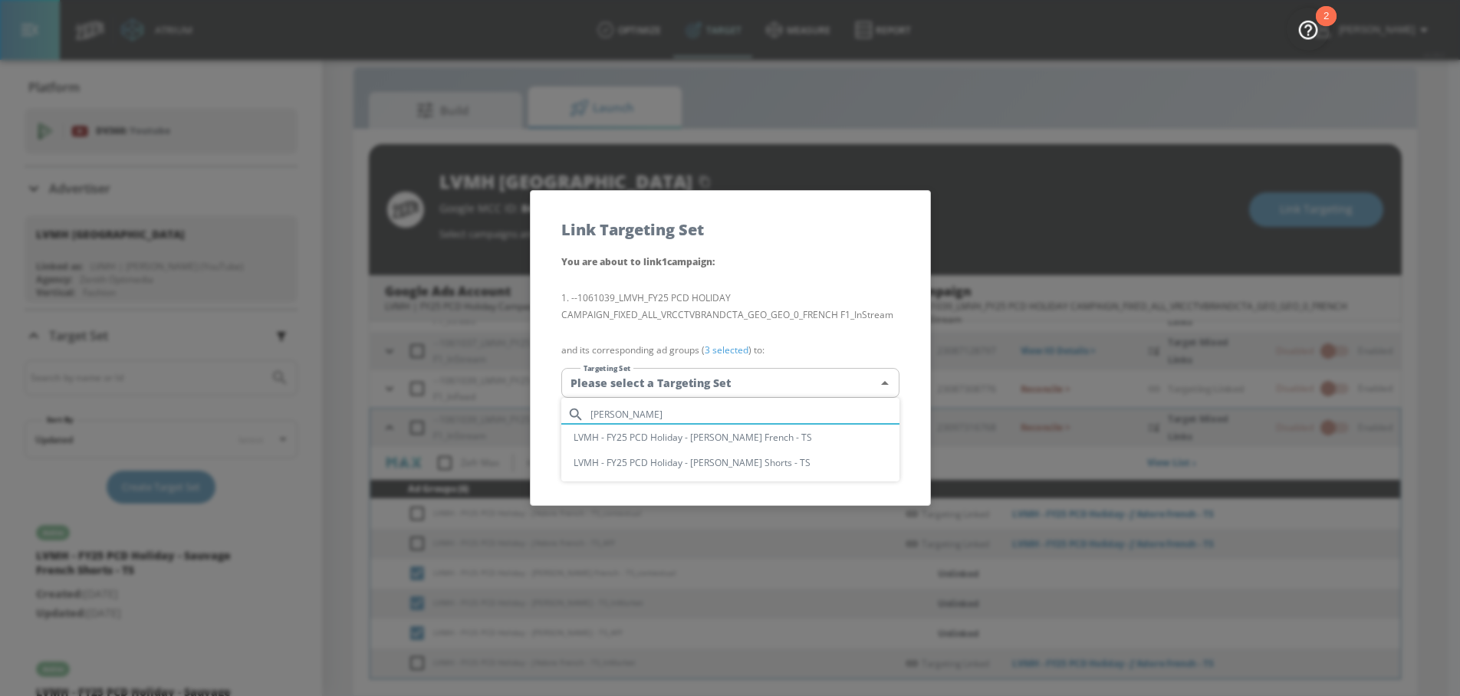
click at [694, 421] on input "Miss Dior French" at bounding box center [744, 414] width 309 height 21
type input "Miss Dior French"
click at [694, 430] on li "LVMH - FY25 PCD Holiday - [PERSON_NAME] French - TS" at bounding box center [730, 437] width 338 height 25
type input "2e88f79a-89ac-4ff9-a940-31b55dc4d4ae"
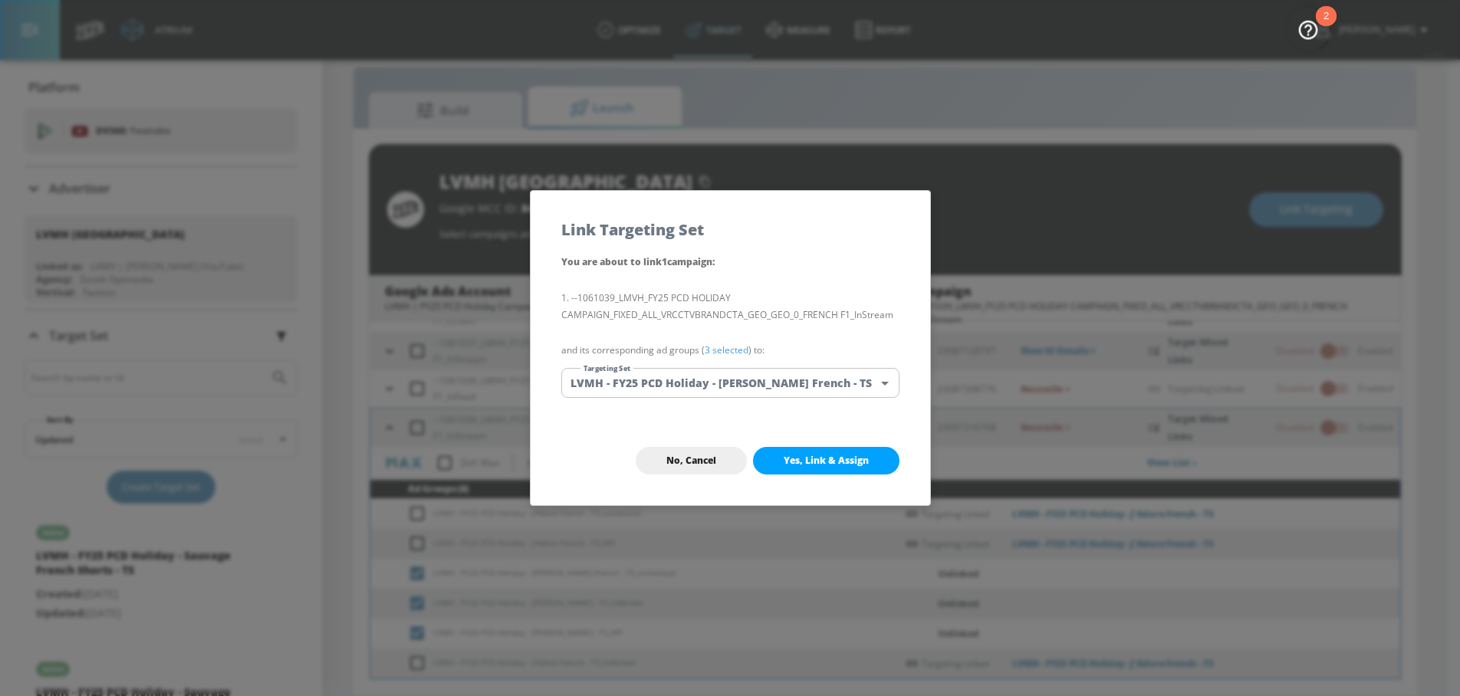
click at [809, 451] on button "Yes, Link & Assign" at bounding box center [826, 461] width 146 height 28
checkbox input "false"
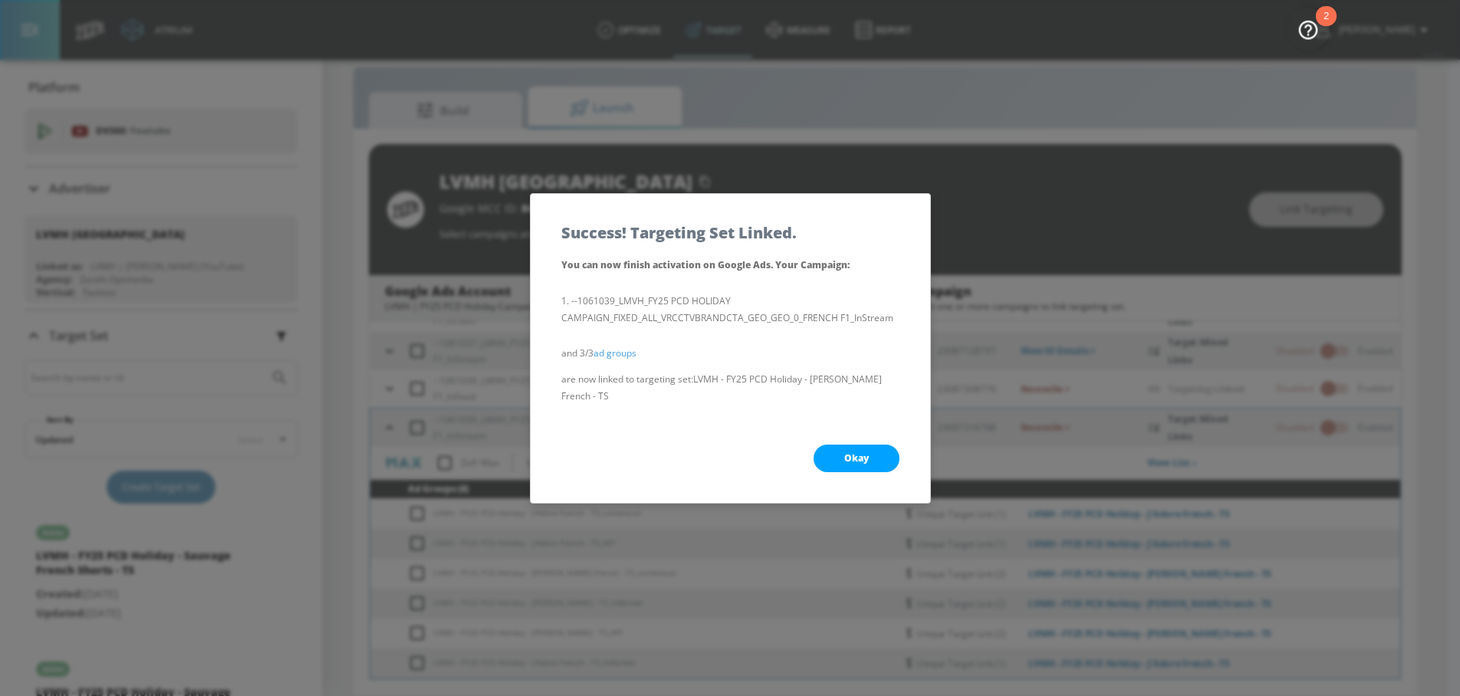
click at [827, 447] on button "Okay" at bounding box center [857, 459] width 86 height 28
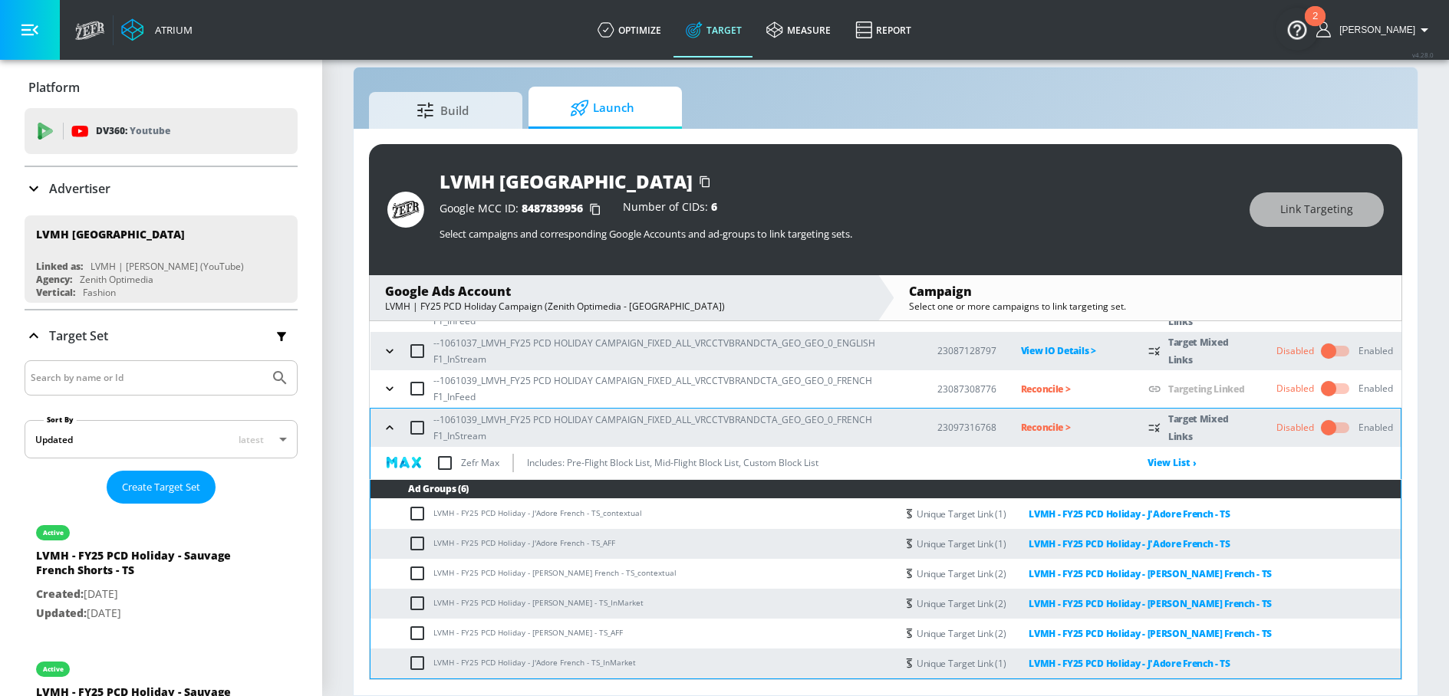
click at [389, 426] on icon "button" at bounding box center [389, 428] width 7 height 4
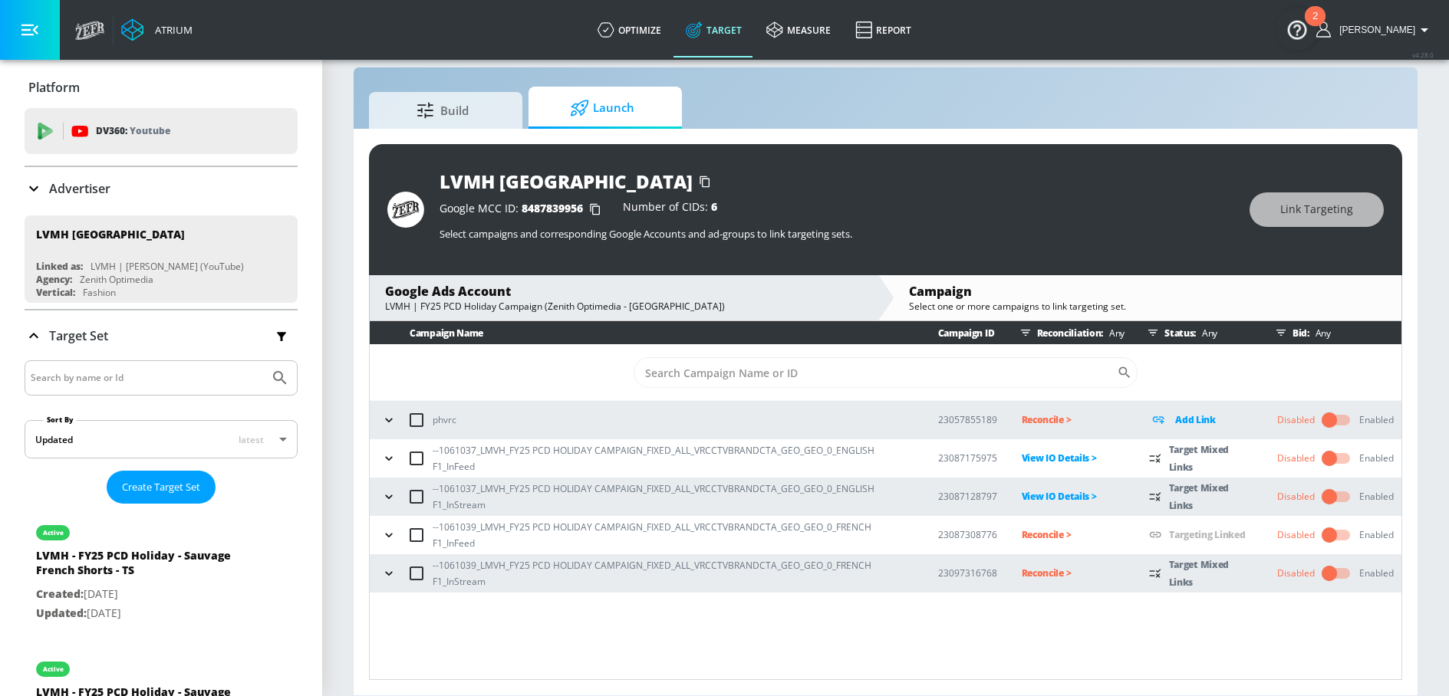
scroll to position [0, 0]
click at [391, 533] on icon "button" at bounding box center [388, 535] width 7 height 4
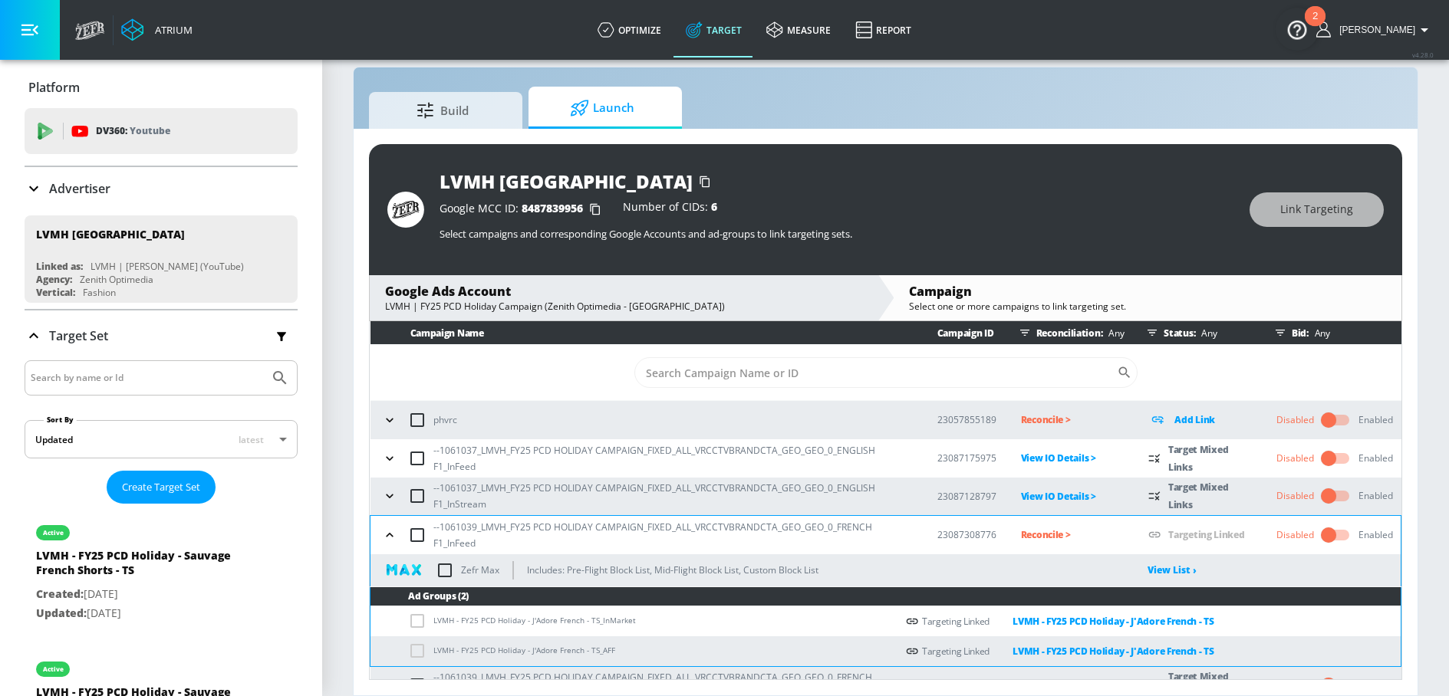
click at [391, 536] on icon "button" at bounding box center [389, 535] width 15 height 15
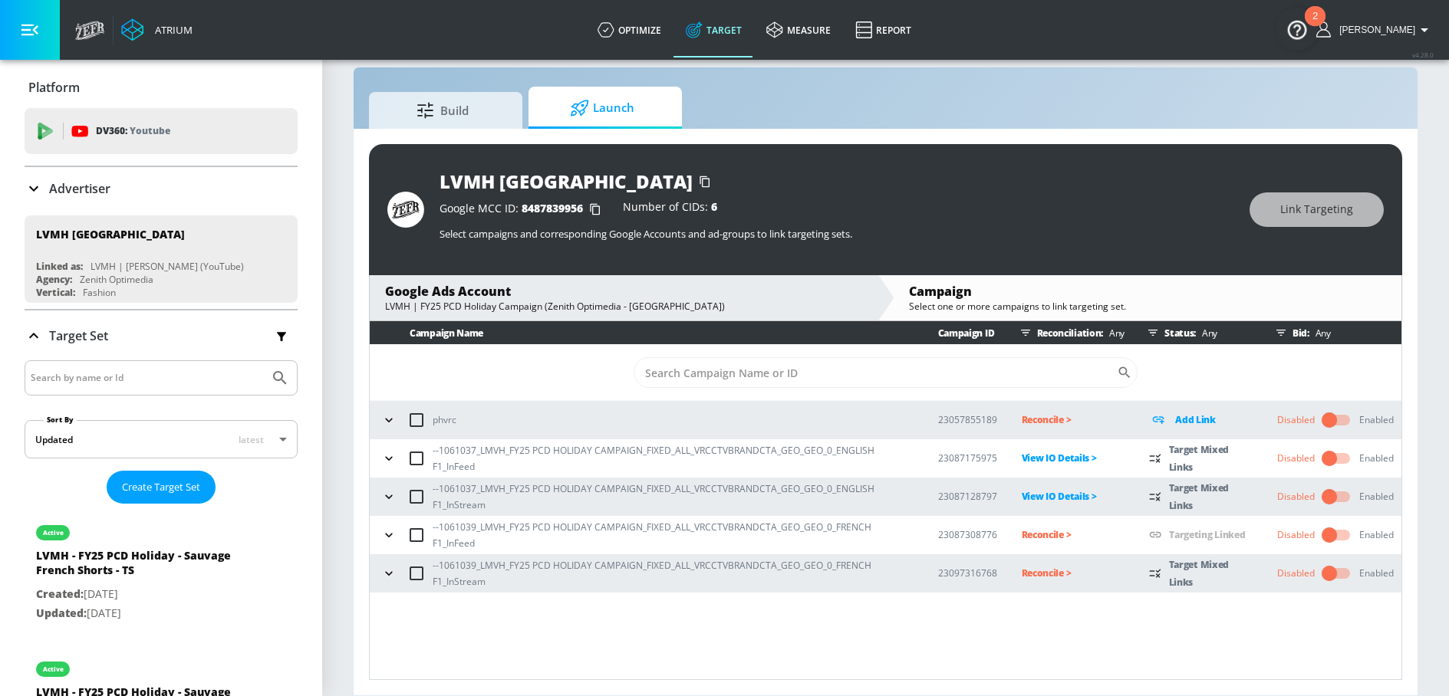
click at [387, 538] on icon "button" at bounding box center [388, 535] width 15 height 15
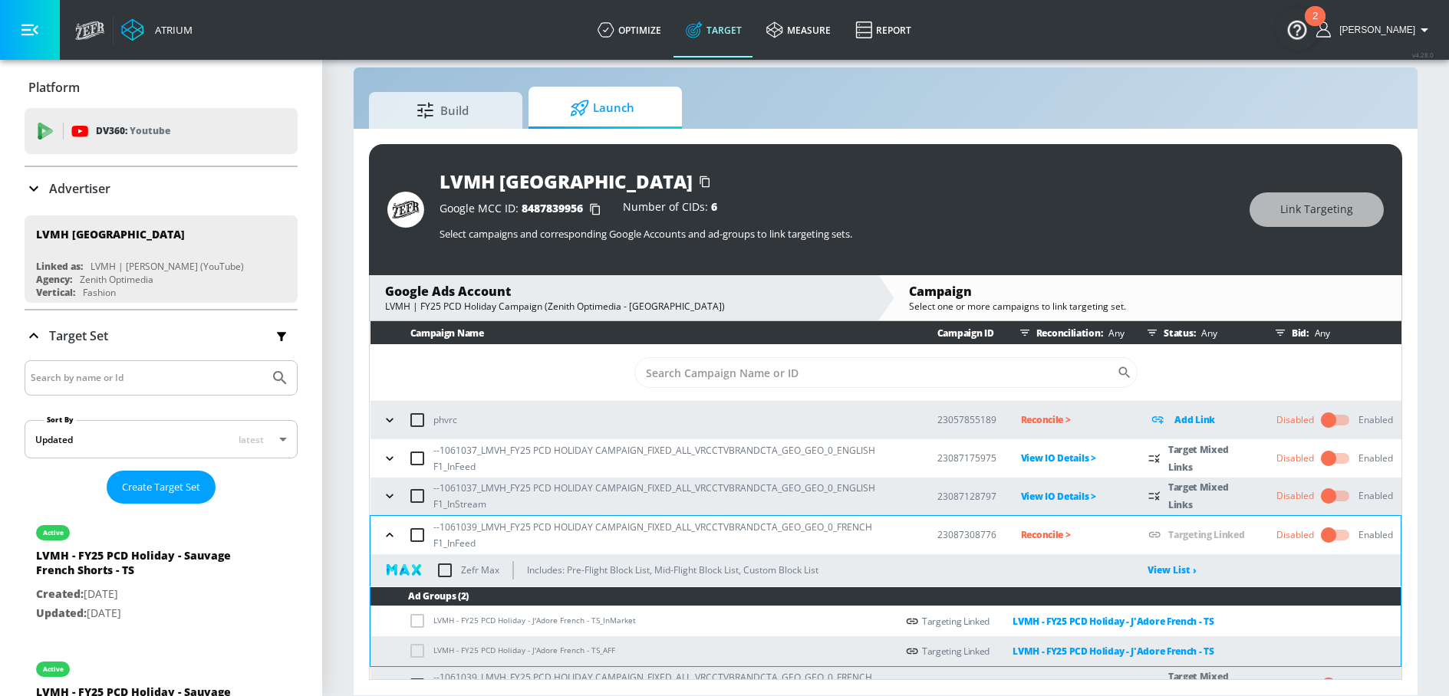
scroll to position [25, 0]
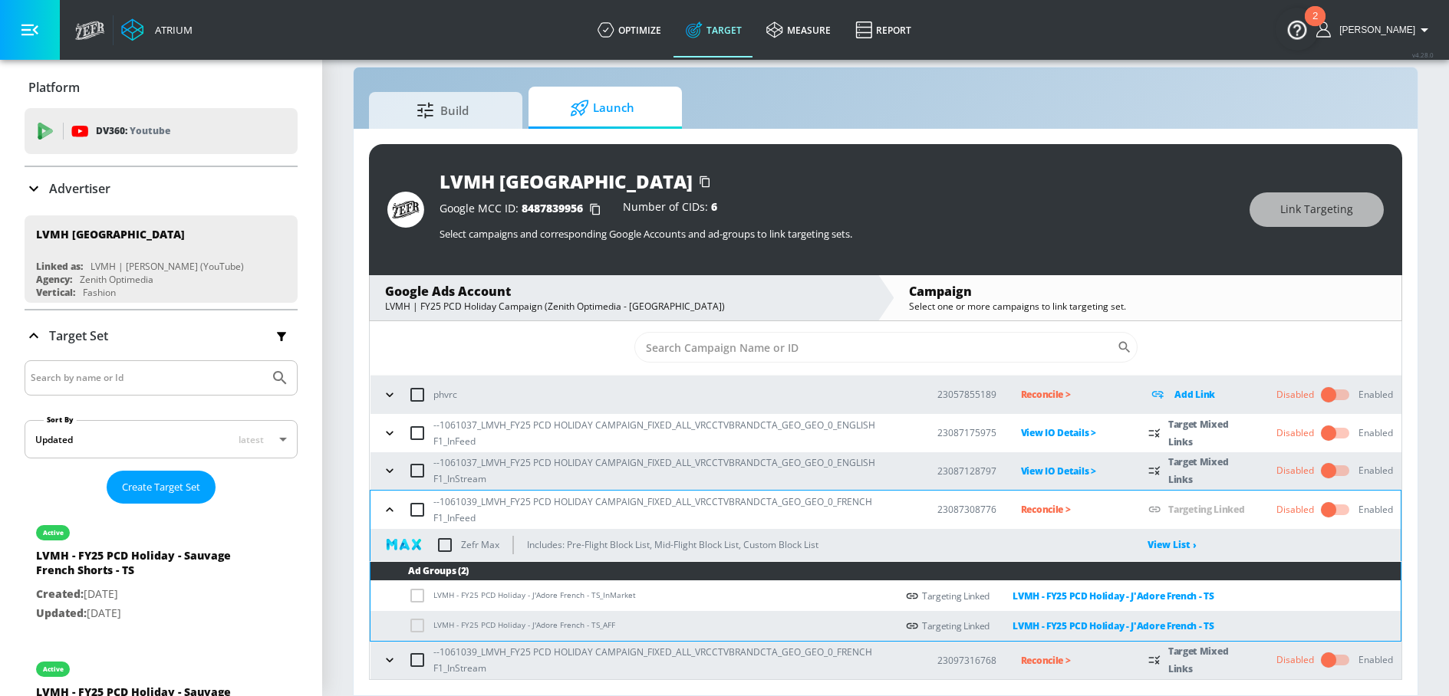
click at [383, 513] on icon "button" at bounding box center [389, 509] width 15 height 15
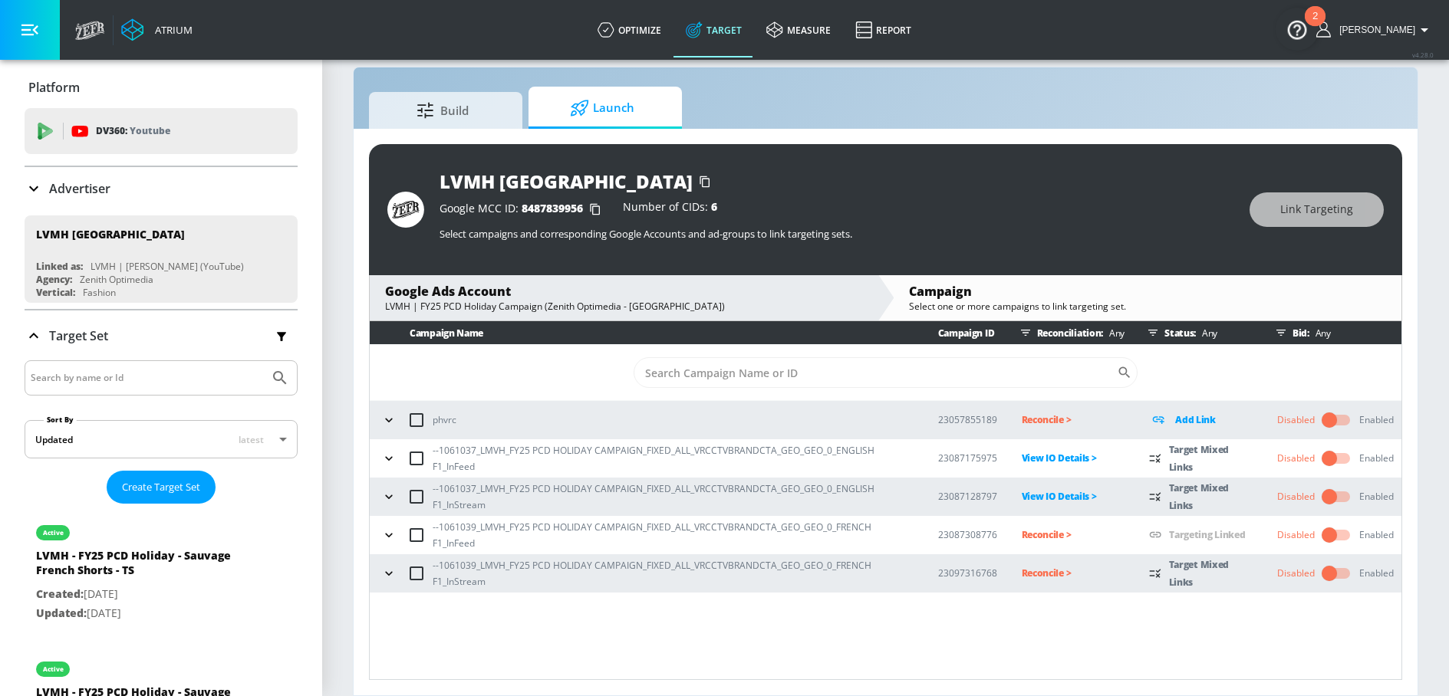
scroll to position [0, 0]
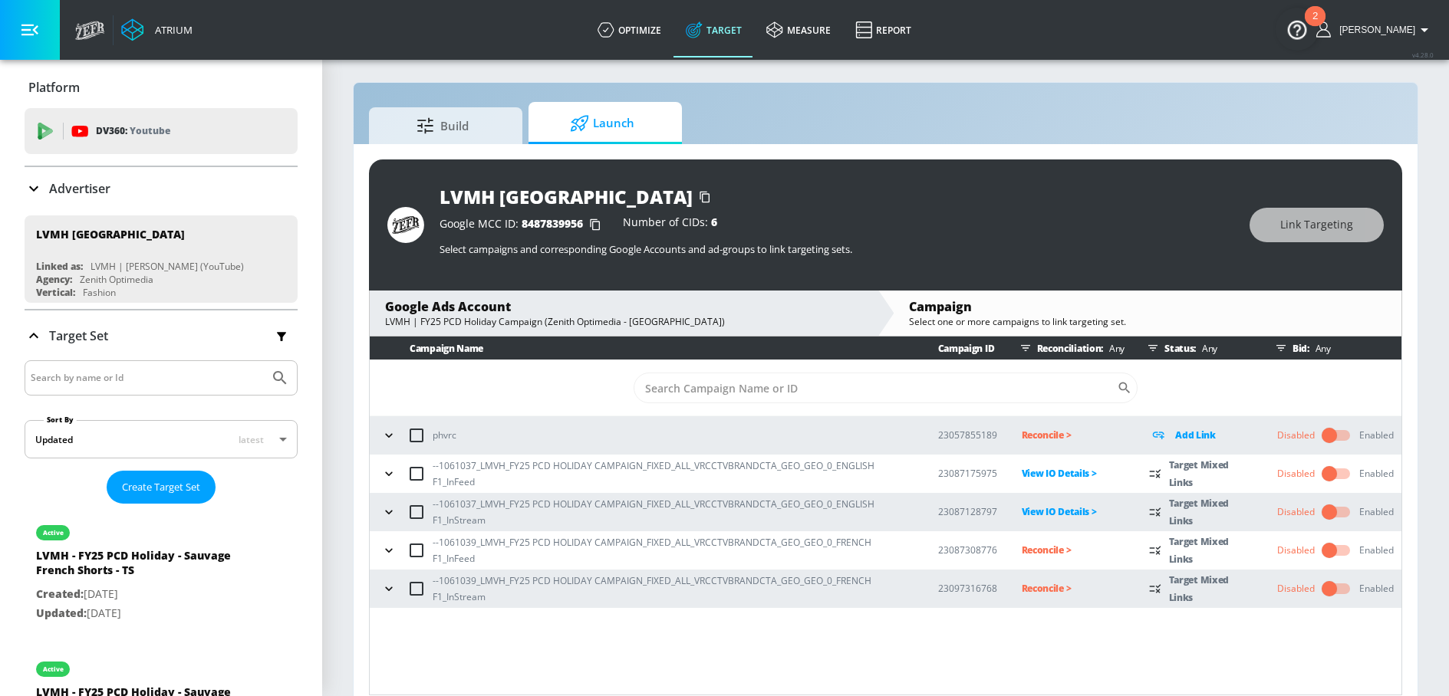
scroll to position [22, 0]
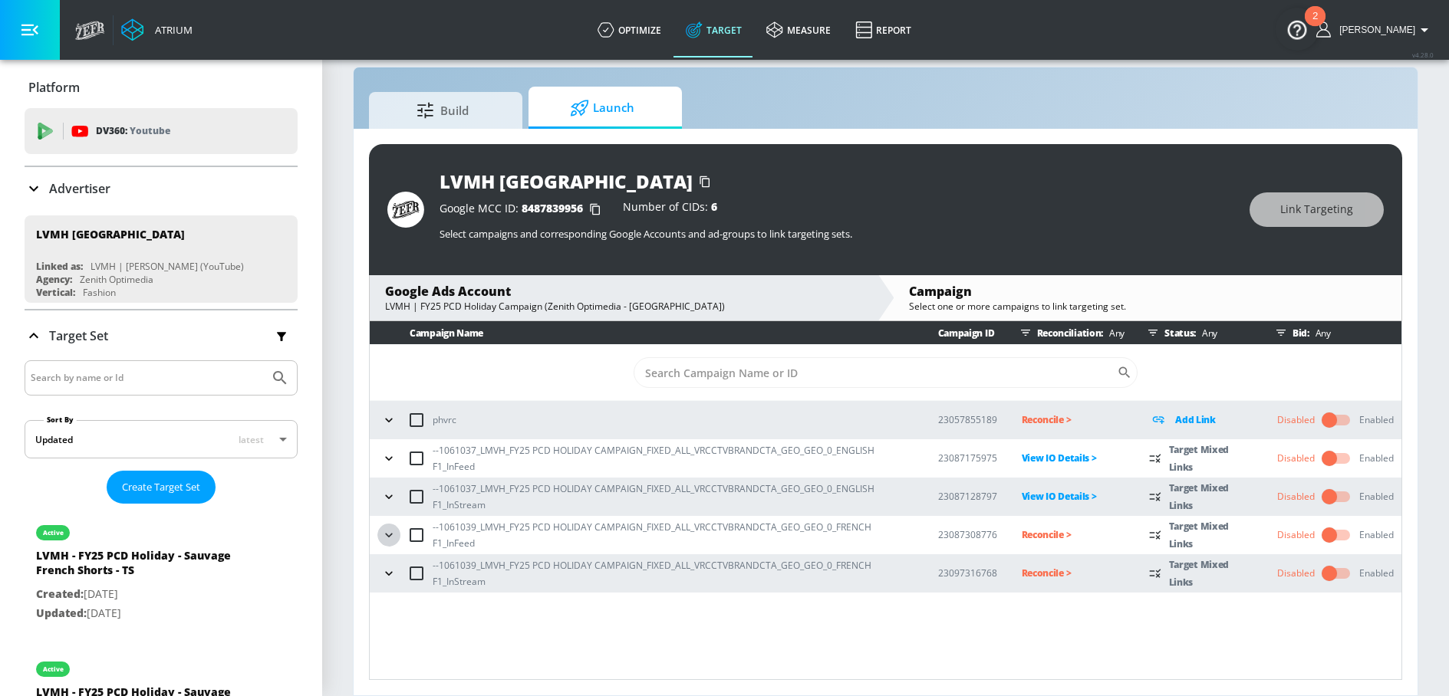
click at [389, 538] on icon "button" at bounding box center [388, 535] width 15 height 15
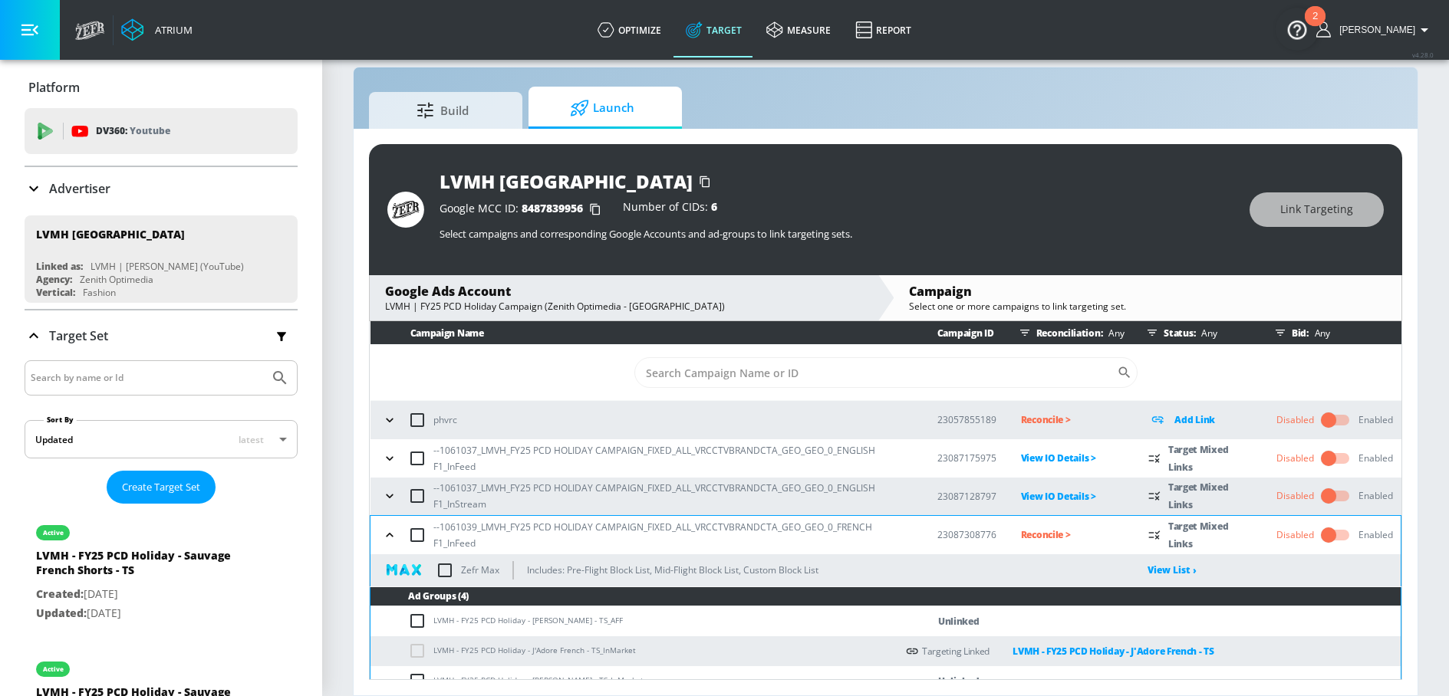
scroll to position [85, 0]
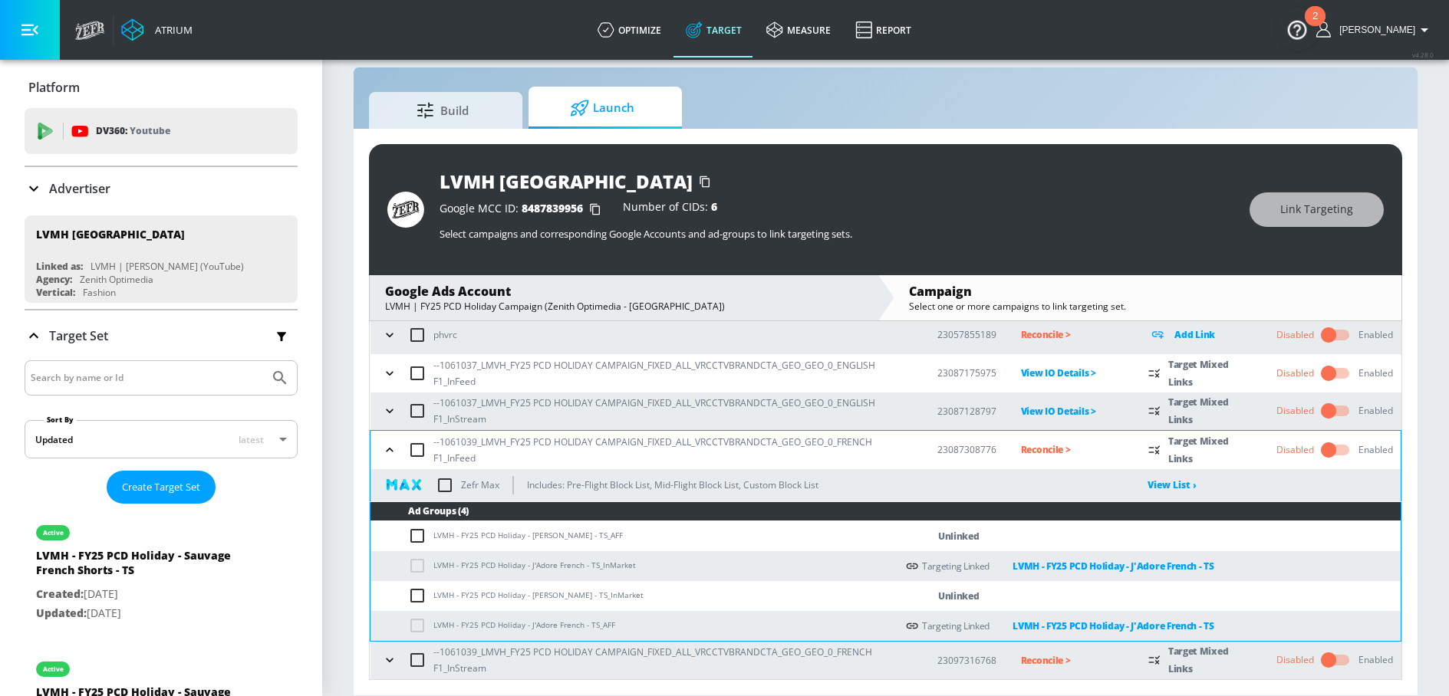
drag, startPoint x: 529, startPoint y: 596, endPoint x: 576, endPoint y: 595, distance: 46.8
click at [576, 595] on td "LVMH - FY25 PCD Holiday - [PERSON_NAME] - TS_InMarket" at bounding box center [632, 596] width 525 height 30
drag, startPoint x: 531, startPoint y: 597, endPoint x: 586, endPoint y: 594, distance: 54.6
click at [586, 594] on td "LVMH - FY25 PCD Holiday - [PERSON_NAME] - TS_InMarket" at bounding box center [632, 596] width 525 height 30
drag, startPoint x: 589, startPoint y: 597, endPoint x: 531, endPoint y: 600, distance: 58.3
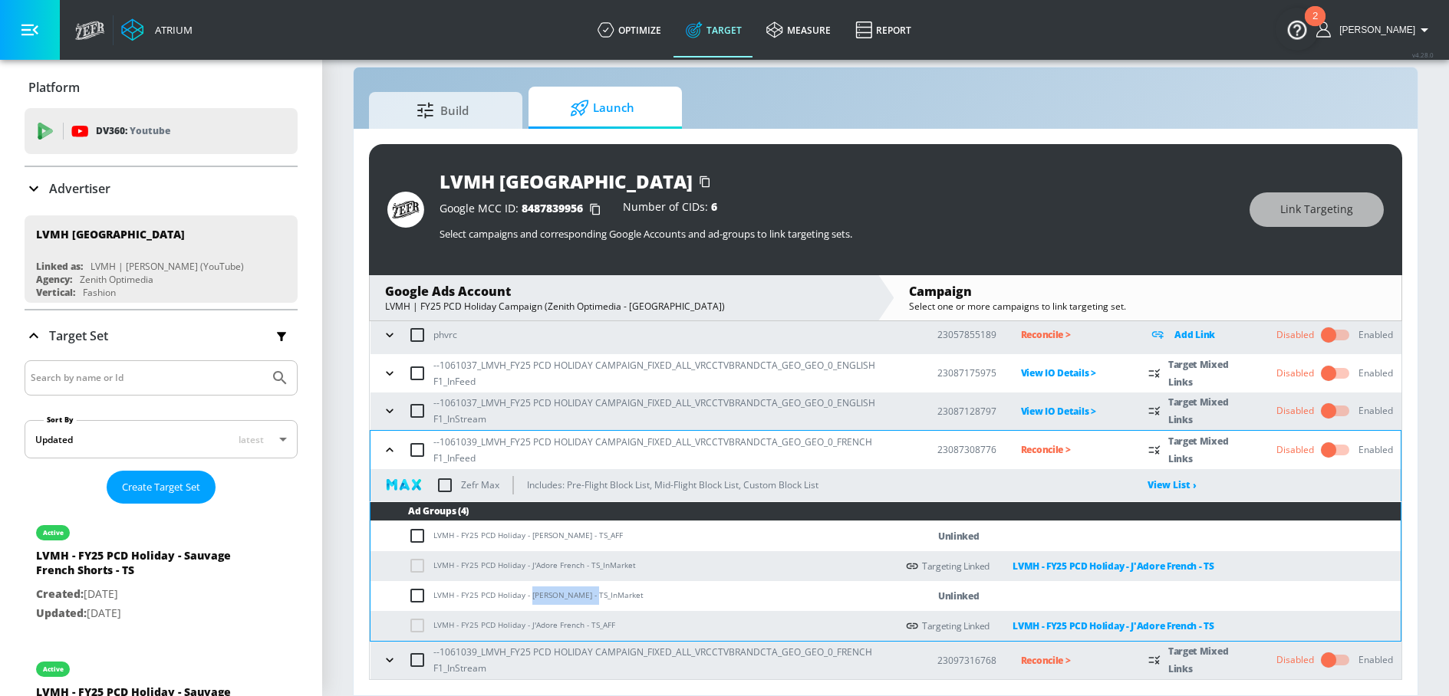
click at [531, 600] on td "LVMH - FY25 PCD Holiday - [PERSON_NAME] - TS_InMarket" at bounding box center [632, 596] width 525 height 30
copy td "[PERSON_NAME]"
click at [573, 597] on td "LVMH - FY25 PCD Holiday - [PERSON_NAME] - TS_InMarket" at bounding box center [632, 596] width 525 height 30
click at [411, 600] on input "checkbox" at bounding box center [420, 596] width 25 height 18
checkbox input "true"
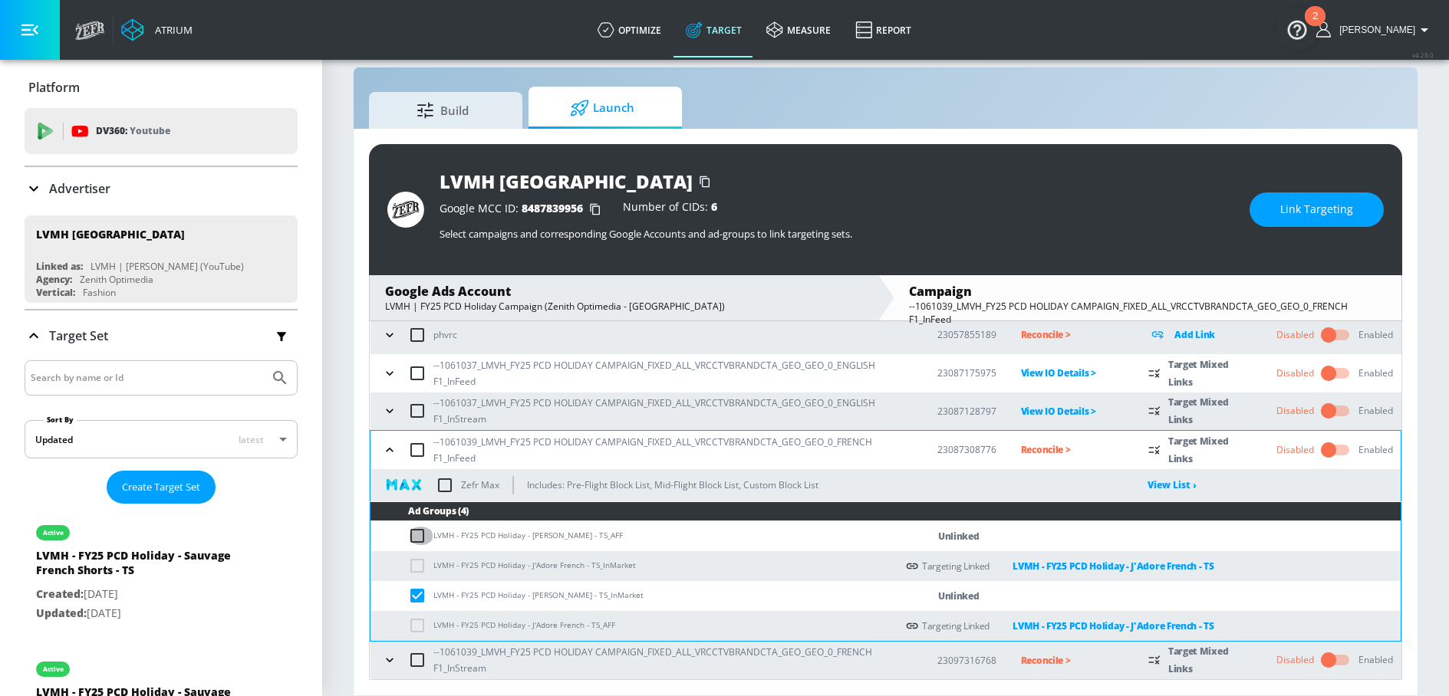
click at [418, 540] on input "checkbox" at bounding box center [420, 536] width 25 height 18
checkbox input "true"
click at [1268, 211] on button "Link Targeting" at bounding box center [1316, 209] width 134 height 35
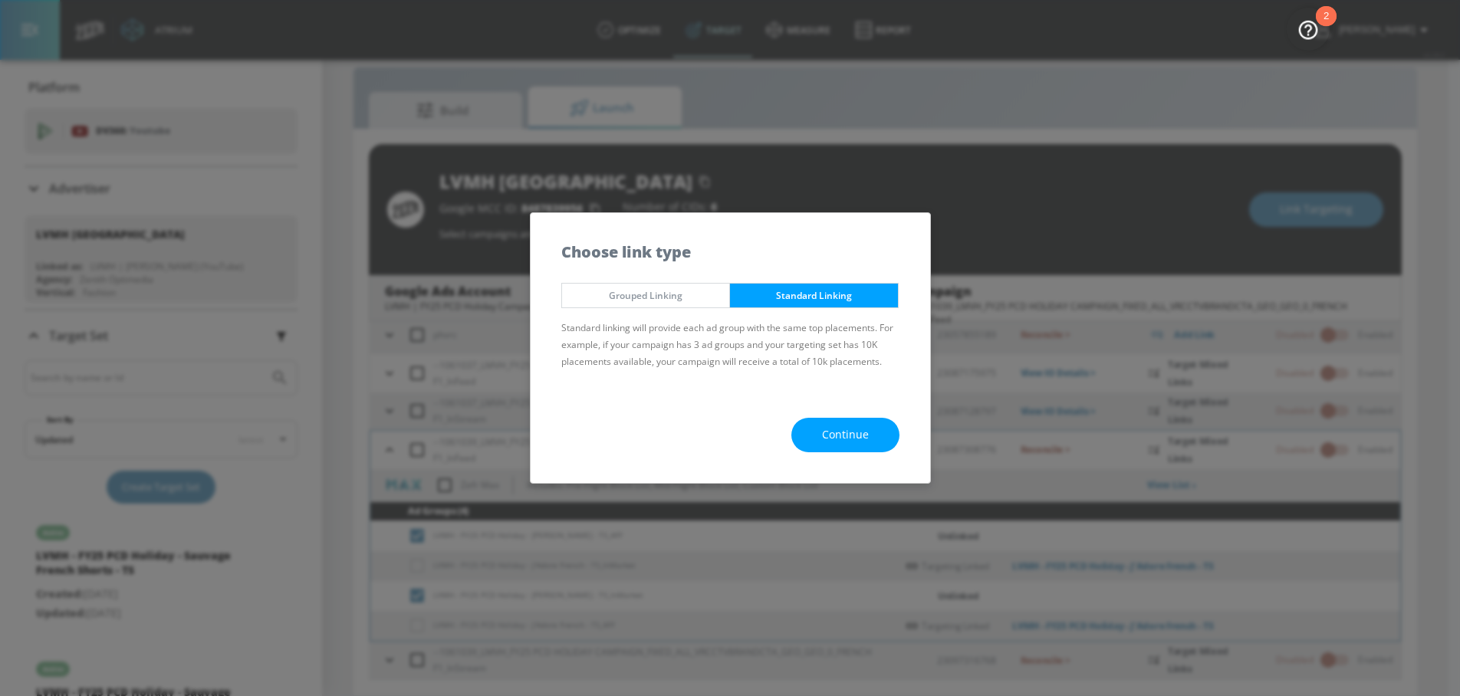
click at [844, 426] on span "Continue" at bounding box center [845, 435] width 47 height 19
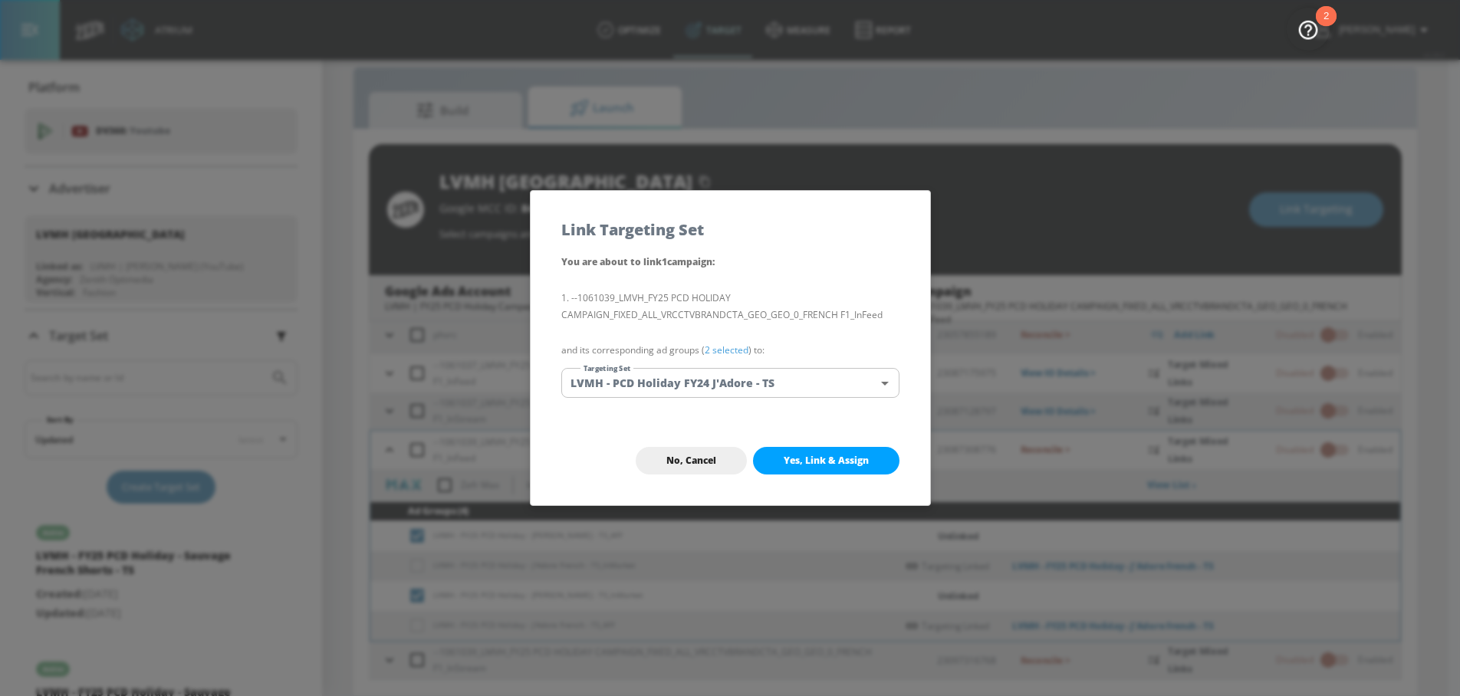
click at [734, 383] on body "Atrium optimize Target measure Report optimize Target measure Report v 4.28.0 […" at bounding box center [730, 337] width 1460 height 719
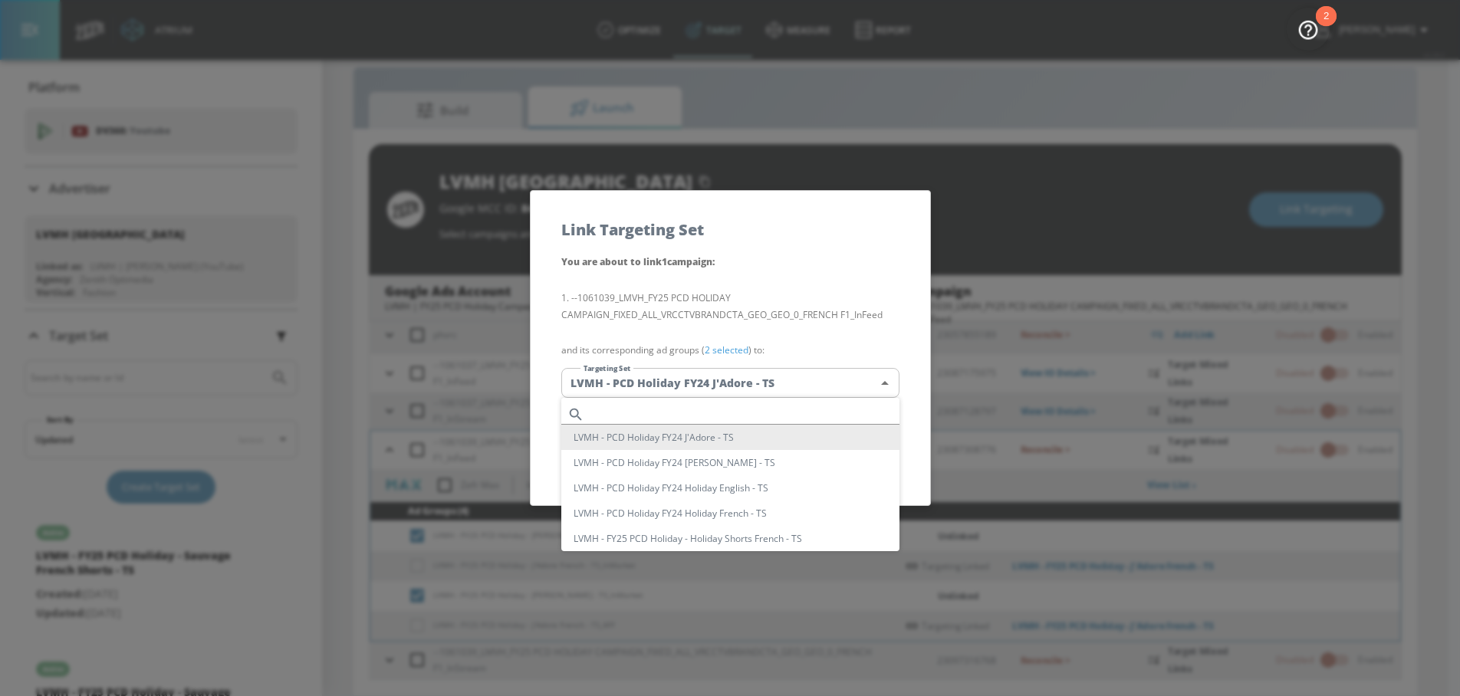
click at [672, 416] on input "text" at bounding box center [744, 414] width 309 height 21
paste input "[PERSON_NAME]"
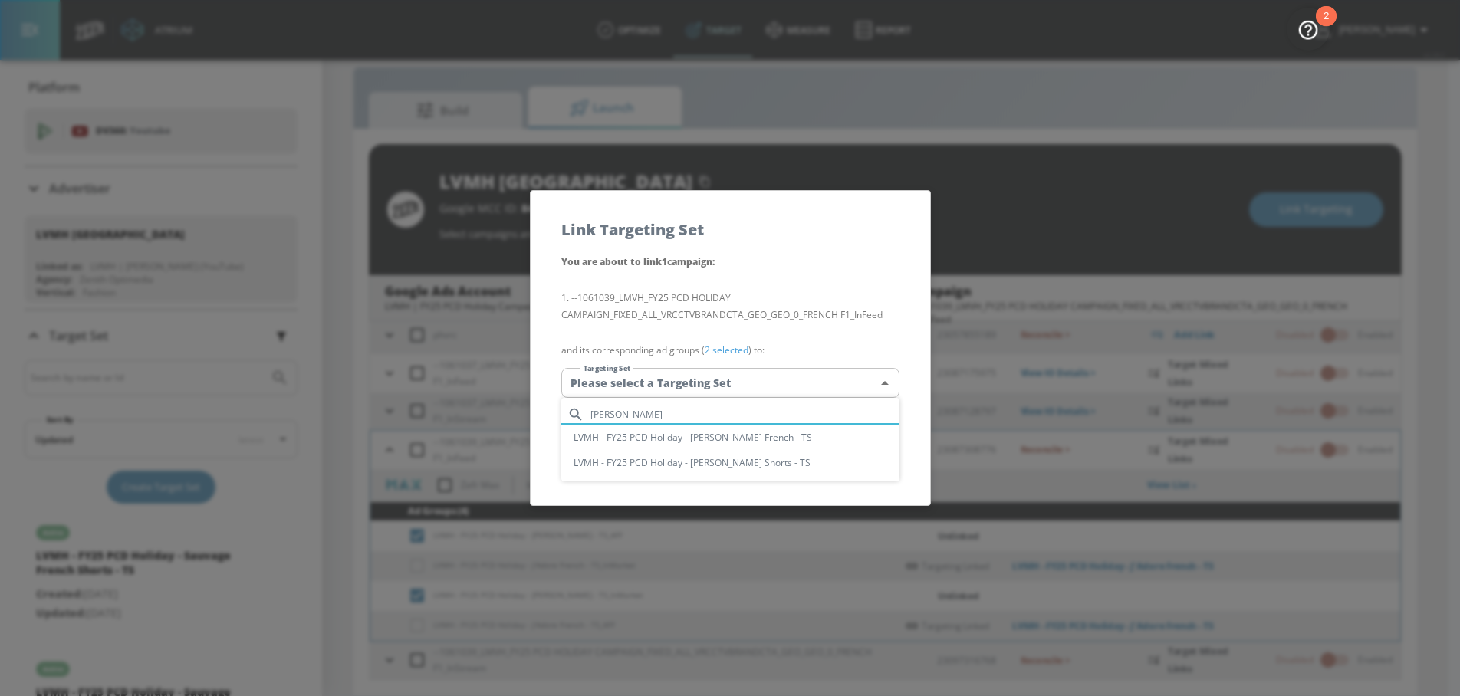
type input "[PERSON_NAME]"
click at [709, 433] on li "LVMH - FY25 PCD Holiday - [PERSON_NAME] French - TS" at bounding box center [730, 437] width 338 height 25
type input "2e88f79a-89ac-4ff9-a940-31b55dc4d4ae"
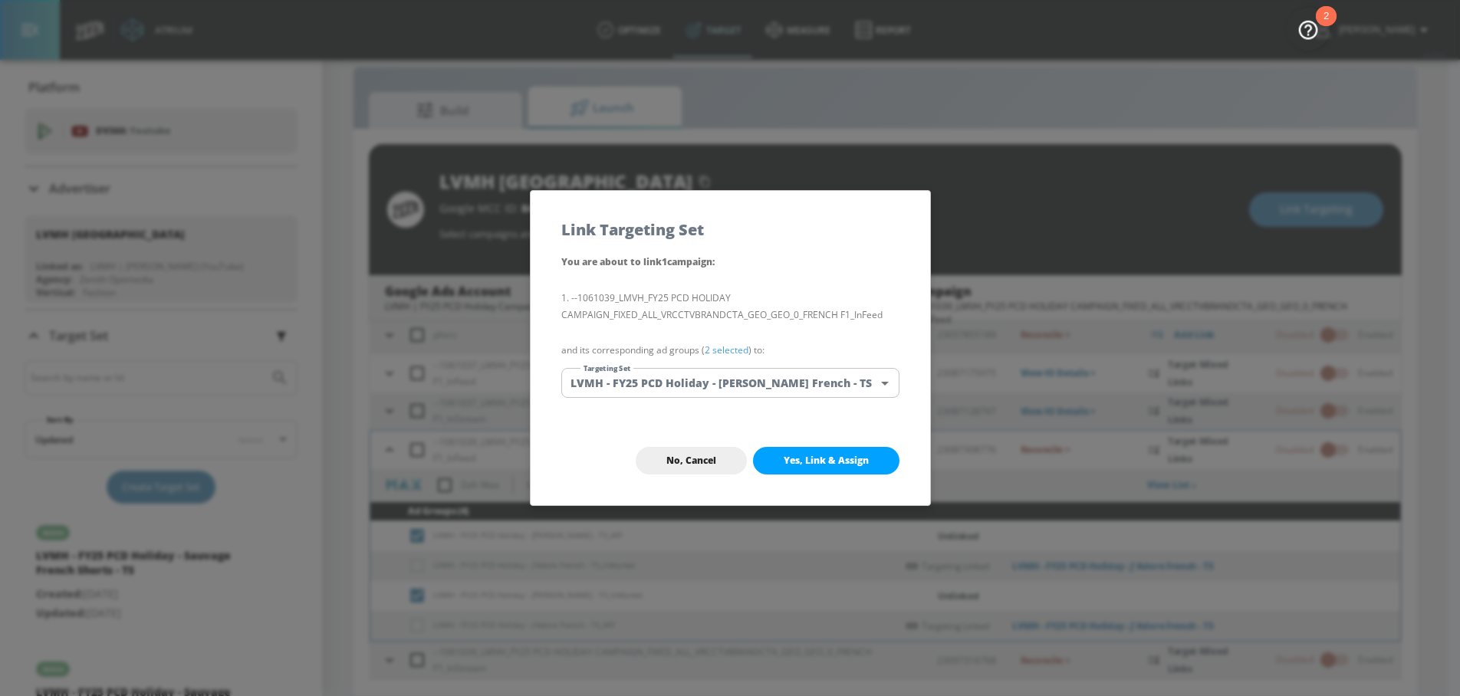
click at [804, 459] on span "Yes, Link & Assign" at bounding box center [826, 461] width 85 height 12
checkbox input "false"
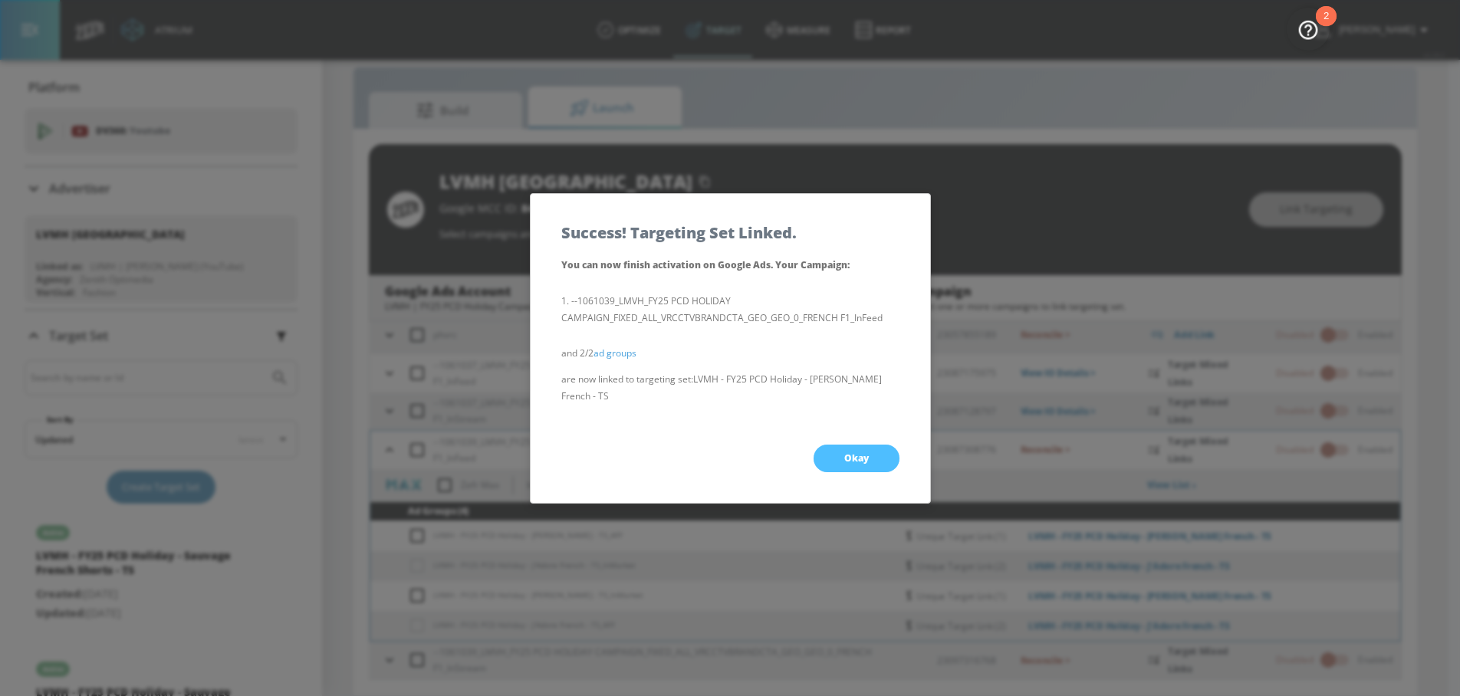
click at [846, 454] on span "Okay" at bounding box center [856, 458] width 25 height 12
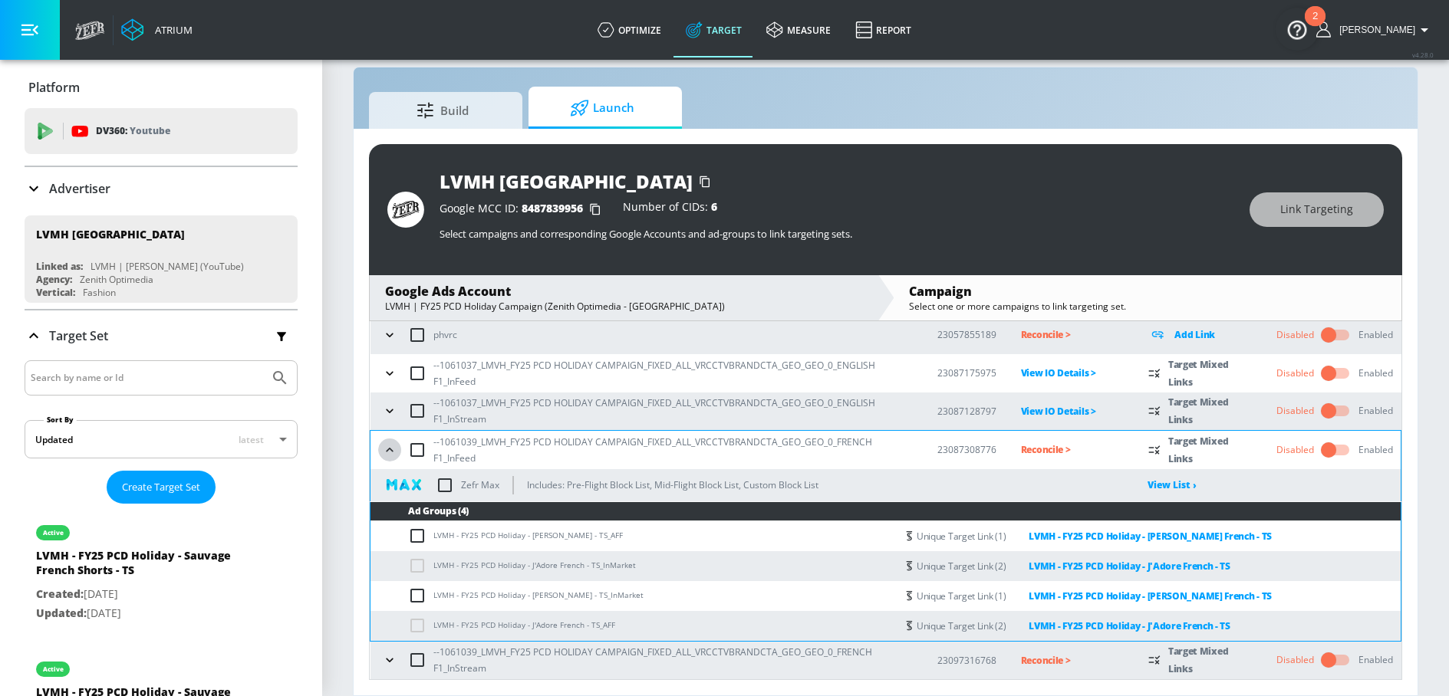
click at [386, 444] on icon "button" at bounding box center [389, 449] width 15 height 15
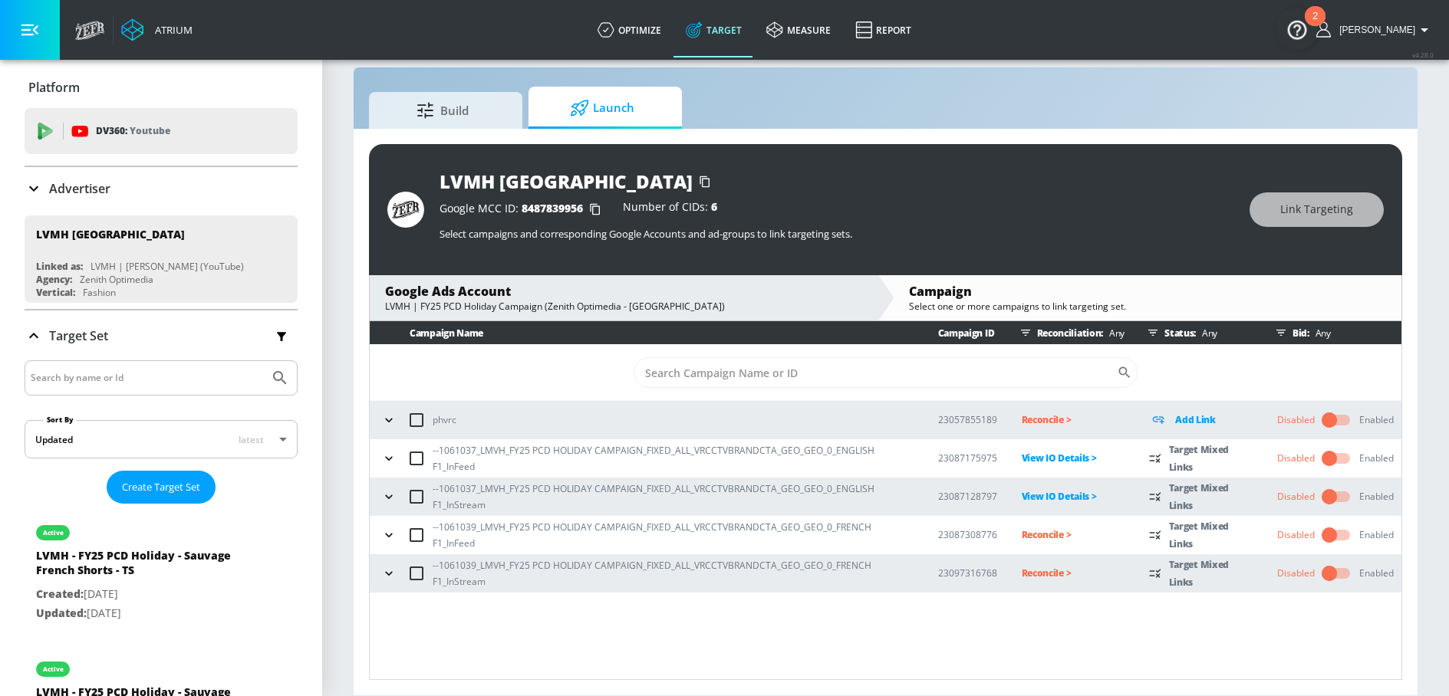
click at [390, 580] on icon "button" at bounding box center [388, 573] width 15 height 15
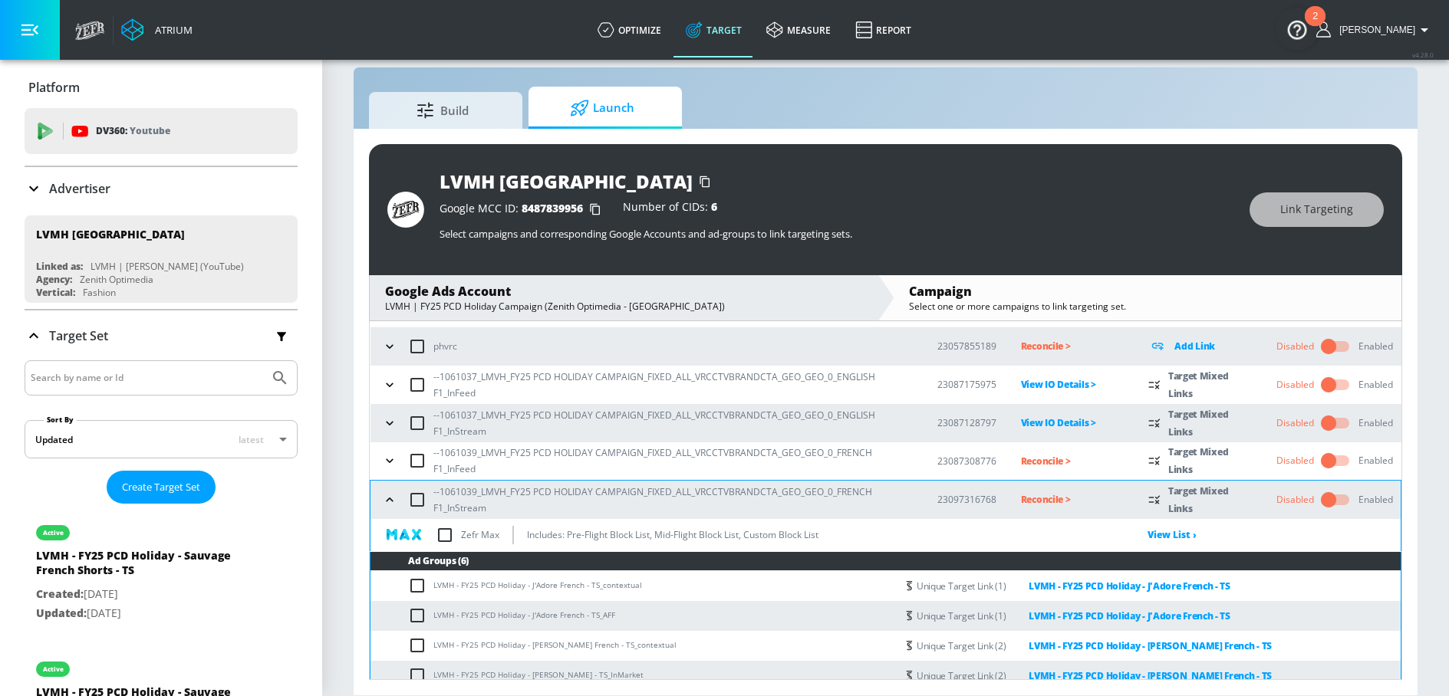
scroll to position [146, 0]
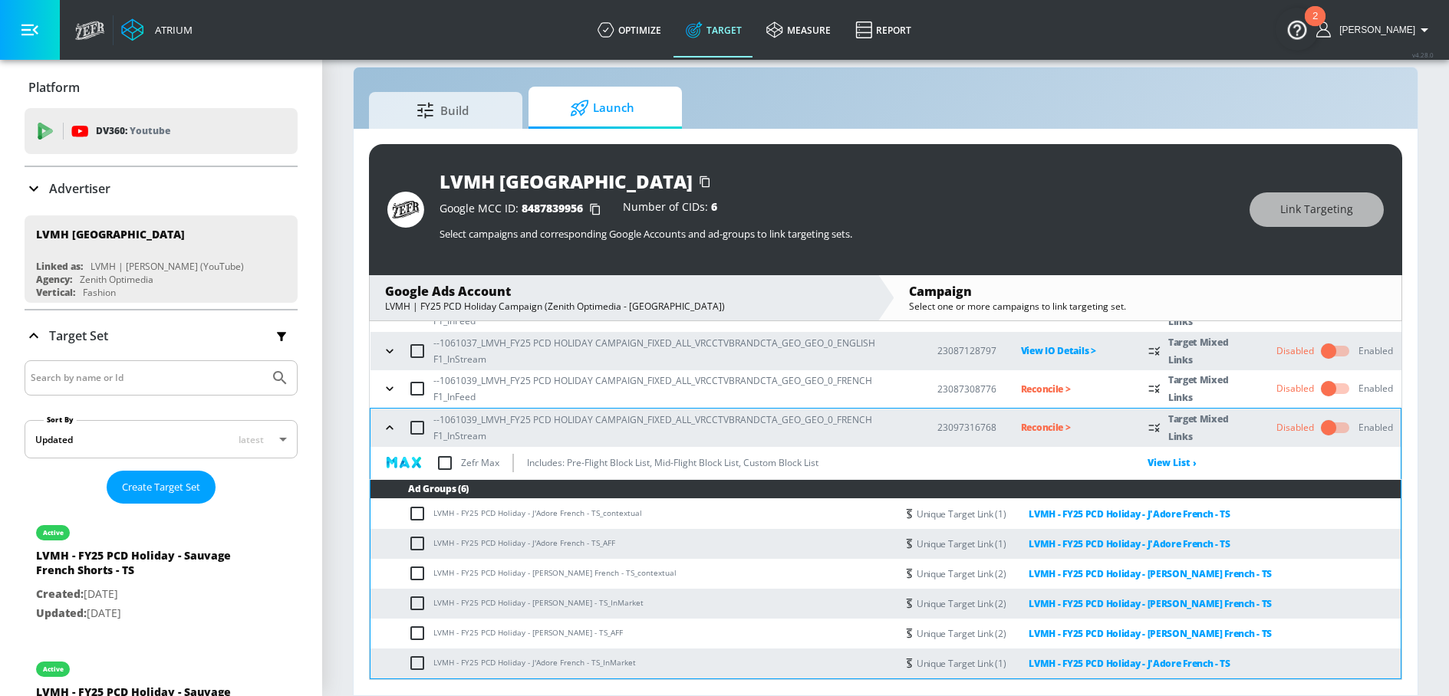
click at [387, 424] on icon "button" at bounding box center [389, 427] width 15 height 15
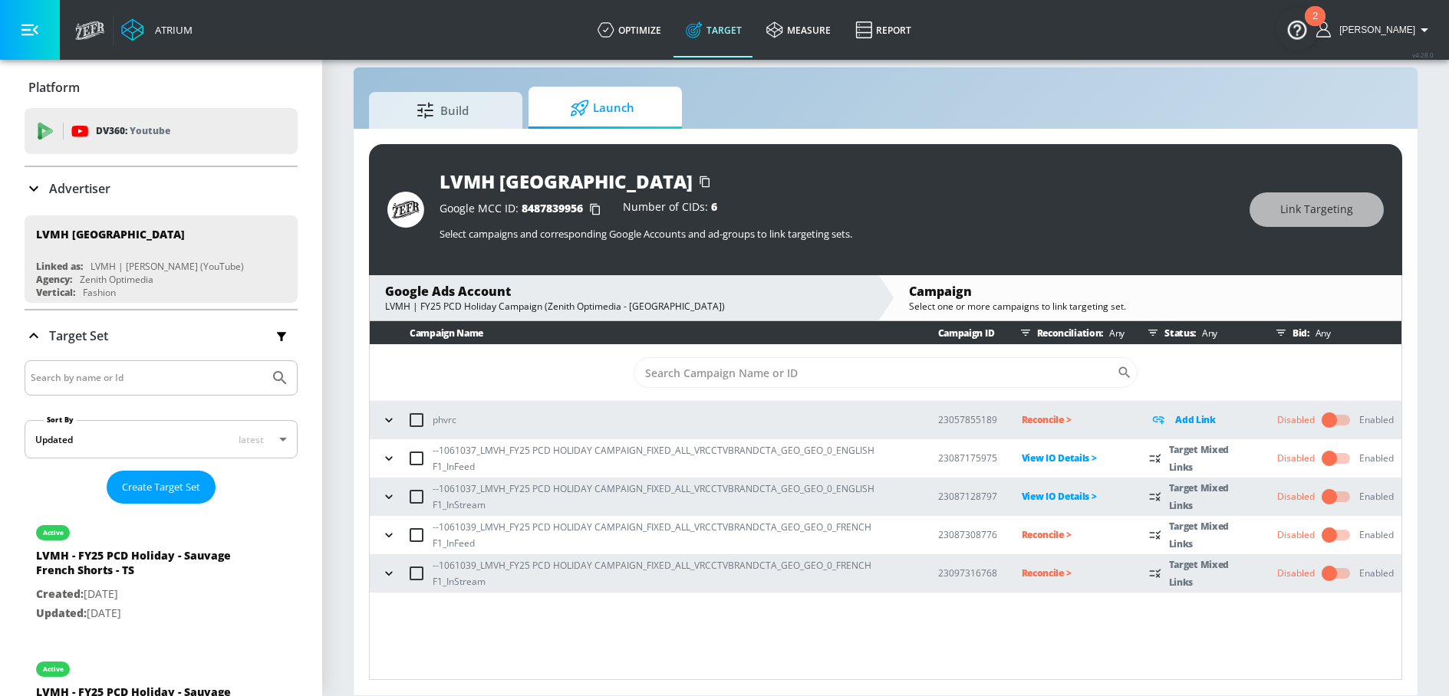
scroll to position [0, 0]
click at [382, 534] on icon "button" at bounding box center [388, 535] width 15 height 15
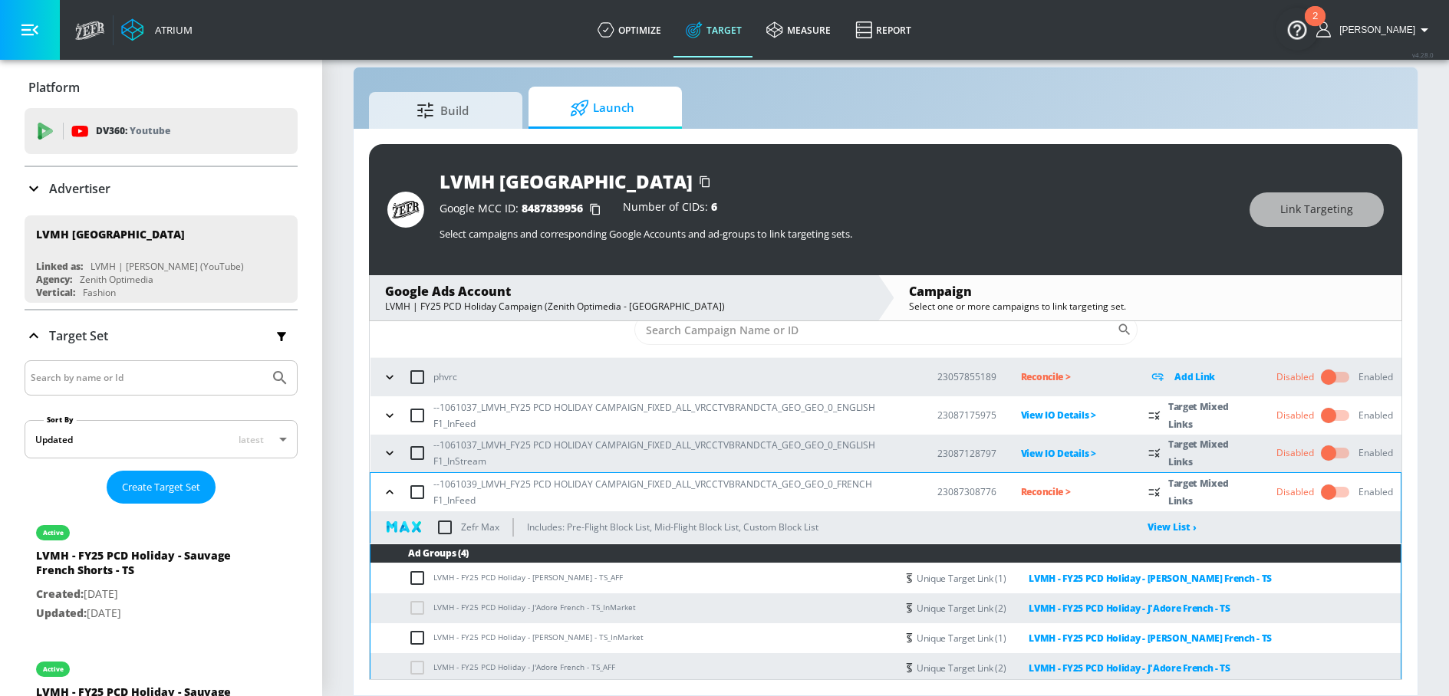
scroll to position [85, 0]
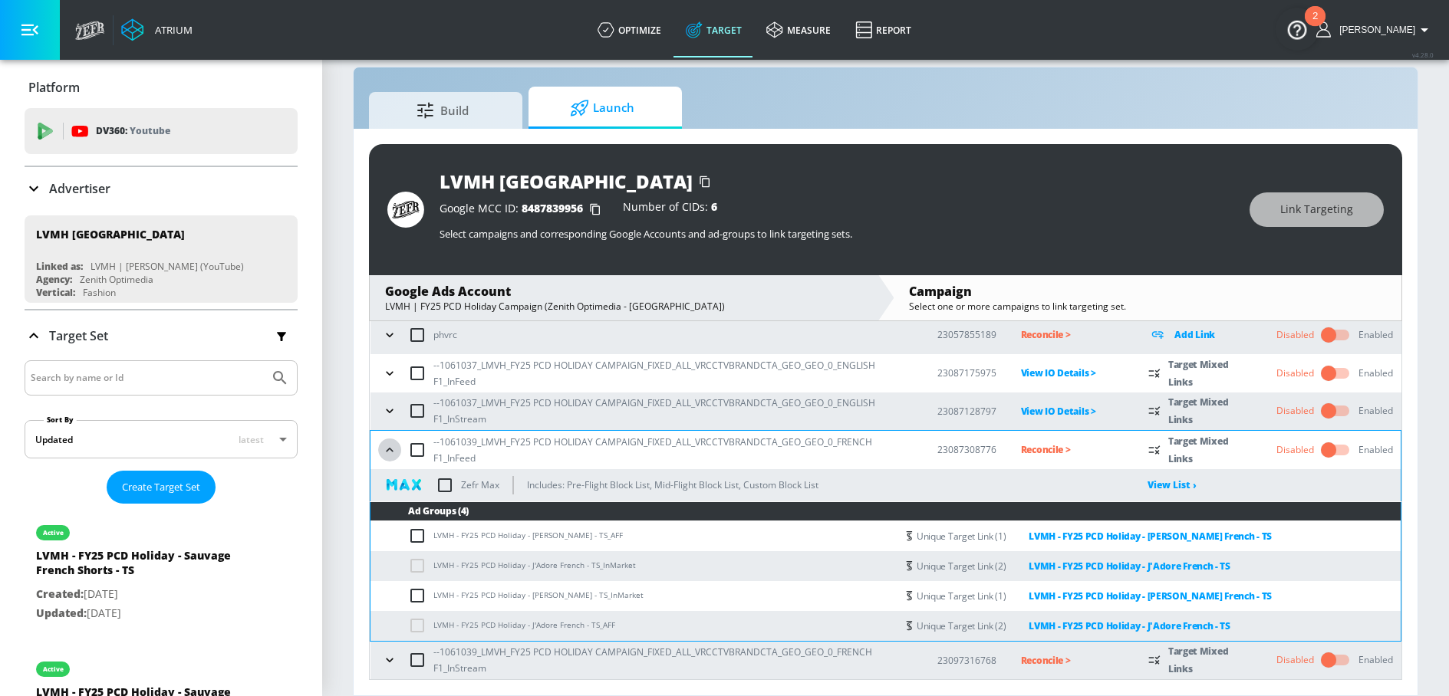
click at [396, 449] on icon "button" at bounding box center [389, 449] width 15 height 15
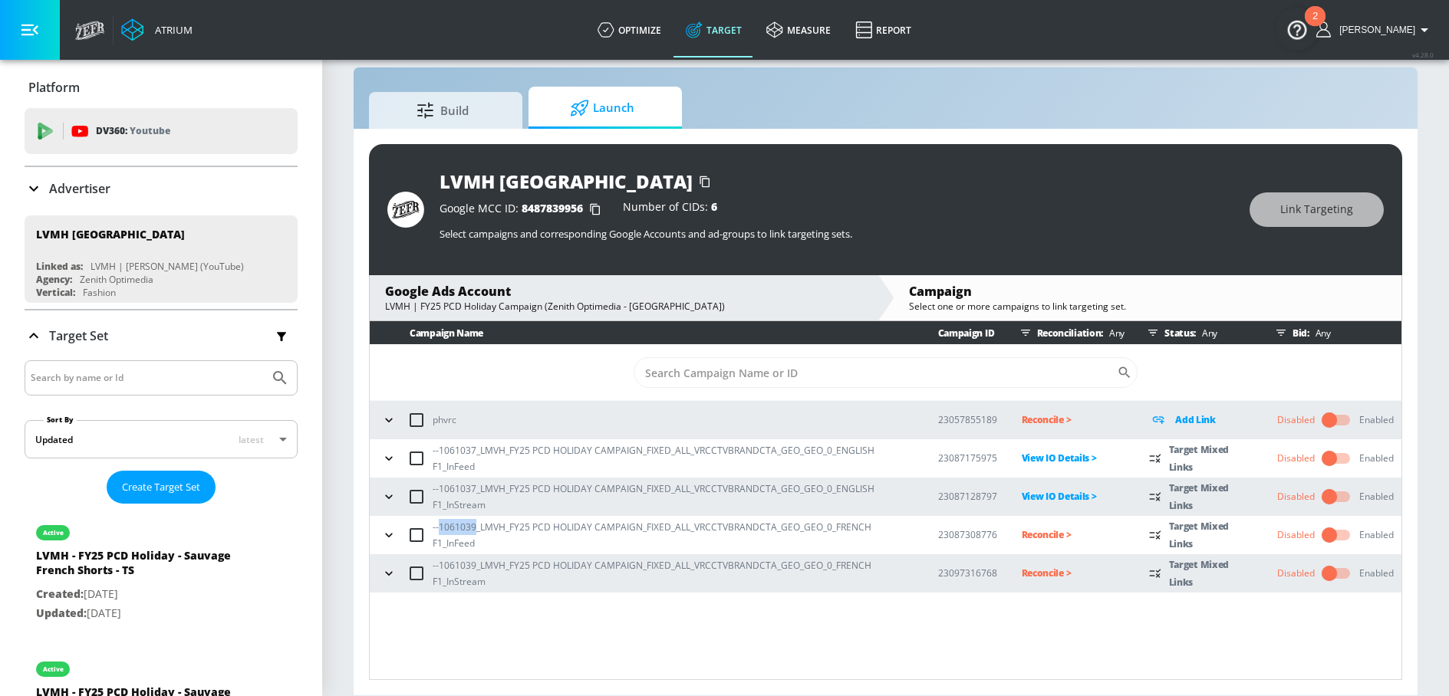
drag, startPoint x: 440, startPoint y: 525, endPoint x: 474, endPoint y: 525, distance: 33.7
click at [474, 525] on p "--1061039_LMVH_FY25 PCD HOLIDAY CAMPAIGN_FIXED_ALL_VRCCTVBRANDCTA_GEO_GEO_0_FRE…" at bounding box center [672, 535] width 481 height 32
copy p "1061039"
click at [1038, 548] on td "Reconcile >" at bounding box center [1061, 535] width 128 height 38
click at [1038, 534] on p "Reconcile >" at bounding box center [1073, 535] width 104 height 18
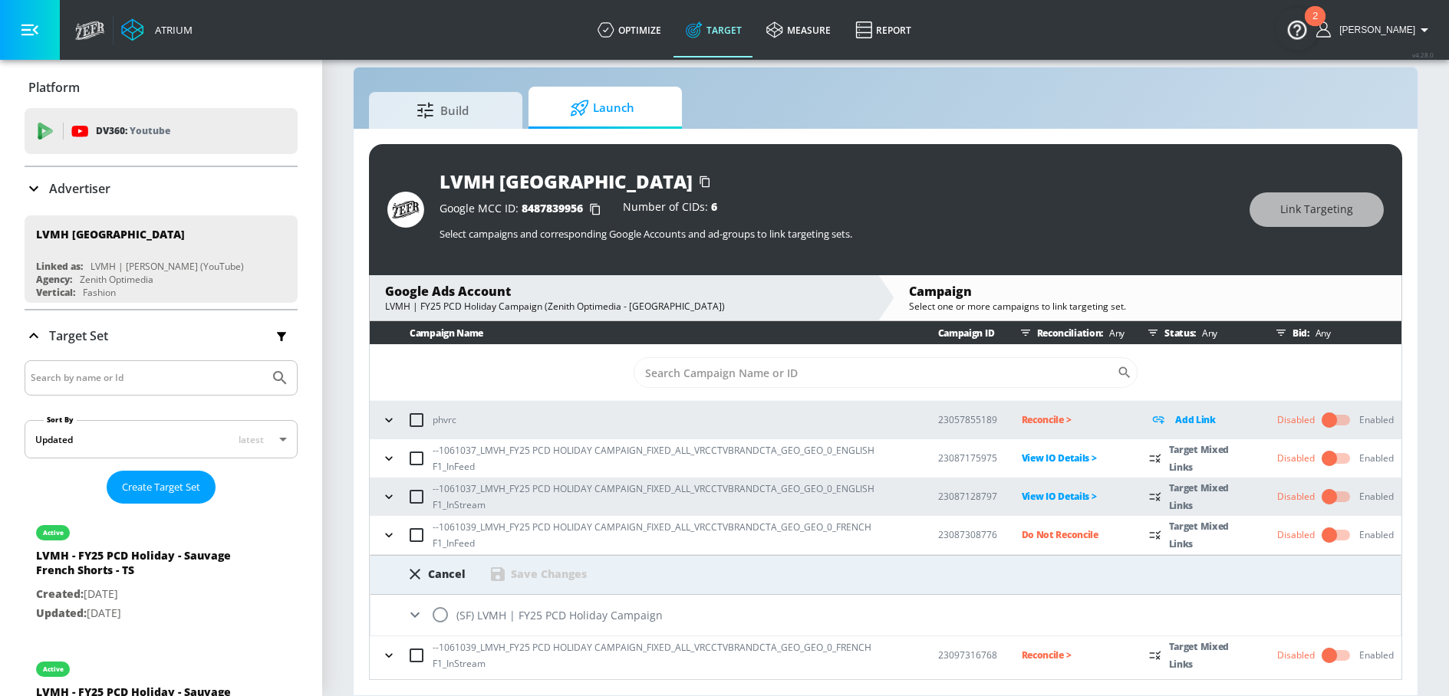
click at [416, 613] on icon at bounding box center [415, 615] width 18 height 18
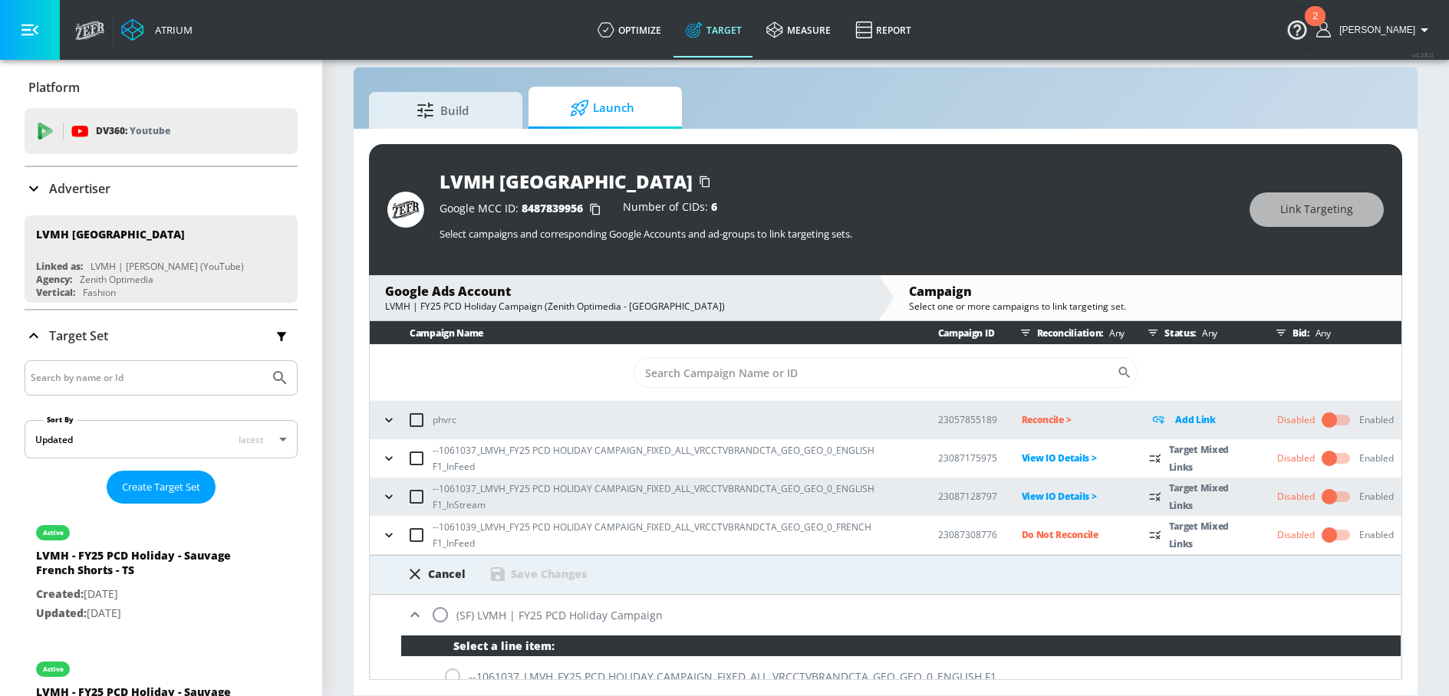
click at [447, 613] on input "radio" at bounding box center [440, 615] width 32 height 32
radio input "true"
click at [420, 611] on icon at bounding box center [415, 615] width 18 height 18
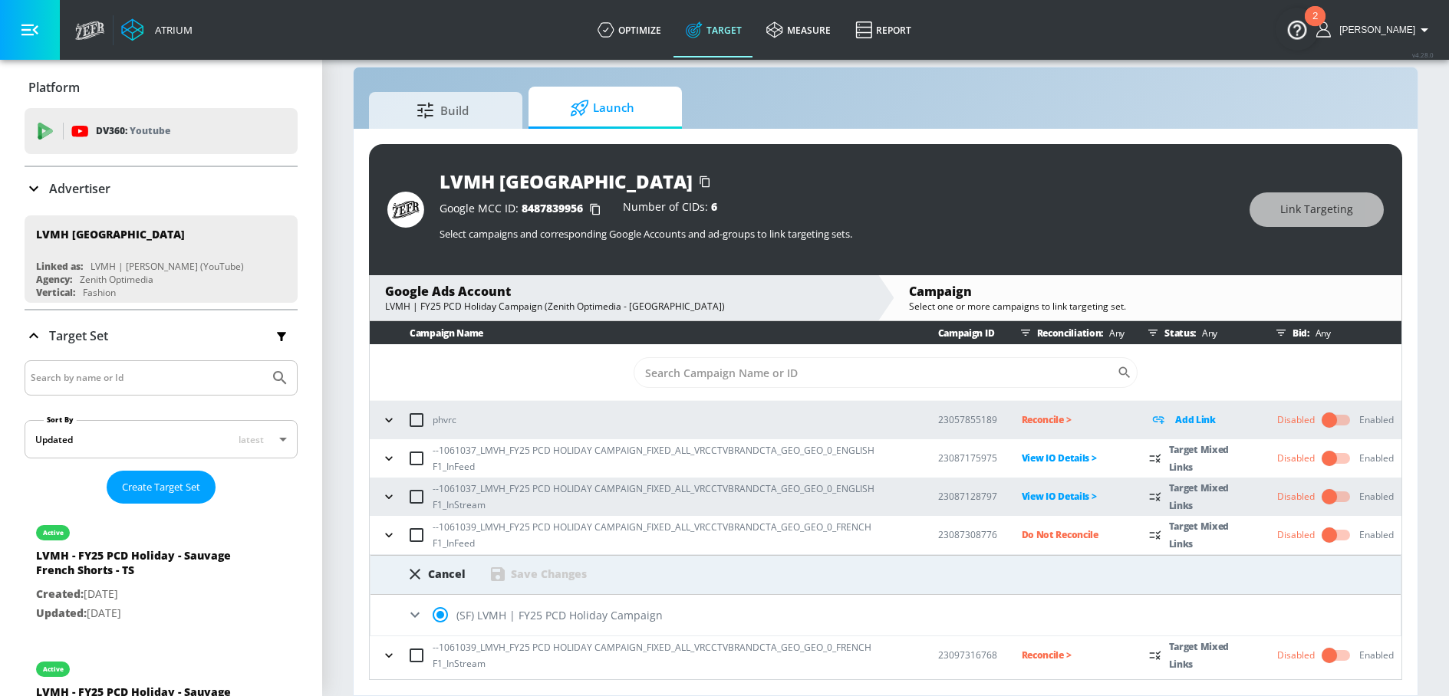
click at [419, 613] on icon at bounding box center [415, 615] width 18 height 18
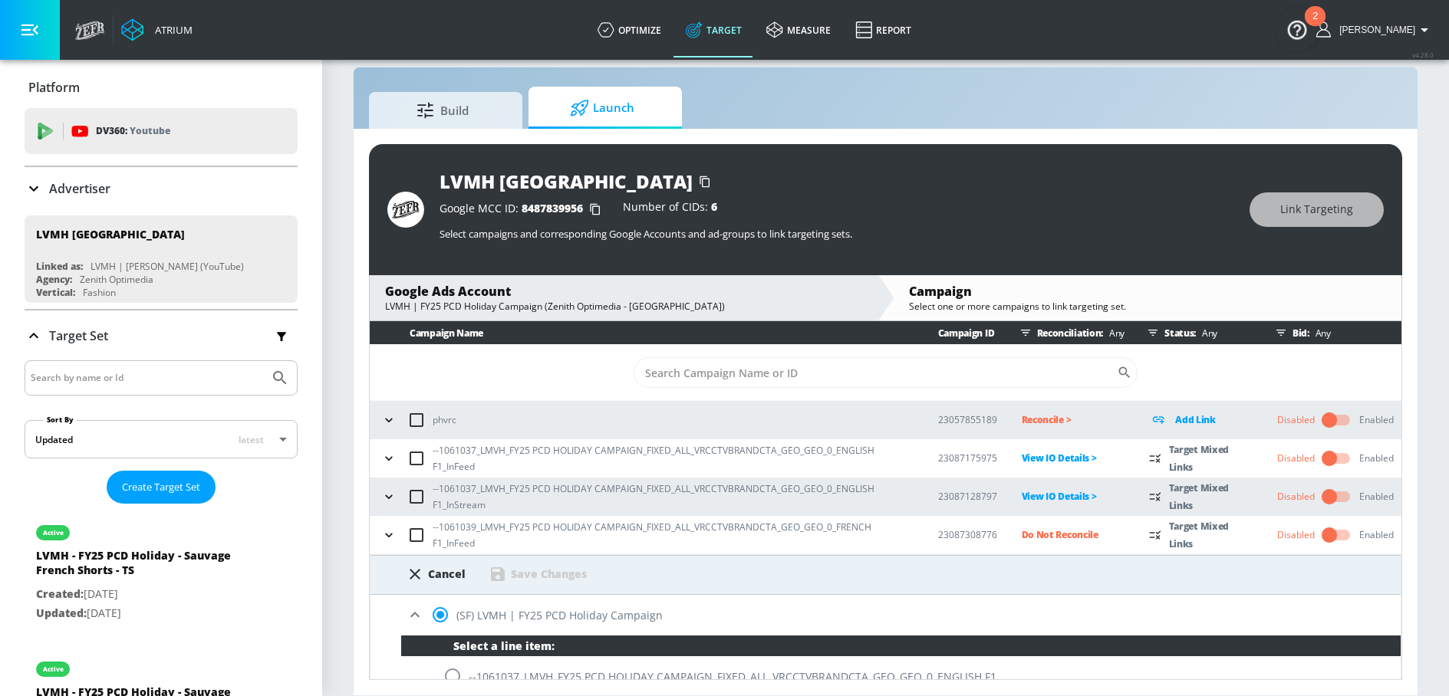
scroll to position [258, 0]
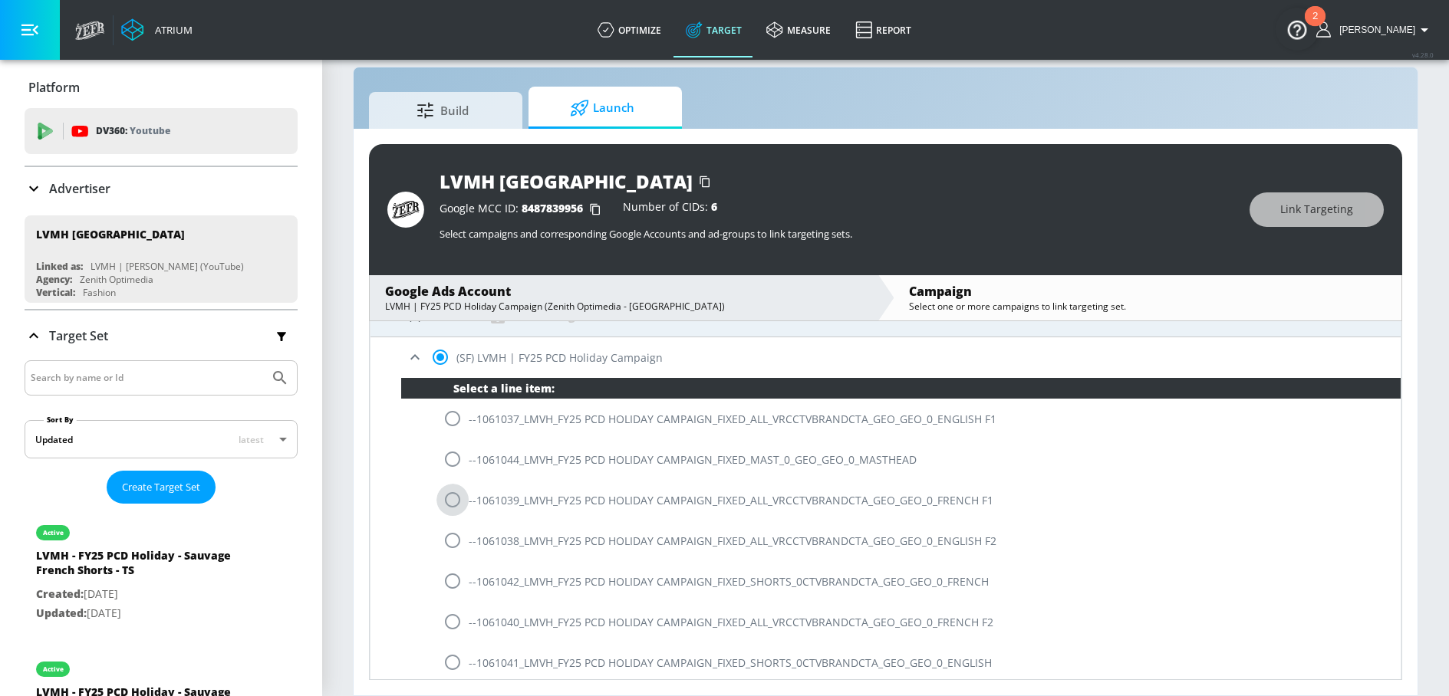
click at [452, 493] on input "radio" at bounding box center [452, 500] width 32 height 32
radio input "true"
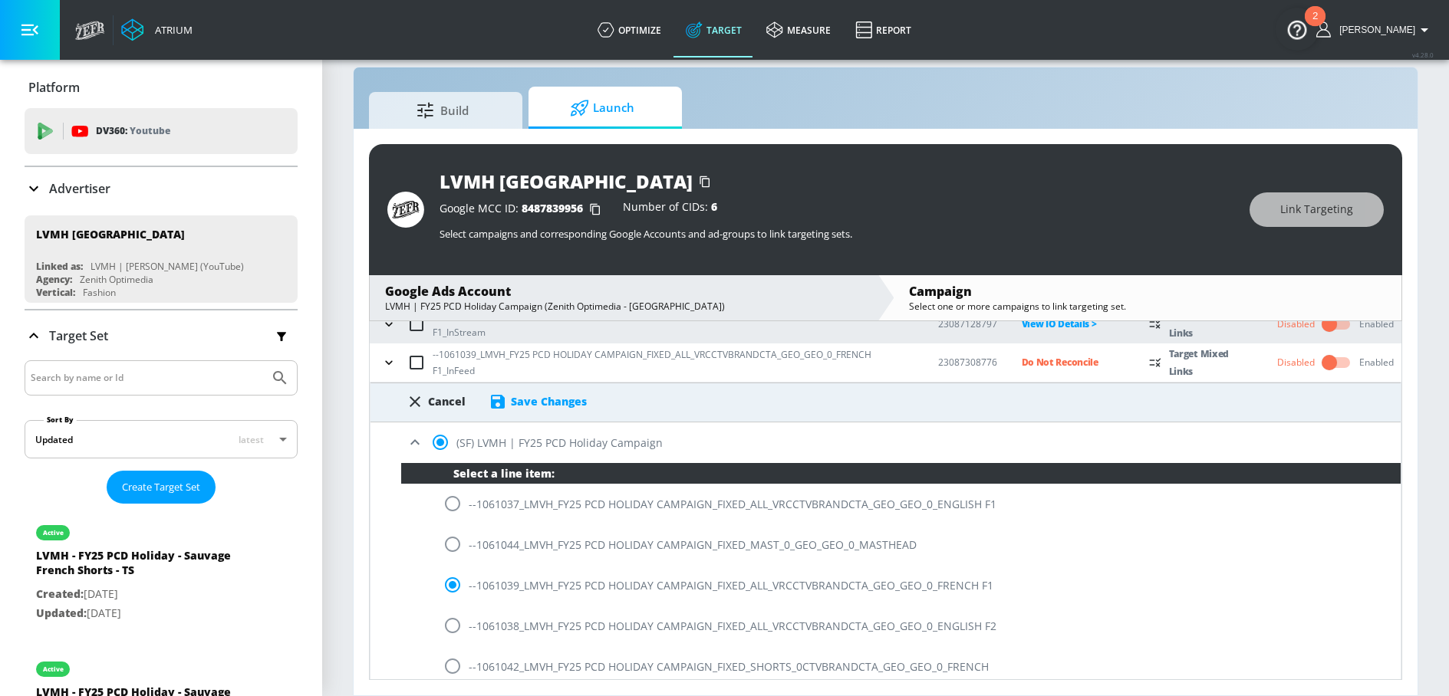
scroll to position [170, 0]
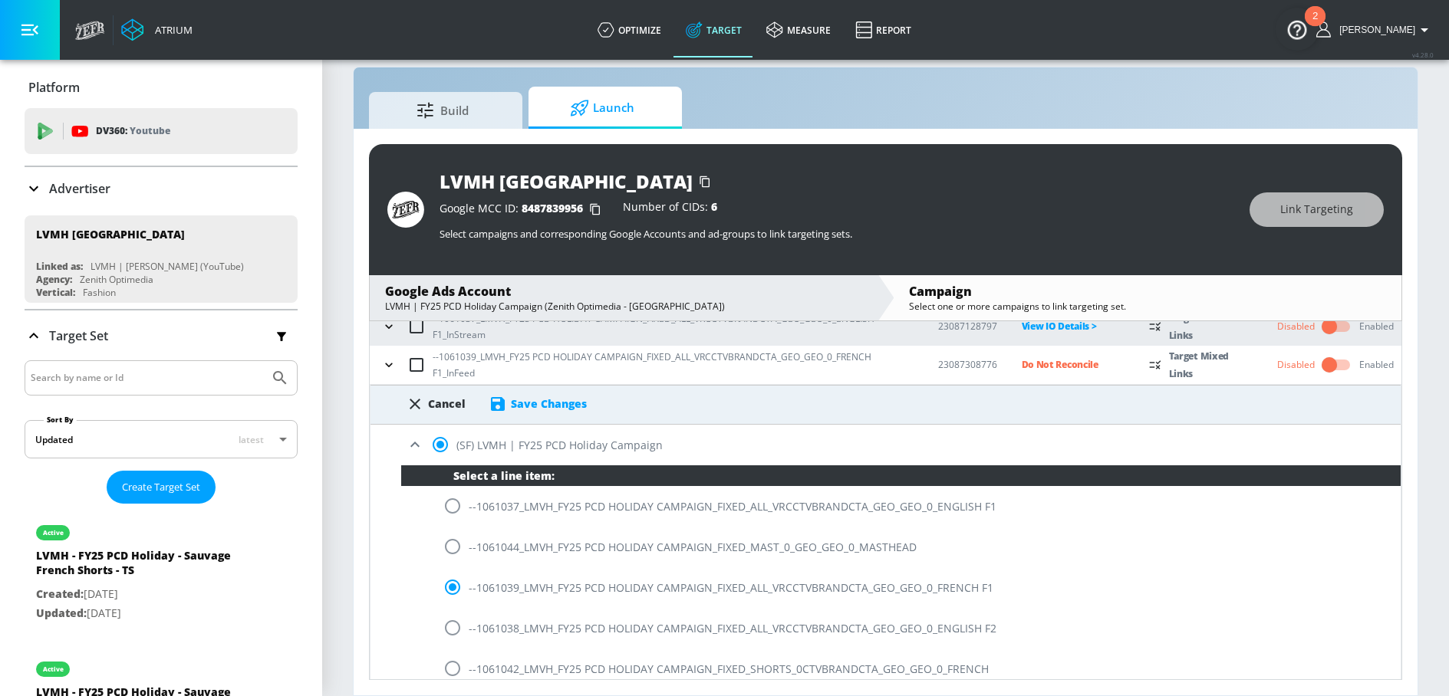
click at [567, 400] on div "Save Changes" at bounding box center [549, 403] width 76 height 15
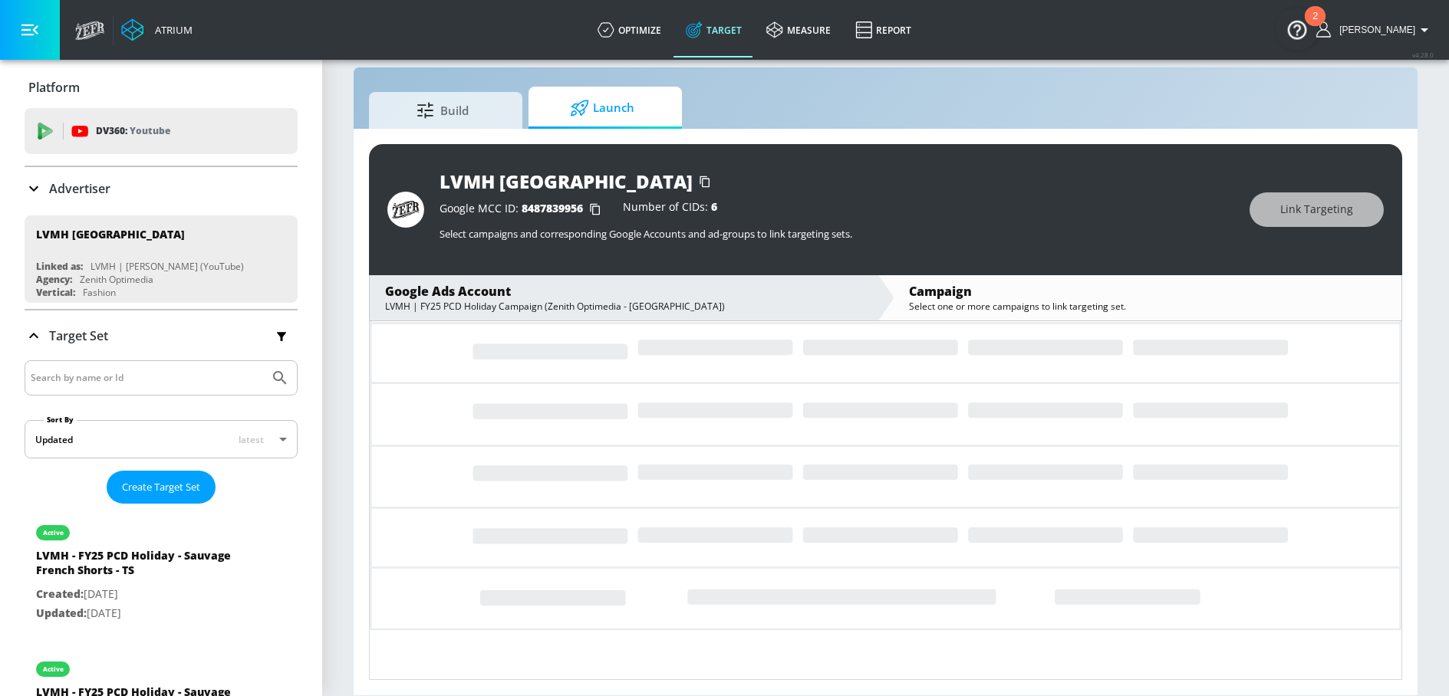
scroll to position [0, 0]
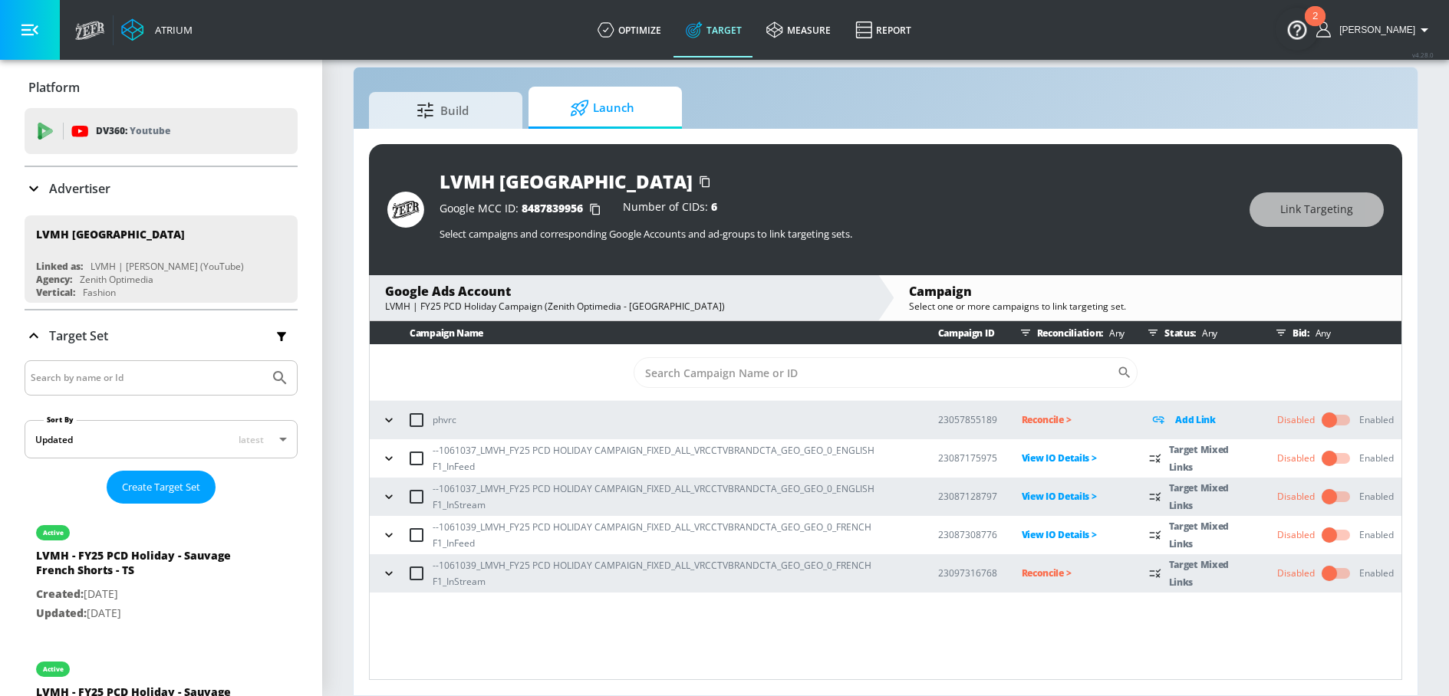
click at [1040, 572] on p "Reconcile >" at bounding box center [1073, 573] width 104 height 18
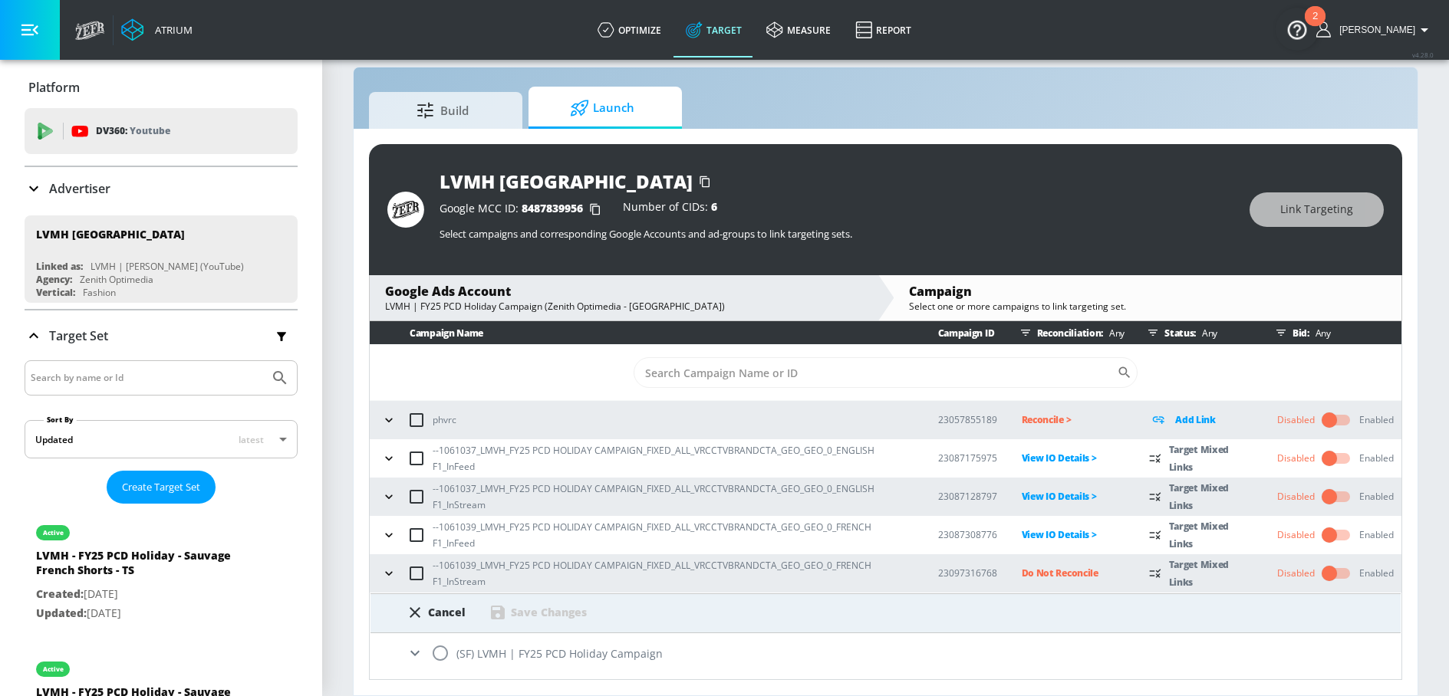
click at [439, 647] on input "radio" at bounding box center [440, 653] width 32 height 32
radio input "true"
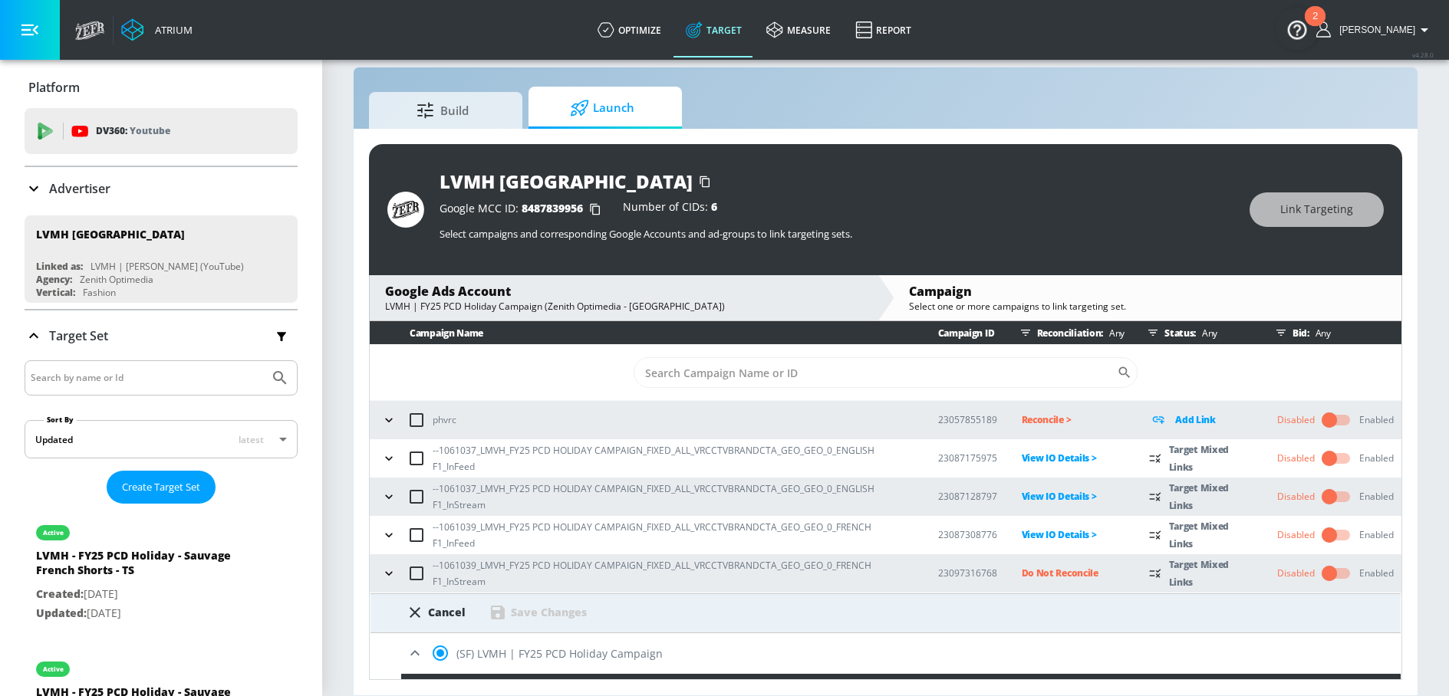
scroll to position [296, 0]
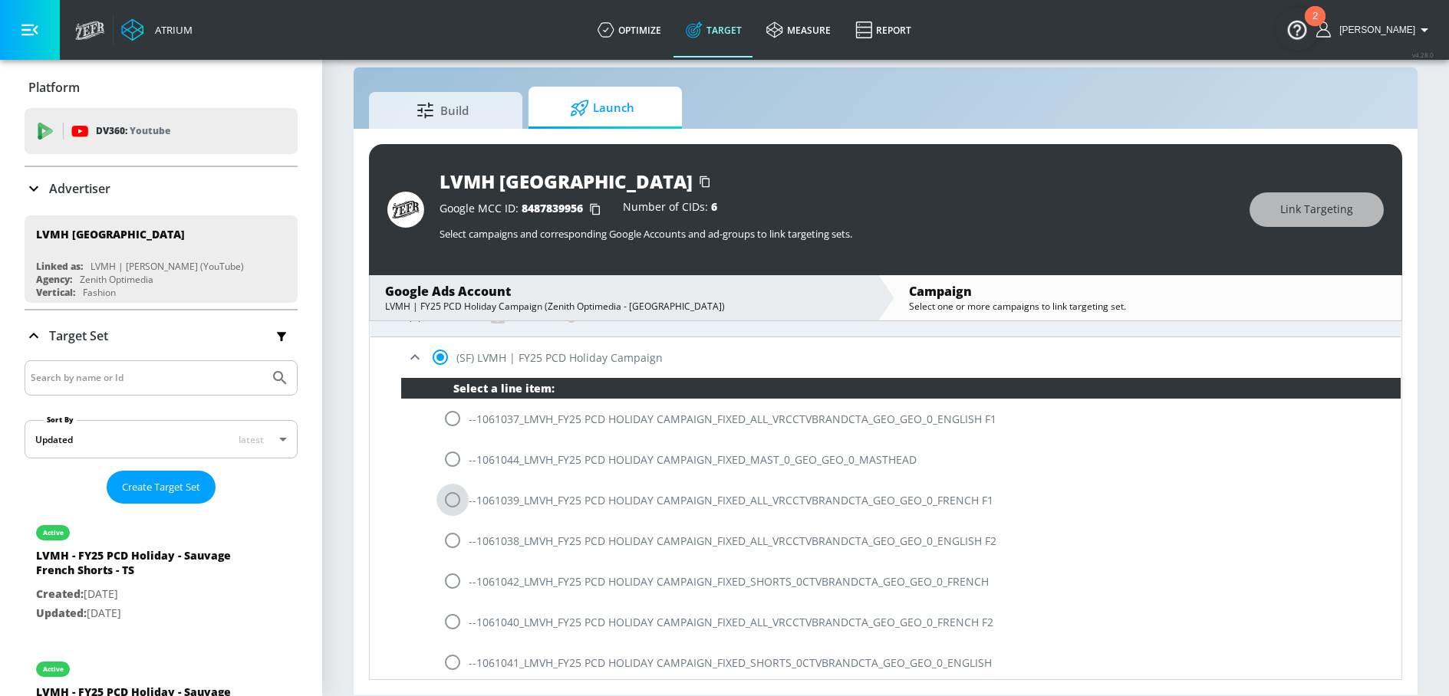
click at [455, 496] on input "radio" at bounding box center [452, 500] width 32 height 32
radio input "true"
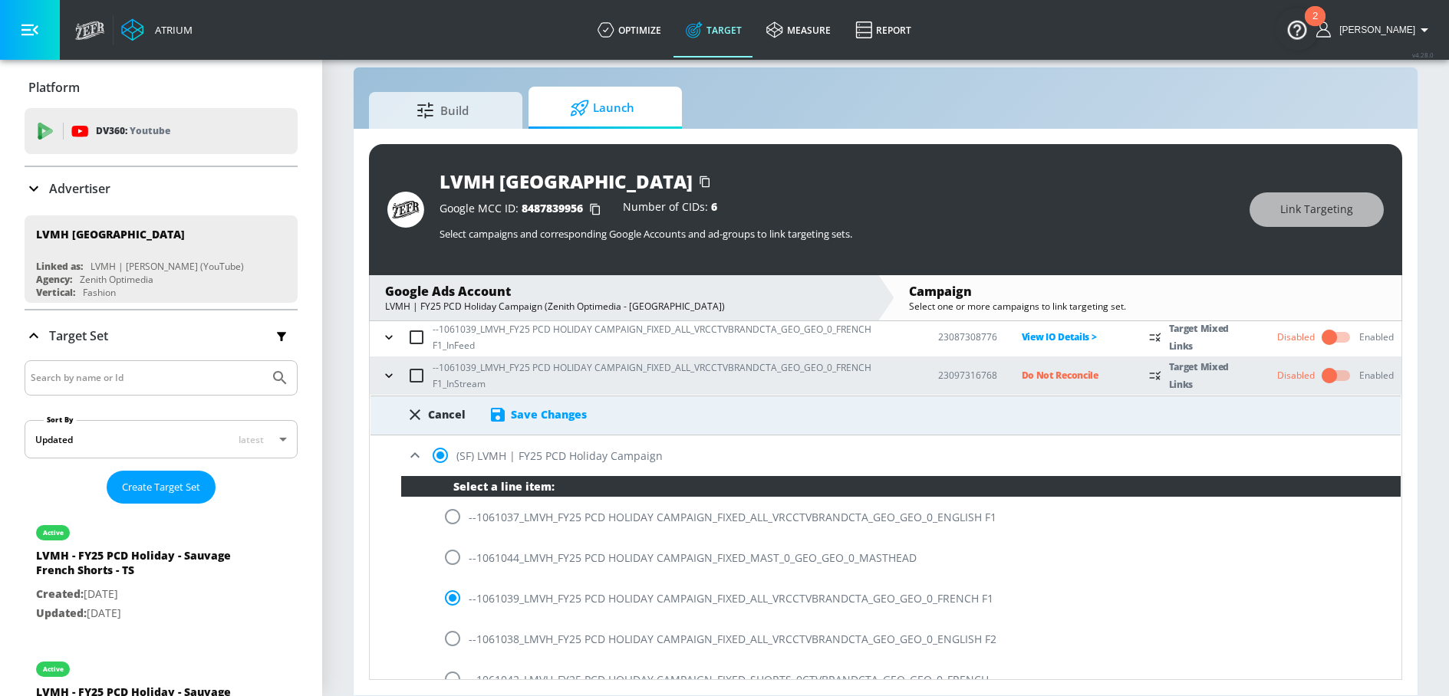
scroll to position [178, 0]
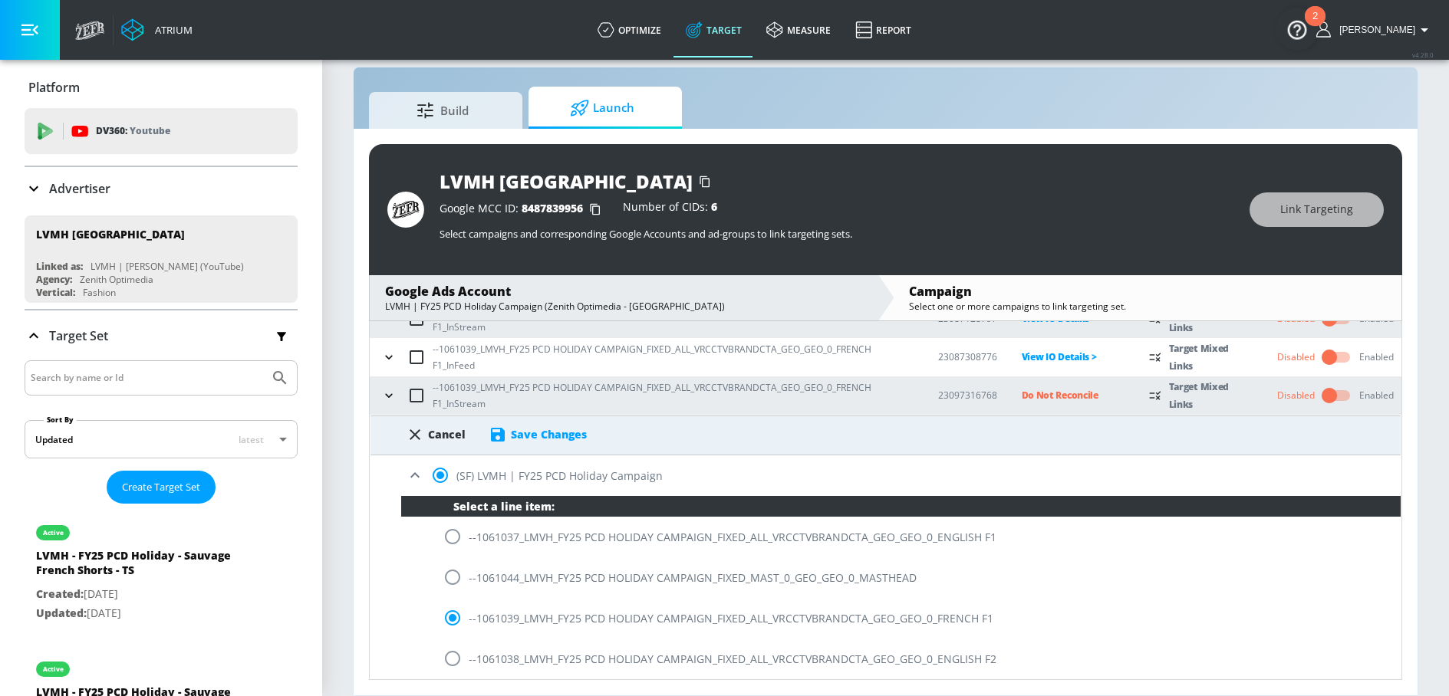
click at [561, 432] on div "Save Changes" at bounding box center [549, 434] width 76 height 15
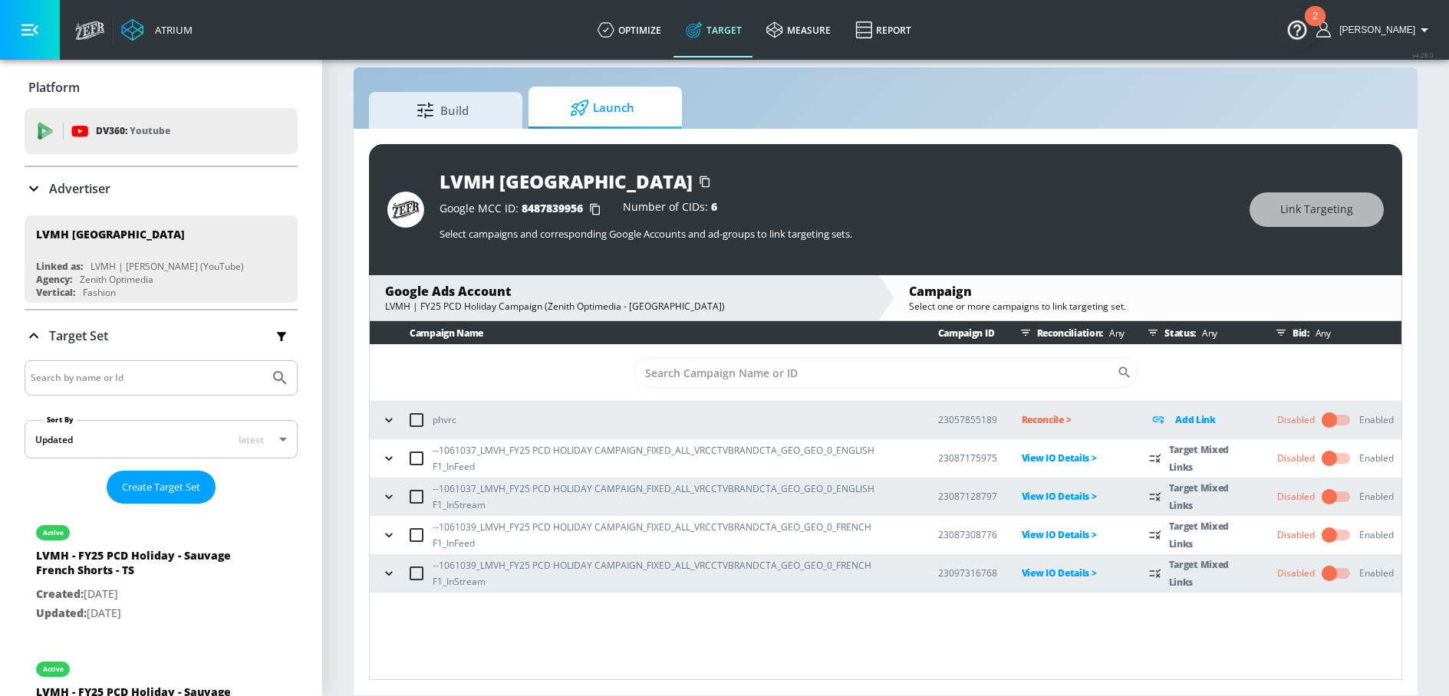
scroll to position [0, 0]
